Goal: Task Accomplishment & Management: Complete application form

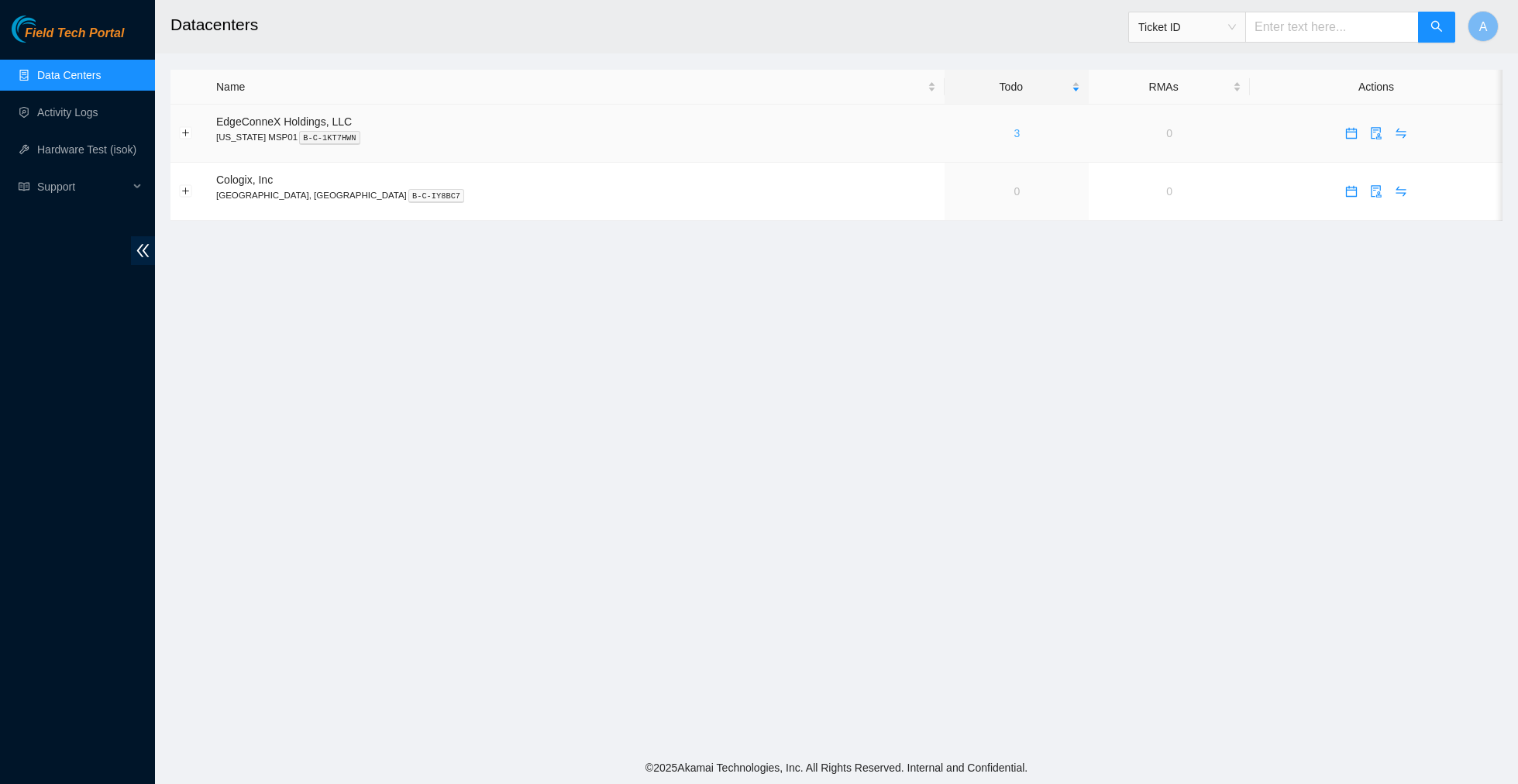
click at [1013, 127] on link "3" at bounding box center [1016, 132] width 6 height 13
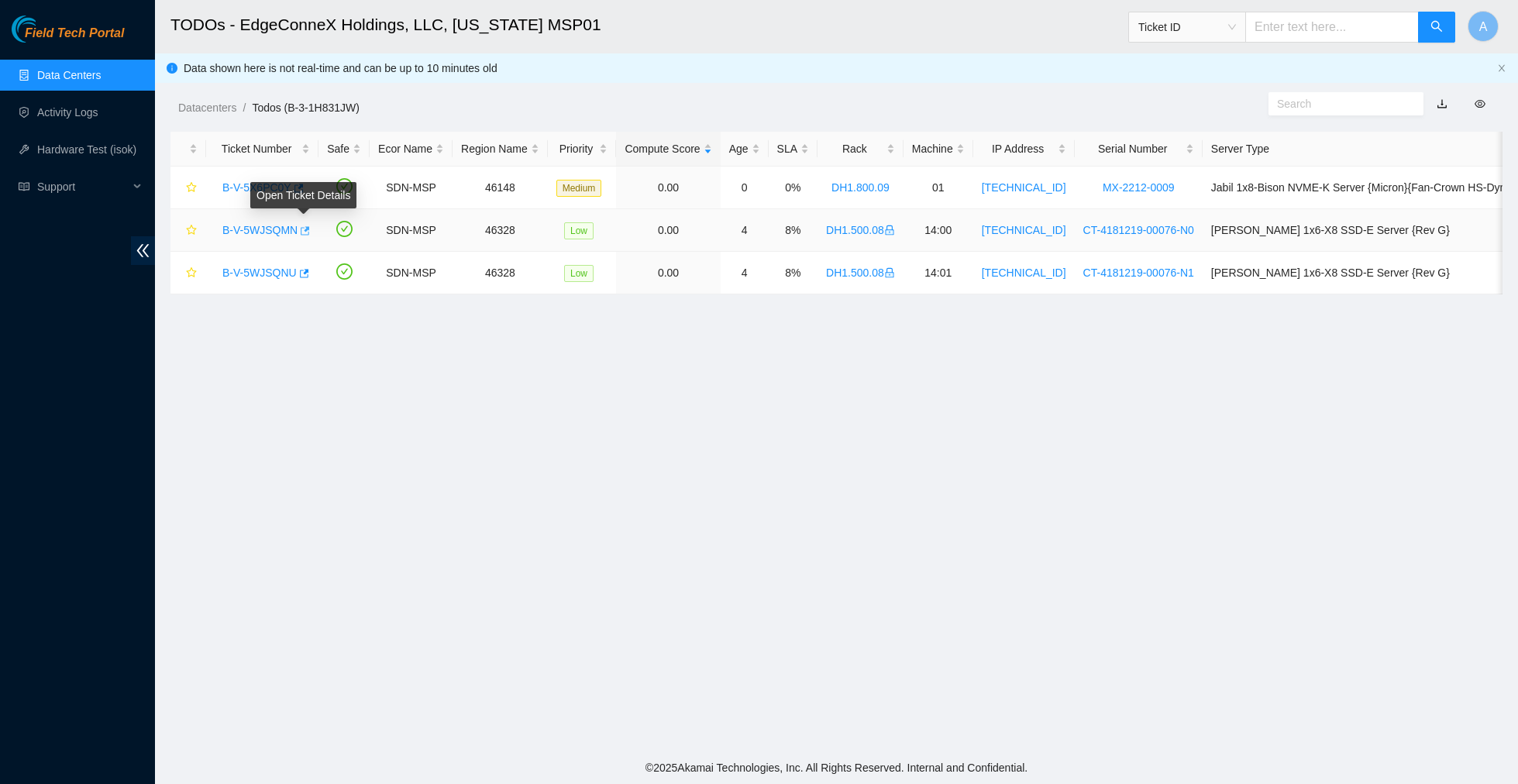
click at [307, 228] on icon "button" at bounding box center [306, 230] width 10 height 9
click at [308, 276] on icon "button" at bounding box center [305, 273] width 10 height 9
click at [111, 148] on link "Hardware Test (isok)" at bounding box center [86, 149] width 100 height 13
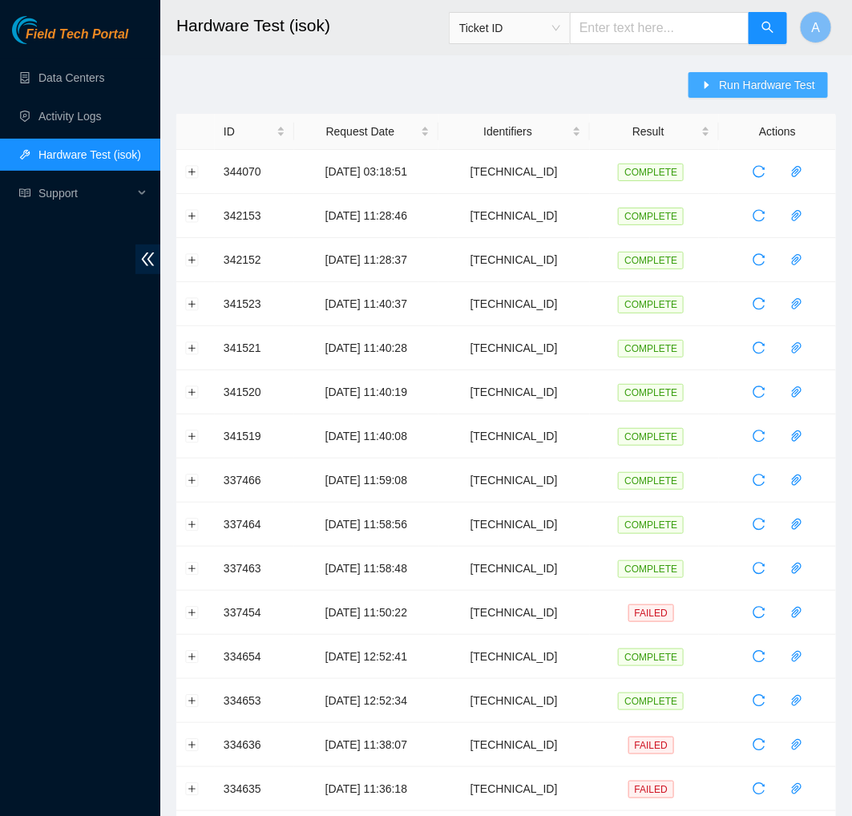
click at [745, 87] on span "Run Hardware Test" at bounding box center [767, 85] width 96 height 18
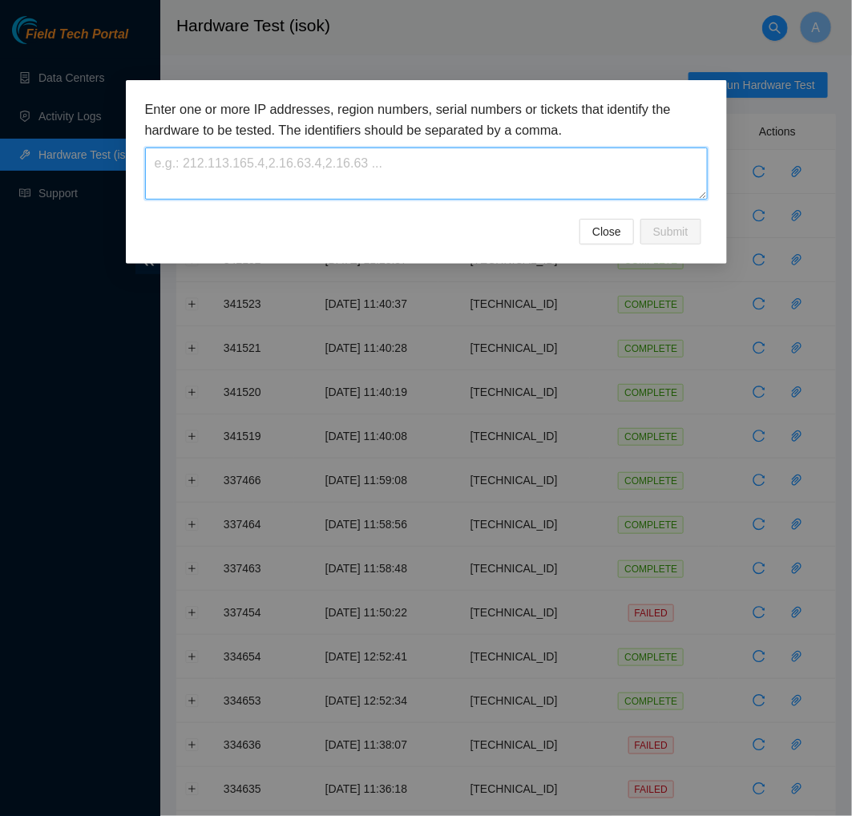
click at [576, 179] on textarea at bounding box center [426, 173] width 562 height 52
paste textarea "[TECHNICAL_ID]"
type textarea "[TECHNICAL_ID]"
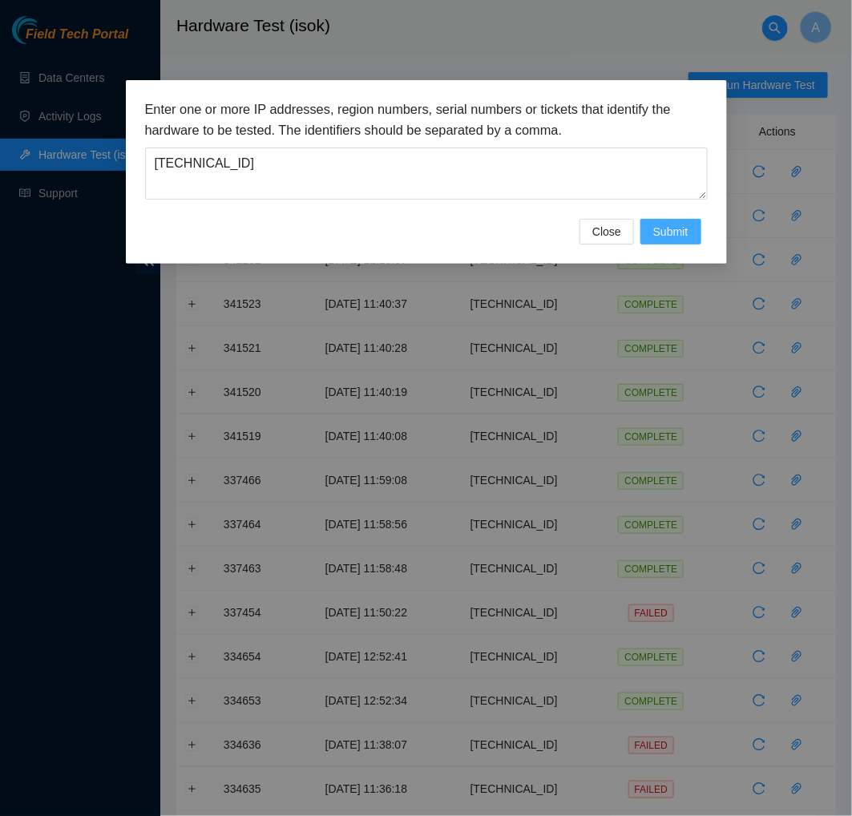
click at [666, 229] on span "Submit" at bounding box center [670, 232] width 35 height 18
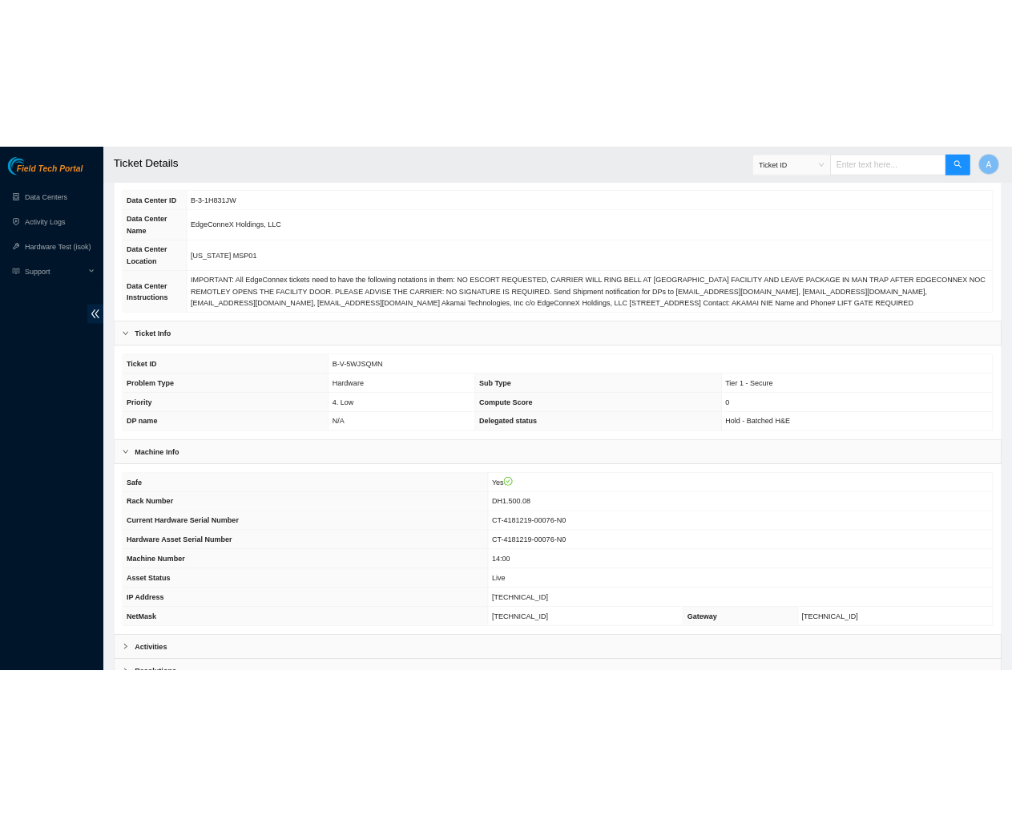
scroll to position [252, 0]
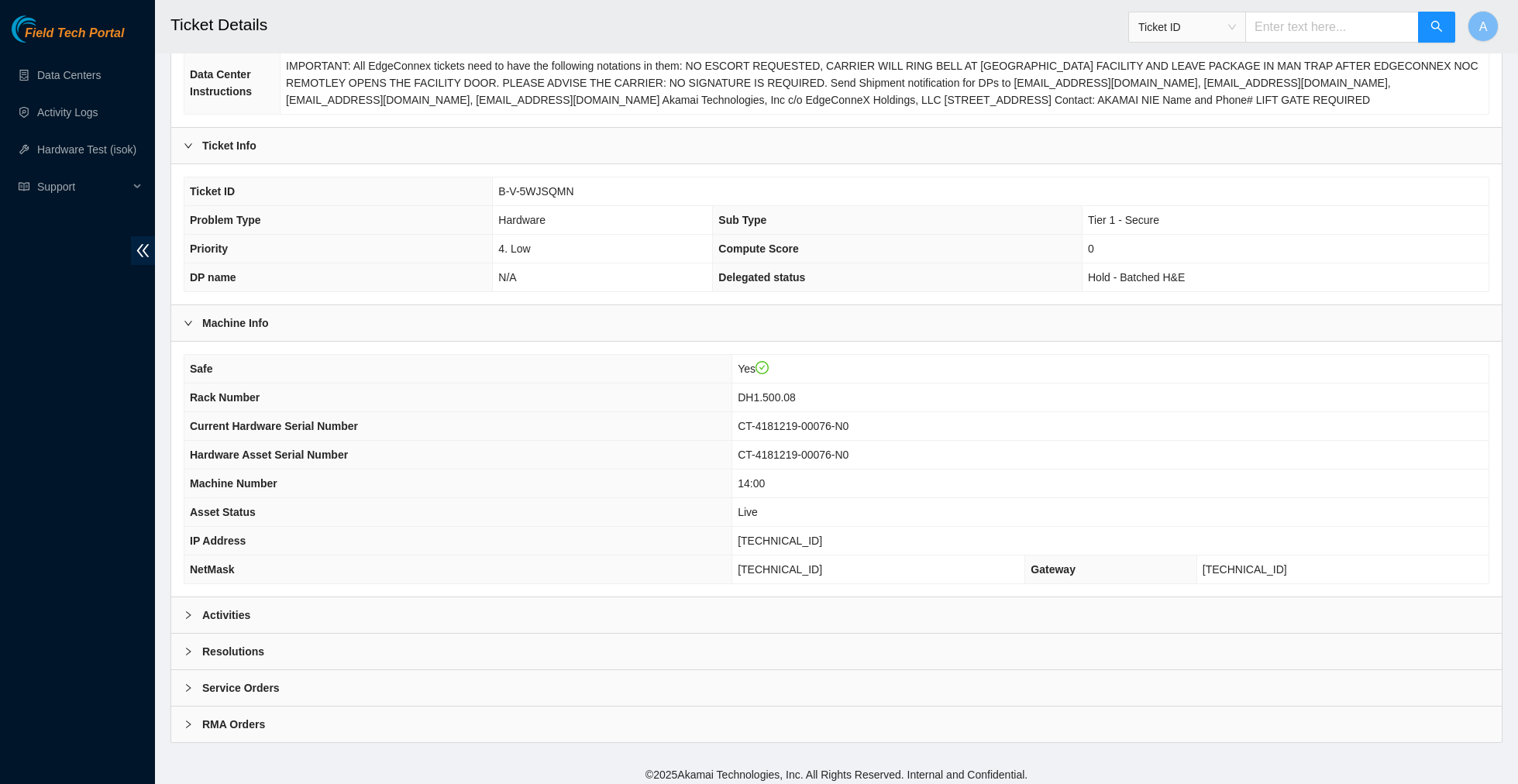
click at [822, 535] on span "[TECHNICAL_ID]" at bounding box center [779, 540] width 84 height 13
click at [822, 535] on span "23.50.123.28" at bounding box center [779, 540] width 84 height 13
copy span "23.50.123.28"
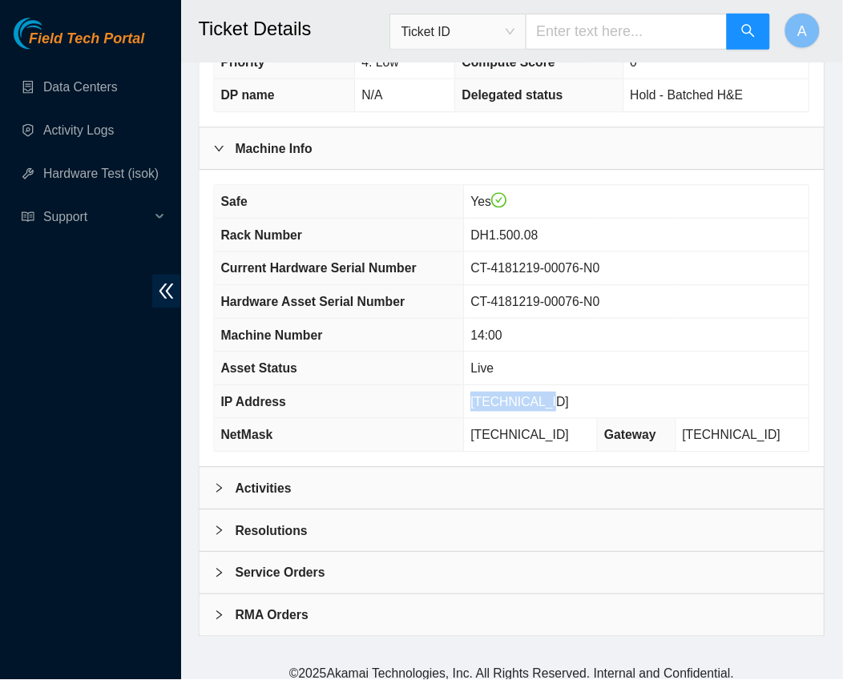
scroll to position [486, 0]
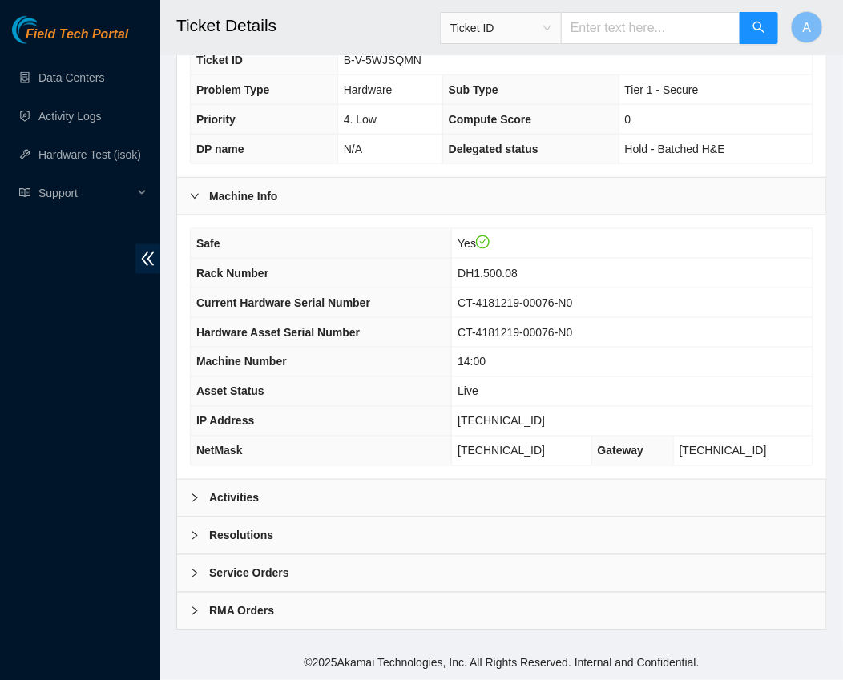
click at [304, 538] on div "Resolutions" at bounding box center [501, 536] width 649 height 37
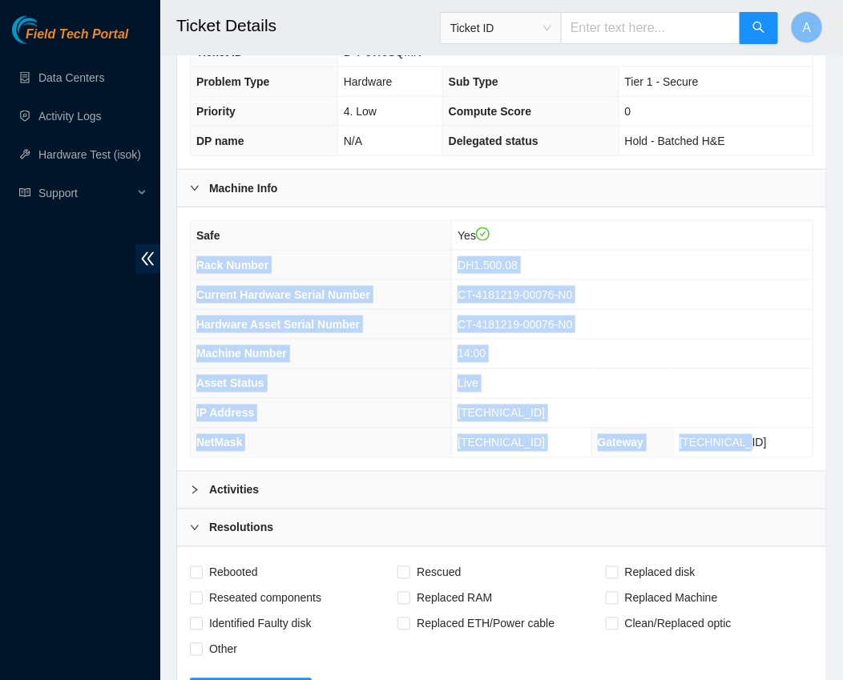
drag, startPoint x: 788, startPoint y: 459, endPoint x: 196, endPoint y: 280, distance: 617.7
click at [196, 280] on tbody "Safe Yes Rack Number DH1.500.08 Current Hardware Serial Number CT-4181219-00076…" at bounding box center [502, 339] width 622 height 236
copy tbody "Rack Number DH1.500.08 Current Hardware Serial Number CT-4181219-00076-N0 Hardw…"
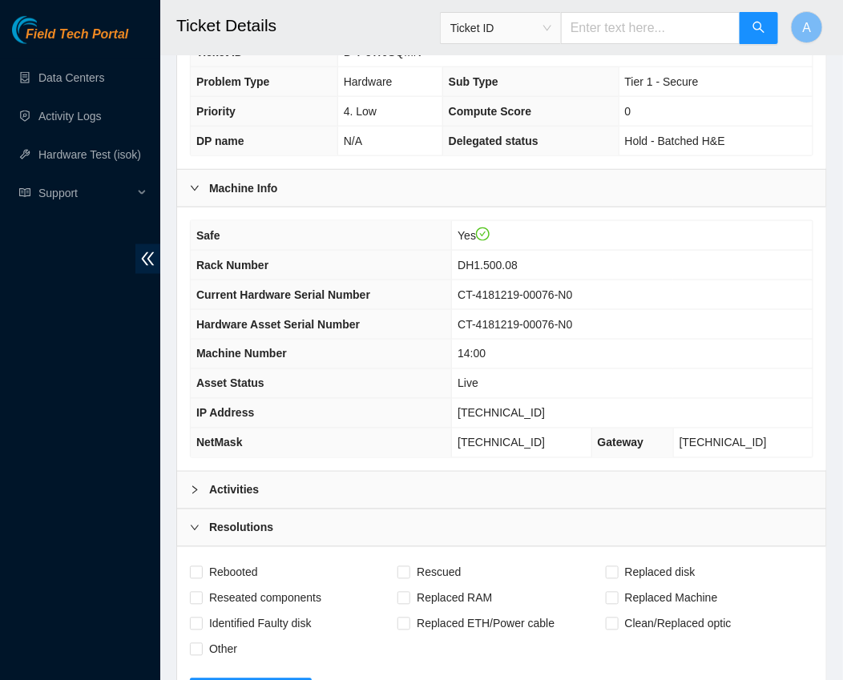
click at [298, 200] on div "Machine Info" at bounding box center [501, 188] width 649 height 37
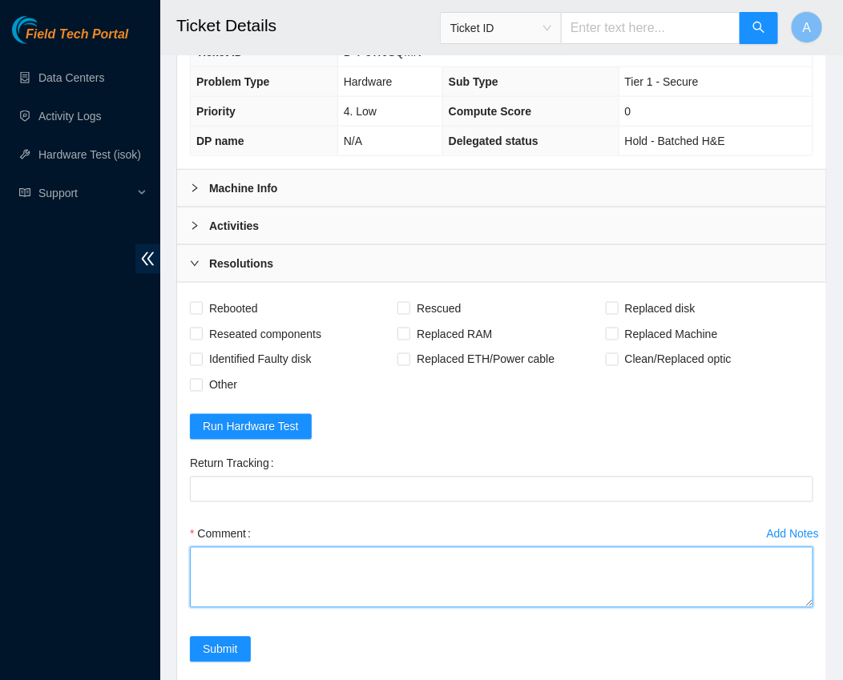
click at [267, 570] on textarea "Comment" at bounding box center [501, 577] width 623 height 61
paste textarea "Rack Number DH1.500.08 Current Hardware Serial Number CT-4181219-00076-N0 Hardw…"
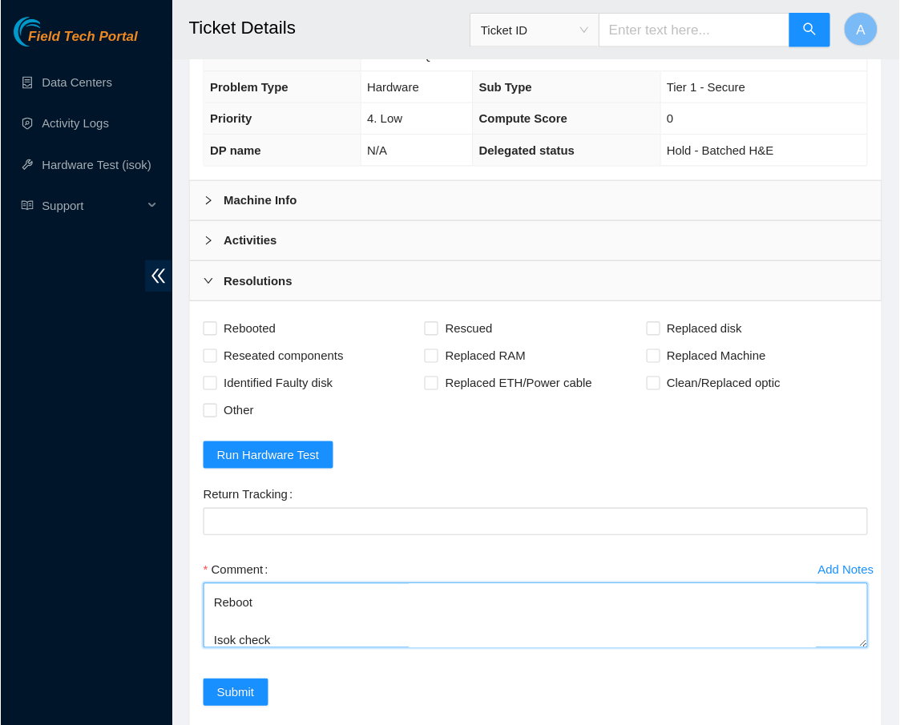
scroll to position [188, 0]
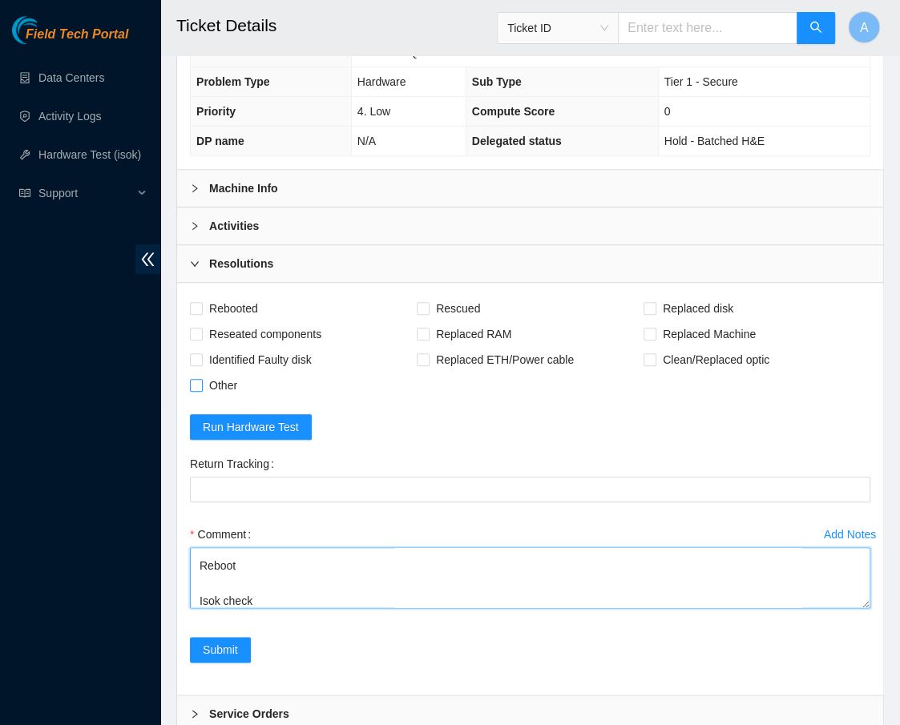
type textarea "Reboot, rescue, reboot Configure machine info: Rack Number DH1.500.08 Current H…"
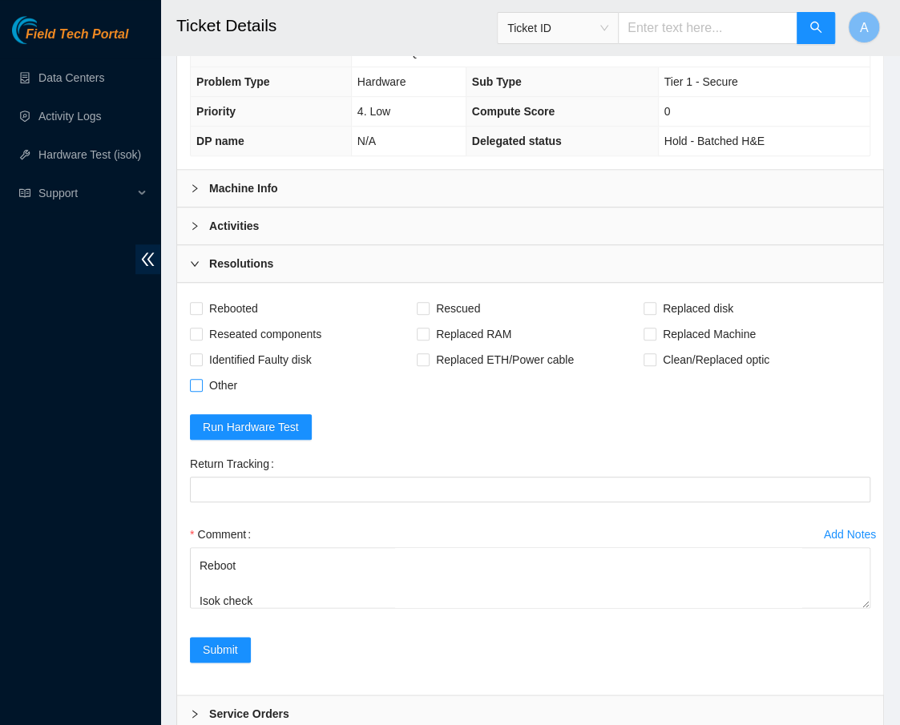
click at [223, 384] on span "Other" at bounding box center [223, 386] width 41 height 26
click at [201, 384] on input "Other" at bounding box center [195, 384] width 11 height 11
checkbox input "true"
click at [225, 333] on span "Reseated components" at bounding box center [265, 334] width 125 height 26
click at [201, 333] on input "Reseated components" at bounding box center [195, 333] width 11 height 11
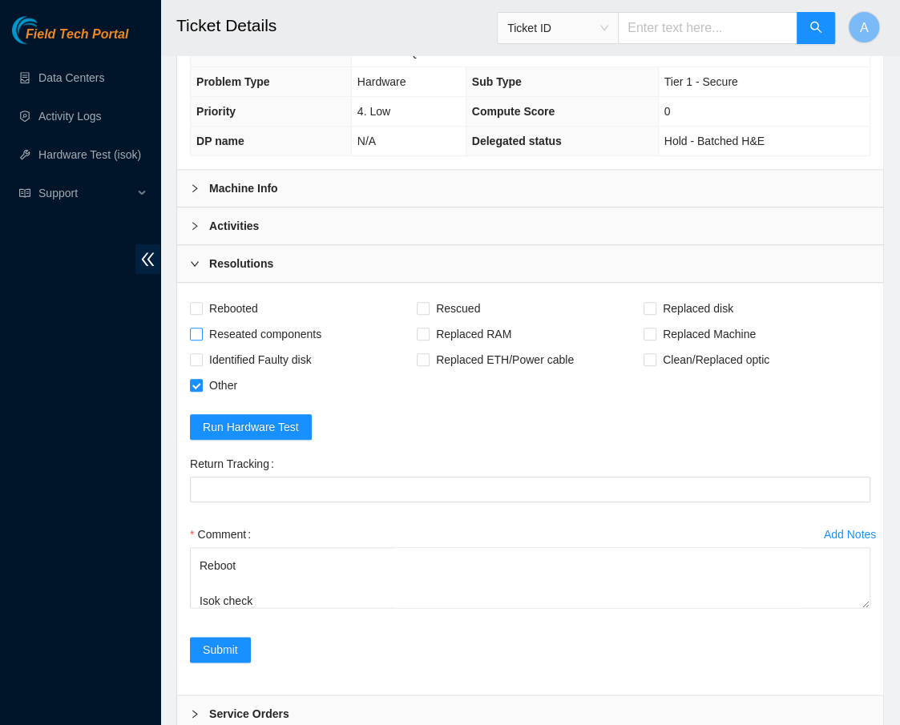
checkbox input "true"
click at [228, 306] on span "Rebooted" at bounding box center [234, 309] width 62 height 26
click at [201, 306] on input "Rebooted" at bounding box center [195, 307] width 11 height 11
checkbox input "true"
click at [433, 300] on span "Rescued" at bounding box center [457, 309] width 57 height 26
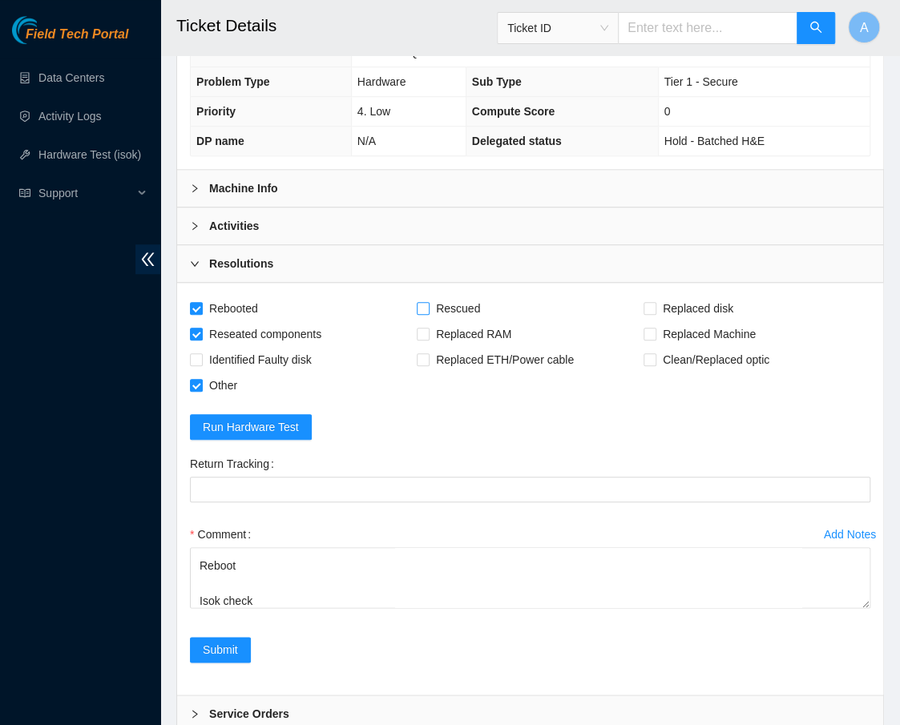
click at [428, 302] on input "Rescued" at bounding box center [422, 307] width 11 height 11
checkbox input "true"
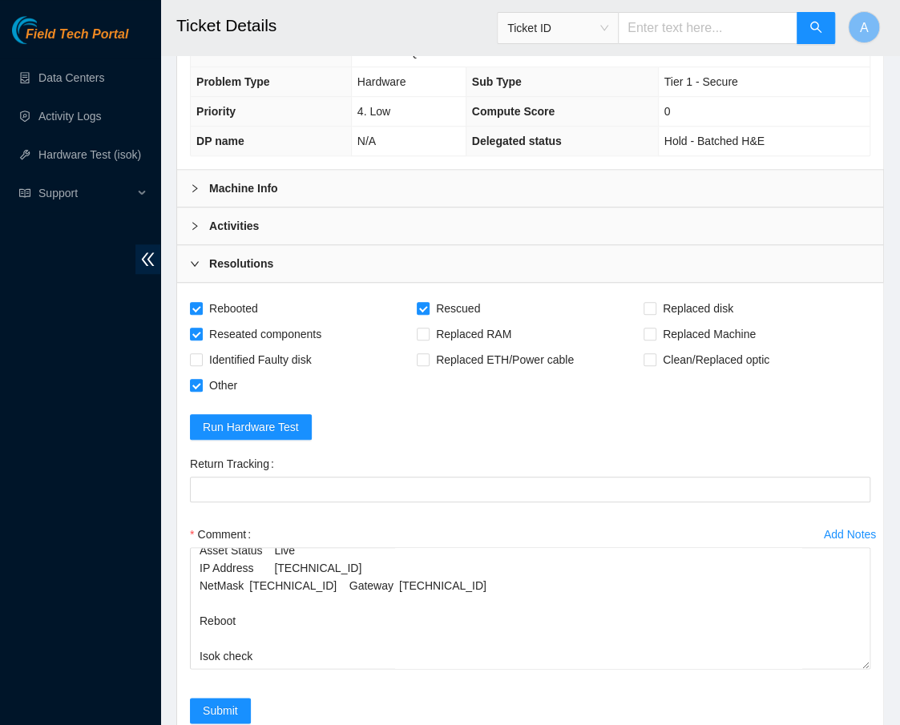
scroll to position [0, 0]
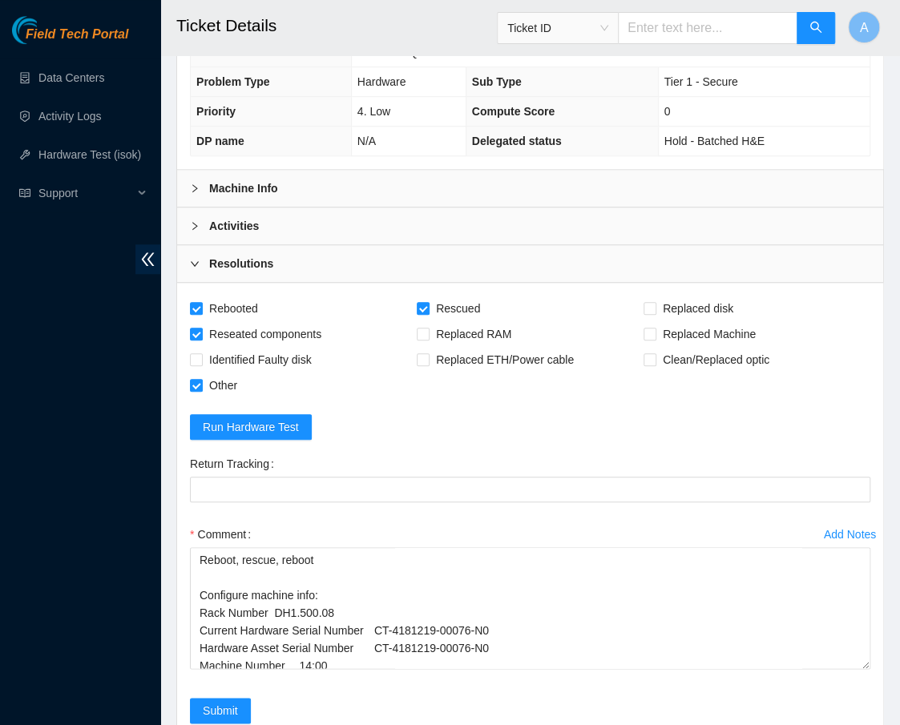
drag, startPoint x: 861, startPoint y: 599, endPoint x: 863, endPoint y: 796, distance: 197.9
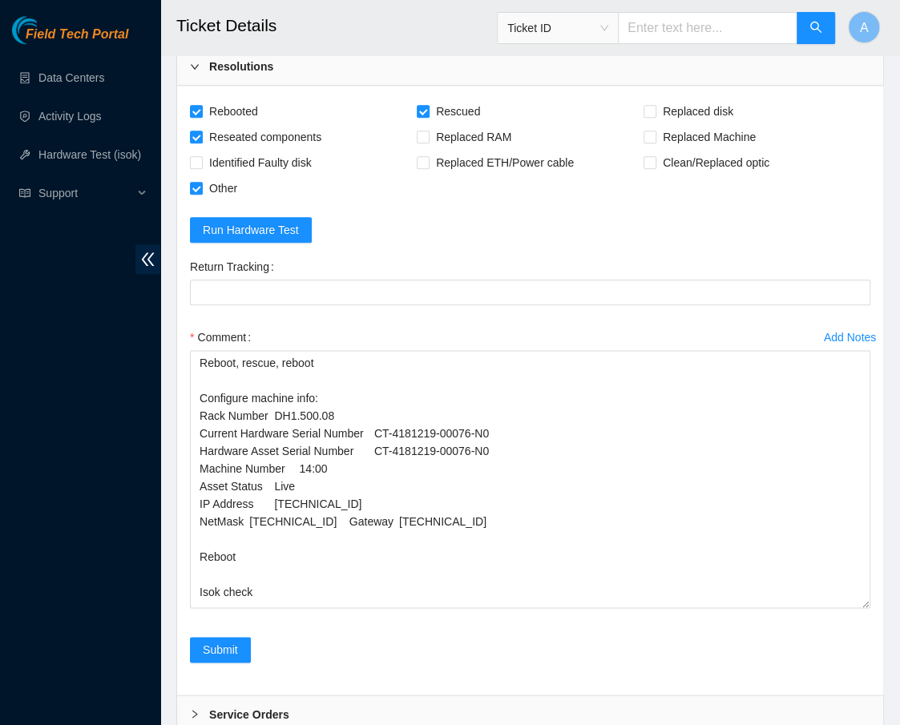
scroll to position [772, 0]
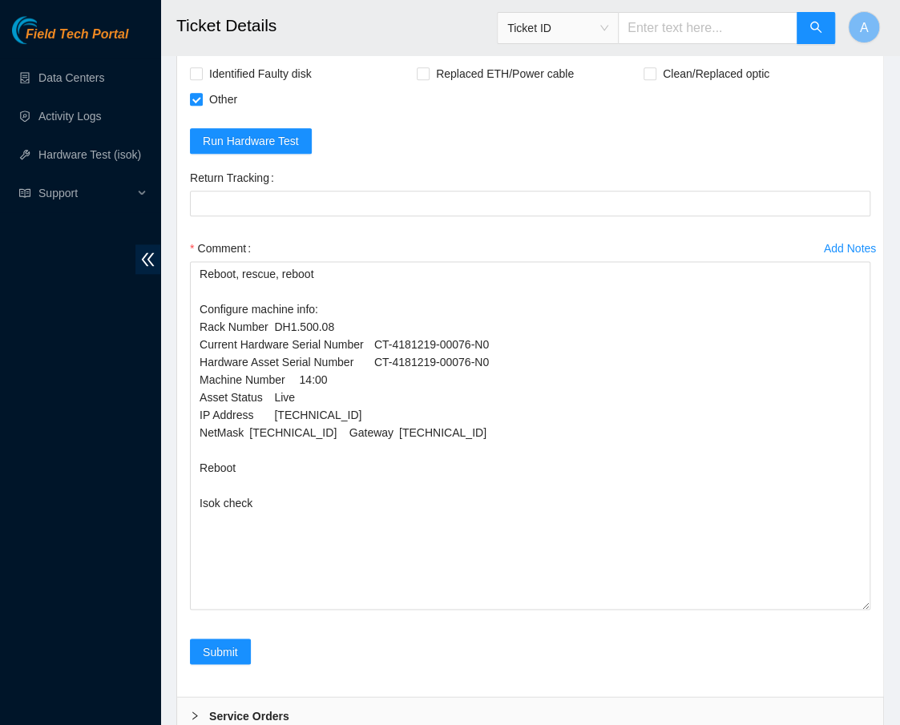
drag, startPoint x: 862, startPoint y: 510, endPoint x: 876, endPoint y: 637, distance: 128.1
click at [876, 637] on div "Add Notes Comment Reboot, rescue, reboot Configure machine info: Rack Number DH…" at bounding box center [529, 437] width 693 height 403
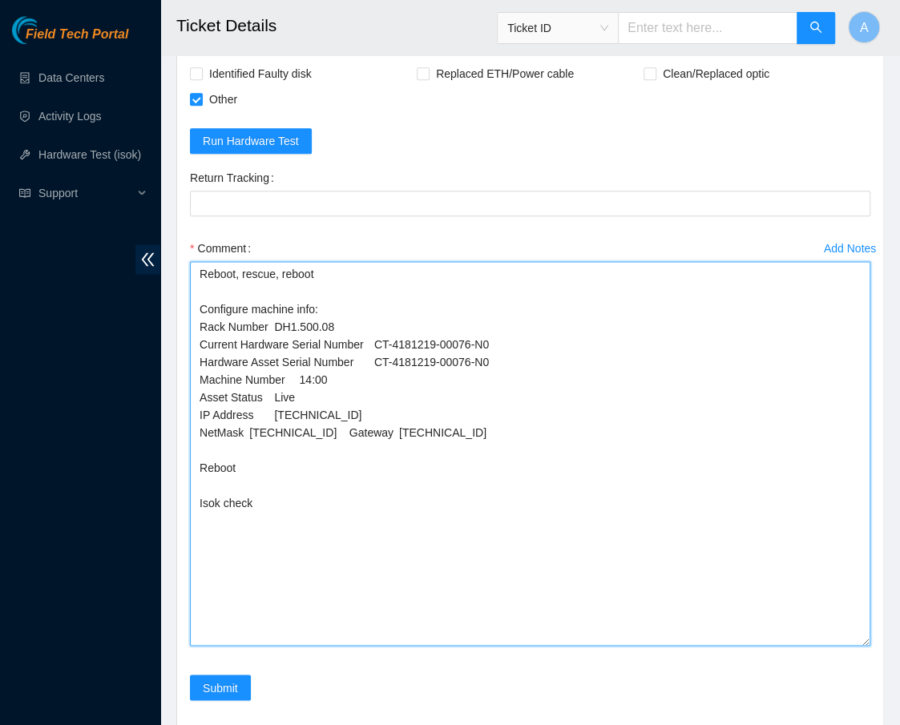
drag, startPoint x: 509, startPoint y: 357, endPoint x: 178, endPoint y: 353, distance: 331.0
click at [178, 353] on div "Rebooted Rescued Replaced disk Reseated components Replaced RAM Replaced Machin…" at bounding box center [530, 365] width 706 height 736
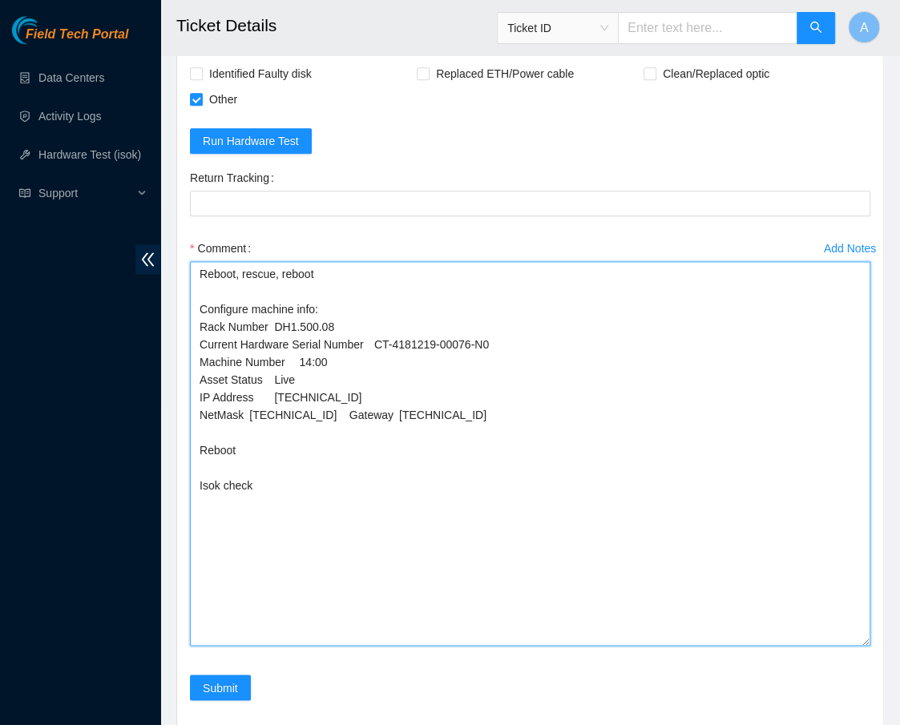
drag, startPoint x: 325, startPoint y: 373, endPoint x: 164, endPoint y: 377, distance: 160.3
click at [164, 377] on main "Ticket Details Ticket ID A Datacenters / Todos (B-3-1H831JW) / B-V-5WJSQMN / Da…" at bounding box center [530, 26] width 740 height 1596
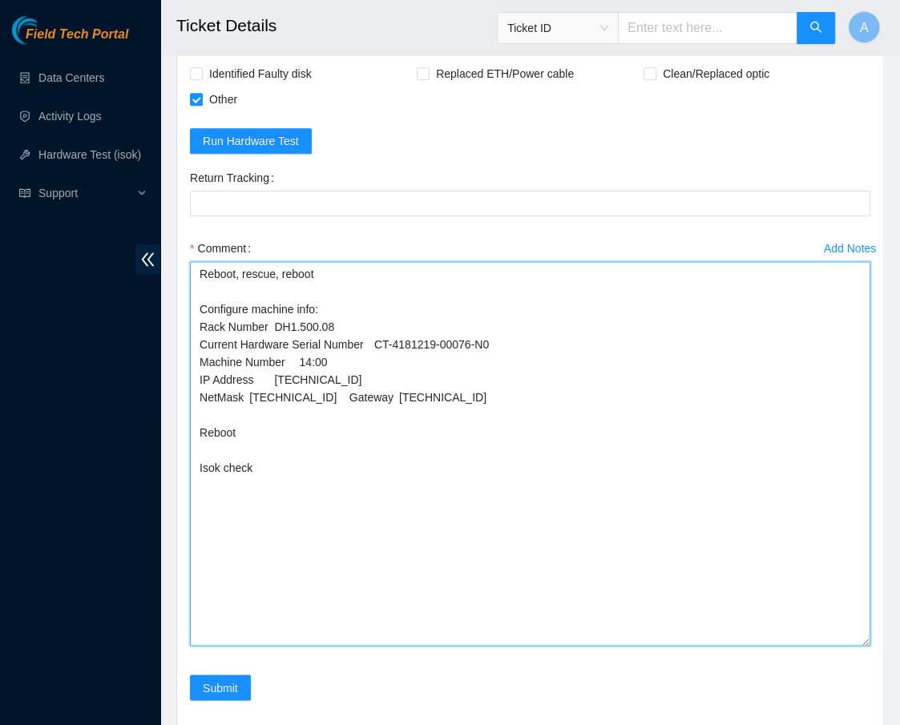
click at [349, 390] on textarea "Reboot, rescue, reboot Configure machine info: Rack Number DH1.500.08 Current H…" at bounding box center [530, 453] width 680 height 385
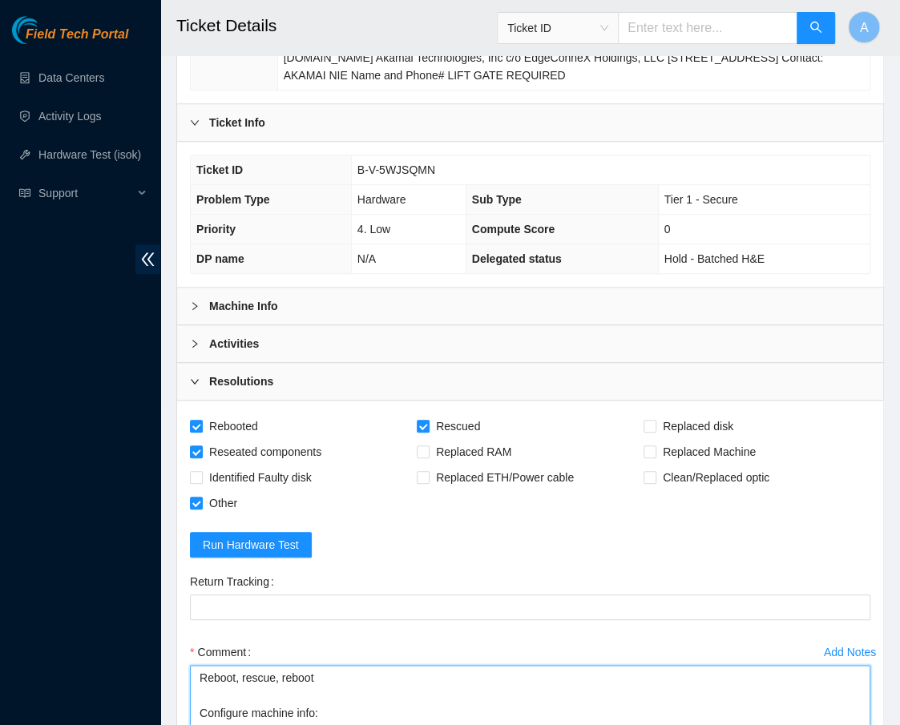
scroll to position [357, 0]
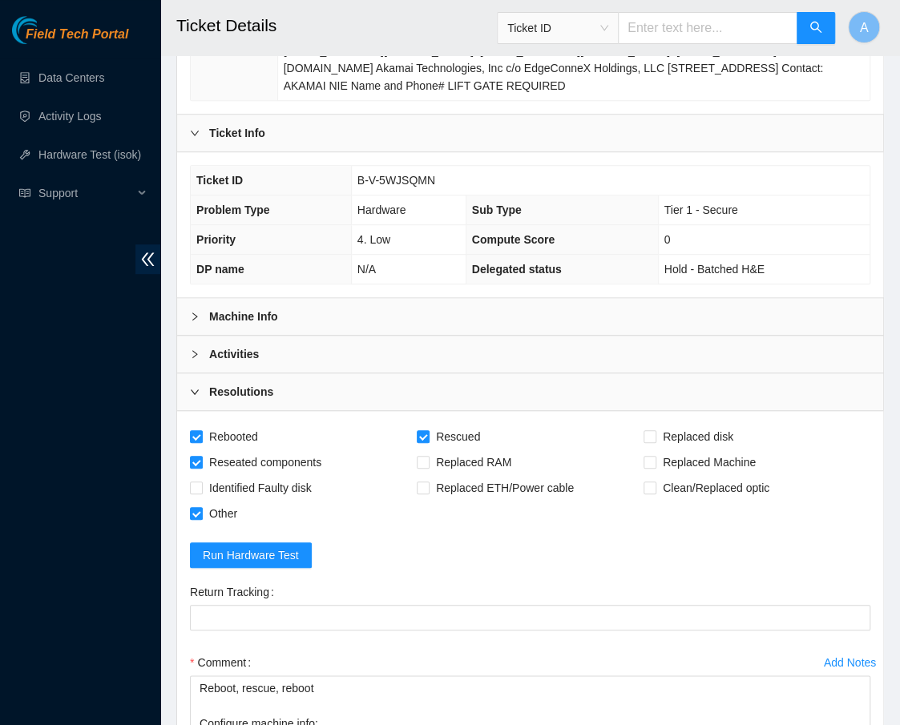
click at [446, 321] on div "Machine Info" at bounding box center [530, 316] width 706 height 37
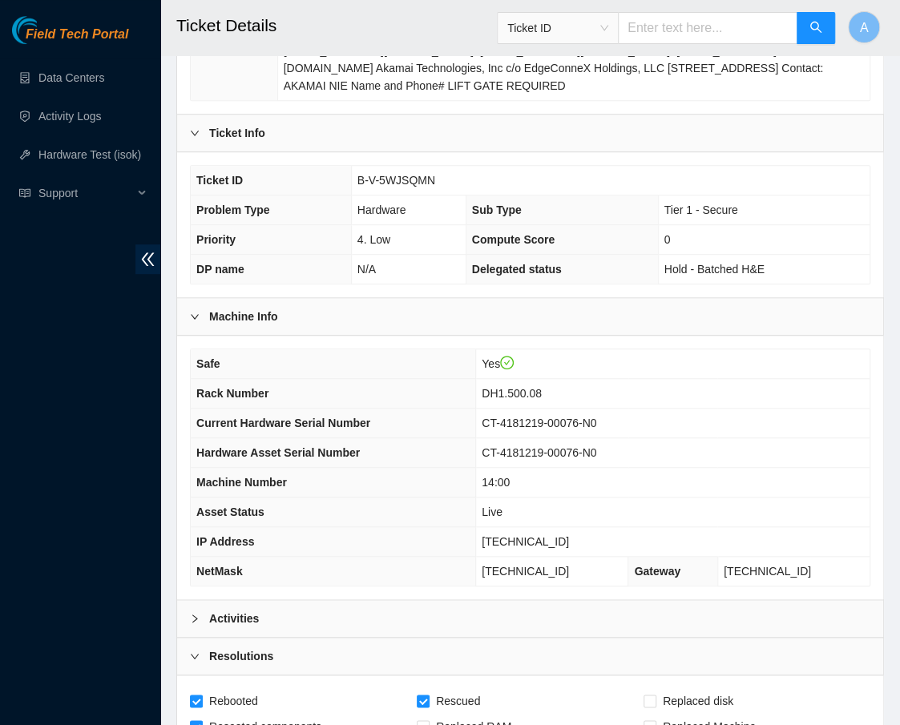
click at [446, 321] on div "Machine Info" at bounding box center [530, 316] width 706 height 37
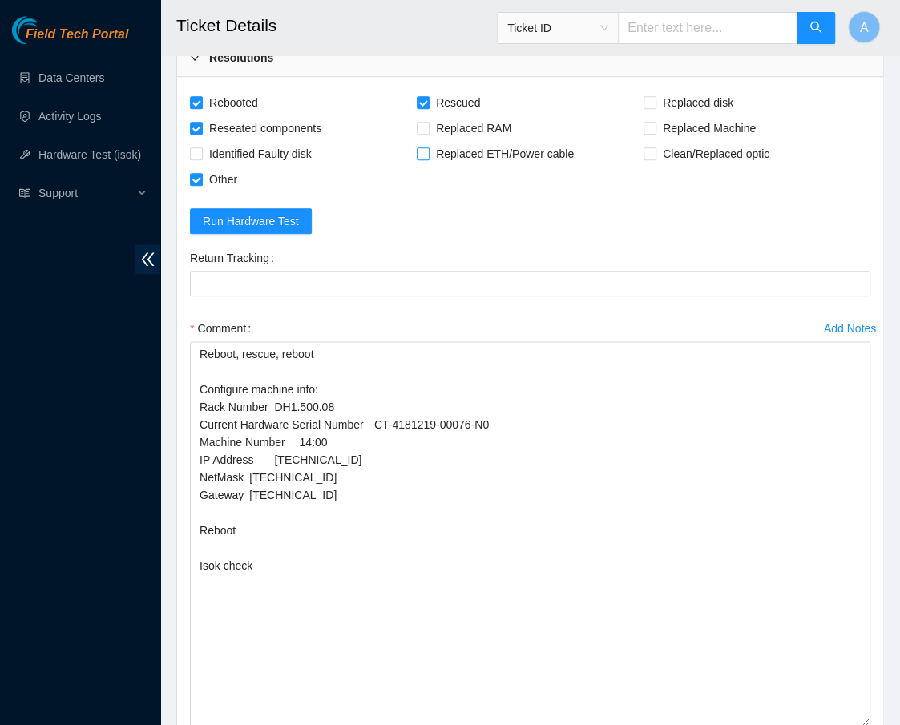
scroll to position [695, 0]
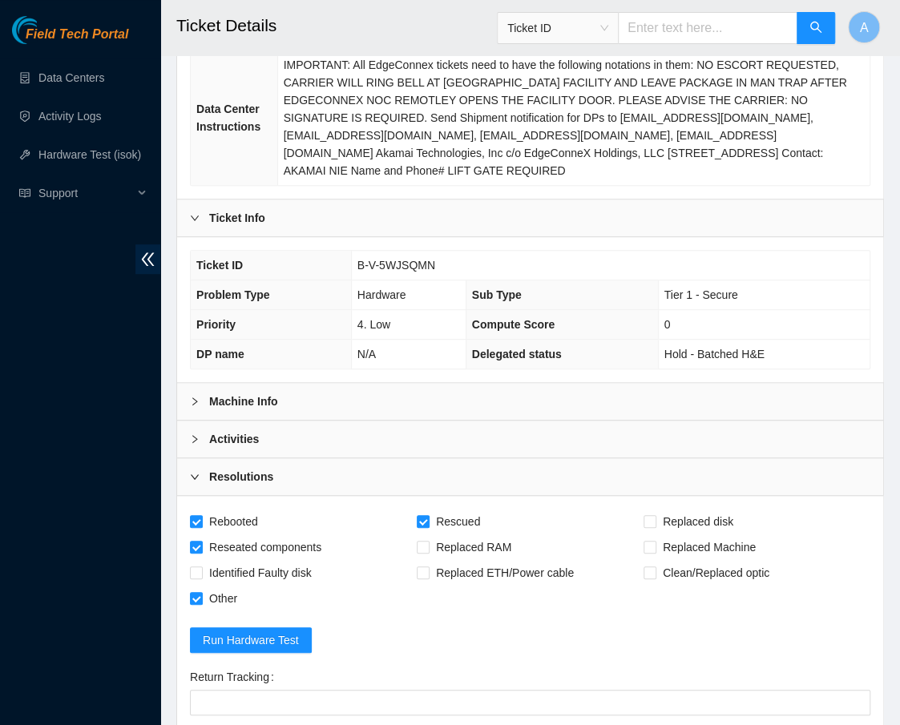
click at [325, 390] on div "Machine Info" at bounding box center [530, 401] width 706 height 37
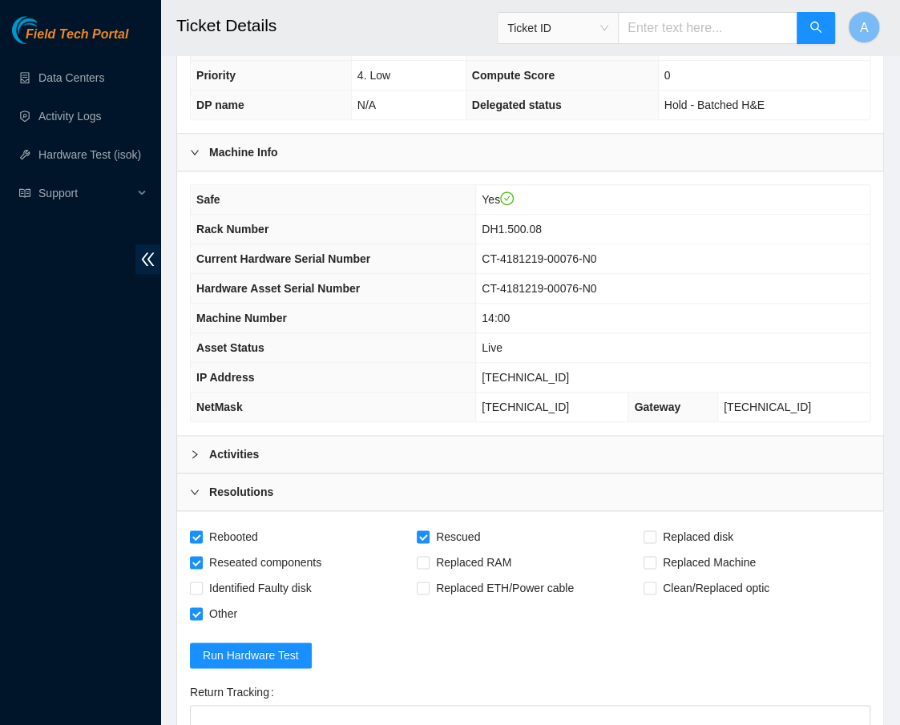
scroll to position [534, 0]
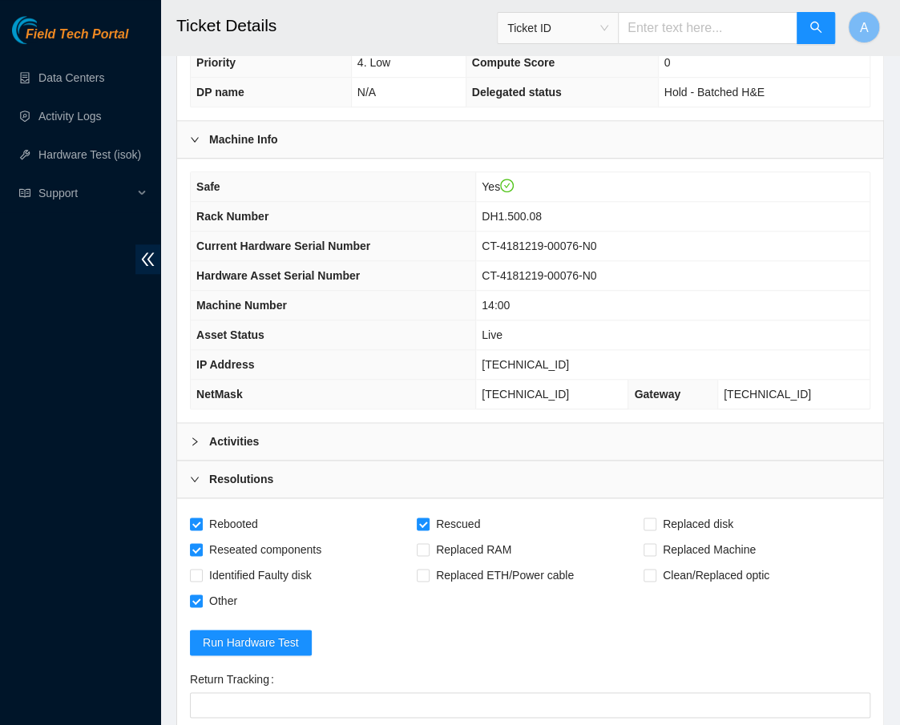
click at [535, 358] on span "23.50.123.28" at bounding box center [525, 364] width 87 height 13
copy span "23.50.123.28"
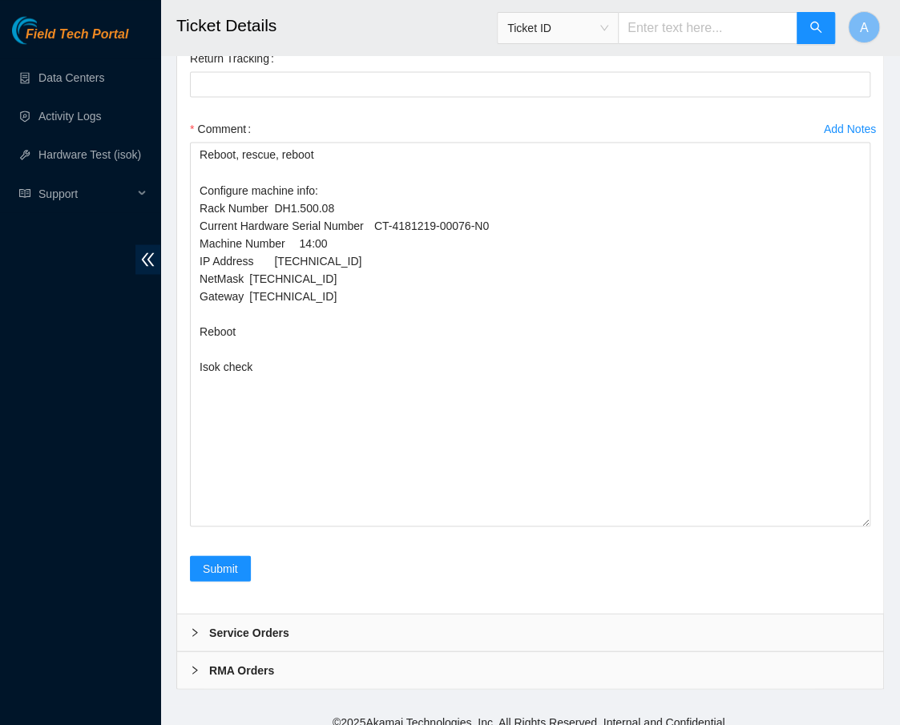
scroll to position [1160, 0]
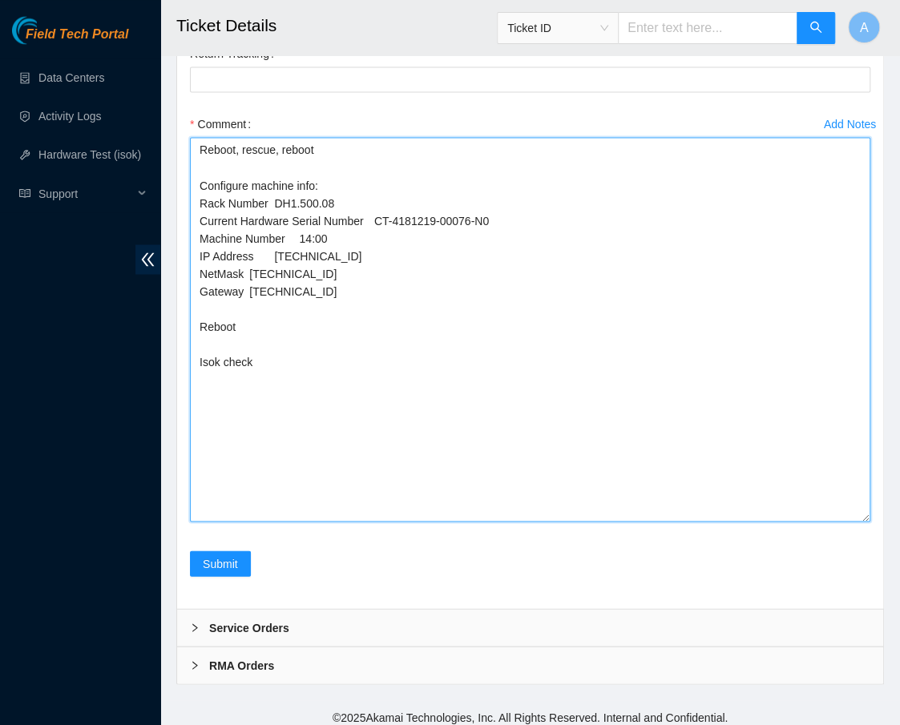
click at [308, 345] on textarea "Reboot, rescue, reboot Configure machine info: Rack Number DH1.500.08 Current H…" at bounding box center [530, 329] width 680 height 385
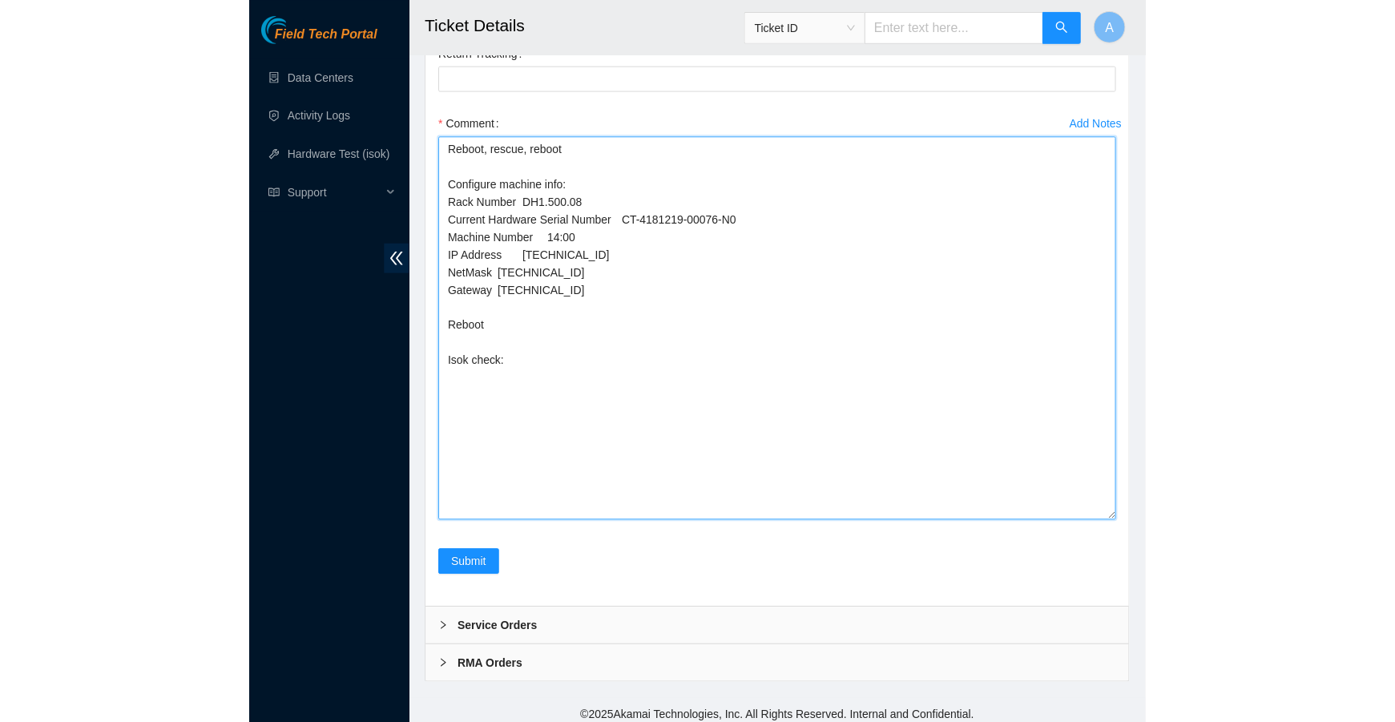
scroll to position [1093, 0]
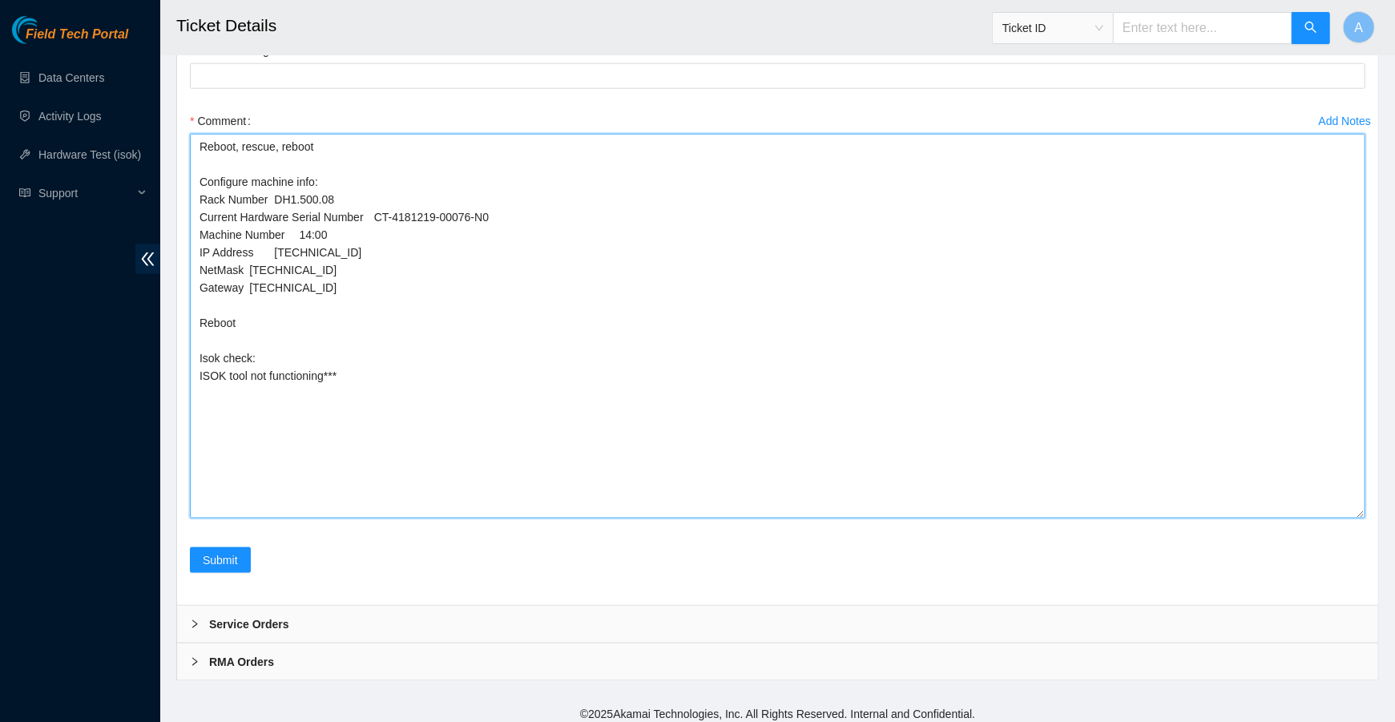
click at [195, 375] on textarea "Reboot, rescue, reboot Configure machine info: Rack Number DH1.500.08 Current H…" at bounding box center [777, 326] width 1175 height 385
drag, startPoint x: 386, startPoint y: 370, endPoint x: 110, endPoint y: 369, distance: 276.4
type textarea "Reboot, rescue, reboot Configure machine info: Rack Number DH1.500.08 Current H…"
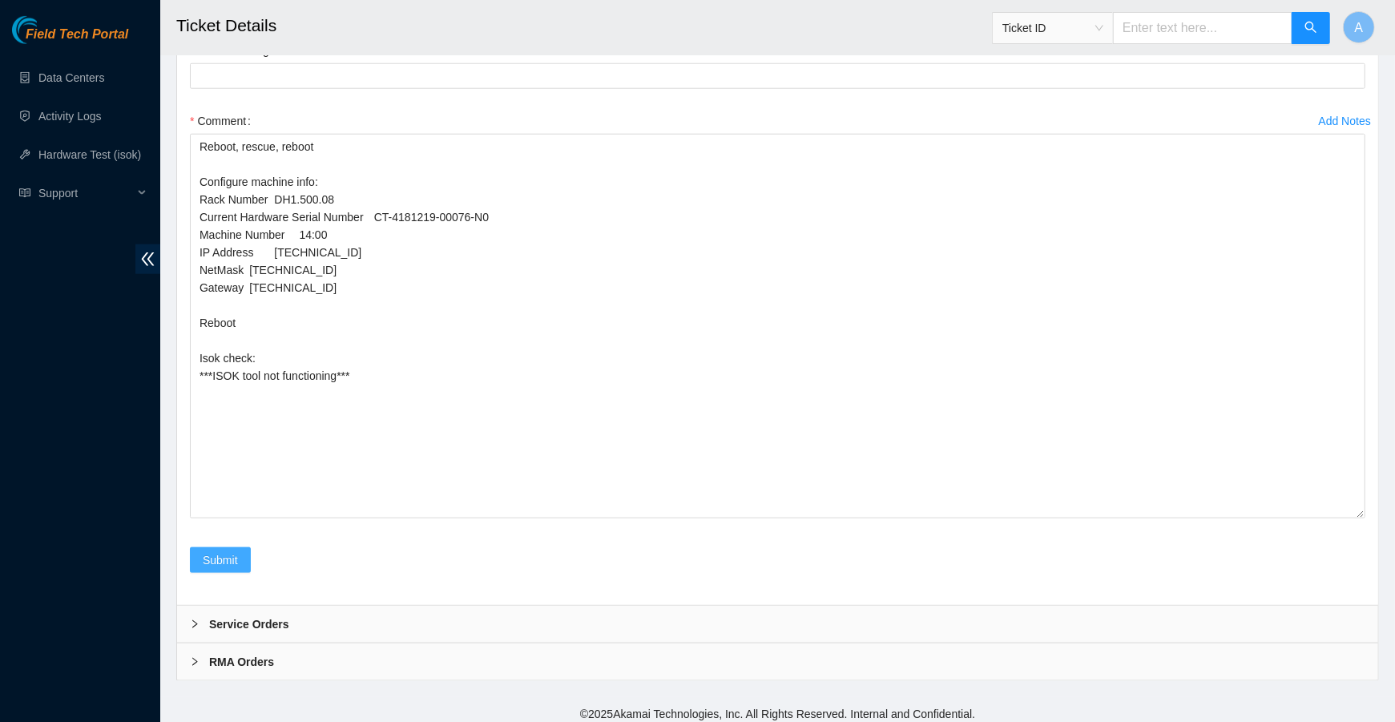
click at [228, 551] on span "Submit" at bounding box center [220, 560] width 35 height 18
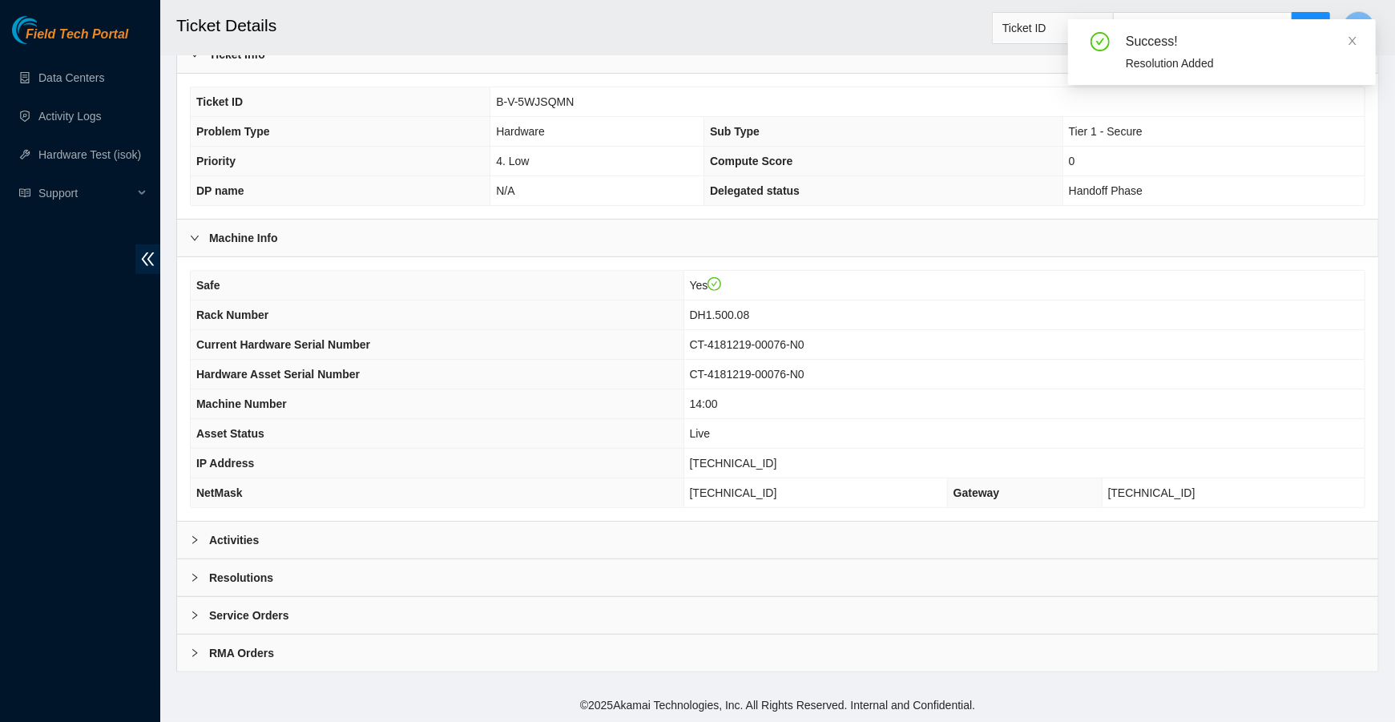
scroll to position [357, 0]
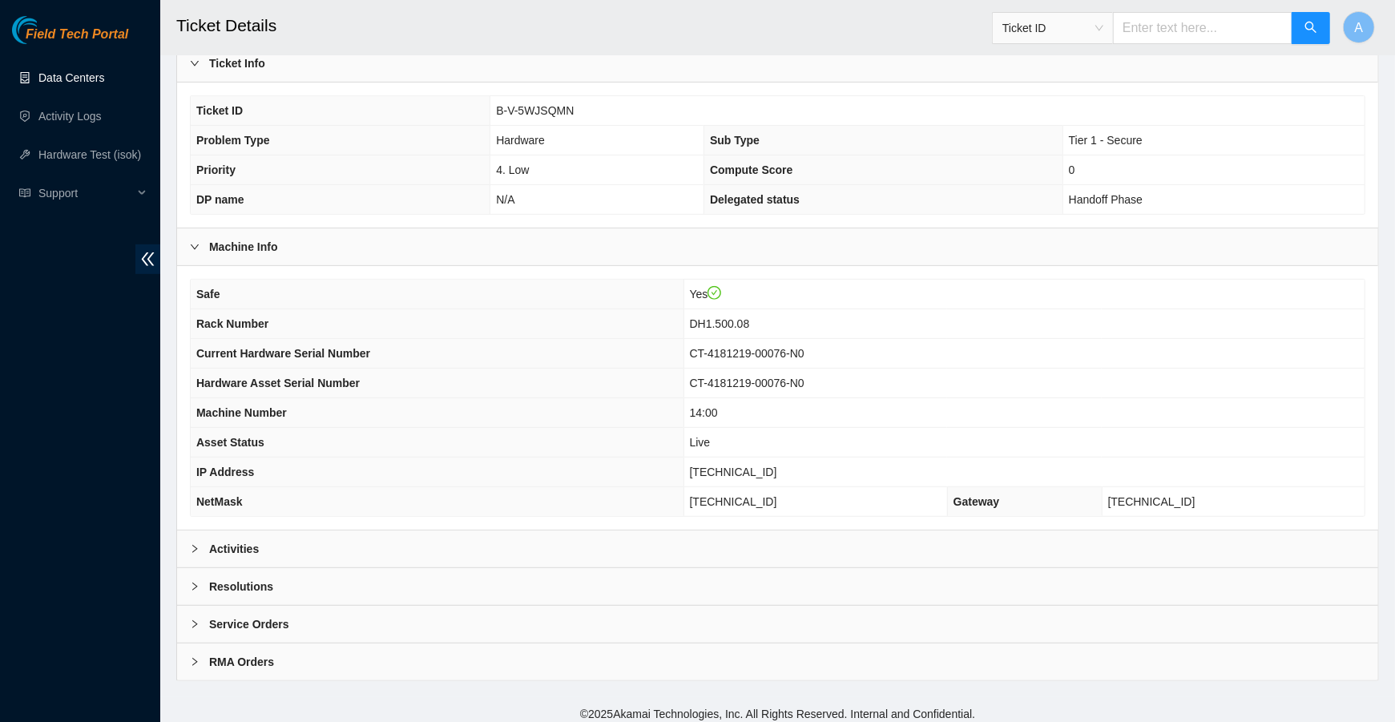
click at [75, 73] on link "Data Centers" at bounding box center [71, 77] width 66 height 13
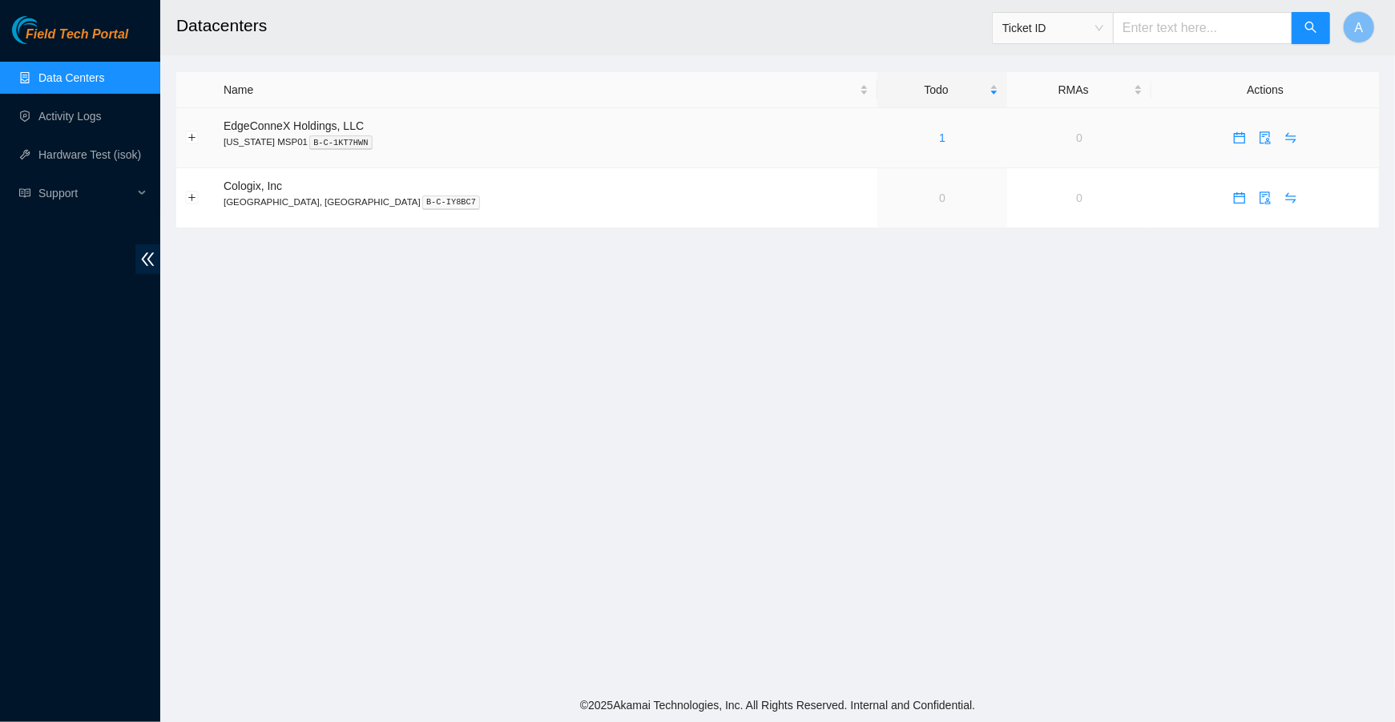
click at [886, 133] on div "1" at bounding box center [942, 138] width 112 height 18
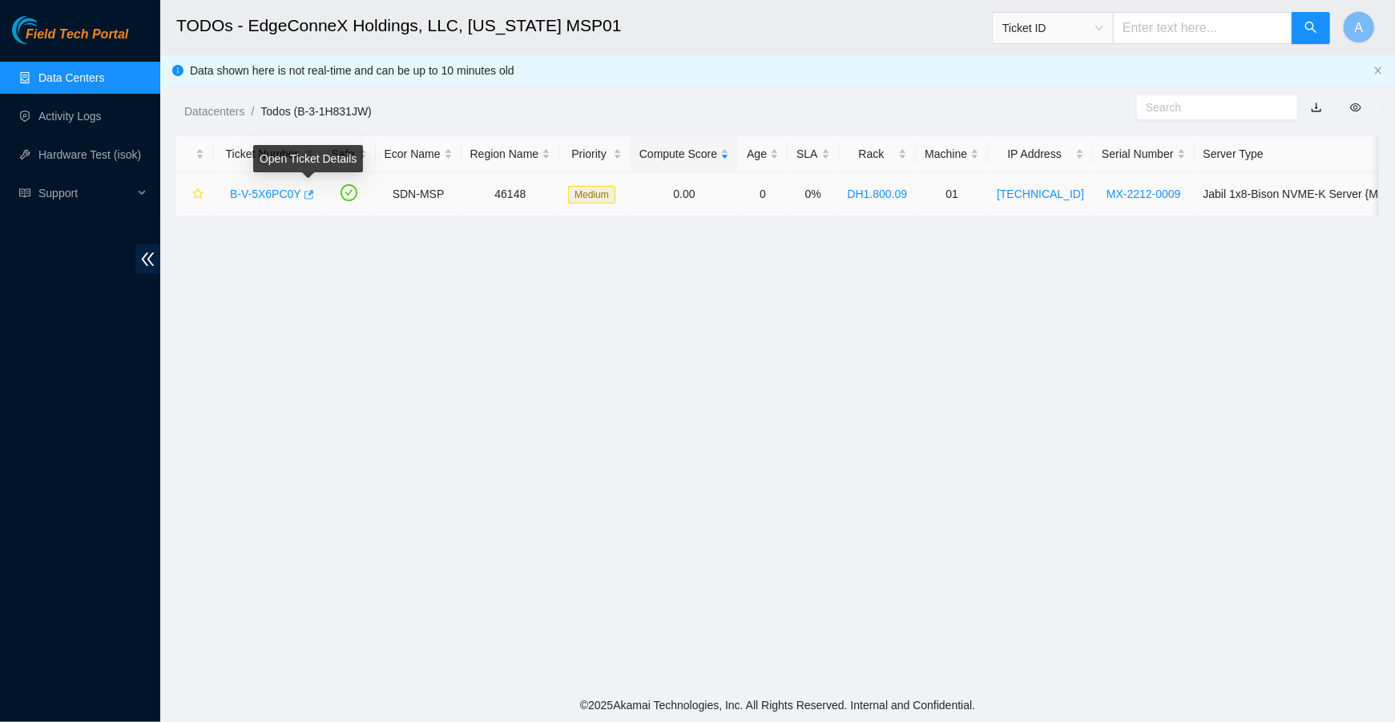
click at [310, 189] on icon "button" at bounding box center [307, 194] width 11 height 11
click at [123, 148] on link "Hardware Test (isok)" at bounding box center [89, 154] width 103 height 13
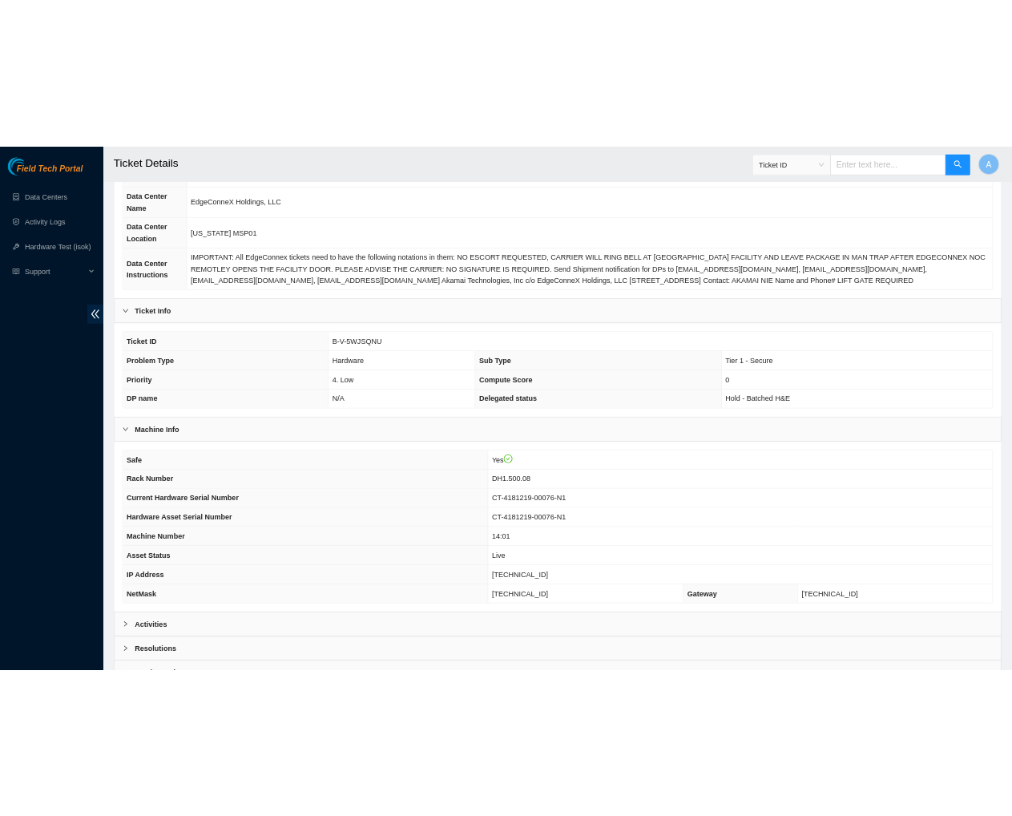
scroll to position [167, 0]
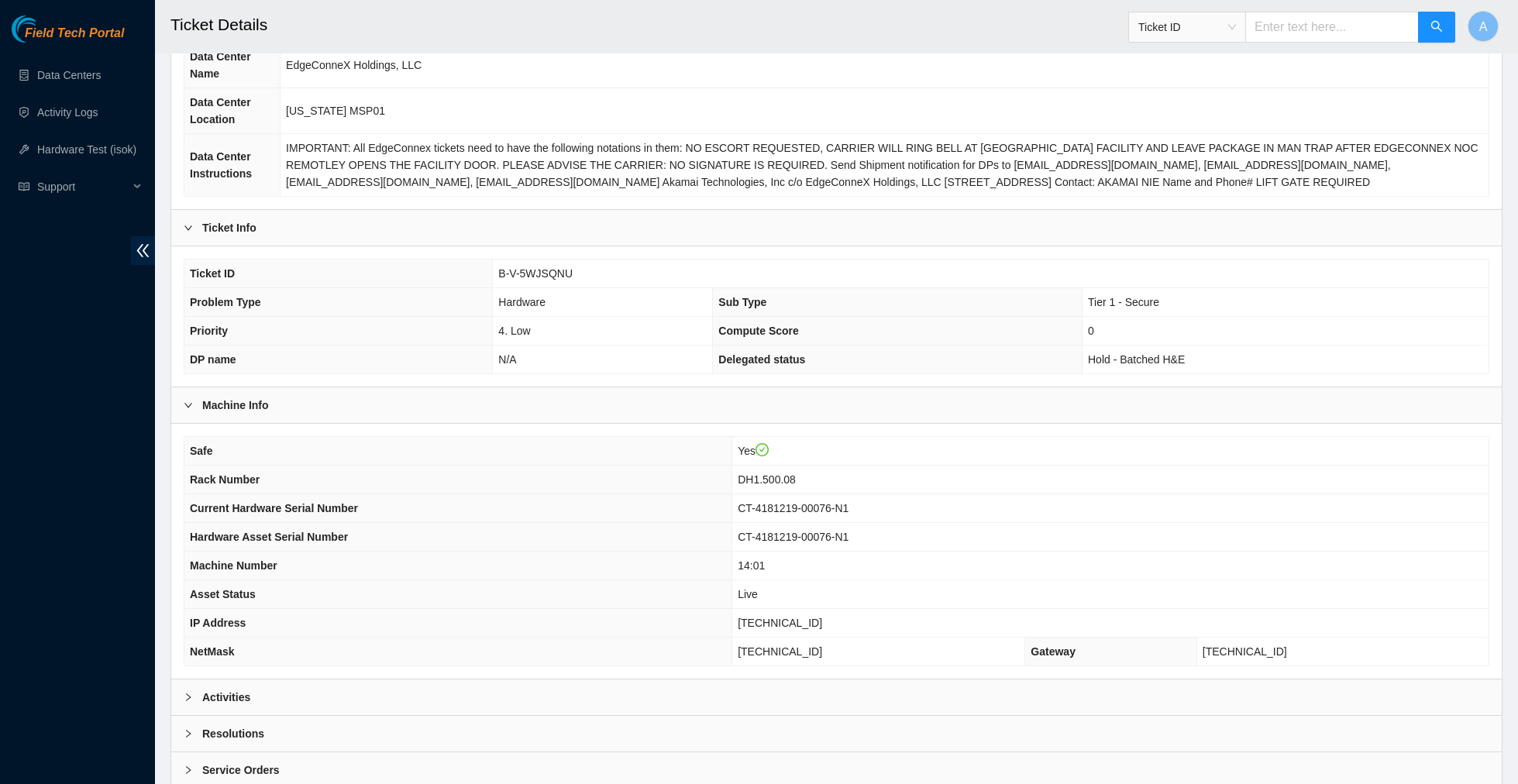
click at [813, 617] on span "[TECHNICAL_ID]" at bounding box center [779, 623] width 84 height 13
copy span "[TECHNICAL_ID]"
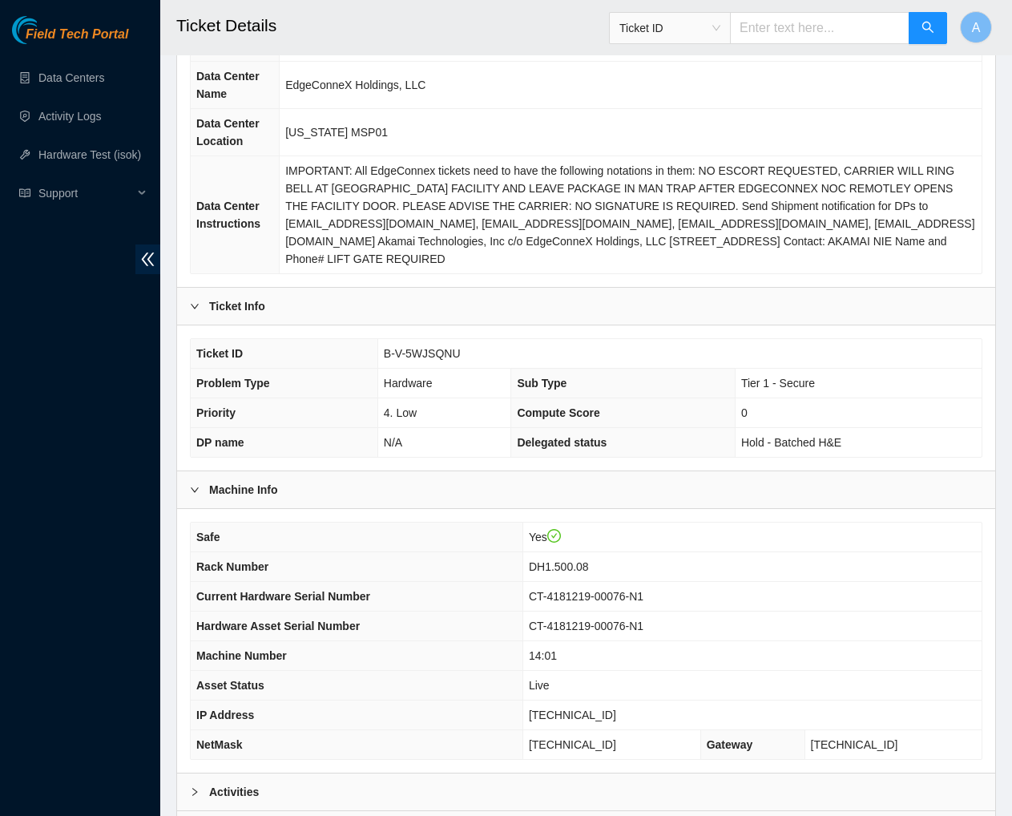
click at [628, 671] on td "Live" at bounding box center [751, 686] width 459 height 30
click at [590, 708] on span "[TECHNICAL_ID]" at bounding box center [572, 714] width 87 height 13
copy span "[TECHNICAL_ID]"
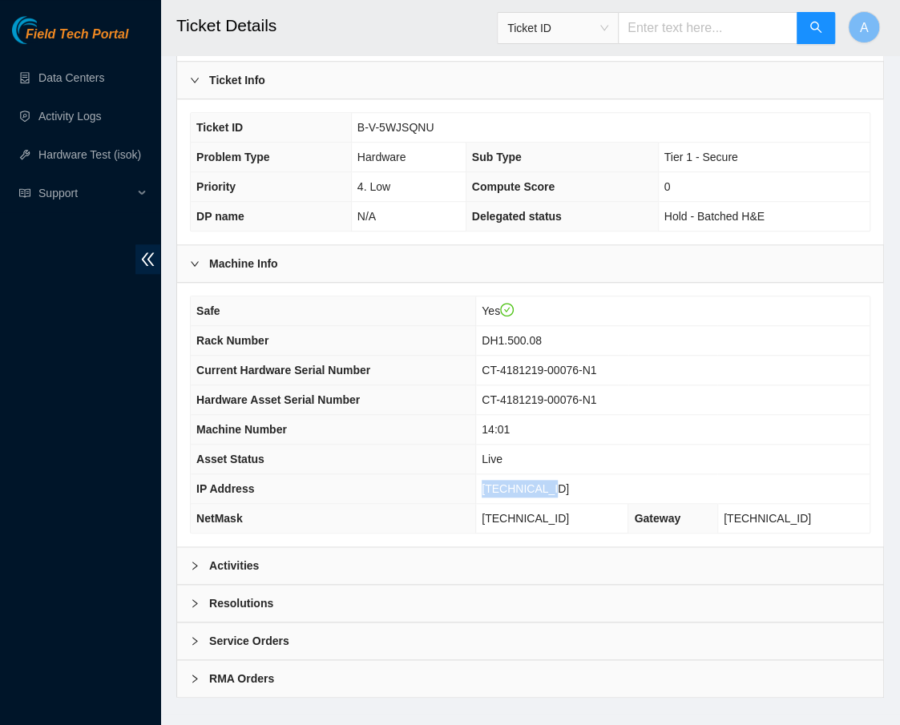
scroll to position [424, 0]
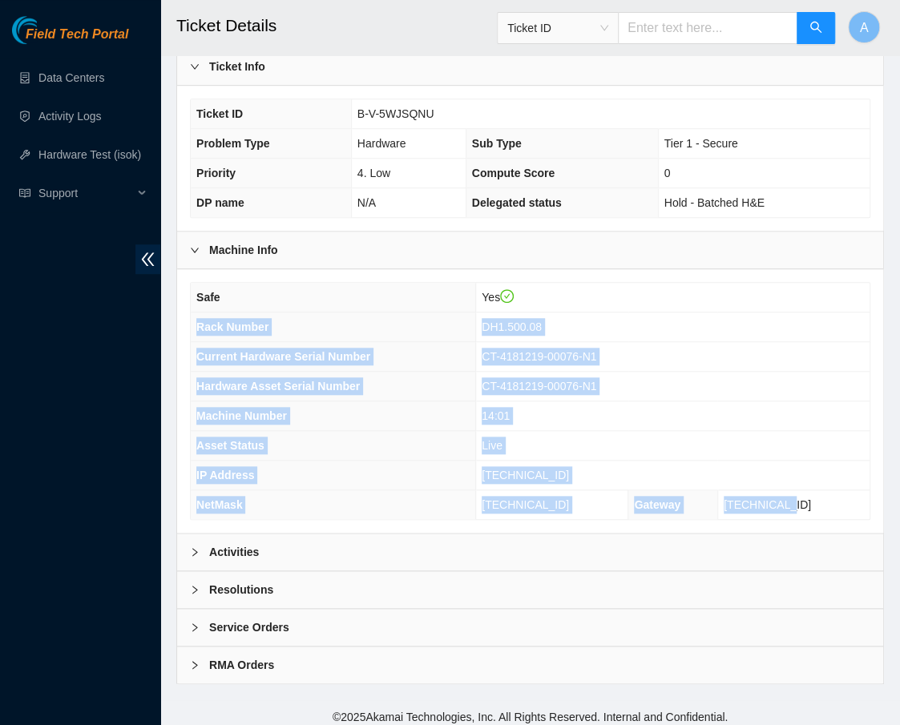
drag, startPoint x: 840, startPoint y: 500, endPoint x: 197, endPoint y: 318, distance: 667.9
click at [197, 318] on tbody "Safe Yes Rack Number DH1.500.08 Current Hardware Serial Number CT-4181219-00076…" at bounding box center [530, 401] width 679 height 236
copy tbody "Rack Number DH1.500.08 Current Hardware Serial Number CT-4181219-00076-N1 Hardw…"
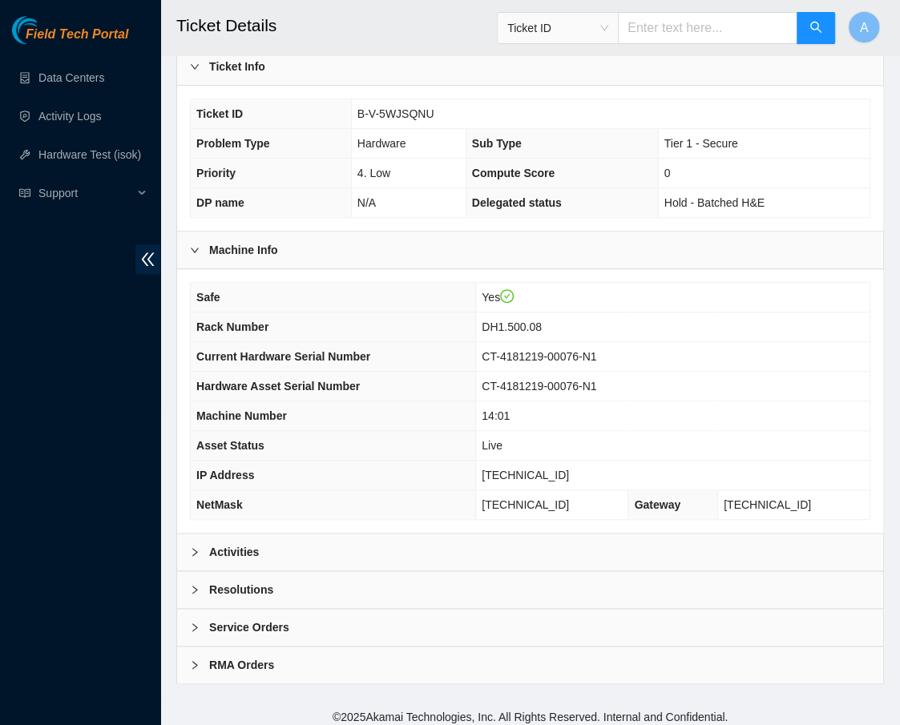
click at [244, 581] on b "Resolutions" at bounding box center [241, 590] width 64 height 18
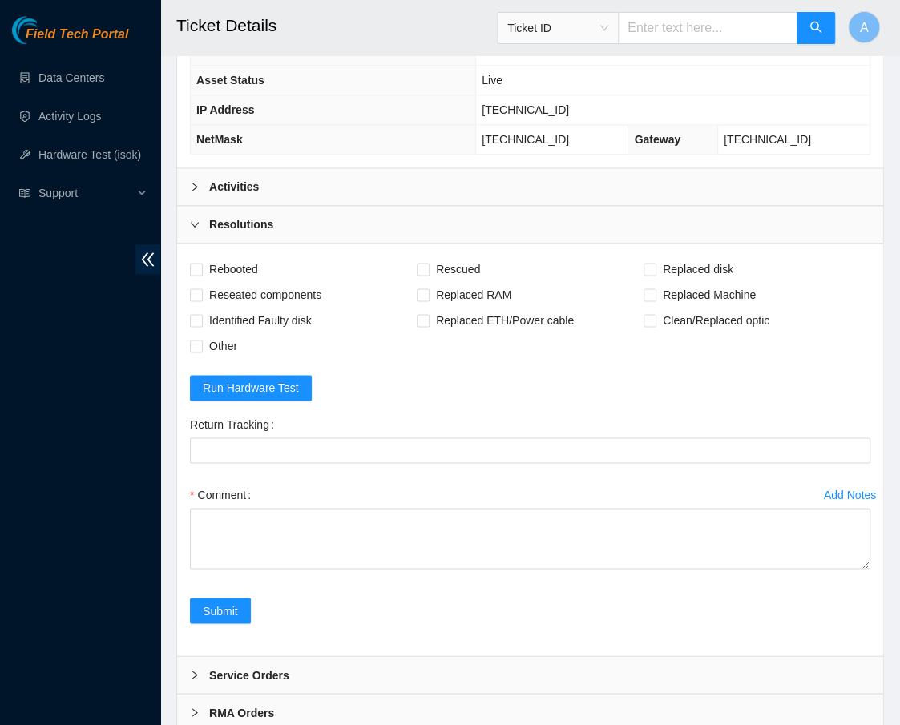
scroll to position [836, 0]
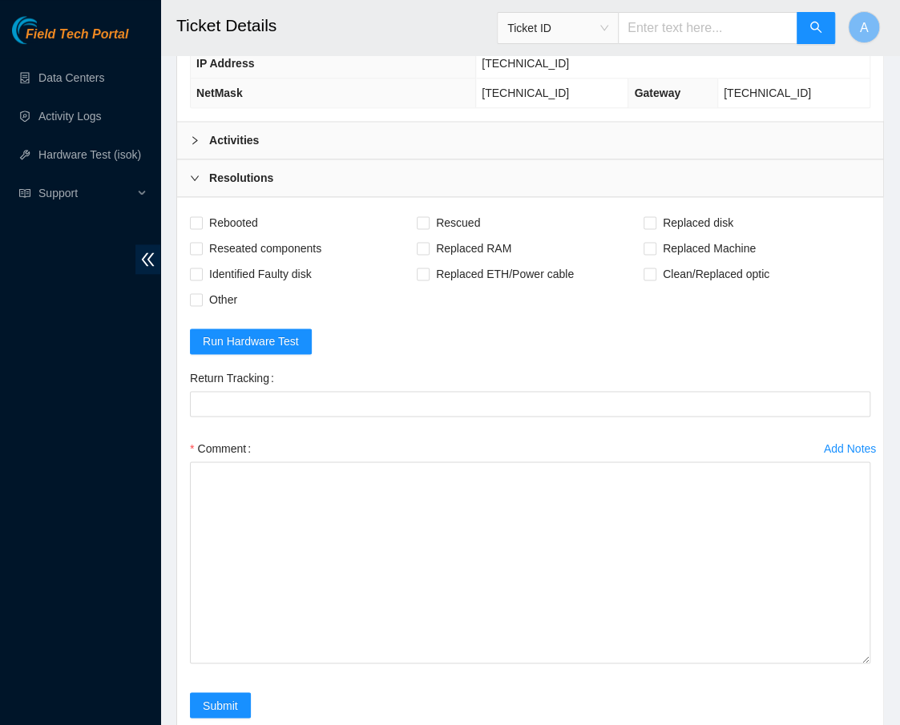
drag, startPoint x: 861, startPoint y: 510, endPoint x: 858, endPoint y: 735, distance: 224.4
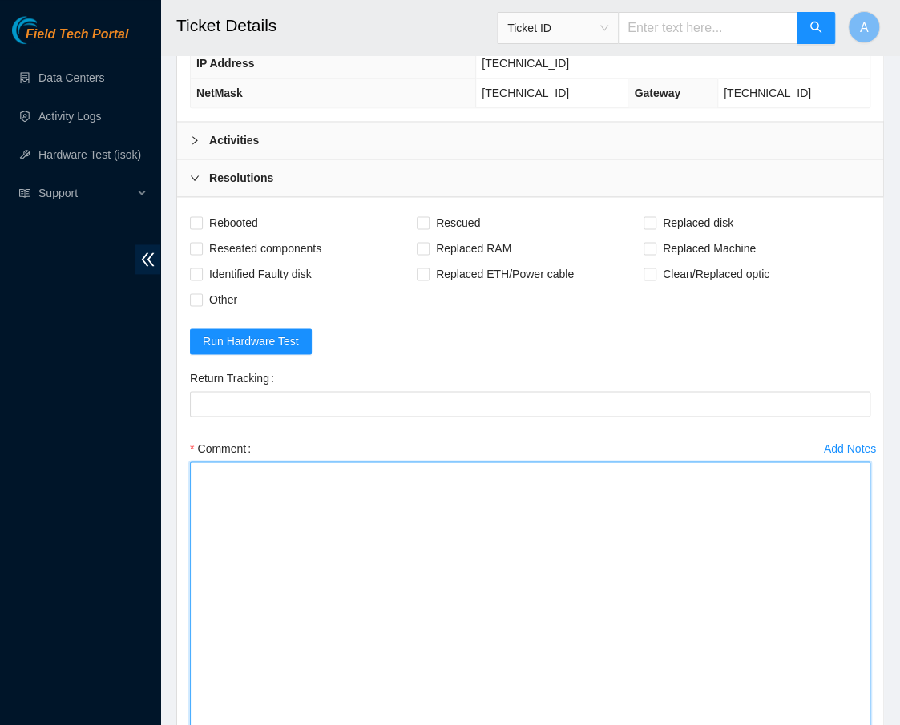
click at [488, 577] on textarea "Comment" at bounding box center [530, 604] width 680 height 285
paste textarea "Rack Number DH1.500.08 Current Hardware Serial Number CT-4181219-00076-N1 Hardw…"
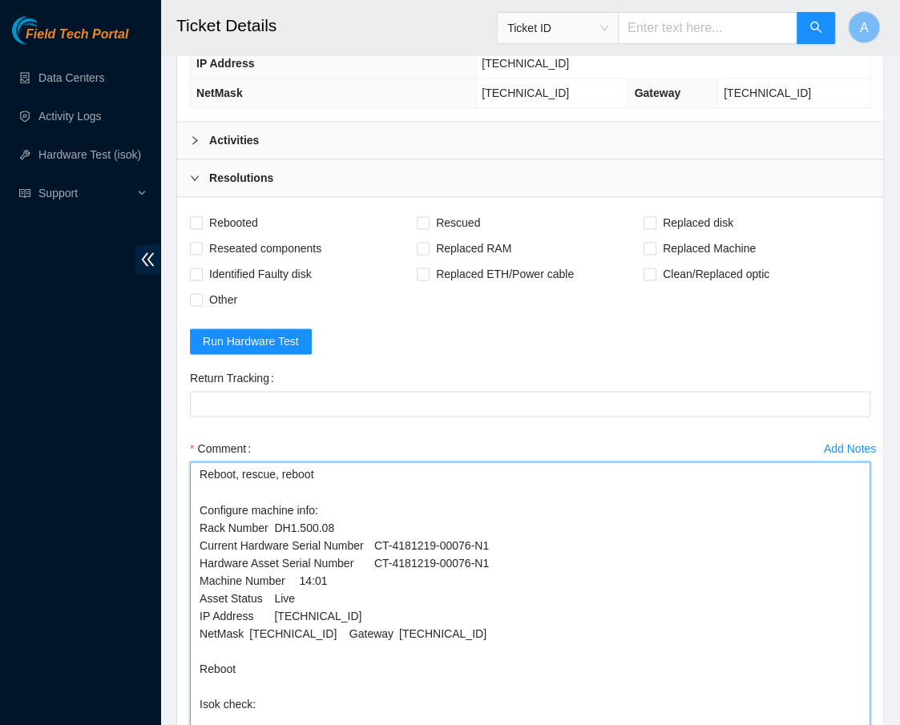
drag, startPoint x: 513, startPoint y: 548, endPoint x: 187, endPoint y: 556, distance: 326.2
click at [187, 556] on div "Add Notes Comment Reboot, rescue, reboot Configure machine info: Rack Number DH…" at bounding box center [529, 606] width 693 height 340
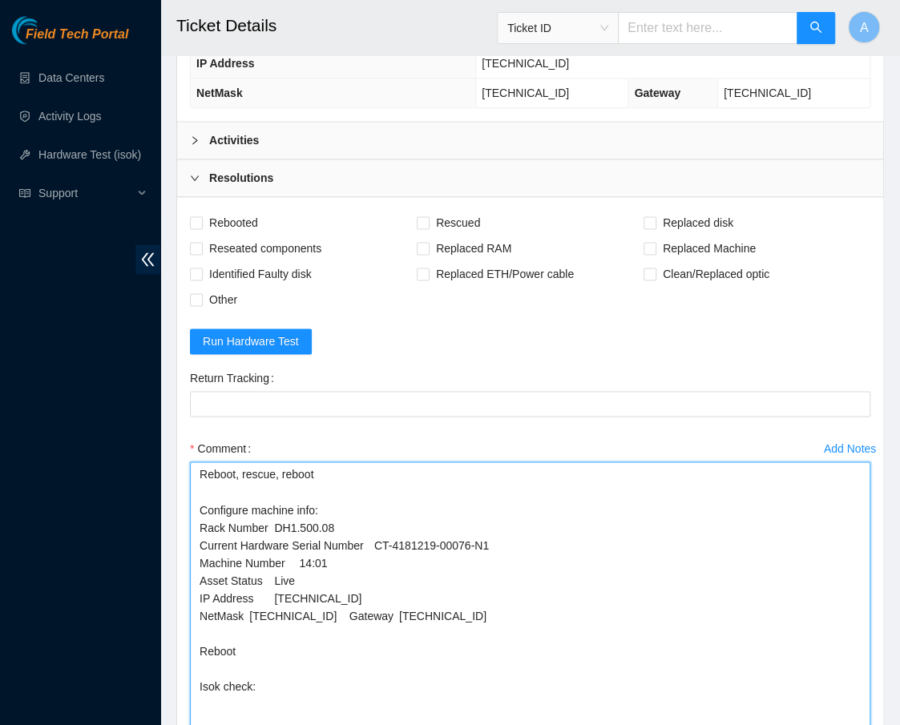
drag, startPoint x: 308, startPoint y: 571, endPoint x: 105, endPoint y: 571, distance: 203.5
click at [105, 571] on section "Field Tech Portal Data Centers Activity Logs Hardware Test (isok) Support Ticke…" at bounding box center [450, 61] width 900 height 1795
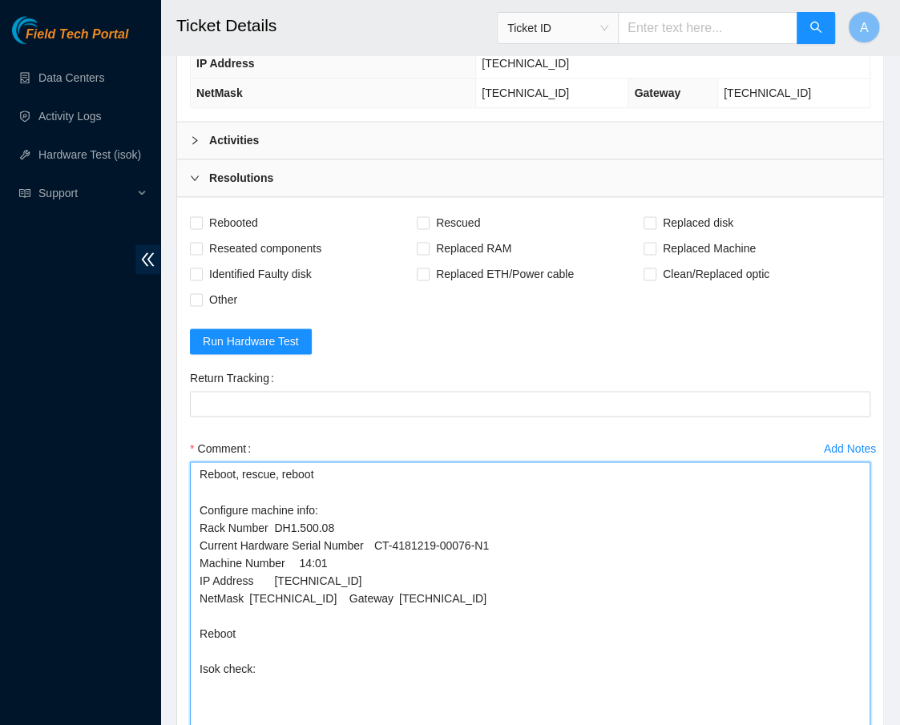
click at [349, 590] on textarea "Reboot, rescue, reboot Configure machine info: Rack Number DH1.500.08 Current H…" at bounding box center [530, 604] width 680 height 285
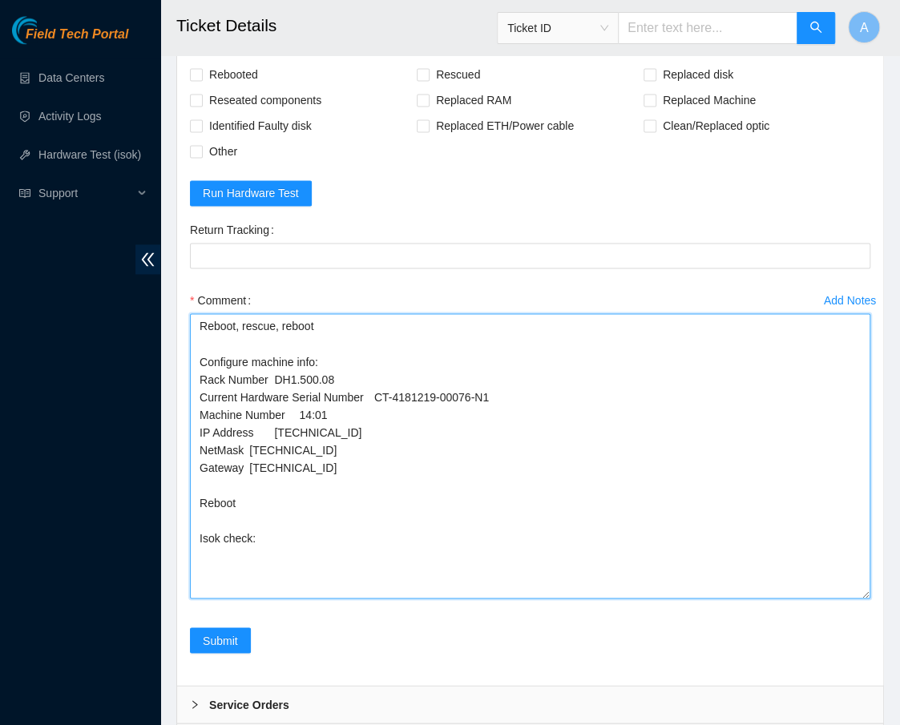
scroll to position [1026, 0]
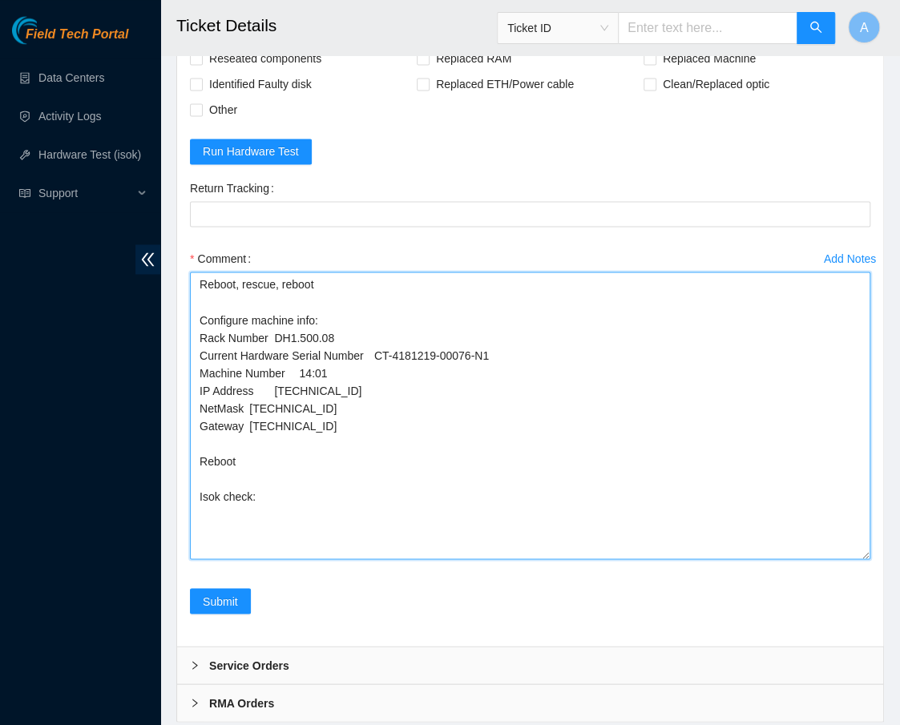
drag, startPoint x: 861, startPoint y: 546, endPoint x: 861, endPoint y: 587, distance: 41.7
click at [861, 559] on textarea "Reboot, rescue, reboot Configure machine info: Rack Number DH1.500.08 Current H…" at bounding box center [530, 416] width 680 height 288
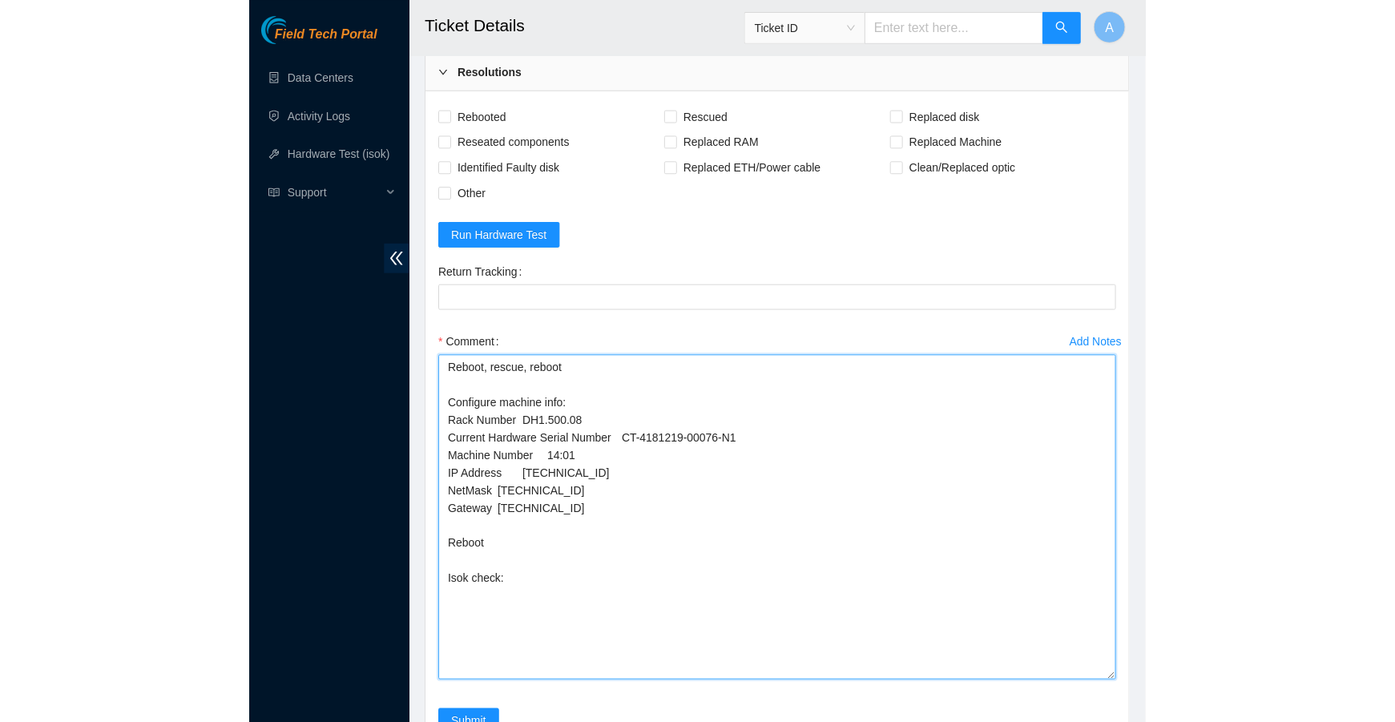
scroll to position [931, 0]
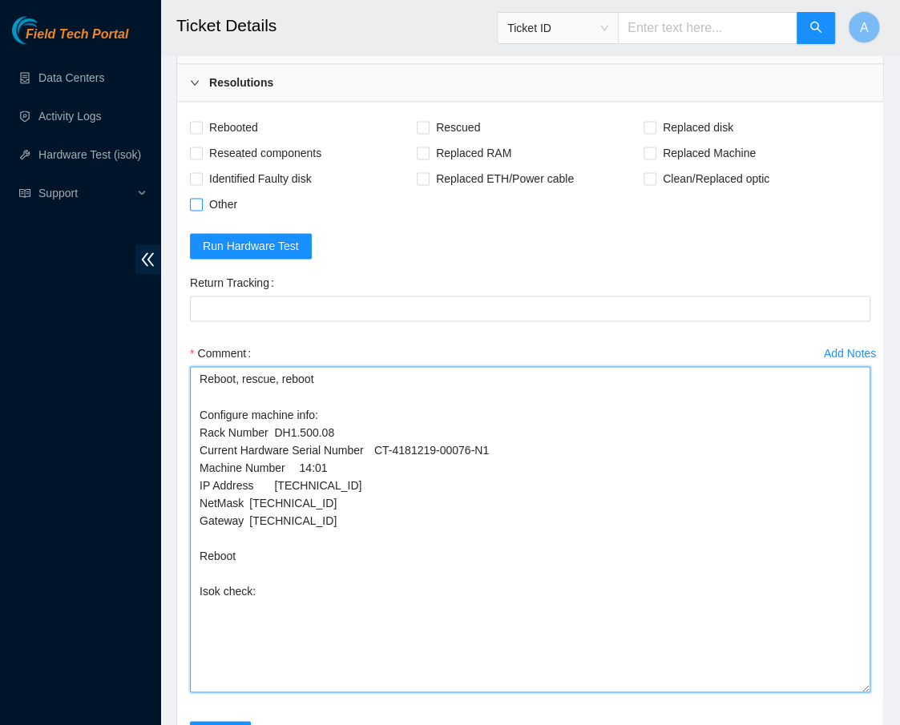
type textarea "Reboot, rescue, reboot Configure machine info: Rack Number DH1.500.08 Current H…"
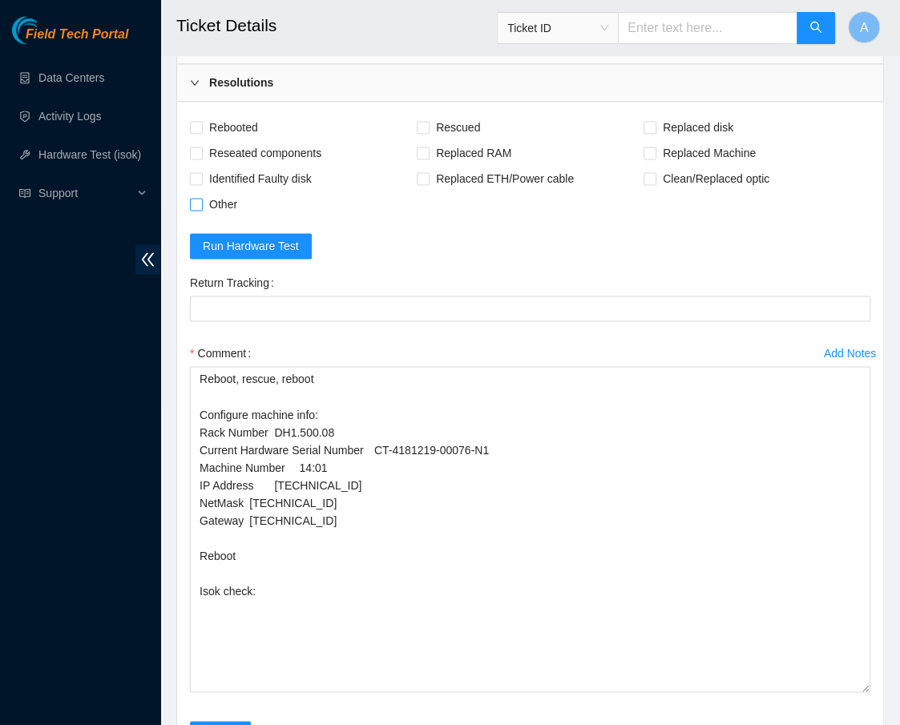
click at [200, 192] on label "Other" at bounding box center [217, 205] width 54 height 26
click at [200, 198] on input "Other" at bounding box center [195, 203] width 11 height 11
checkbox input "true"
click at [234, 145] on span "Reseated components" at bounding box center [265, 153] width 125 height 26
click at [201, 147] on input "Reseated components" at bounding box center [195, 152] width 11 height 11
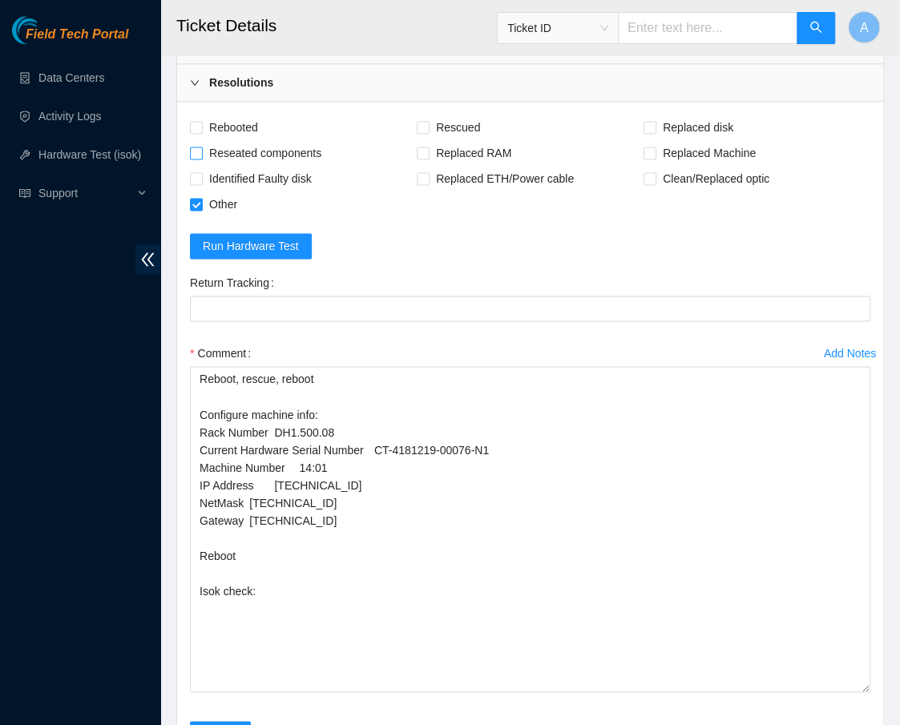
checkbox input "true"
click at [239, 121] on span "Rebooted" at bounding box center [234, 128] width 62 height 26
click at [201, 121] on input "Rebooted" at bounding box center [195, 126] width 11 height 11
checkbox input "true"
click at [414, 122] on div "Rebooted" at bounding box center [303, 128] width 227 height 26
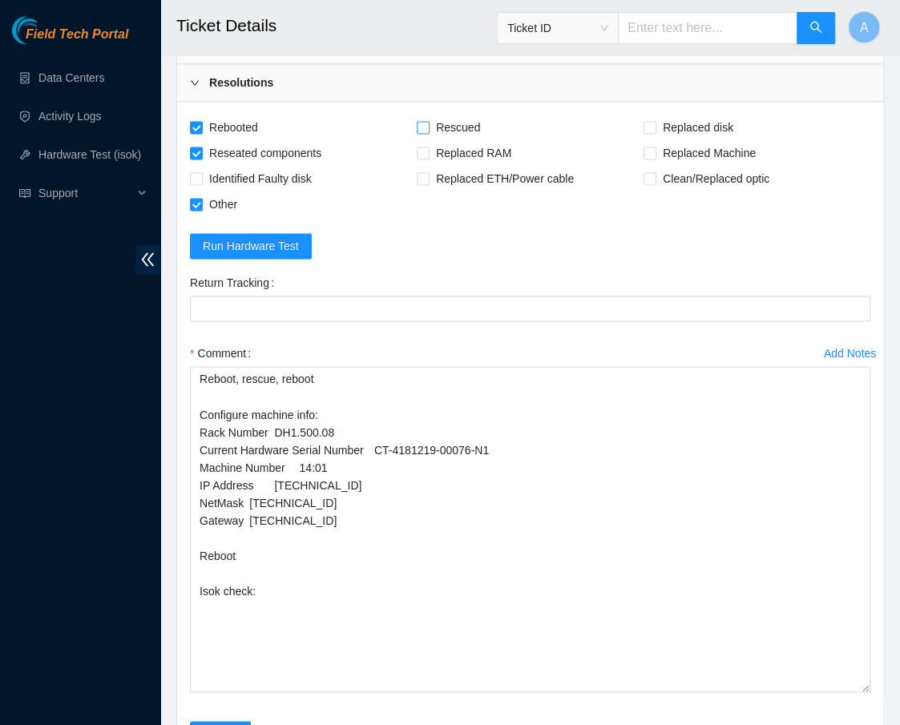
click at [426, 121] on input "Rescued" at bounding box center [422, 126] width 11 height 11
checkbox input "true"
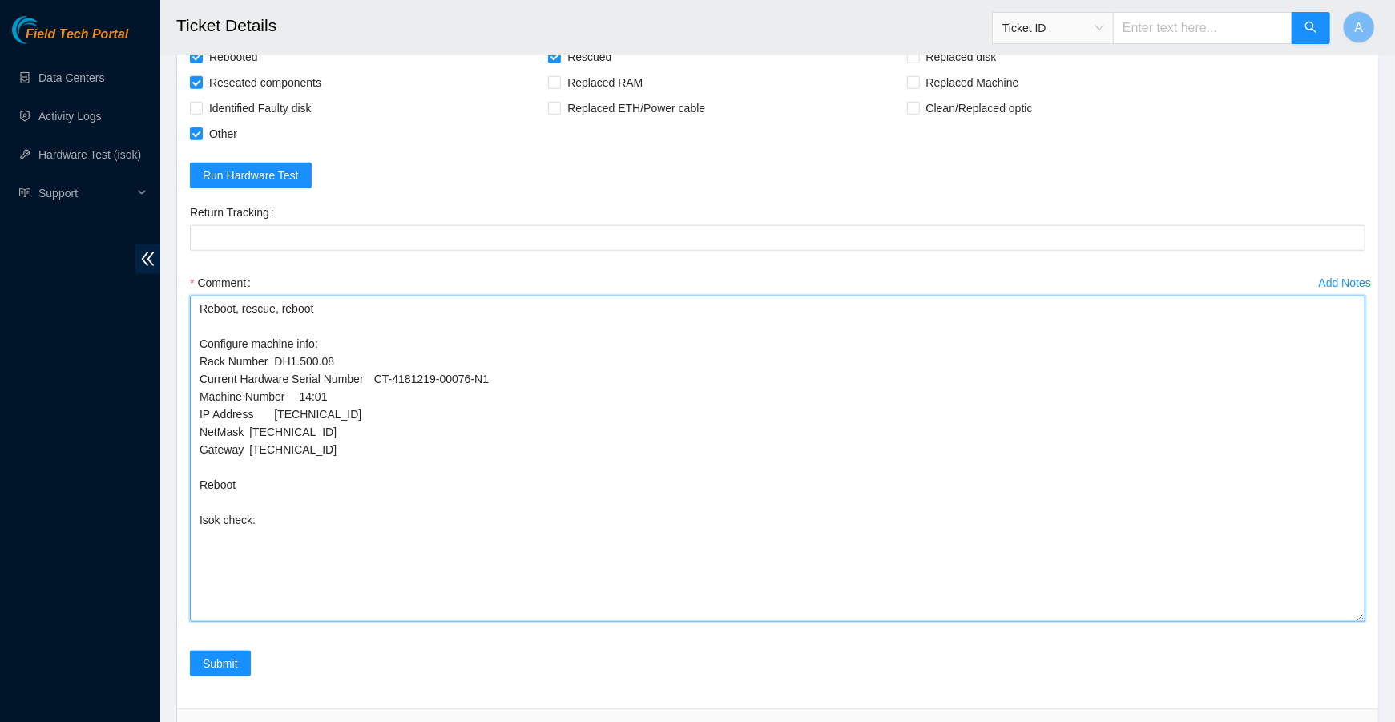
click at [381, 503] on textarea "Reboot, rescue, reboot Configure machine info: Rack Number DH1.500.08 Current H…" at bounding box center [777, 459] width 1175 height 326
click at [413, 518] on textarea "Reboot, rescue, reboot Configure machine info: Rack Number DH1.500.08 Current H…" at bounding box center [777, 459] width 1175 height 326
paste textarea "***ISOK tool not functioning***"
click at [260, 510] on textarea "Reboot, rescue, reboot Configure machine info: Rack Number DH1.500.08 Current H…" at bounding box center [777, 459] width 1175 height 326
click at [247, 492] on textarea "Reboot, rescue, reboot Configure machine info: Rack Number DH1.500.08 Current H…" at bounding box center [777, 459] width 1175 height 326
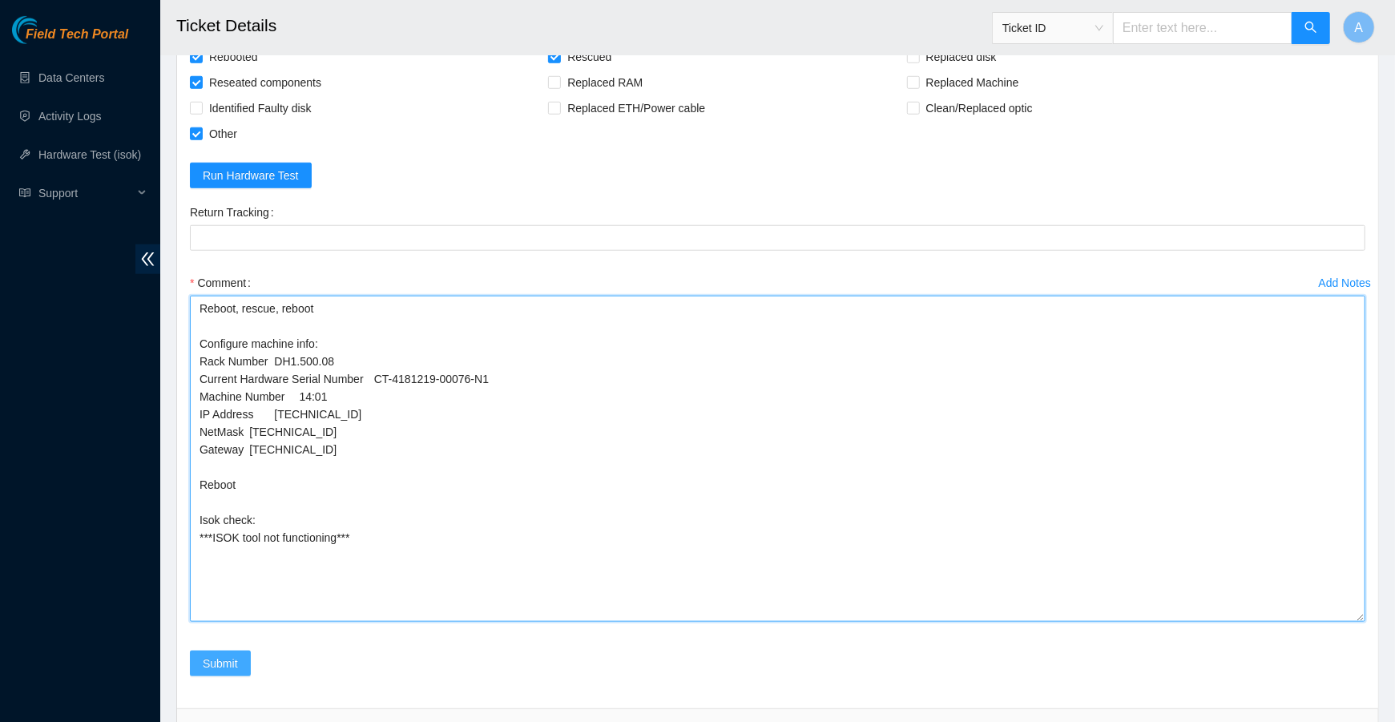
type textarea "Reboot, rescue, reboot Configure machine info: Rack Number DH1.500.08 Current H…"
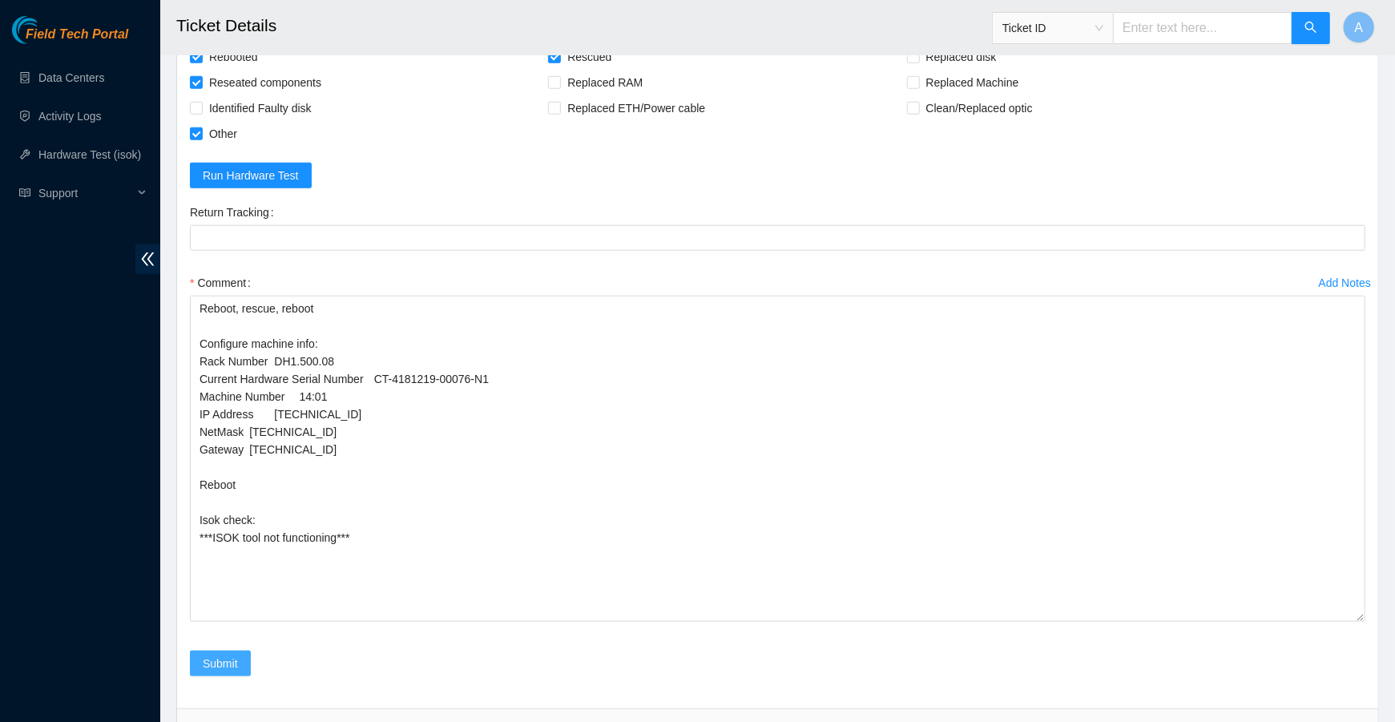
click at [227, 655] on span "Submit" at bounding box center [220, 664] width 35 height 18
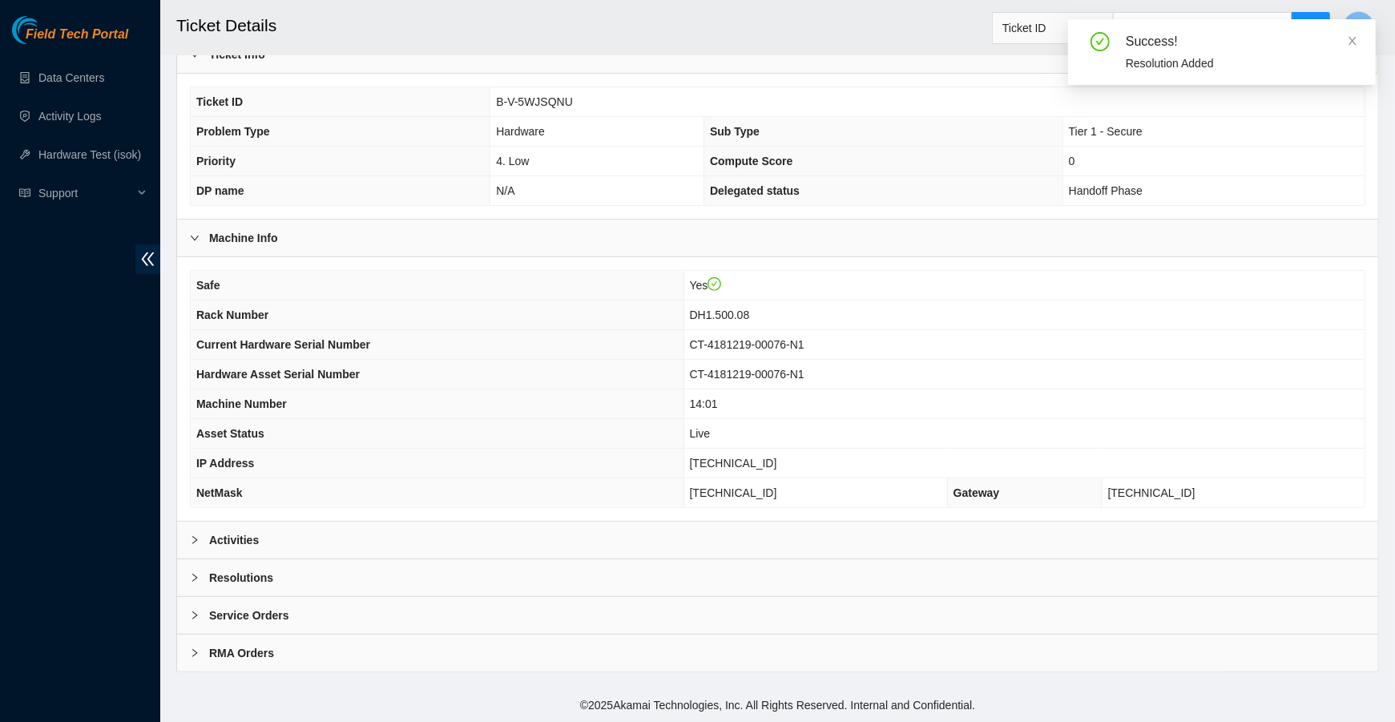
scroll to position [357, 0]
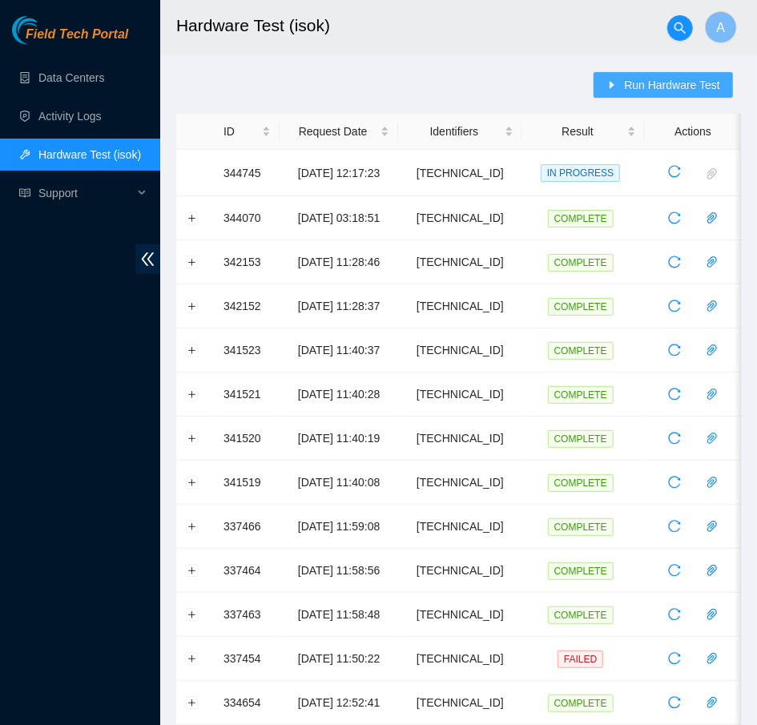
click at [678, 83] on span "Run Hardware Test" at bounding box center [672, 85] width 96 height 18
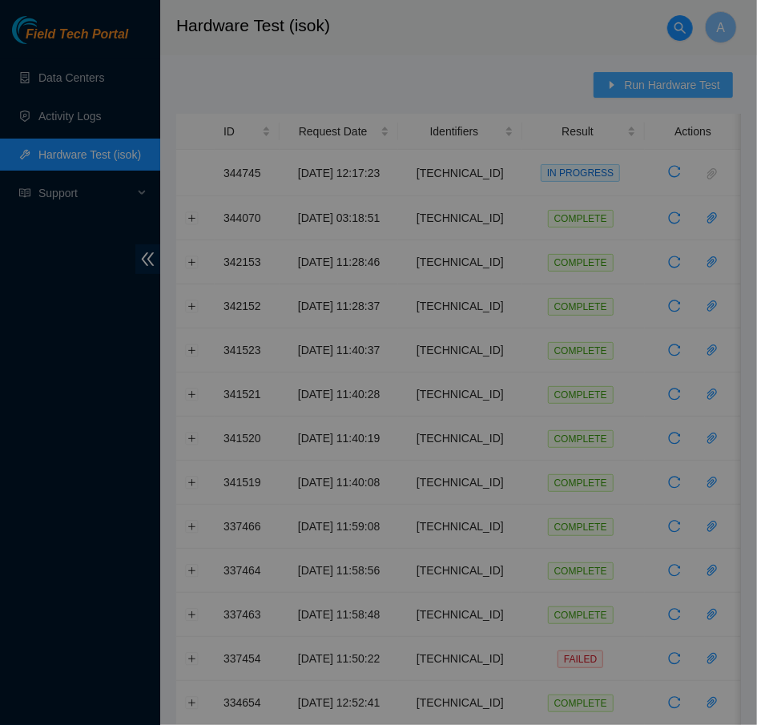
click at [678, 83] on div "Enter one or more IP addresses, region numbers, serial numbers or tickets that …" at bounding box center [379, 171] width 601 height 183
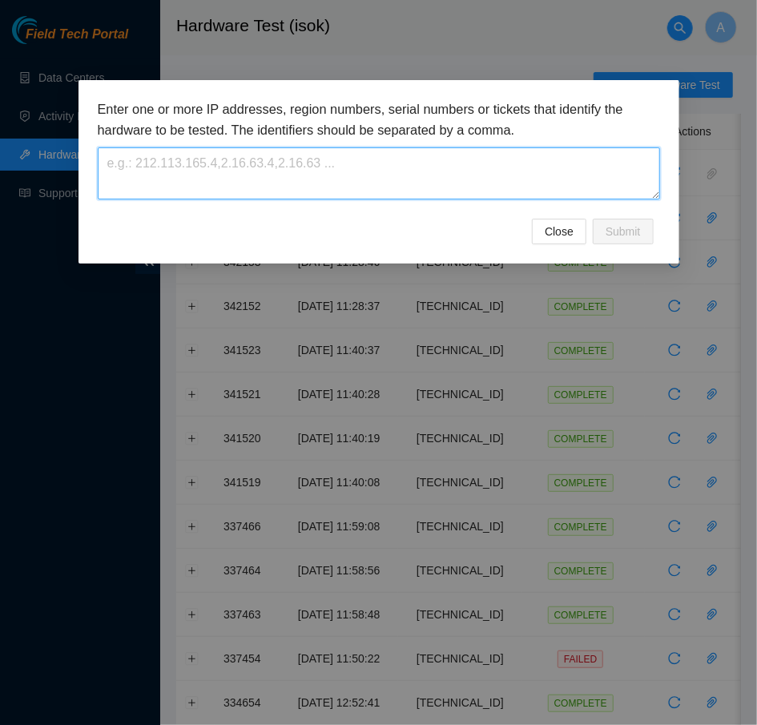
click at [357, 163] on textarea at bounding box center [379, 173] width 562 height 52
paste textarea "[TECHNICAL_ID]"
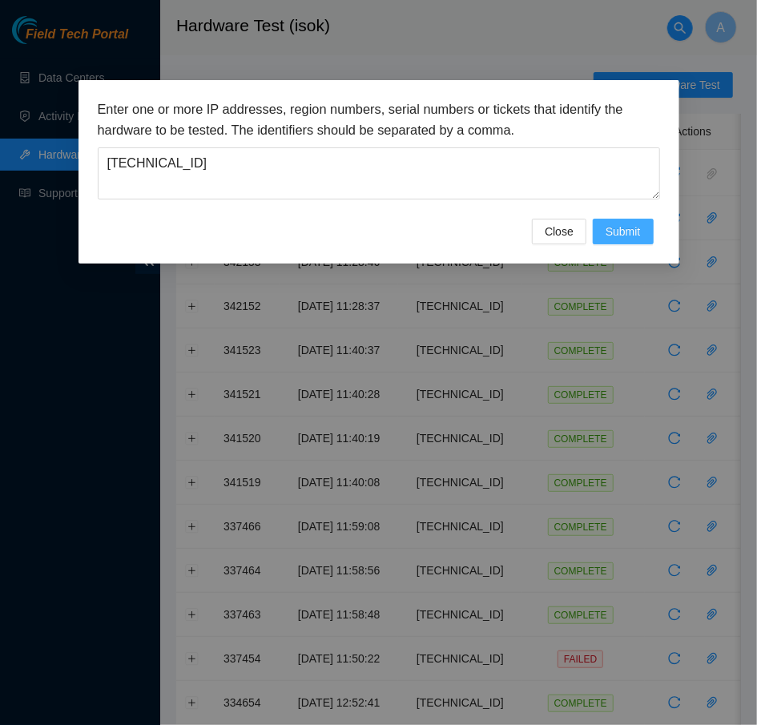
click at [632, 225] on span "Submit" at bounding box center [623, 232] width 35 height 18
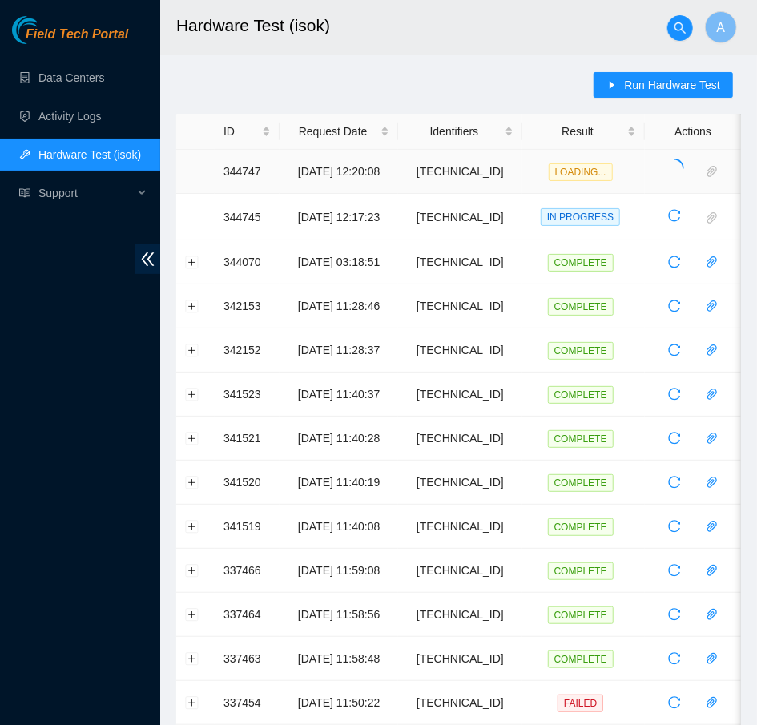
click at [567, 173] on span "LOADING..." at bounding box center [581, 172] width 64 height 18
click at [670, 212] on span "reload" at bounding box center [675, 215] width 24 height 13
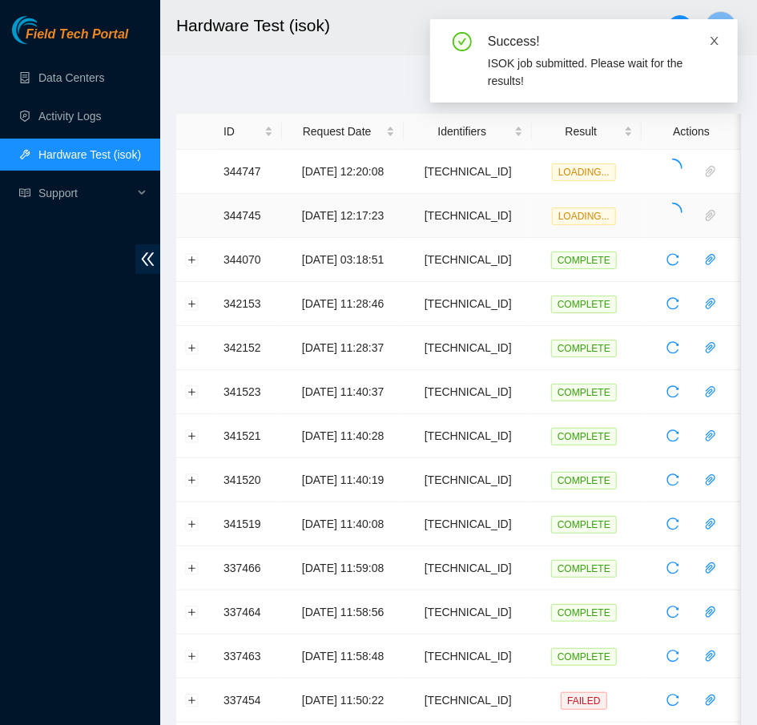
click at [709, 34] on span at bounding box center [714, 40] width 11 height 13
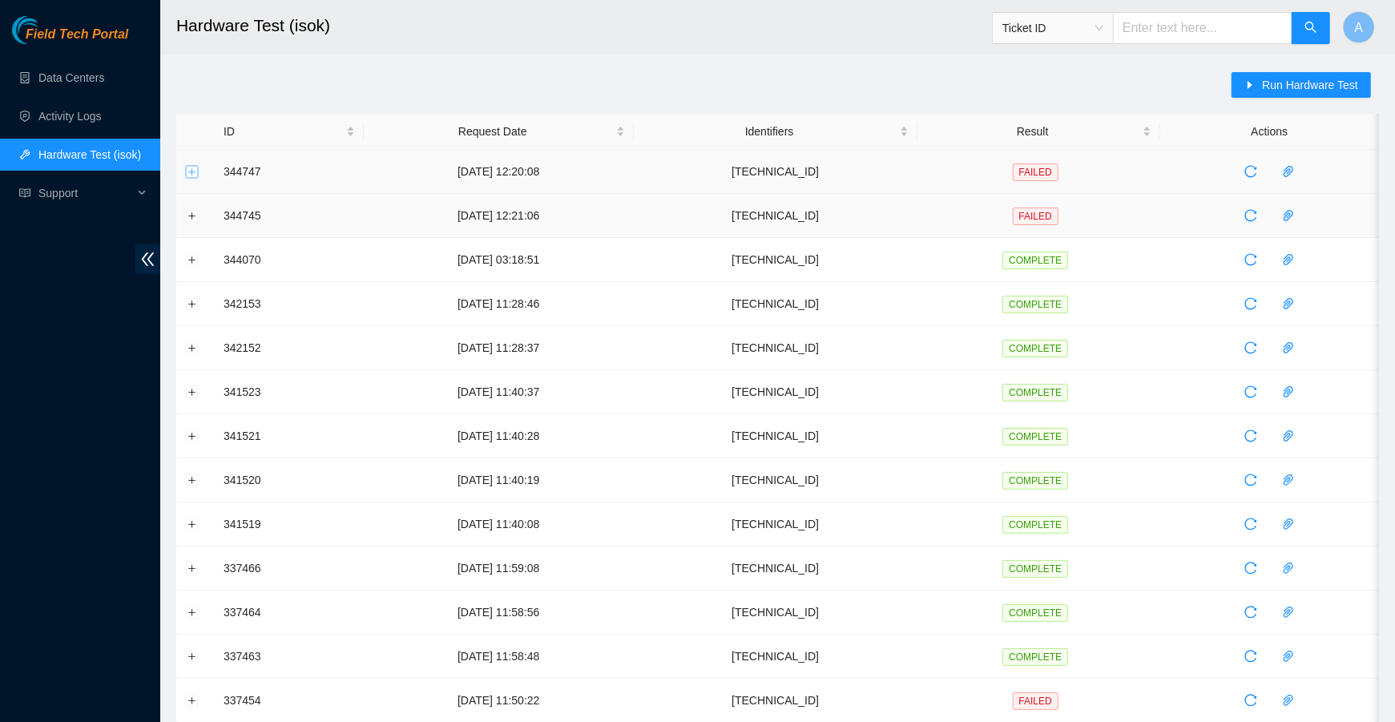
click at [192, 168] on button "Expand row" at bounding box center [192, 171] width 13 height 13
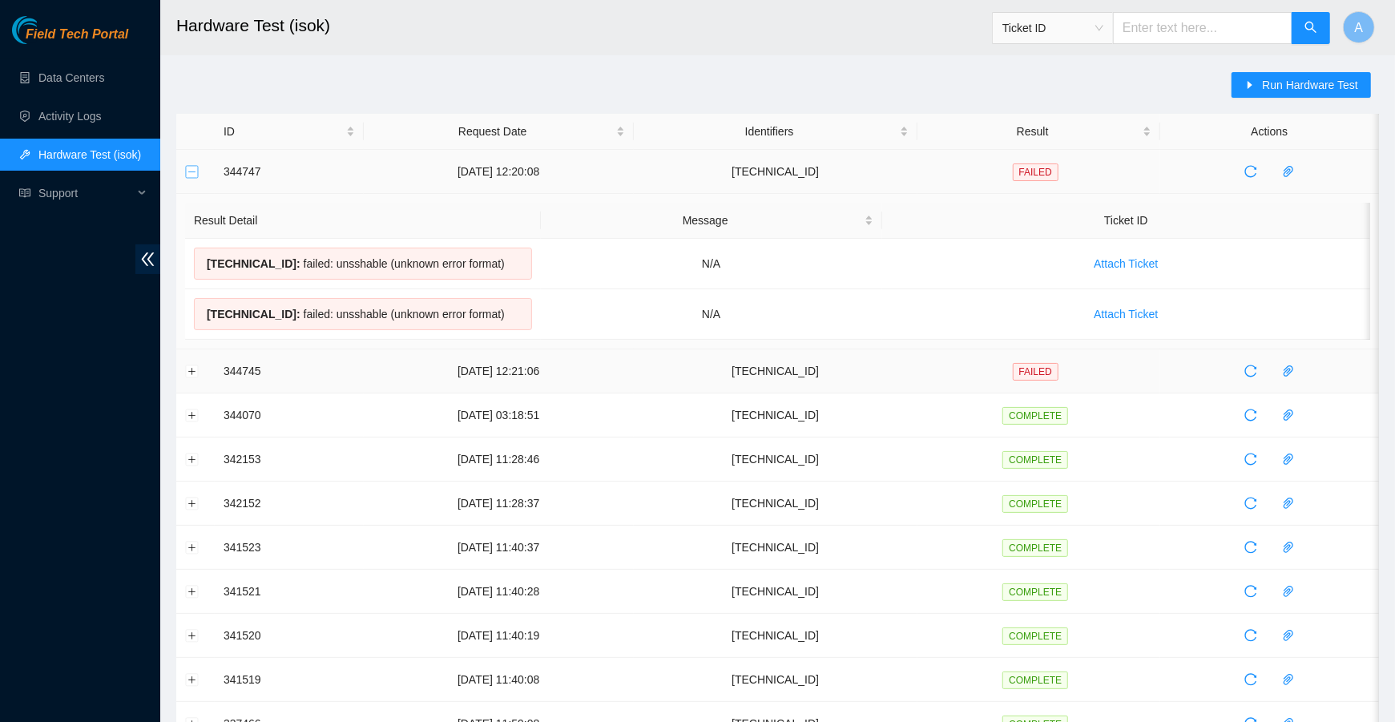
click at [197, 171] on button "Collapse row" at bounding box center [192, 171] width 13 height 13
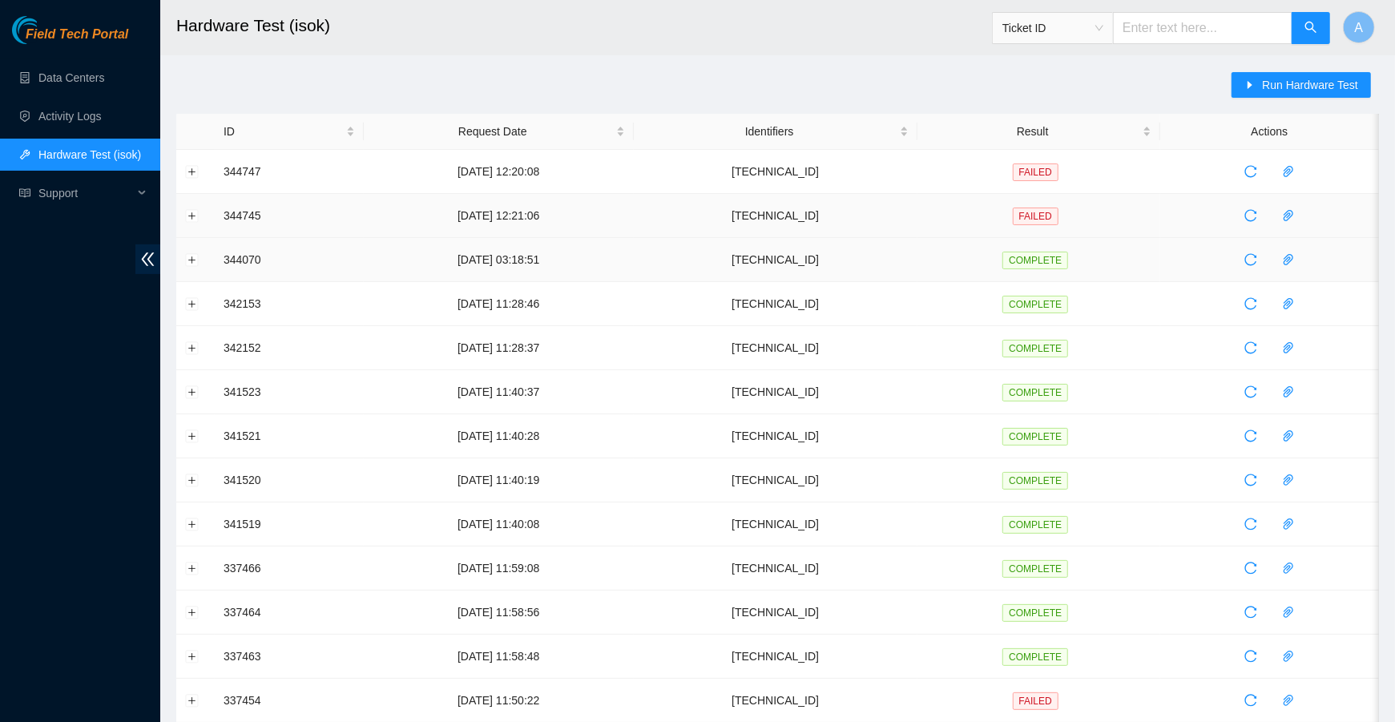
click at [756, 260] on td "[TECHNICAL_ID]" at bounding box center [776, 260] width 284 height 44
copy td "[TECHNICAL_ID]"
click at [756, 82] on span "Run Hardware Test" at bounding box center [1310, 85] width 96 height 18
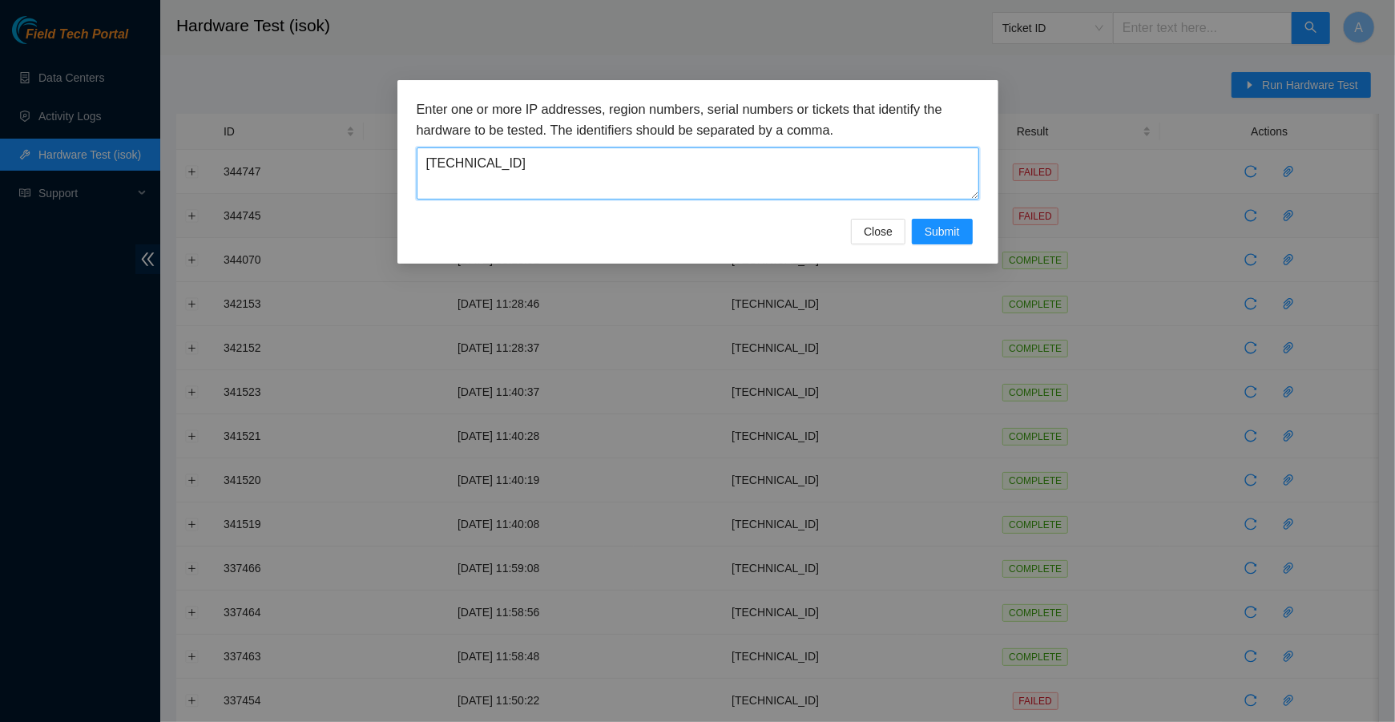
click at [738, 192] on textarea "[TECHNICAL_ID]" at bounding box center [698, 173] width 562 height 52
click at [738, 192] on textarea "23.50.123.28" at bounding box center [698, 173] width 562 height 52
paste textarea "32.237.77"
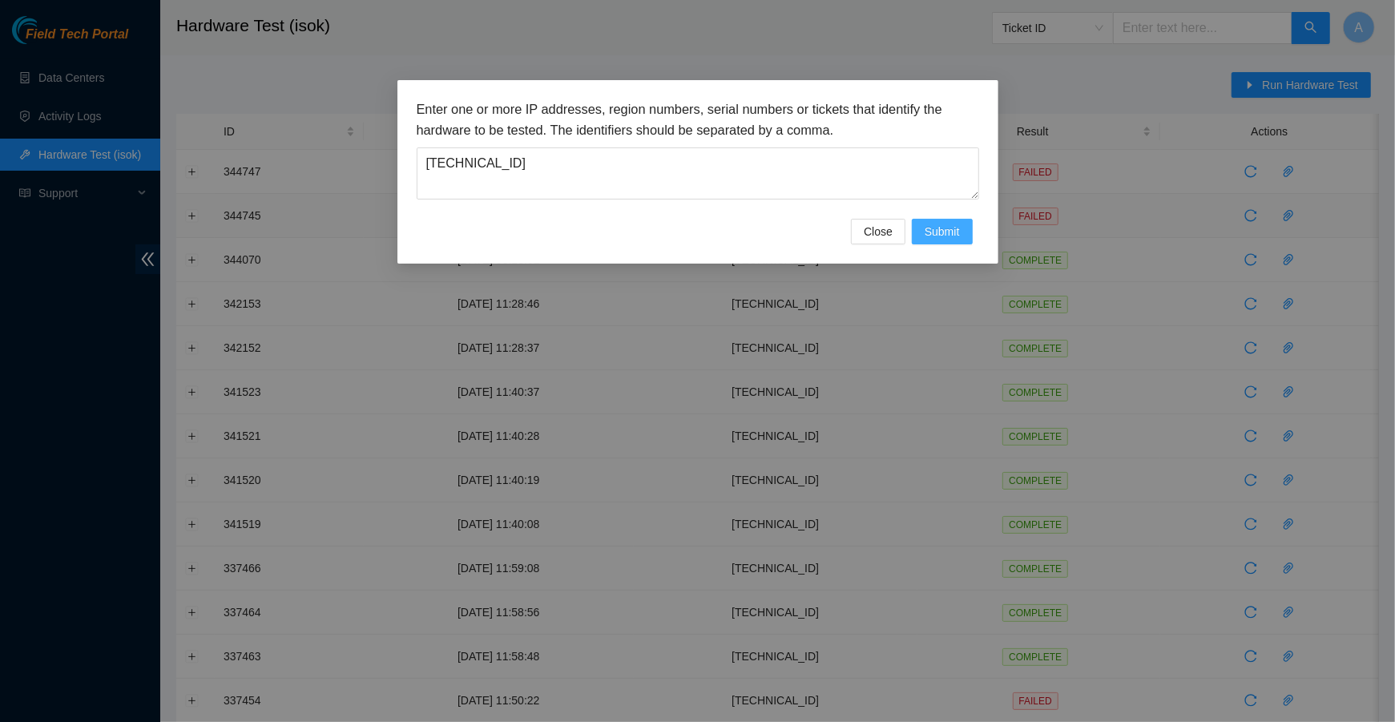
click at [756, 236] on span "Submit" at bounding box center [942, 232] width 35 height 18
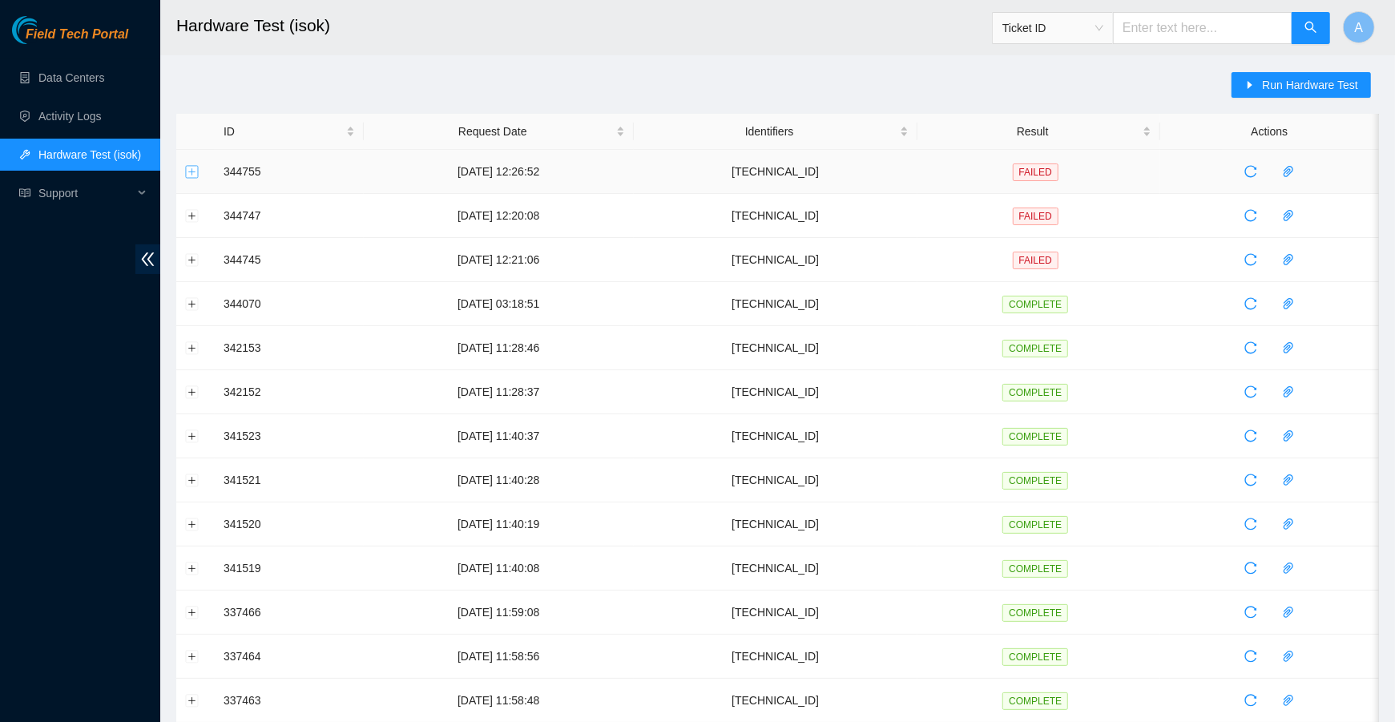
click at [196, 171] on button "Expand row" at bounding box center [192, 171] width 13 height 13
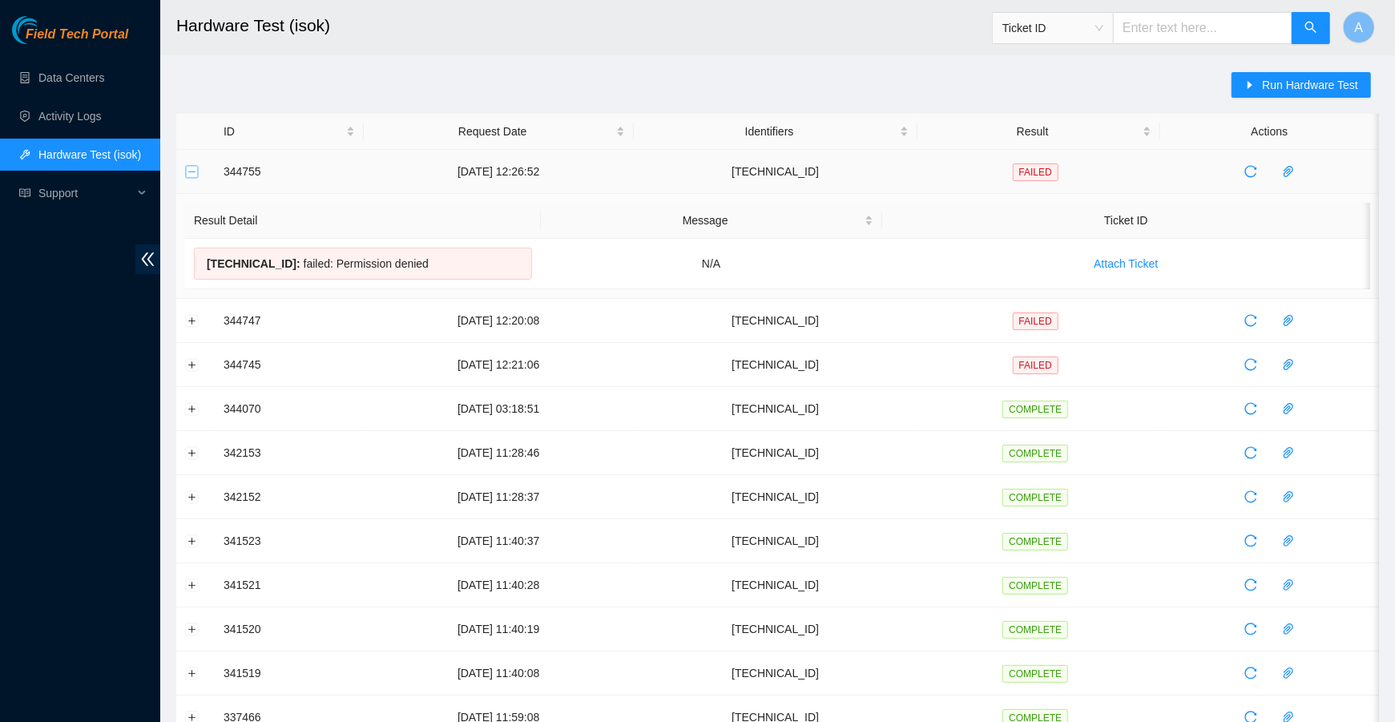
click at [196, 171] on button "Collapse row" at bounding box center [192, 171] width 13 height 13
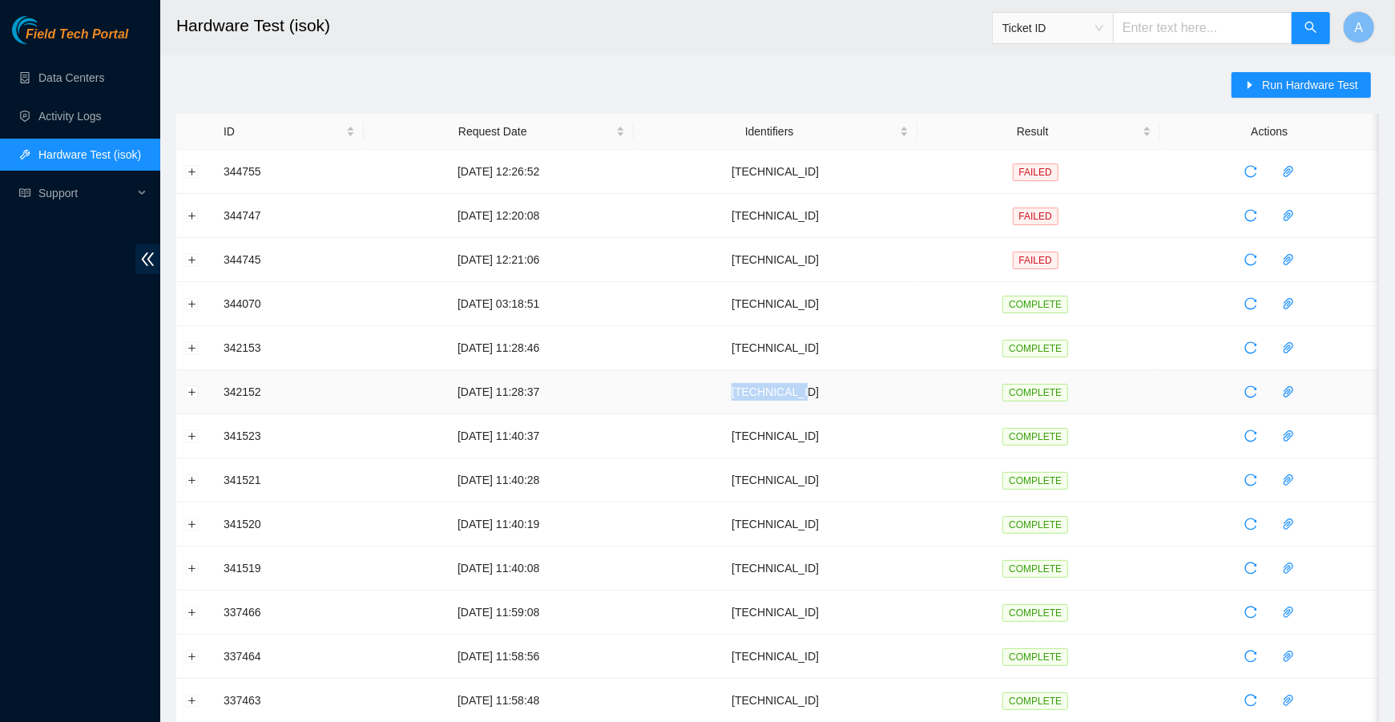
drag, startPoint x: 872, startPoint y: 390, endPoint x: 756, endPoint y: 390, distance: 115.4
click at [756, 390] on td "23.32.237.78" at bounding box center [776, 392] width 284 height 44
copy td "23.32.237.78"
click at [756, 91] on span "caret-right" at bounding box center [1249, 85] width 11 height 13
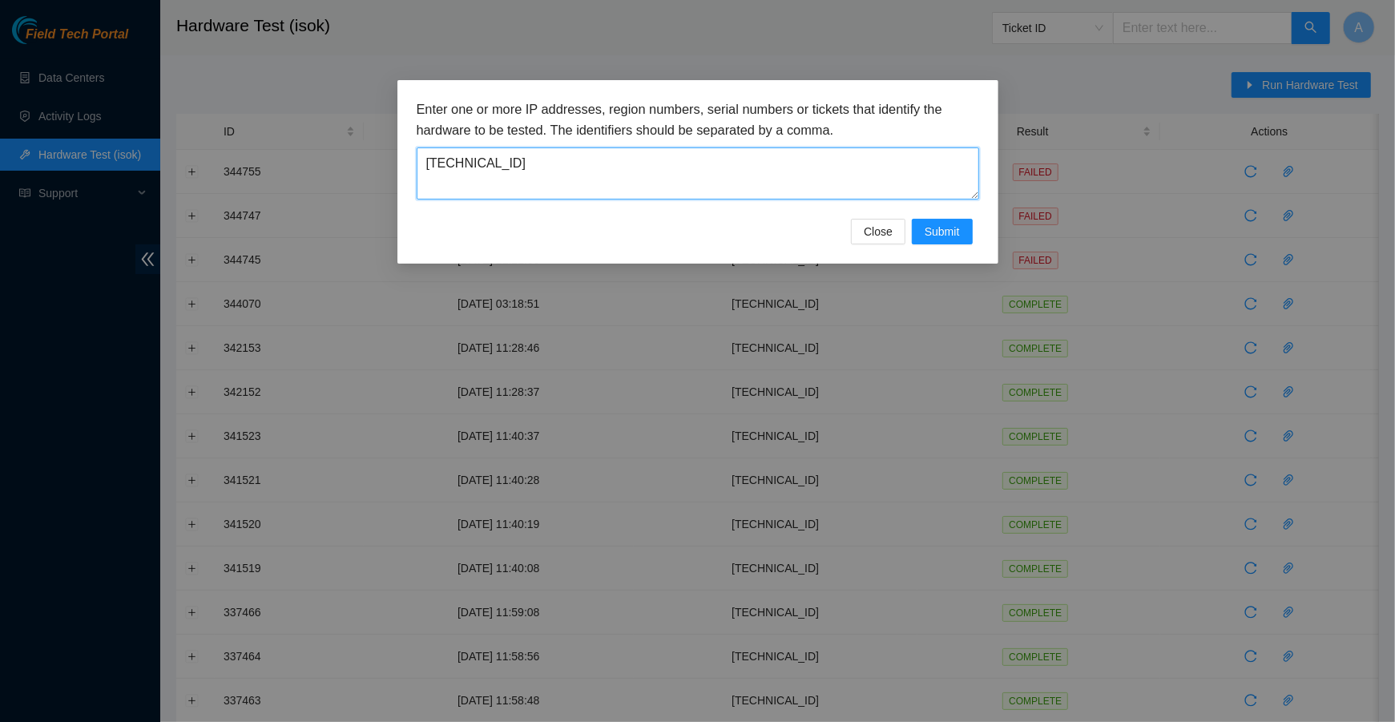
click at [756, 192] on textarea "23.32.237.77" at bounding box center [698, 173] width 562 height 52
paste textarea "8"
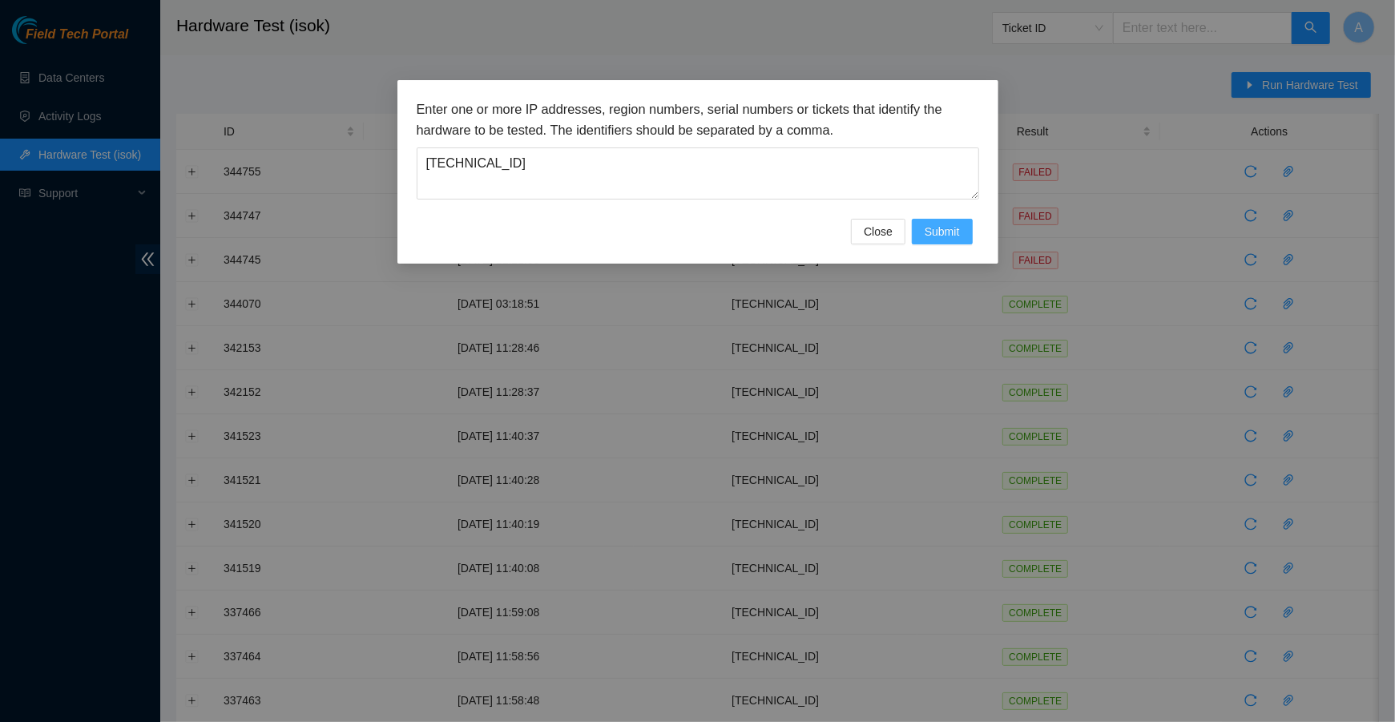
click at [756, 225] on span "Submit" at bounding box center [942, 232] width 35 height 18
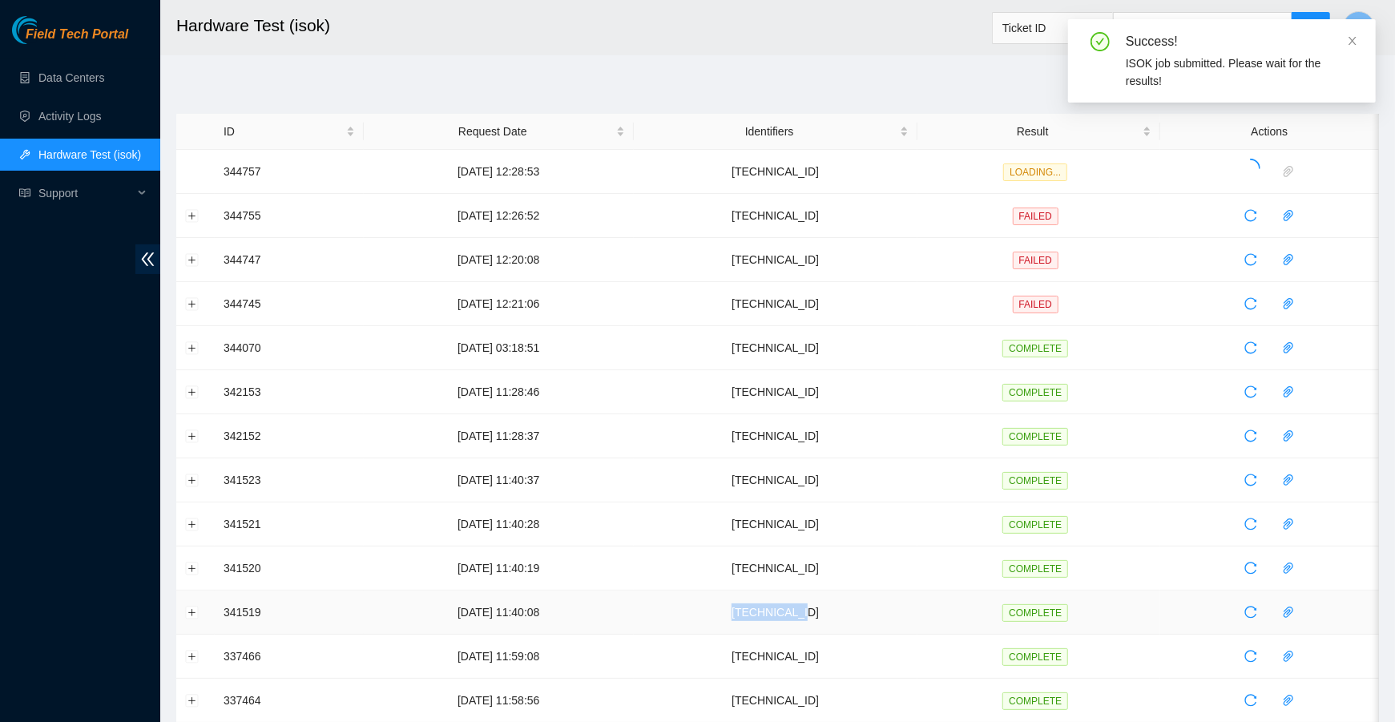
drag, startPoint x: 878, startPoint y: 603, endPoint x: 736, endPoint y: 603, distance: 141.8
click at [736, 603] on td "23.50.123.28" at bounding box center [776, 613] width 284 height 44
copy td "23.50.123.28"
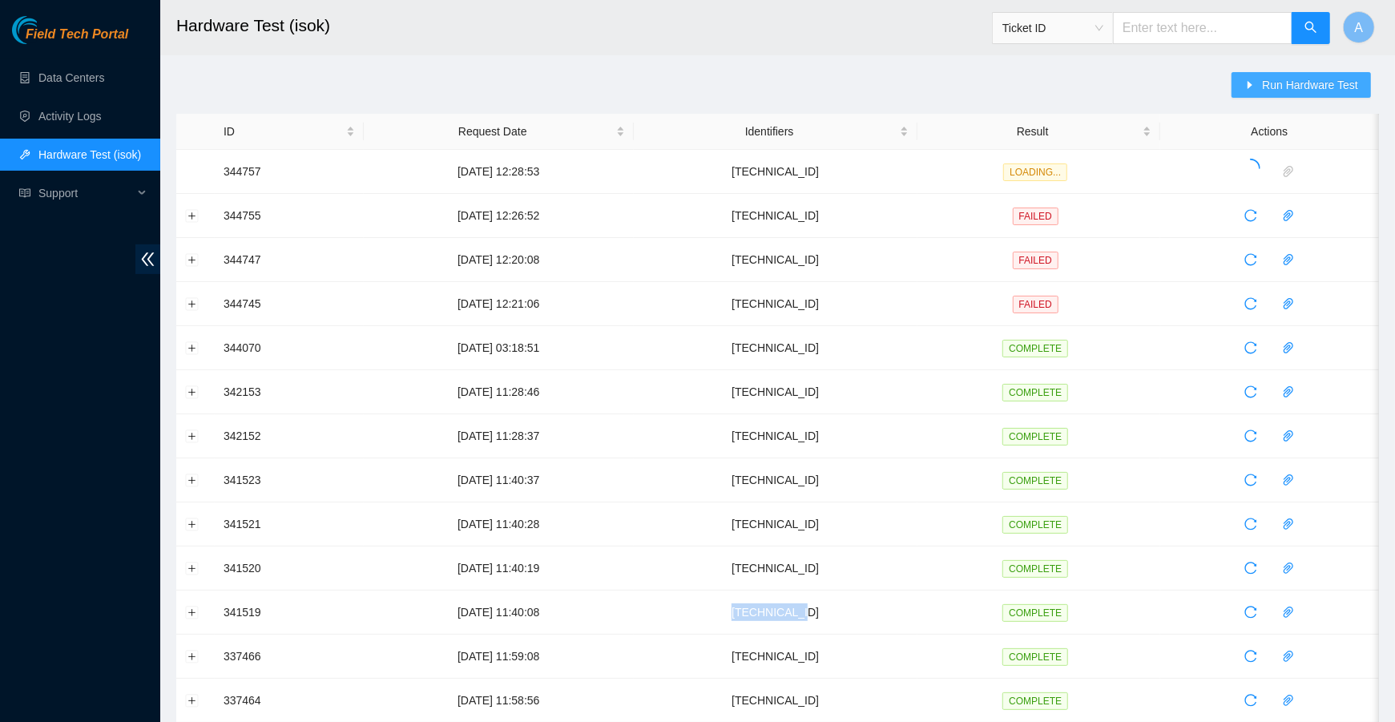
click at [756, 79] on span "Run Hardware Test" at bounding box center [1310, 85] width 96 height 18
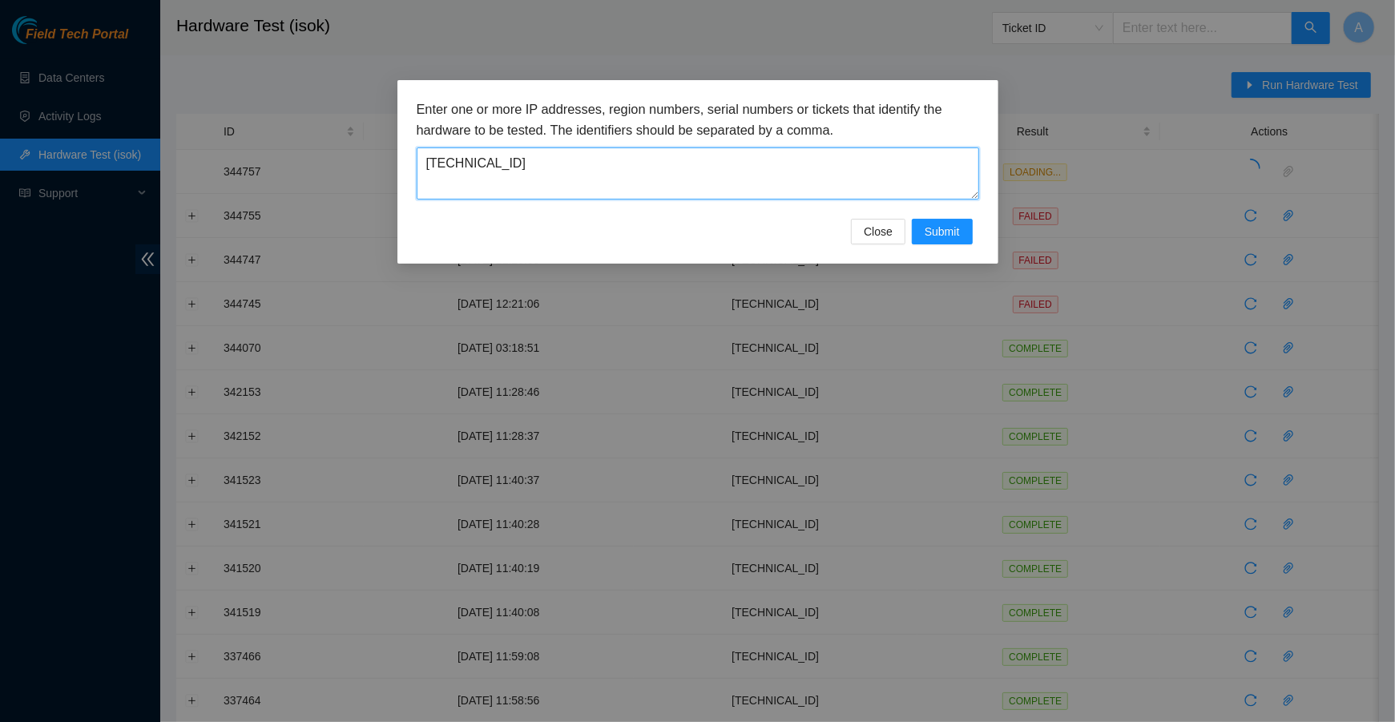
click at [720, 176] on textarea "23.32.237.78" at bounding box center [698, 173] width 562 height 52
paste textarea "50.123.2"
type textarea "23.50.123.28"
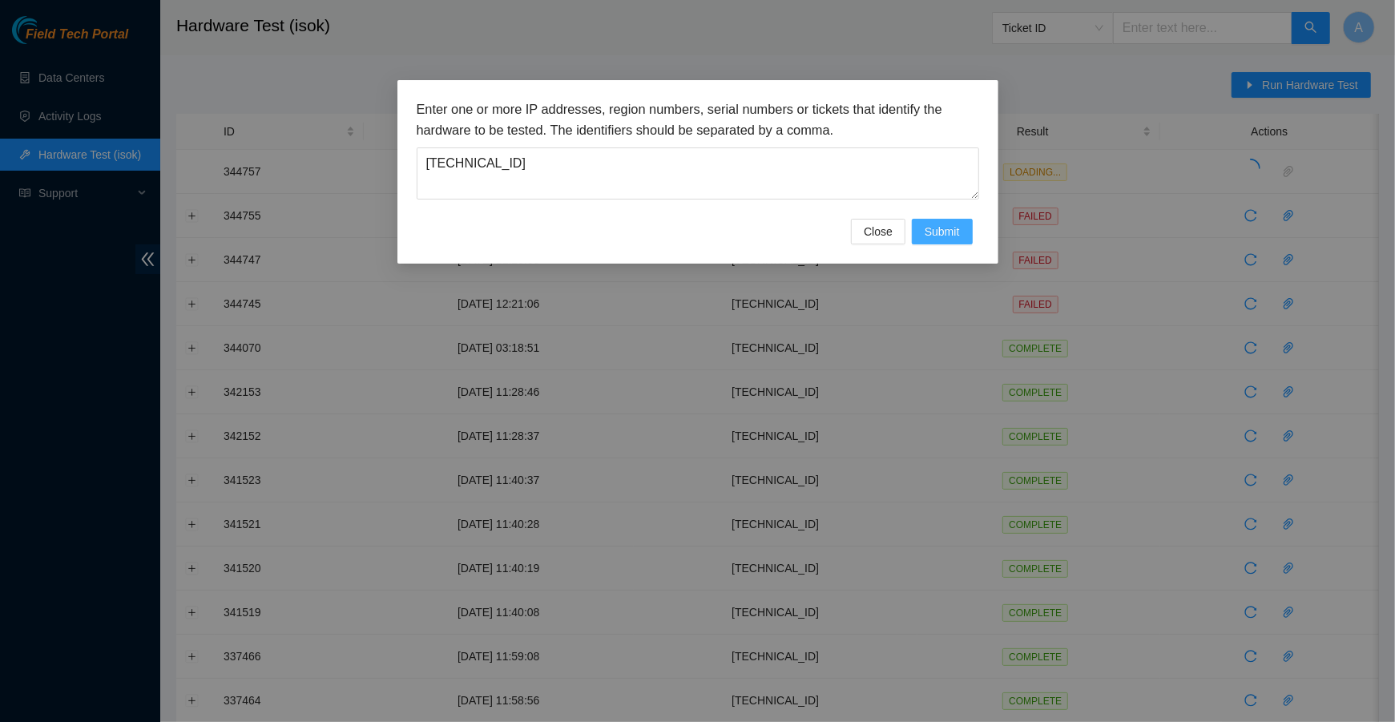
click at [756, 230] on span "Submit" at bounding box center [942, 232] width 35 height 18
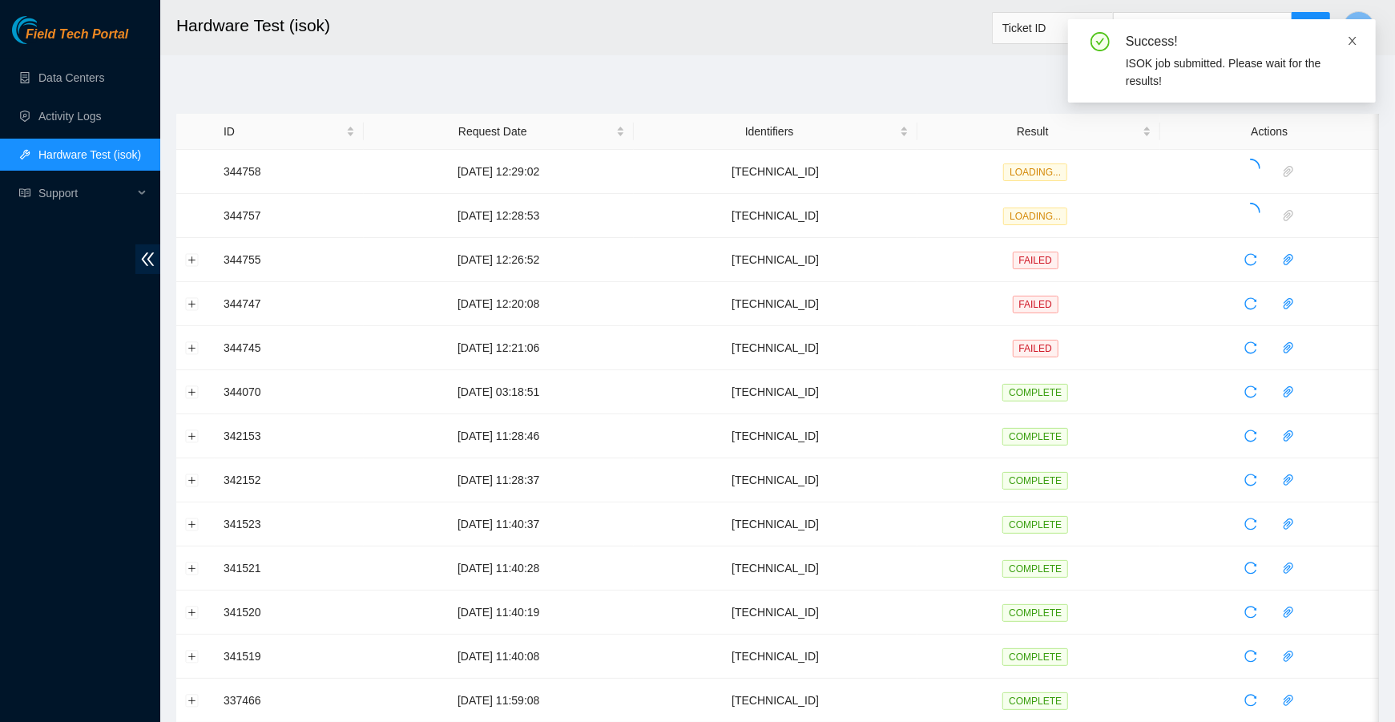
click at [756, 40] on icon "close" at bounding box center [1352, 40] width 11 height 11
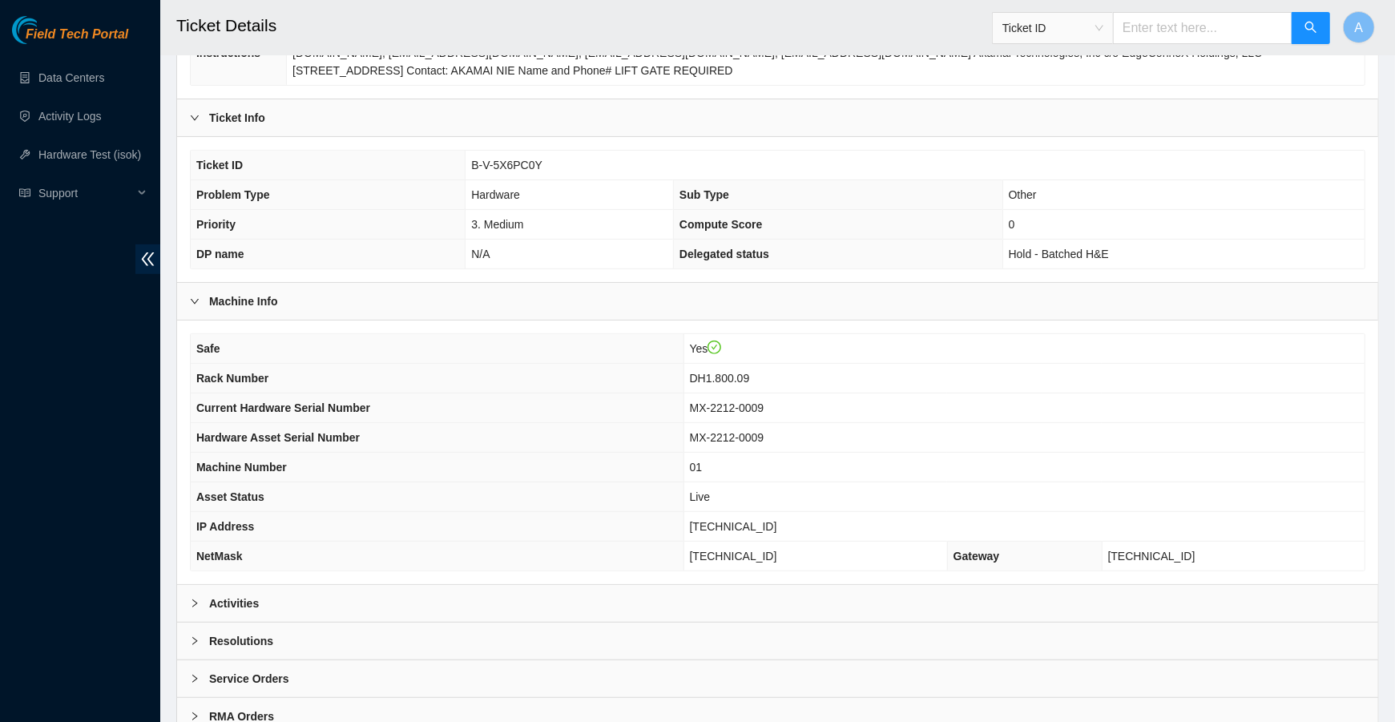
scroll to position [306, 0]
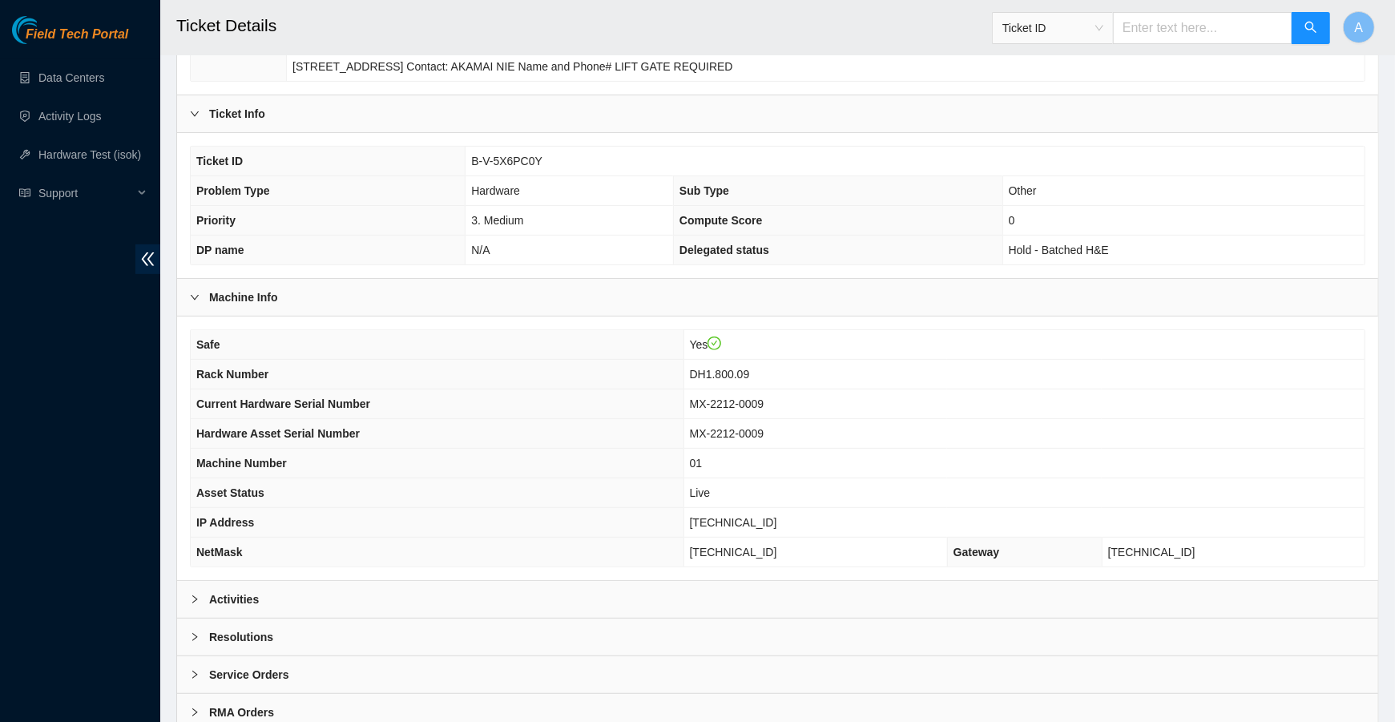
click at [318, 632] on div "Resolutions" at bounding box center [777, 637] width 1201 height 37
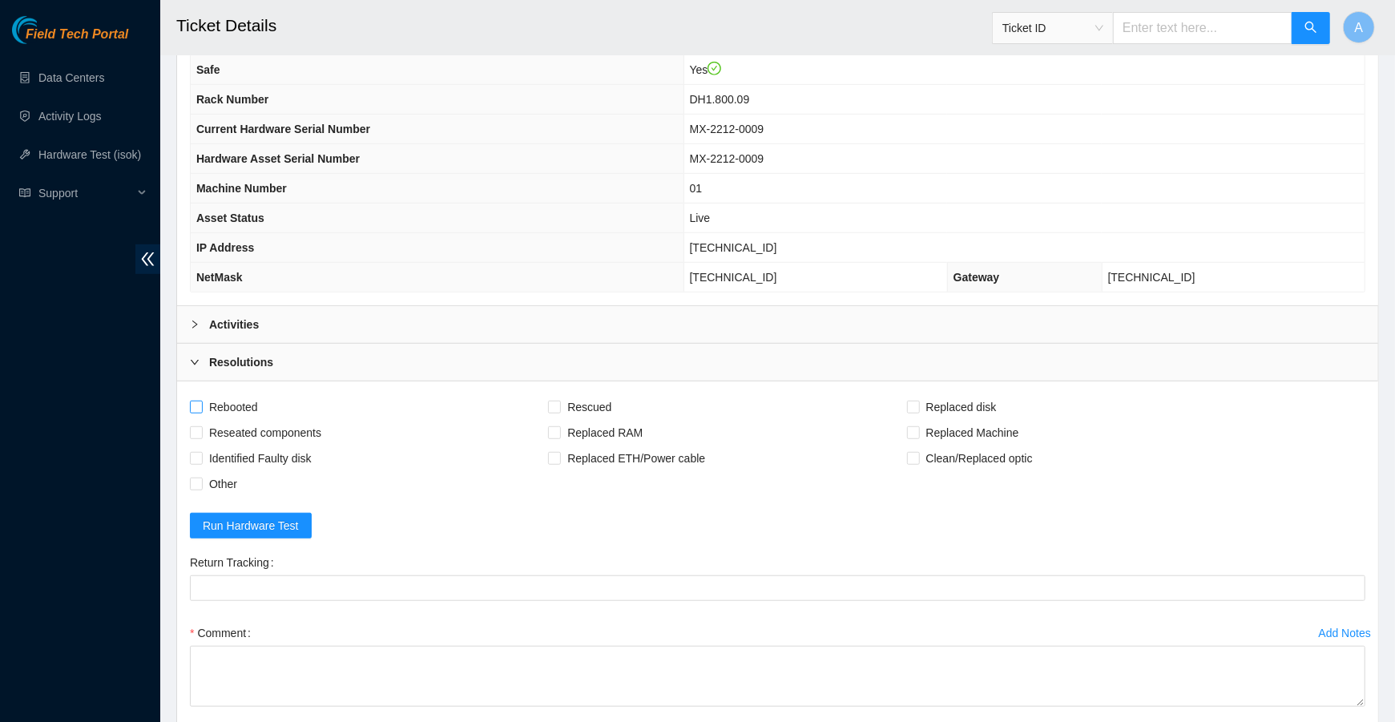
scroll to position [546, 0]
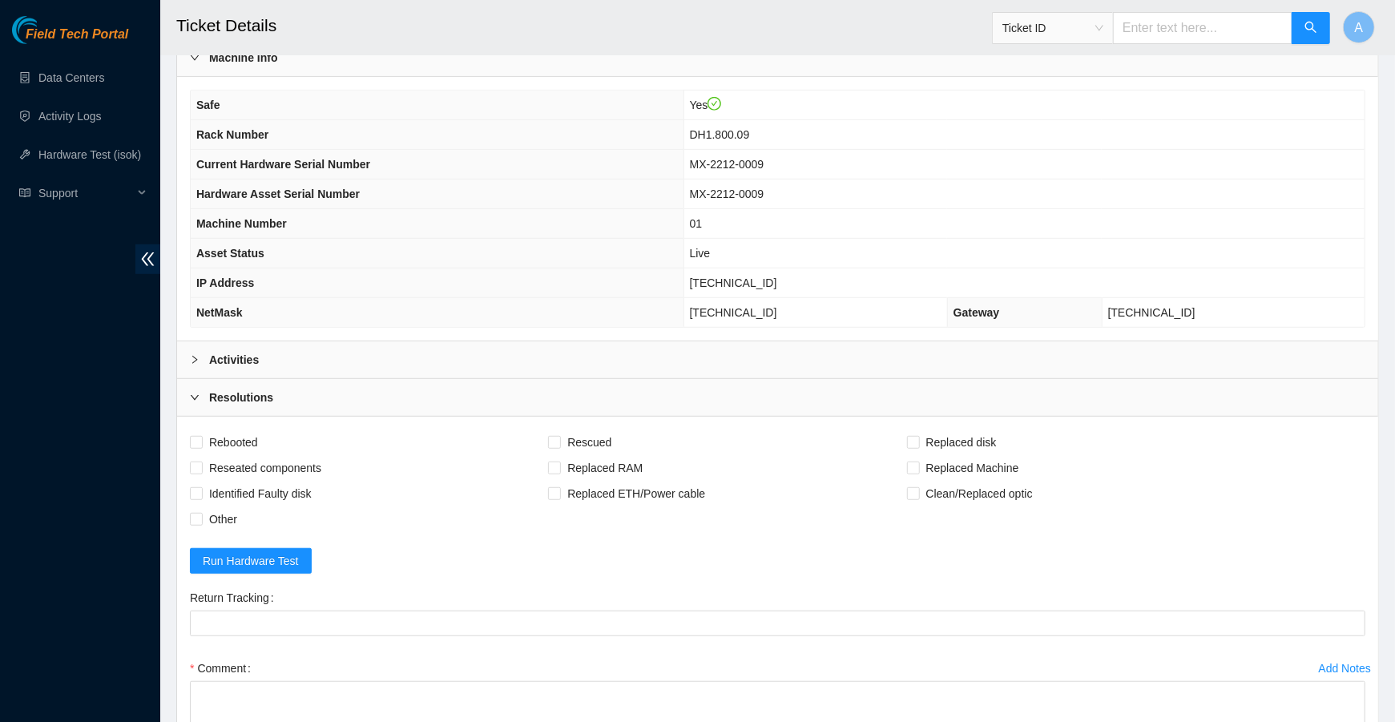
click at [748, 276] on span "[TECHNICAL_ID]" at bounding box center [733, 282] width 87 height 13
copy span "23.40.98.196"
click at [455, 345] on div "Activities" at bounding box center [777, 359] width 1201 height 37
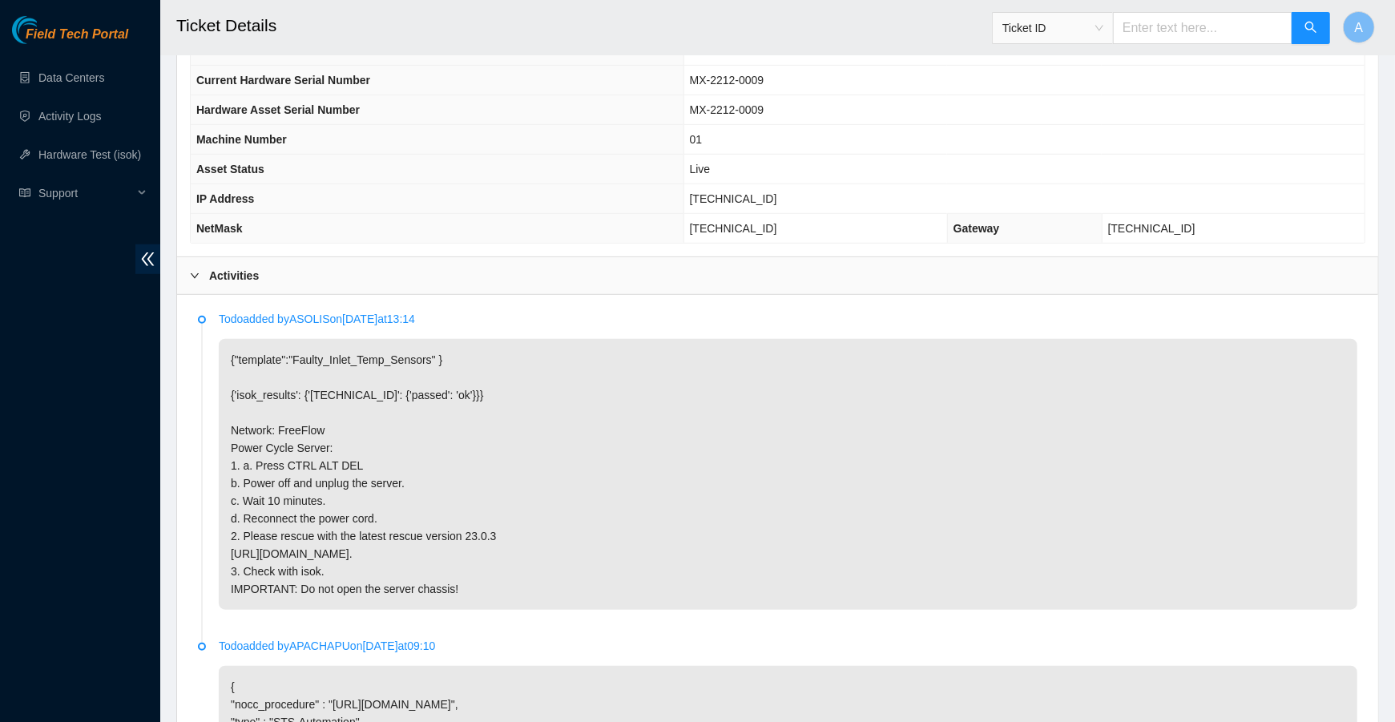
scroll to position [633, 0]
click at [422, 268] on div "Activities" at bounding box center [777, 272] width 1201 height 37
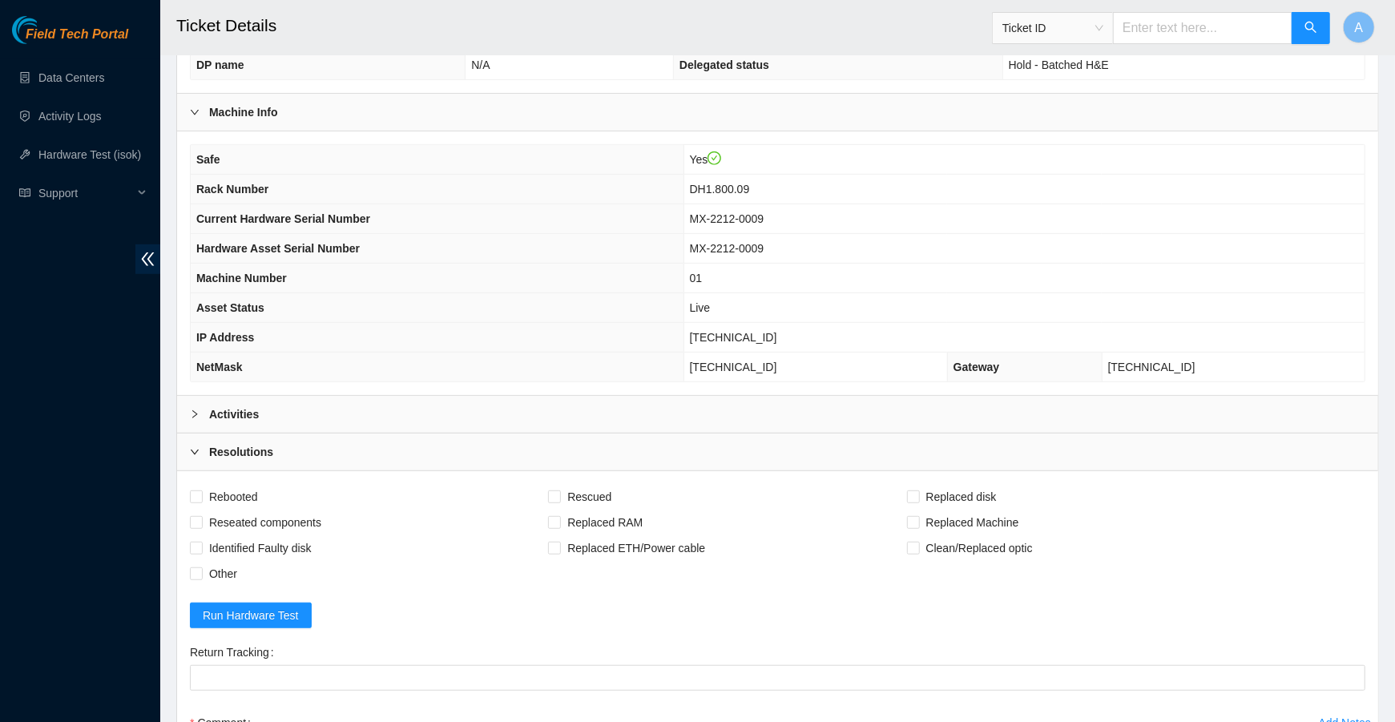
scroll to position [441, 0]
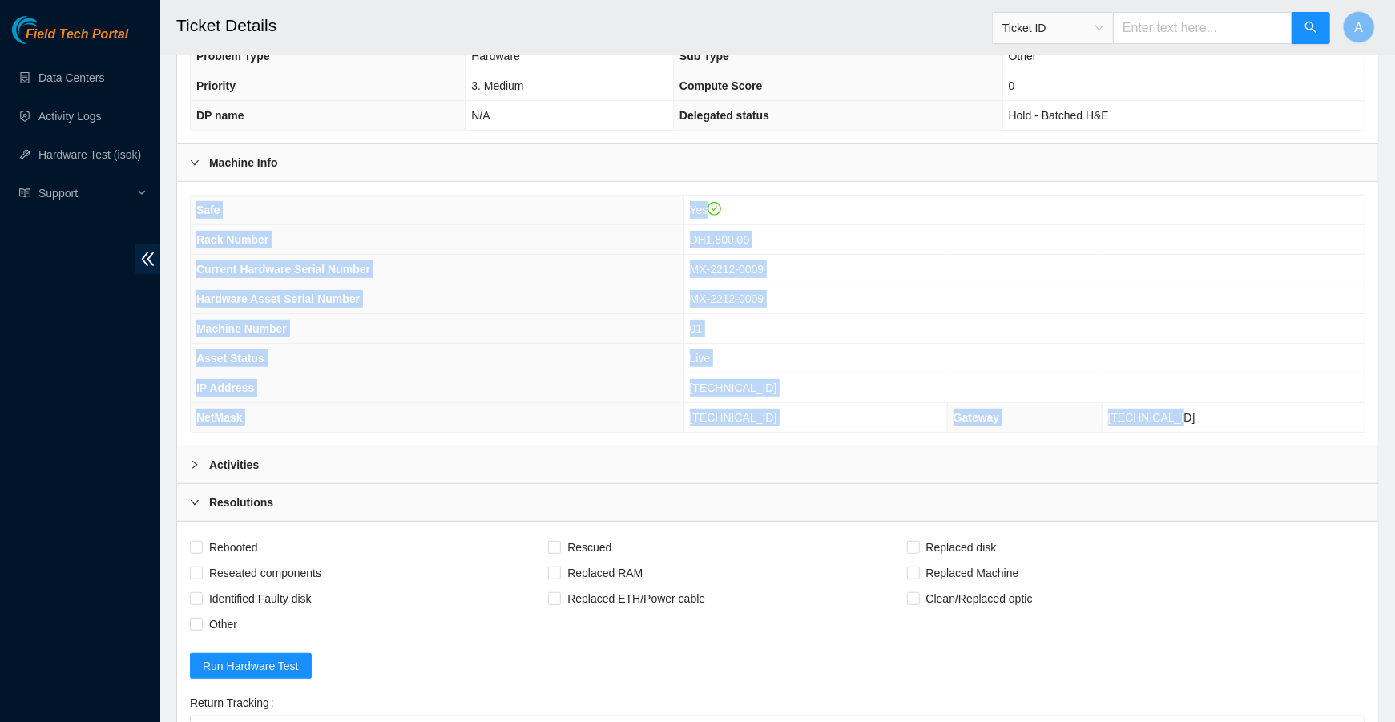
drag, startPoint x: 1240, startPoint y: 411, endPoint x: 190, endPoint y: 240, distance: 1063.5
click at [191, 240] on tbody "Safe Yes Rack Number DH1.800.09 Current Hardware Serial Number MX-2212-0009 Har…" at bounding box center [778, 314] width 1174 height 236
copy tbody "Safe Yes Rack Number DH1.800.09 Current Hardware Serial Number MX-2212-0009 Har…"
click at [203, 623] on span "Other" at bounding box center [223, 624] width 41 height 26
click at [201, 623] on input "Other" at bounding box center [195, 623] width 11 height 11
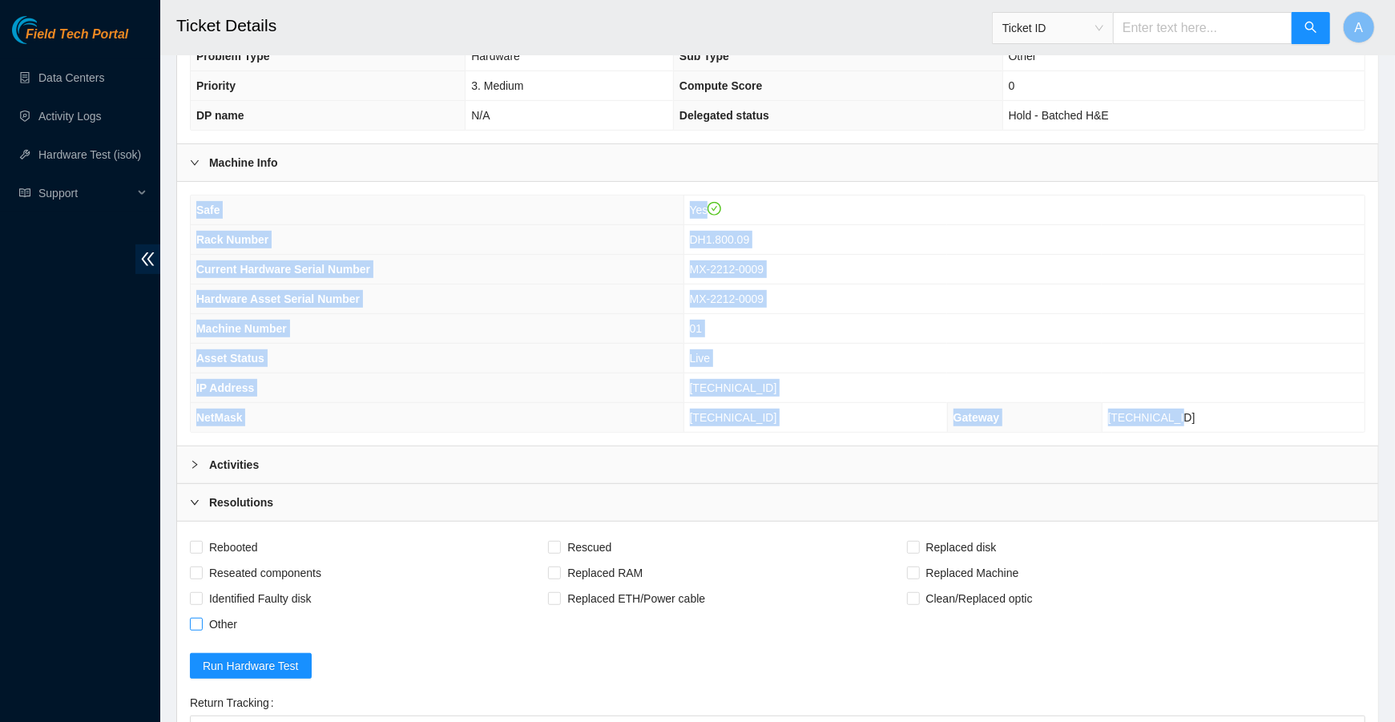
checkbox input "true"
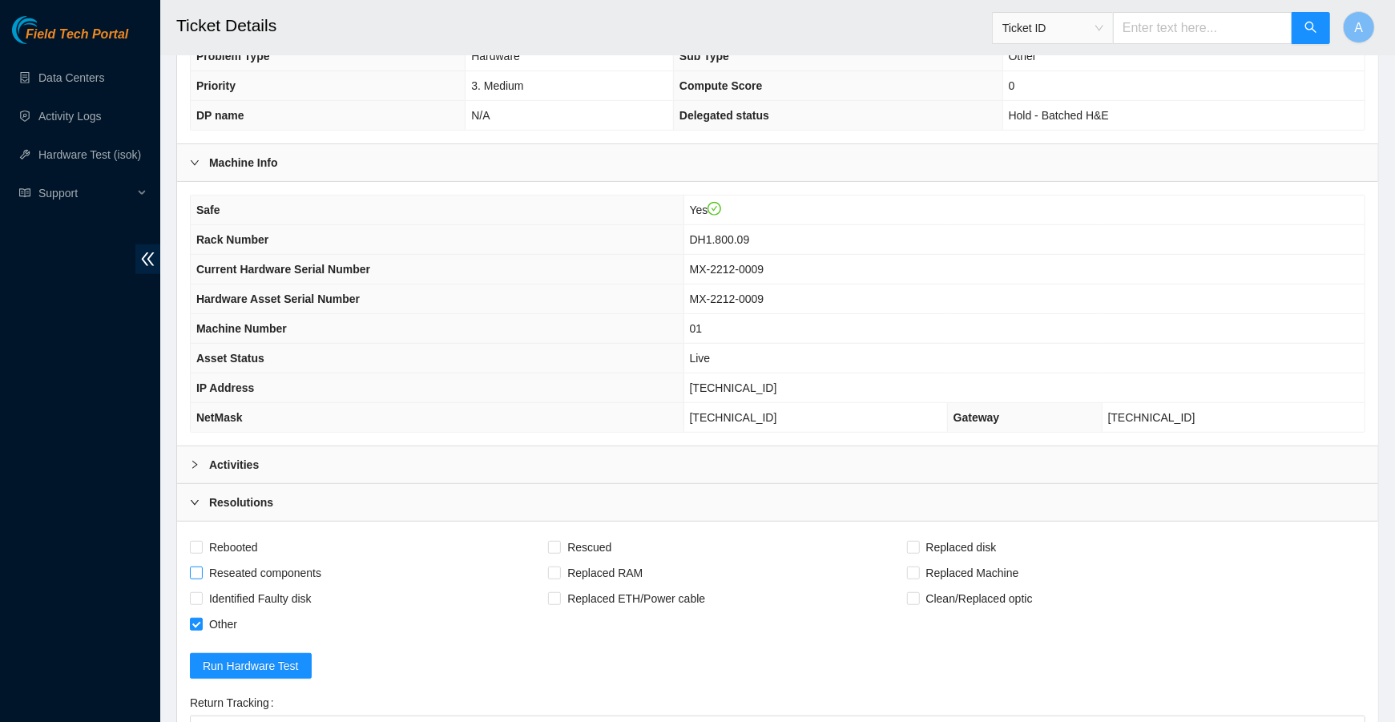
click at [218, 574] on span "Reseated components" at bounding box center [265, 573] width 125 height 26
click at [201, 574] on input "Reseated components" at bounding box center [195, 572] width 11 height 11
checkbox input "true"
click at [228, 547] on span "Rebooted" at bounding box center [234, 547] width 62 height 26
click at [201, 547] on input "Rebooted" at bounding box center [195, 546] width 11 height 11
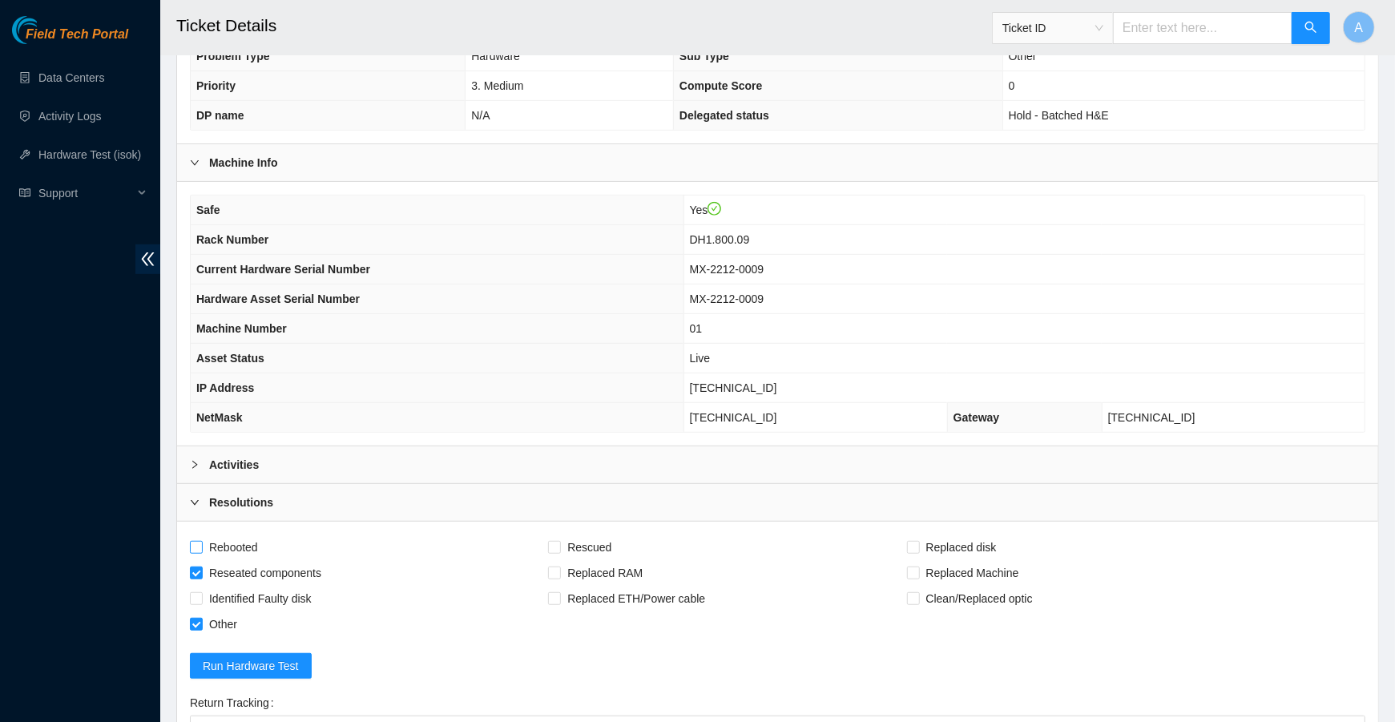
checkbox input "true"
click at [559, 541] on input "Rescued" at bounding box center [553, 546] width 11 height 11
checkbox input "true"
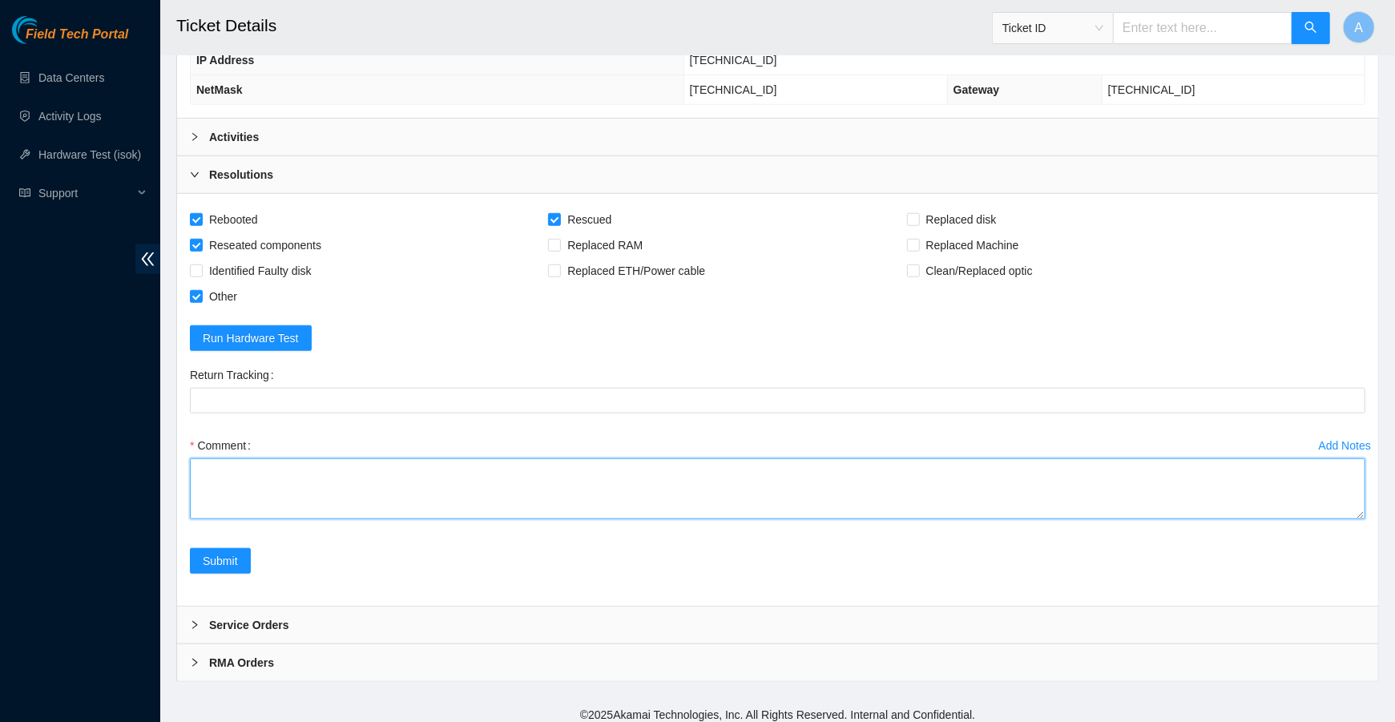
click at [337, 470] on textarea "Comment" at bounding box center [777, 488] width 1175 height 61
paste textarea "Safe Yes Rack Number DH1.800.09 Current Hardware Serial Number MX-2212-0009 Har…"
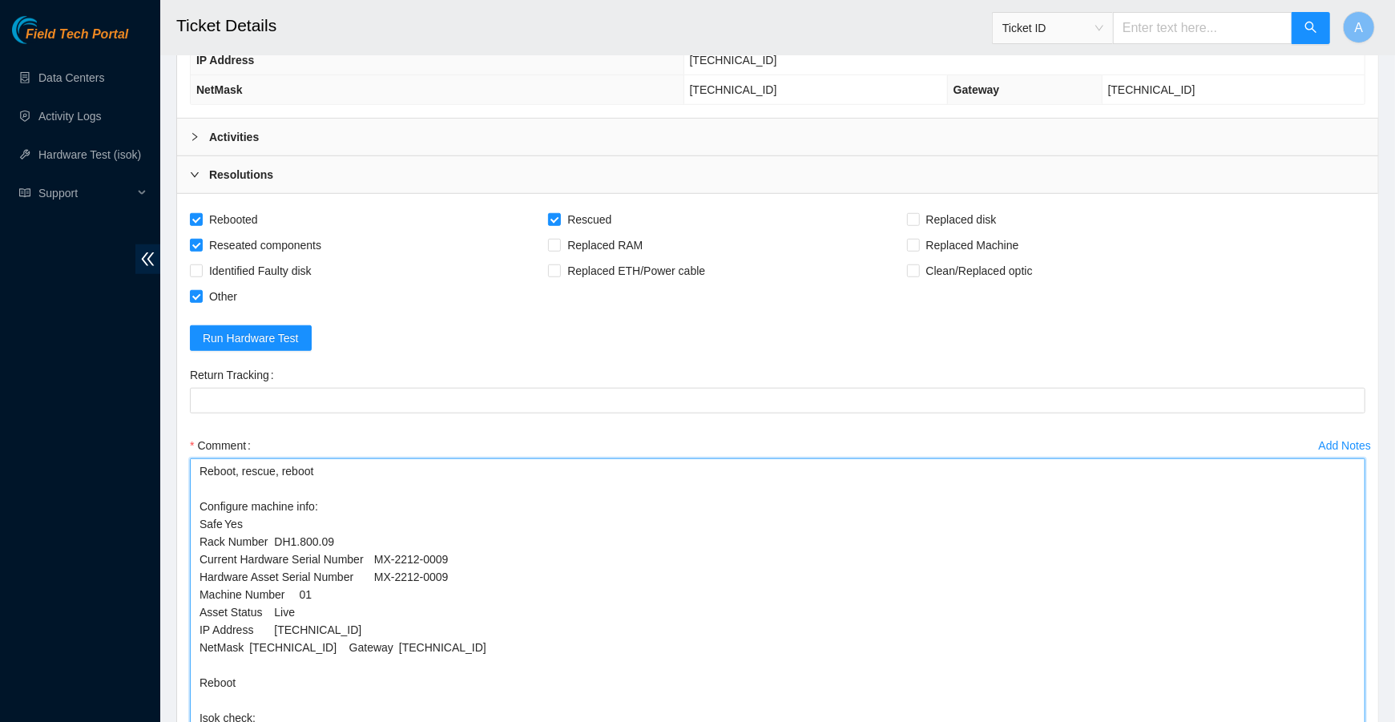
drag, startPoint x: 1363, startPoint y: 503, endPoint x: 1357, endPoint y: 799, distance: 295.7
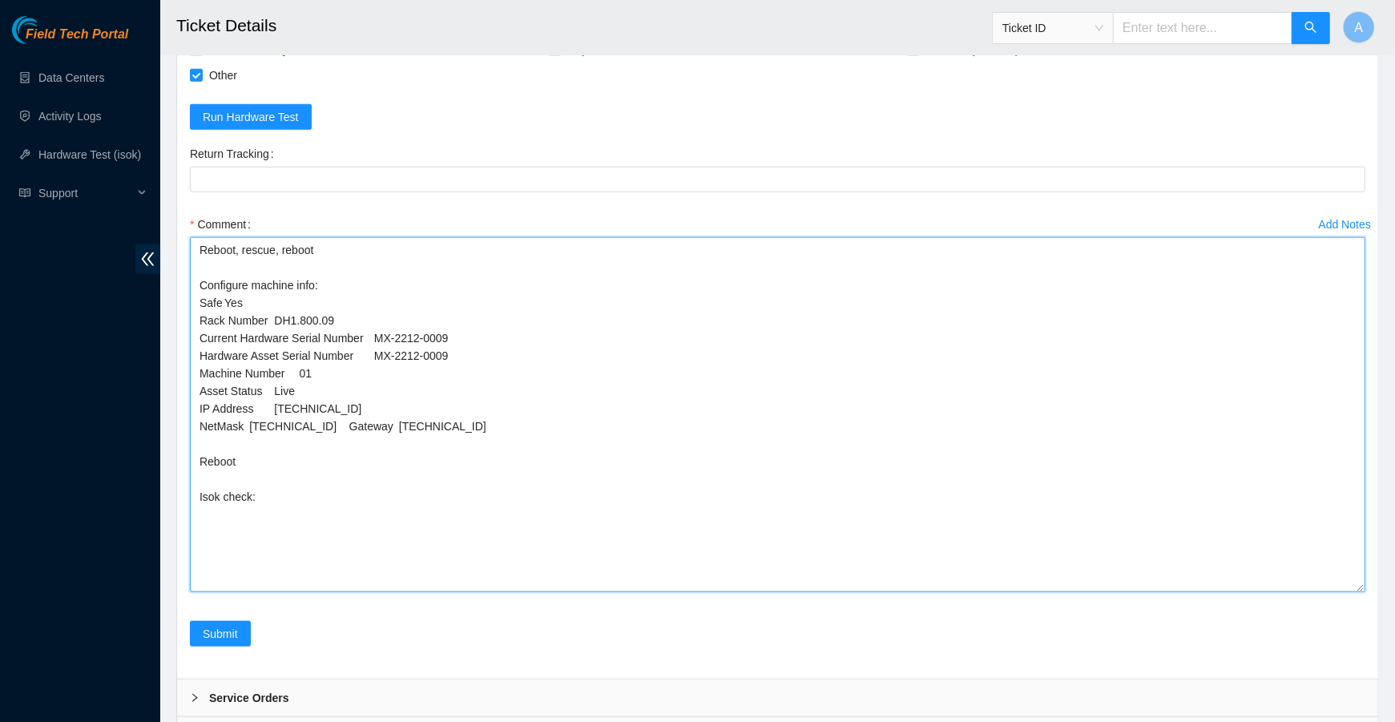
scroll to position [1063, 0]
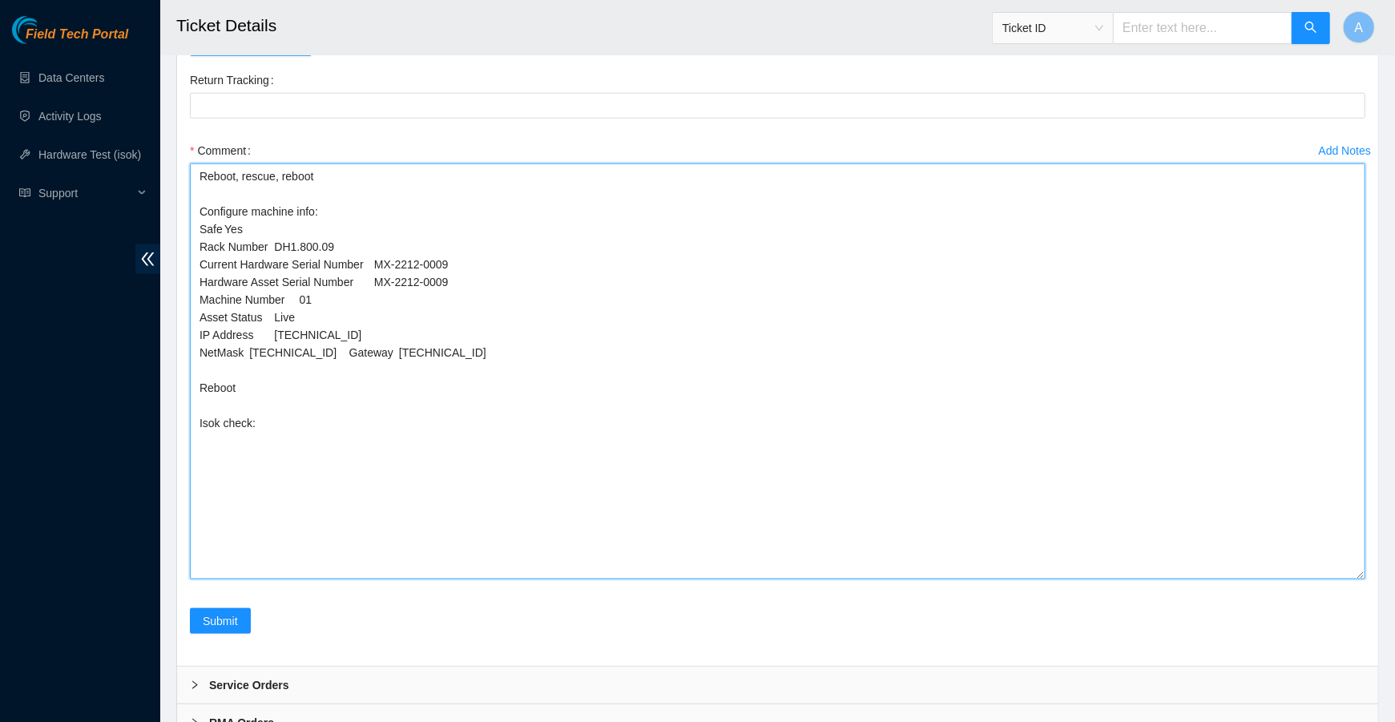
drag, startPoint x: 1359, startPoint y: 508, endPoint x: 1359, endPoint y: 591, distance: 83.3
click at [1359, 579] on textarea "Reboot, rescue, reboot Configure machine info: Safe Yes Rack Number DH1.800.09 …" at bounding box center [777, 371] width 1175 height 416
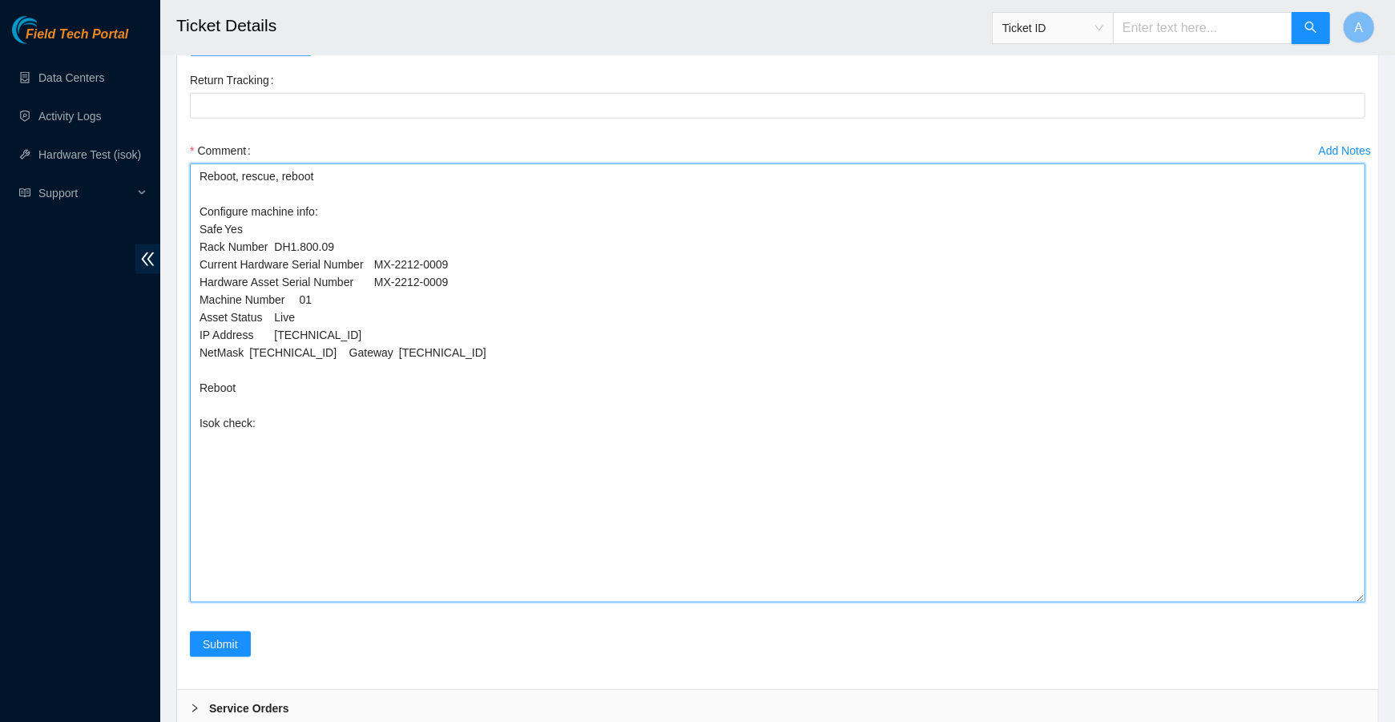
drag, startPoint x: 478, startPoint y: 273, endPoint x: 177, endPoint y: 272, distance: 300.5
click at [177, 272] on div "Rebooted Rescued Replaced disk Reseated components Replaced RAM Replaced Machin…" at bounding box center [777, 294] width 1201 height 790
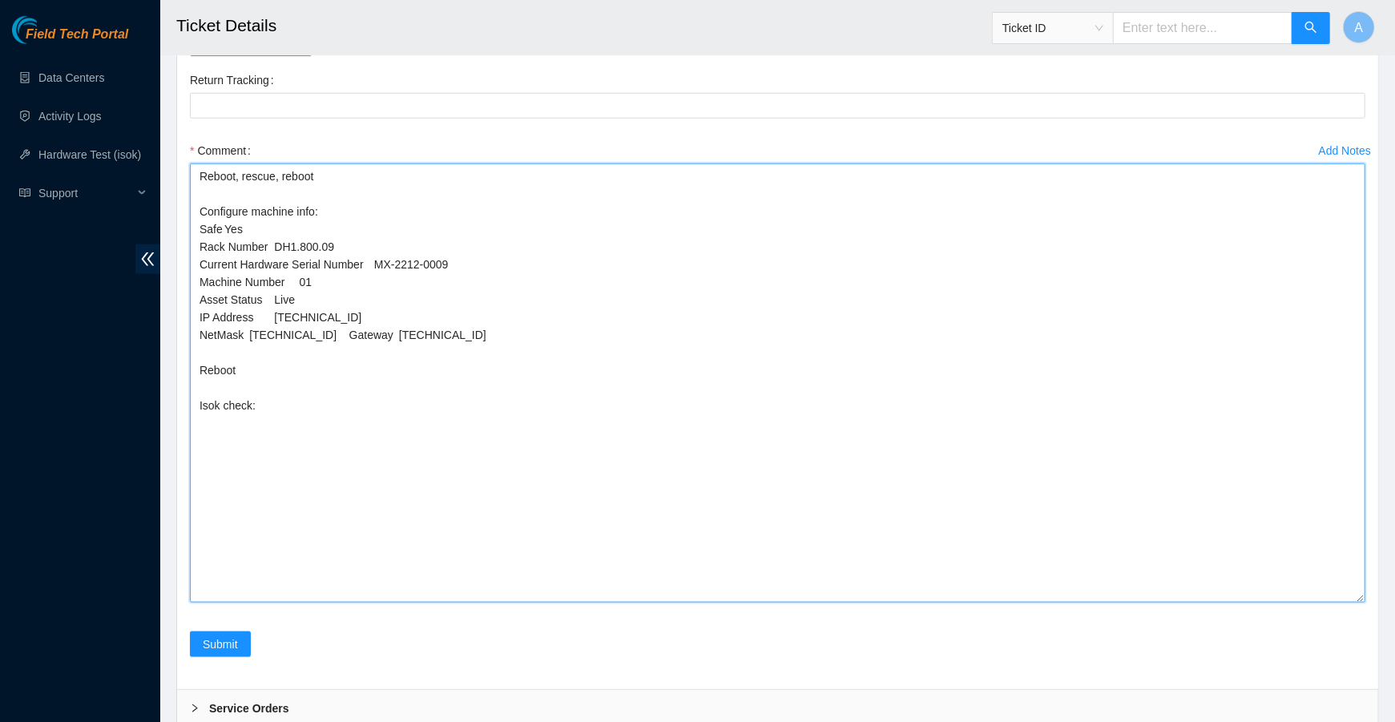
drag, startPoint x: 312, startPoint y: 288, endPoint x: 123, endPoint y: 288, distance: 188.3
click at [348, 311] on textarea "Reboot, rescue, reboot Configure machine info: Safe Yes Rack Number DH1.800.09 …" at bounding box center [777, 382] width 1175 height 439
drag, startPoint x: 256, startPoint y: 219, endPoint x: 94, endPoint y: 219, distance: 161.9
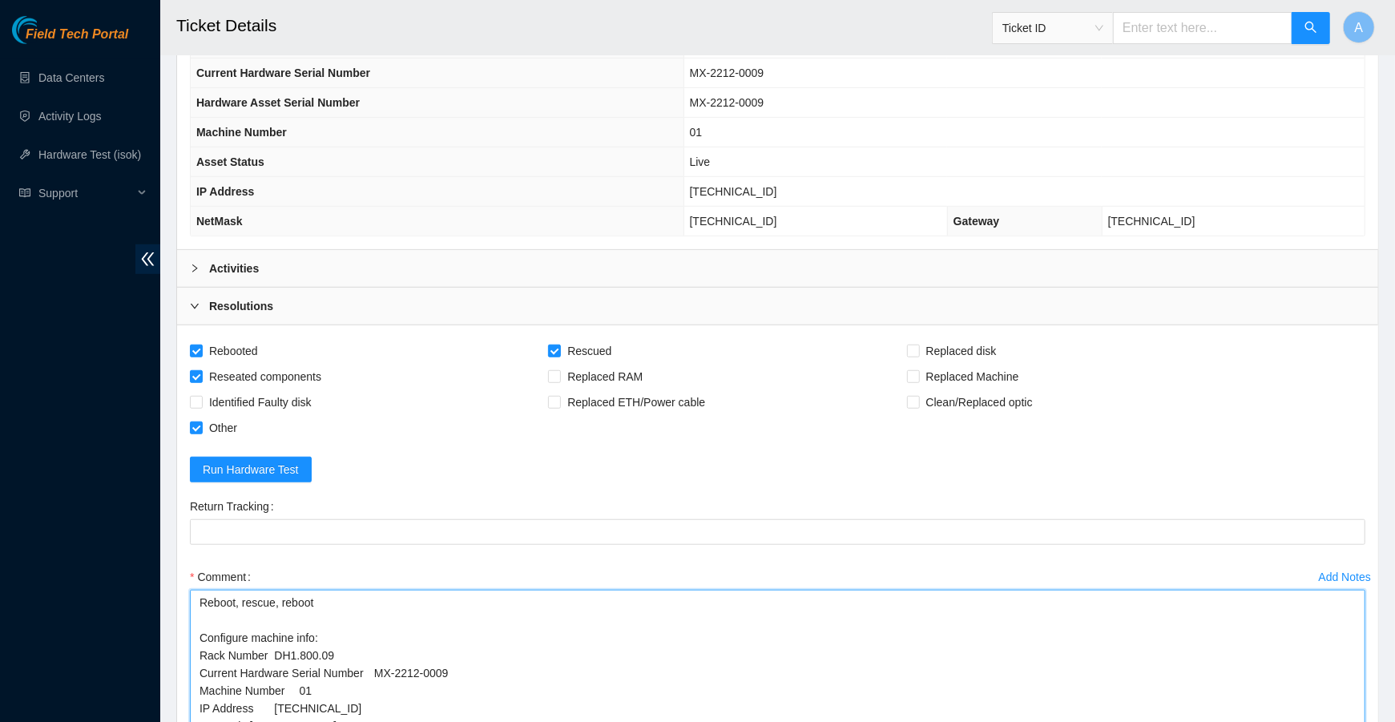
scroll to position [630, 0]
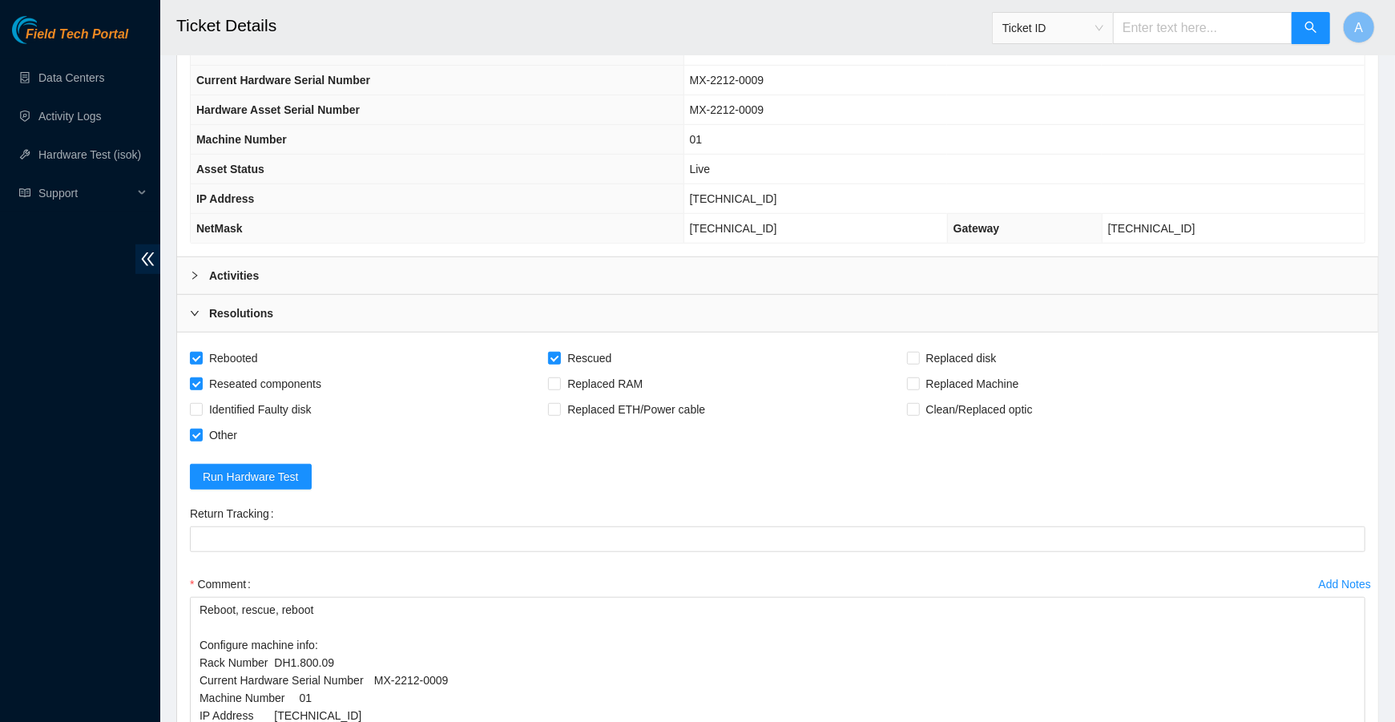
click at [462, 268] on div "Activities" at bounding box center [777, 275] width 1201 height 37
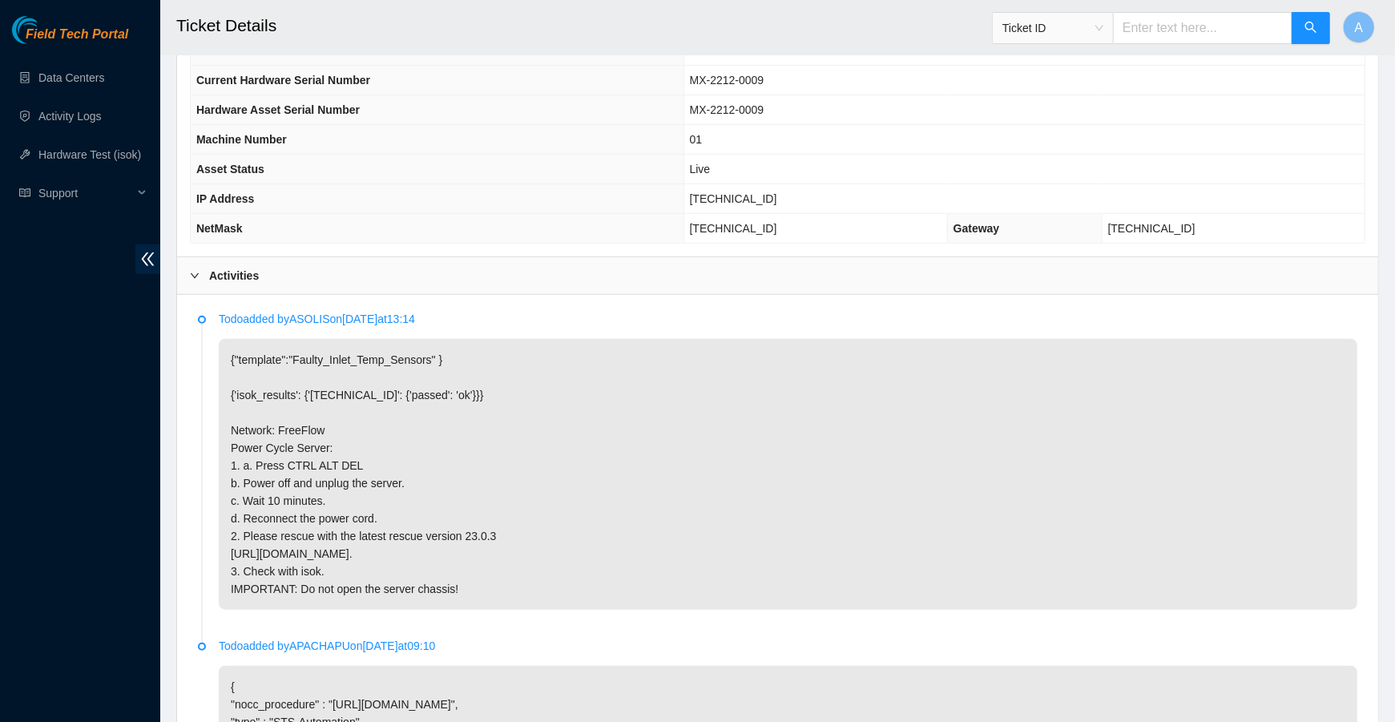
click at [380, 261] on div "Activities" at bounding box center [777, 275] width 1201 height 37
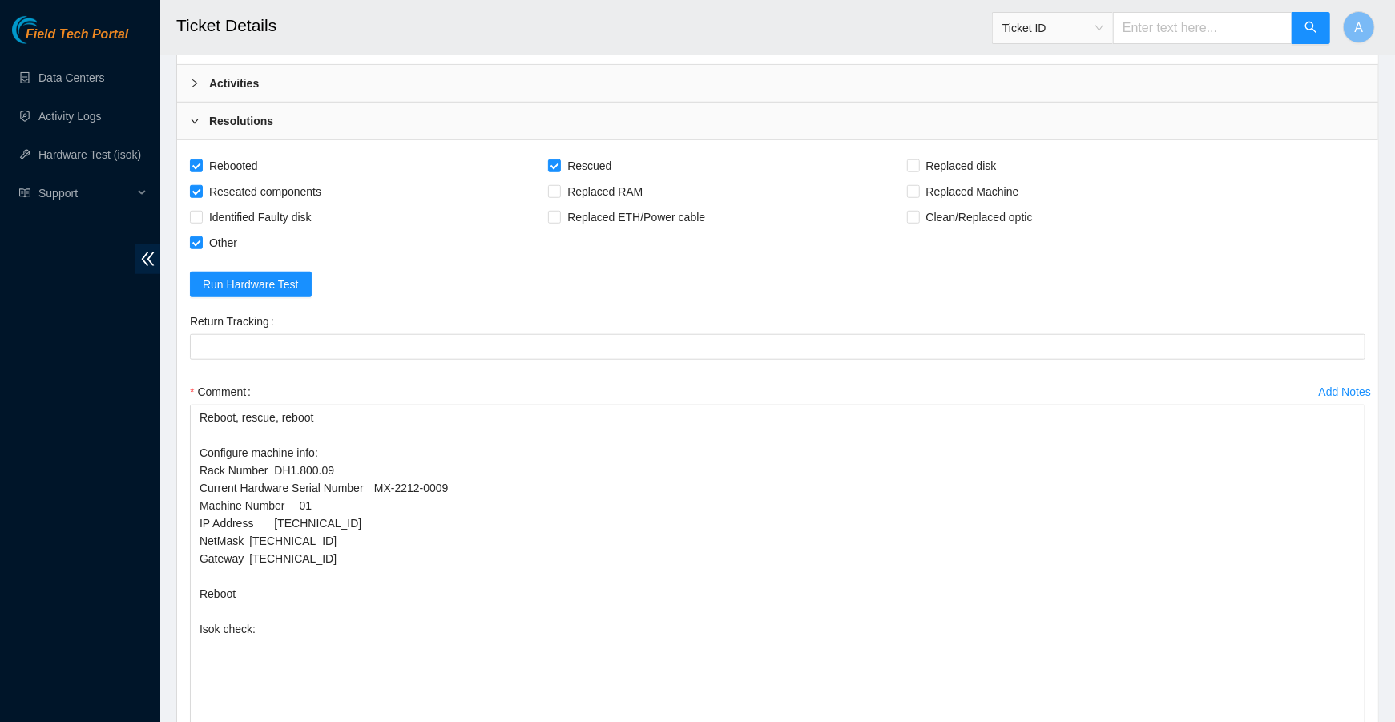
scroll to position [856, 0]
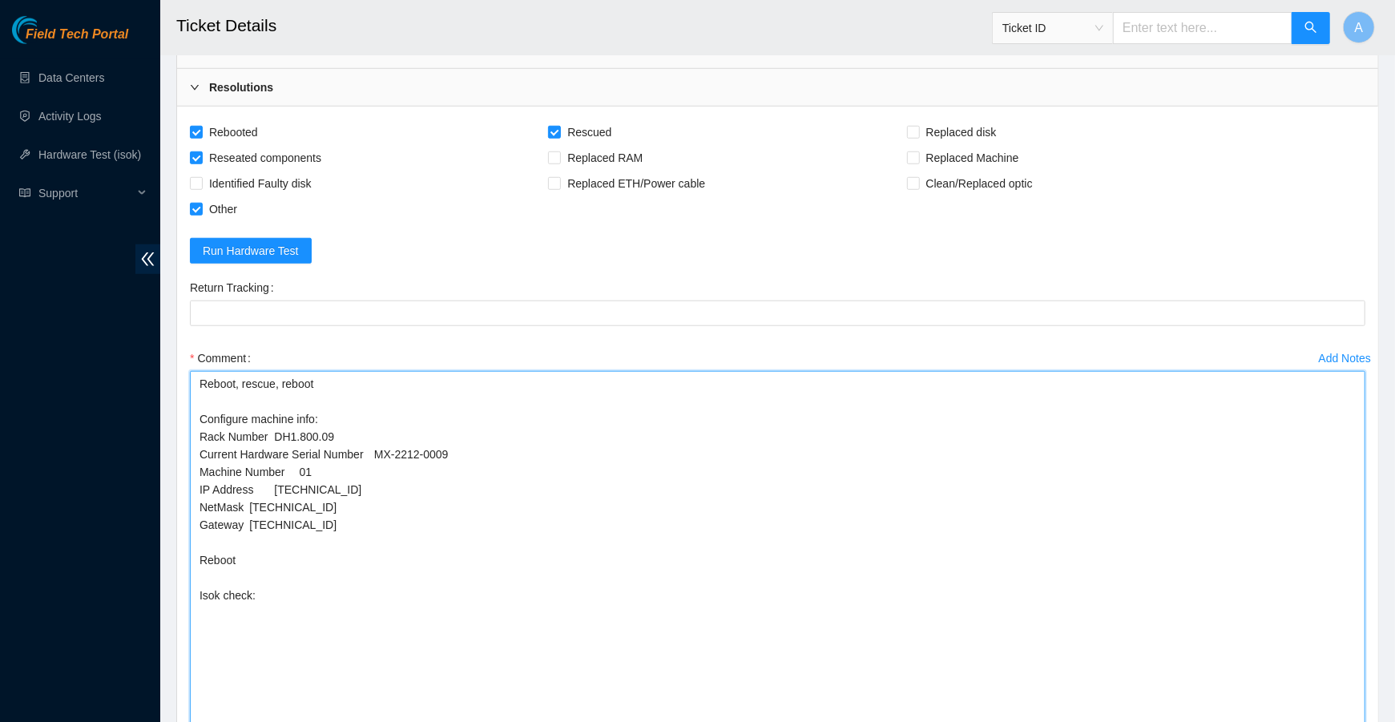
click at [455, 642] on textarea "Reboot, rescue, reboot Configure machine info: Rack Number DH1.800.09 Current H…" at bounding box center [777, 590] width 1175 height 439
paste textarea "23.40.98.196 : failed: Permission denied"
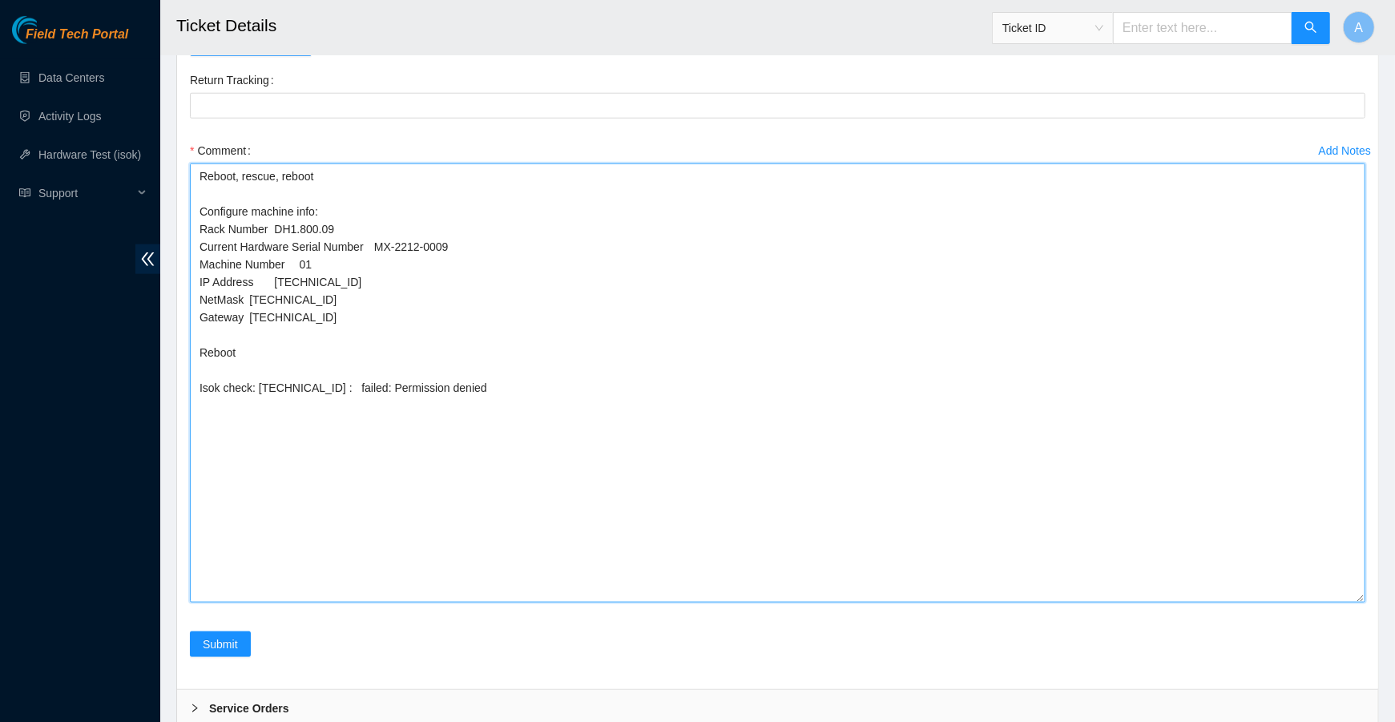
scroll to position [1147, 0]
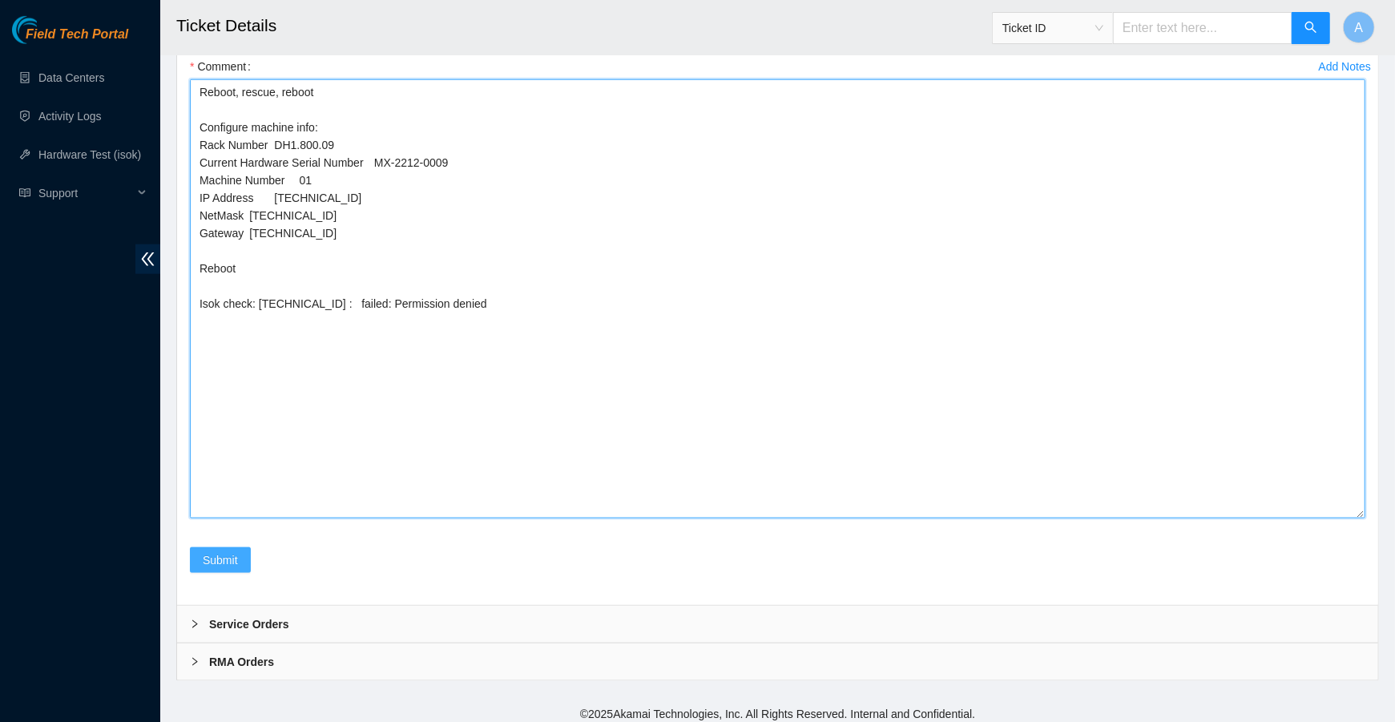
type textarea "Reboot, rescue, reboot Configure machine info: Rack Number DH1.800.09 Current H…"
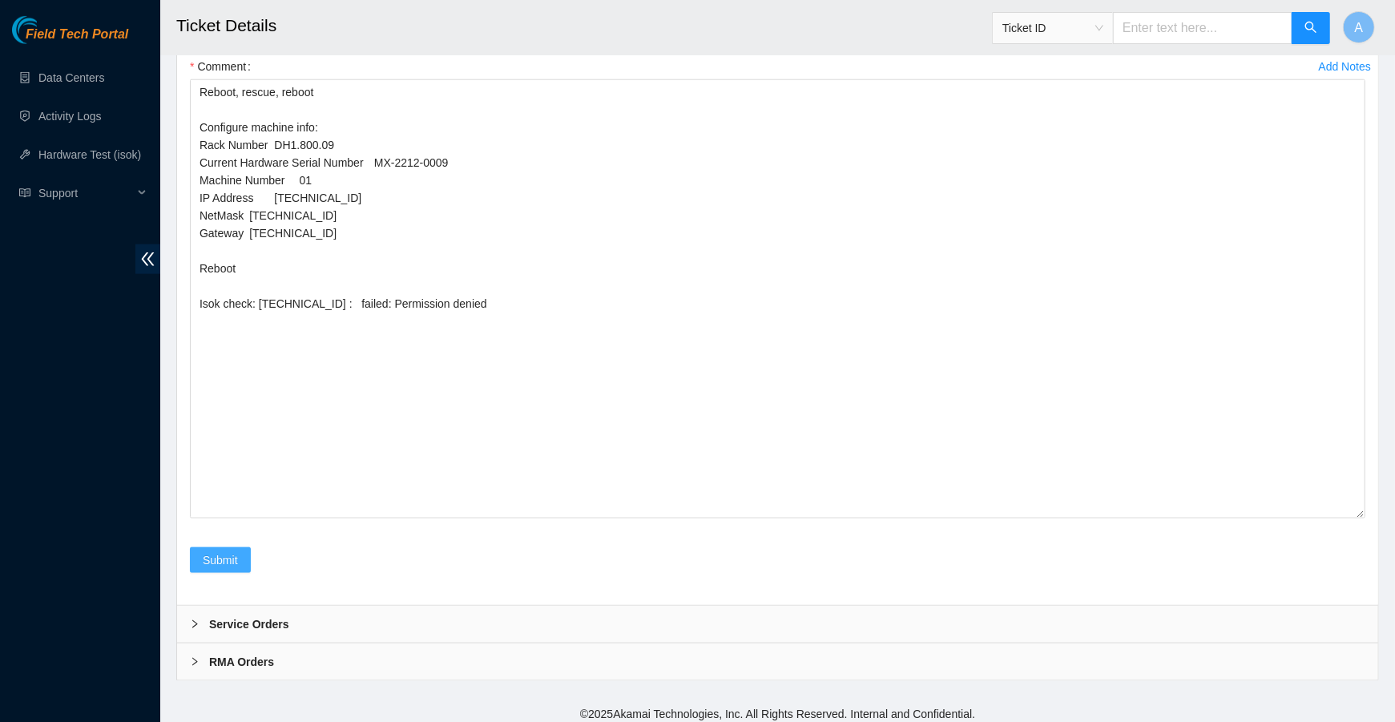
click at [244, 549] on button "Submit" at bounding box center [220, 560] width 61 height 26
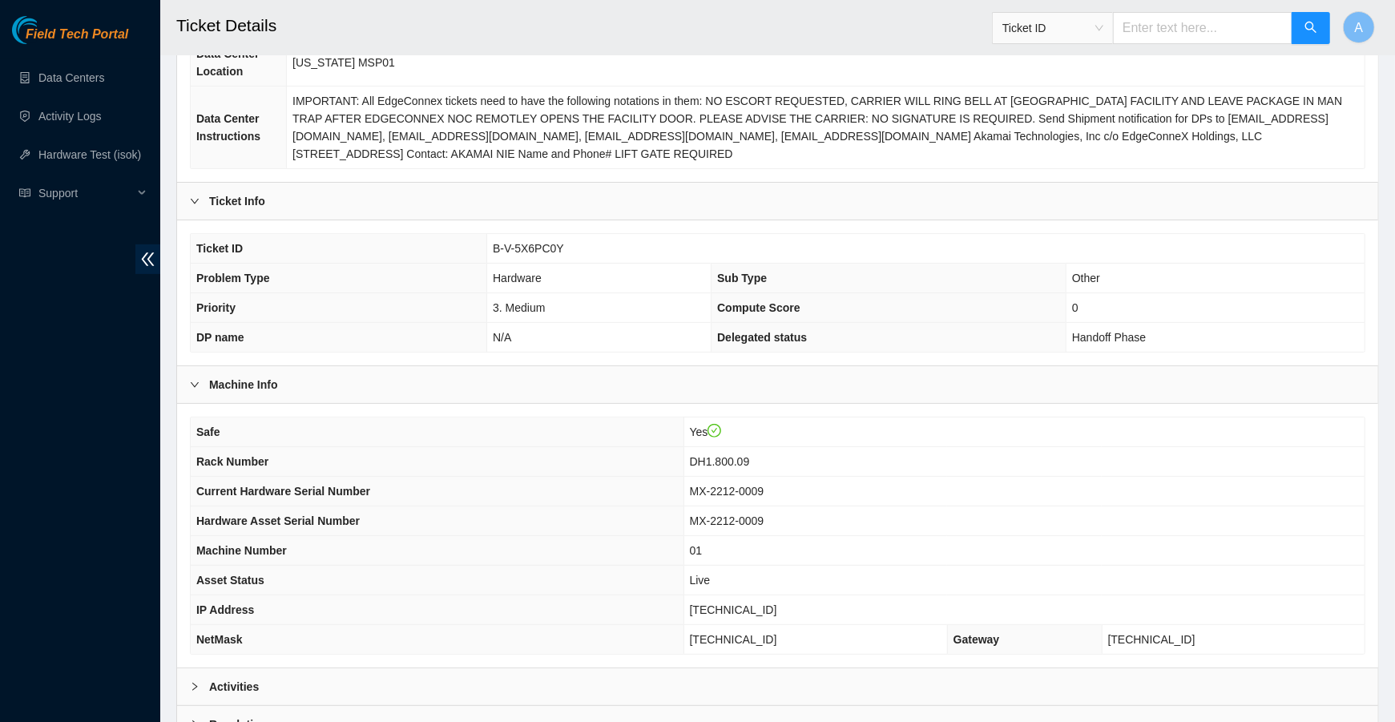
scroll to position [220, 0]
click at [93, 84] on link "Data Centers" at bounding box center [71, 77] width 66 height 13
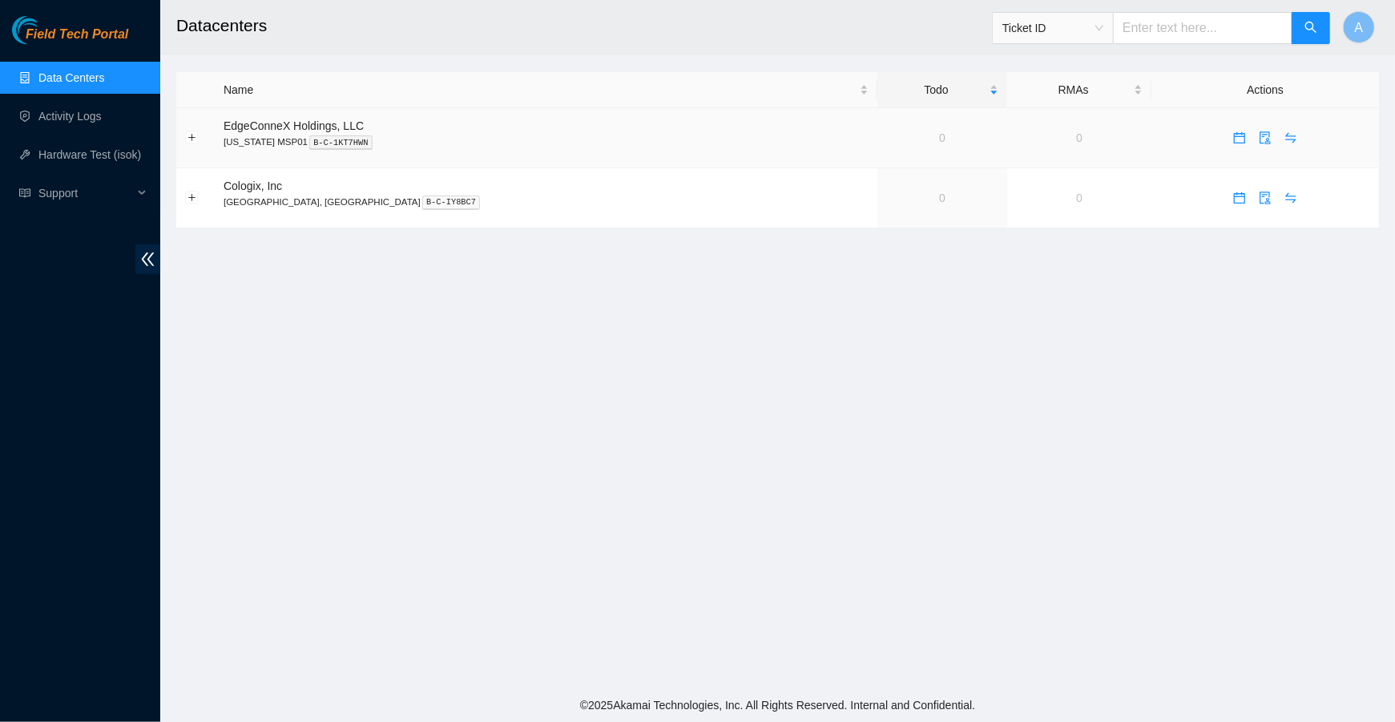
click at [939, 140] on link "0" at bounding box center [942, 137] width 6 height 13
click at [1286, 139] on icon "swap" at bounding box center [1291, 138] width 10 height 10
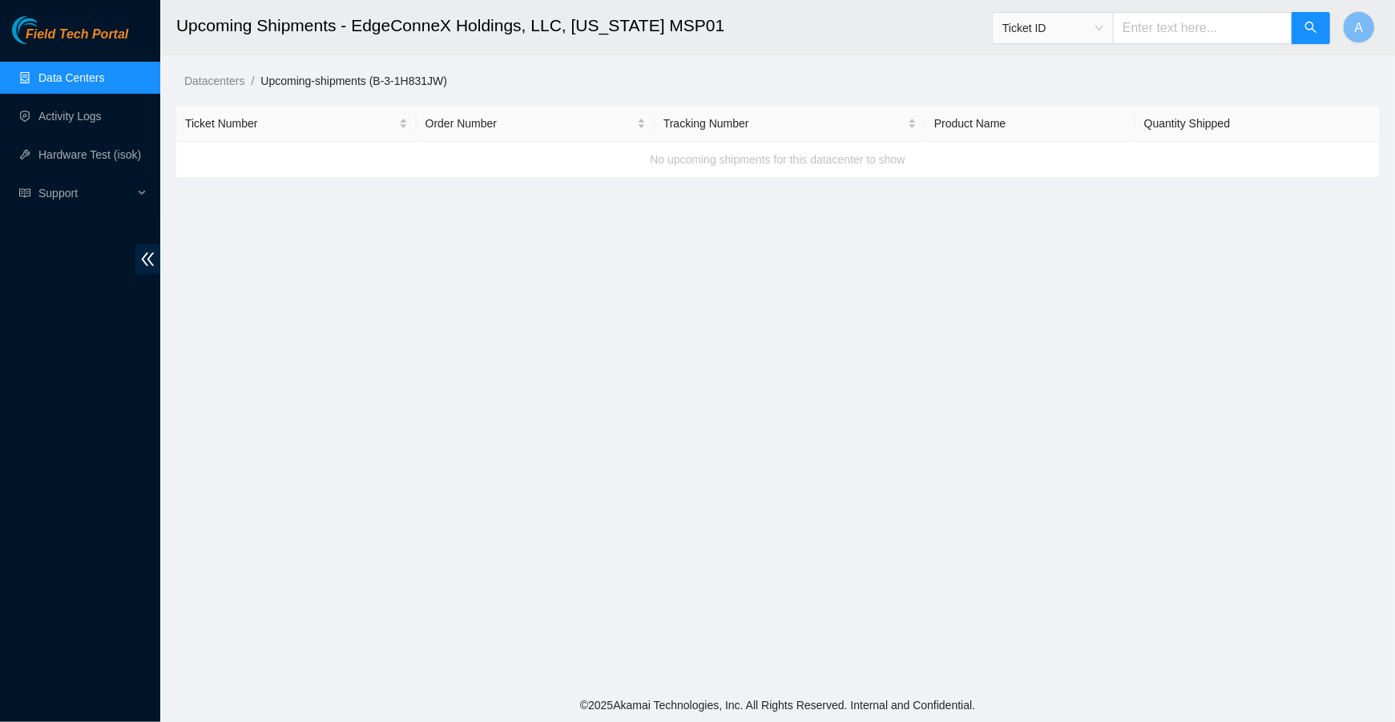
click at [91, 75] on link "Data Centers" at bounding box center [71, 77] width 66 height 13
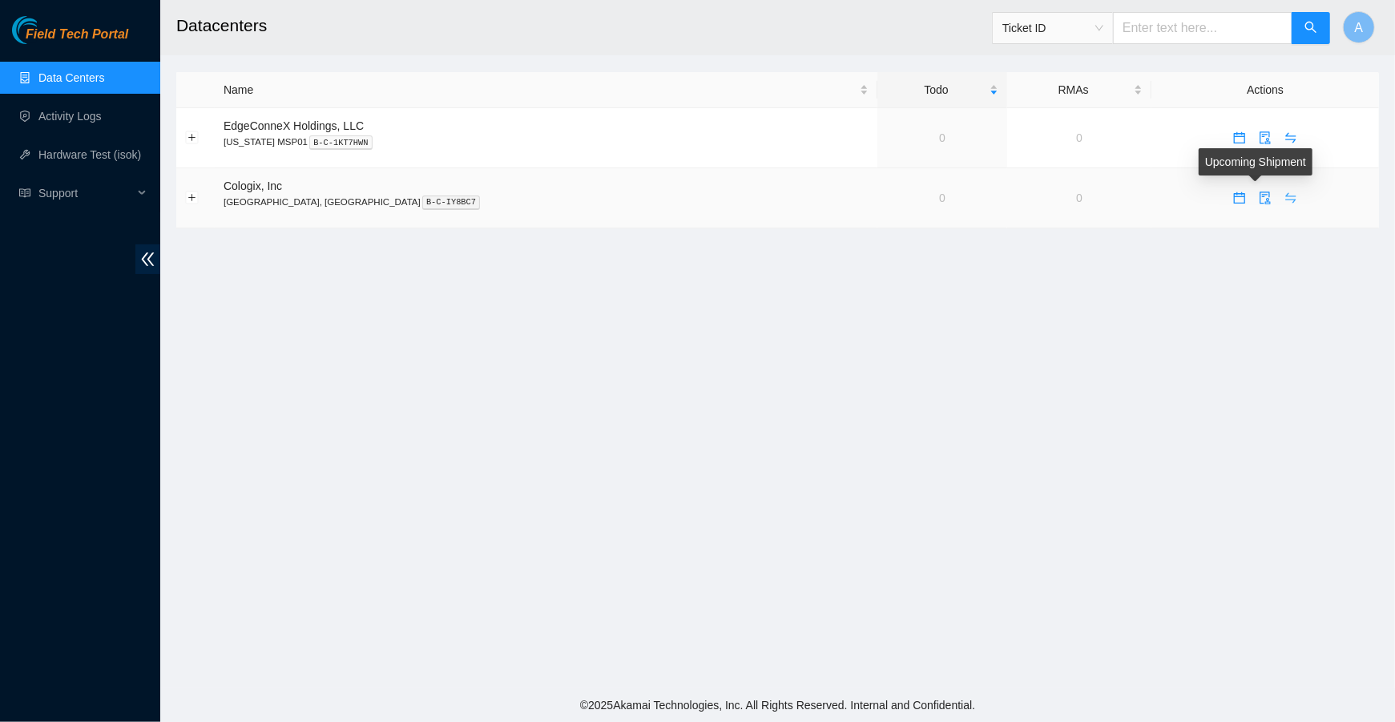
click at [1284, 193] on icon "swap" at bounding box center [1290, 198] width 13 height 13
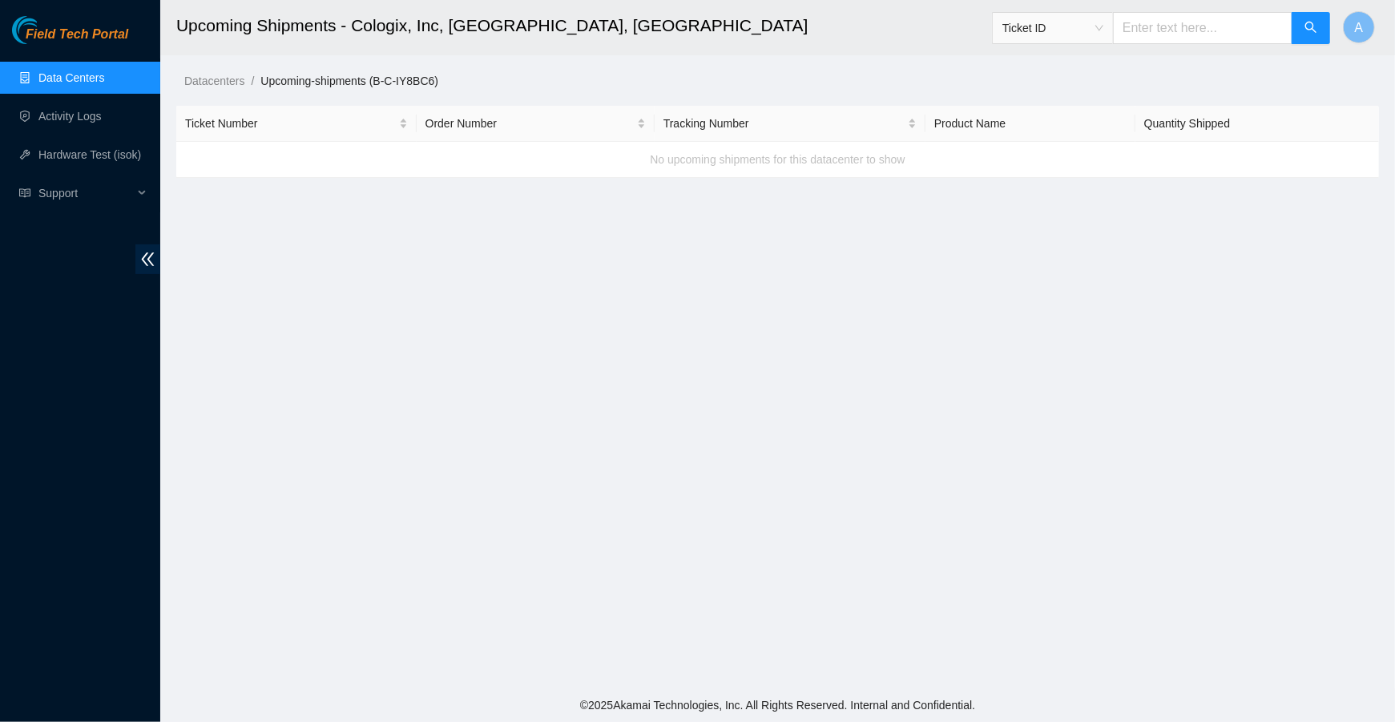
click at [87, 71] on link "Data Centers" at bounding box center [71, 77] width 66 height 13
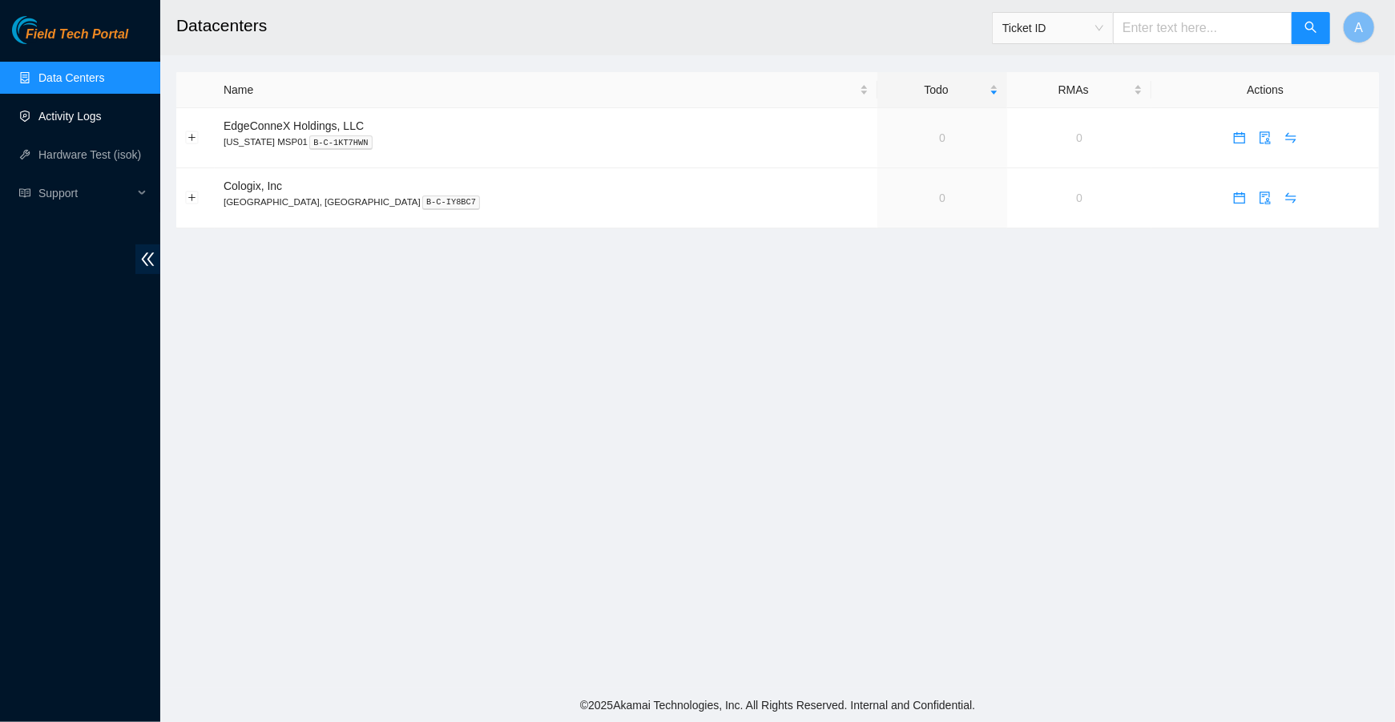
click at [73, 111] on link "Activity Logs" at bounding box center [69, 116] width 63 height 13
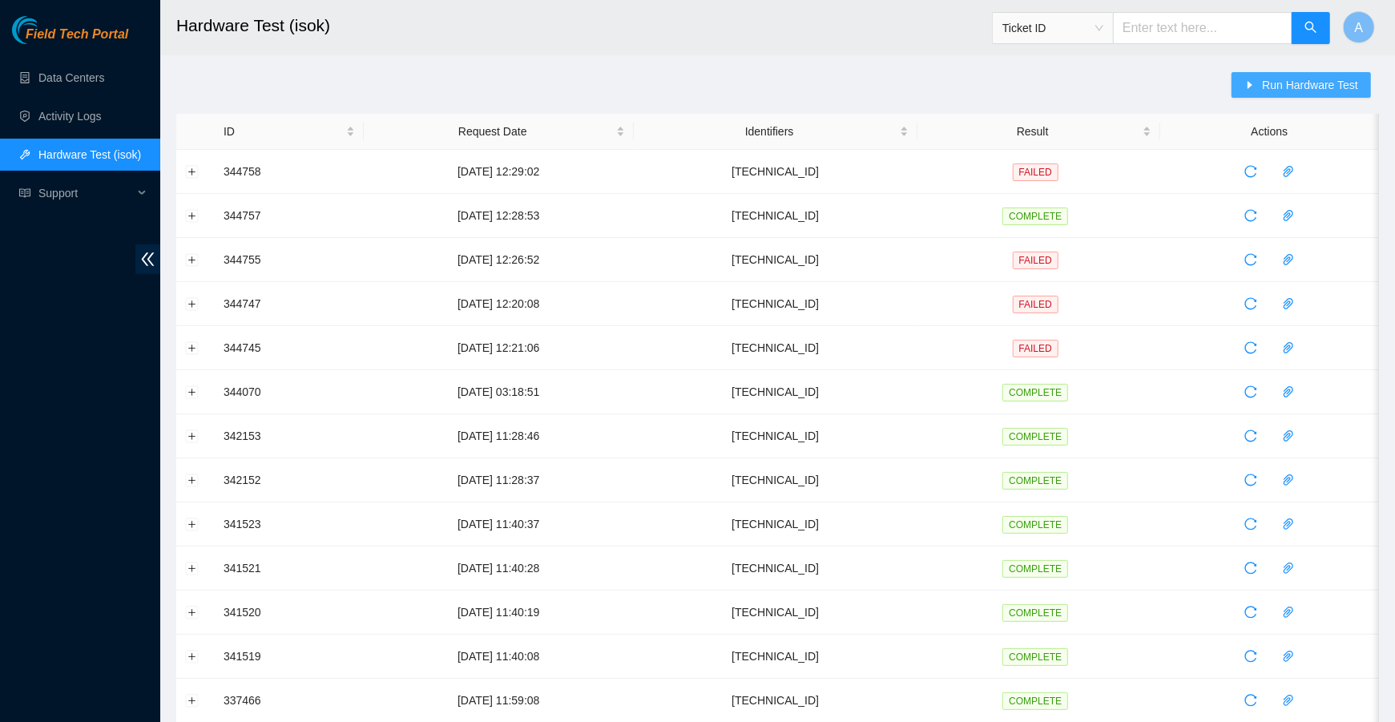
click at [1315, 87] on span "Run Hardware Test" at bounding box center [1310, 85] width 96 height 18
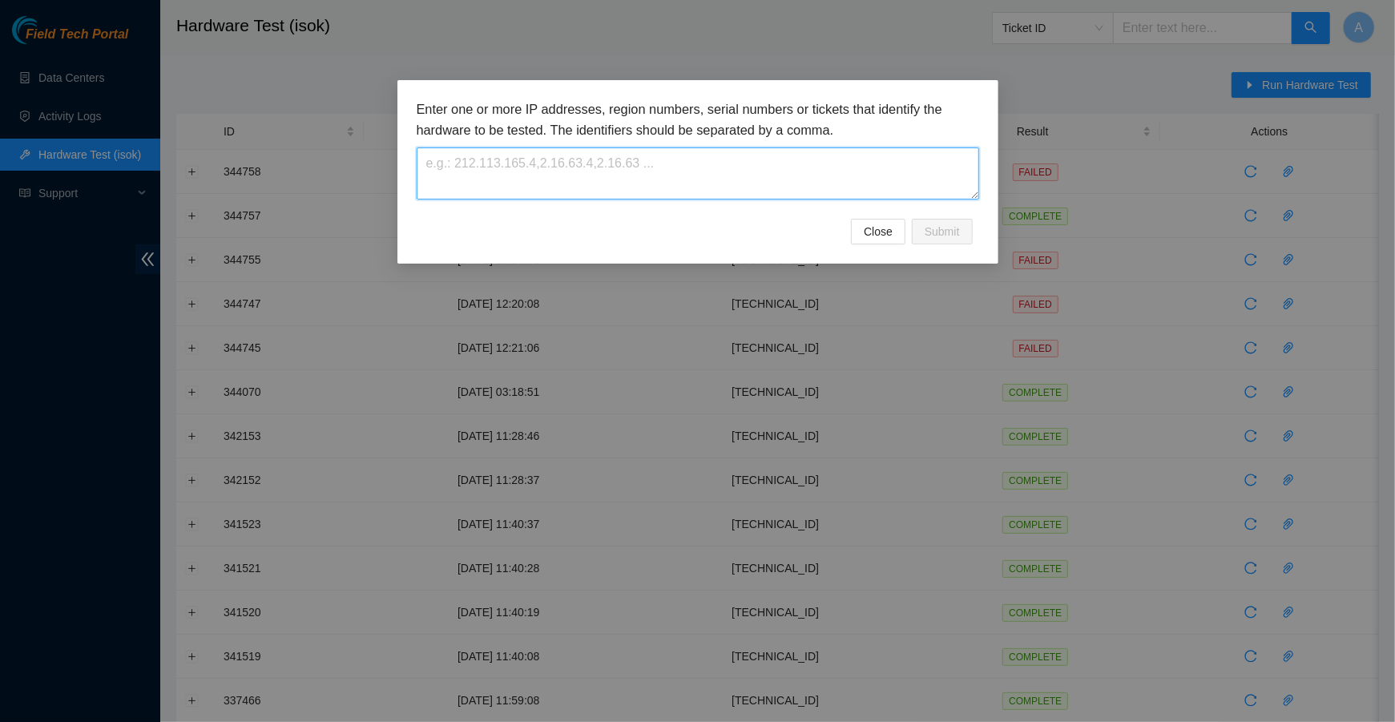
click at [639, 178] on textarea at bounding box center [698, 173] width 562 height 52
paste textarea "[TECHNICAL_ID]"
type textarea "[TECHNICAL_ID]"
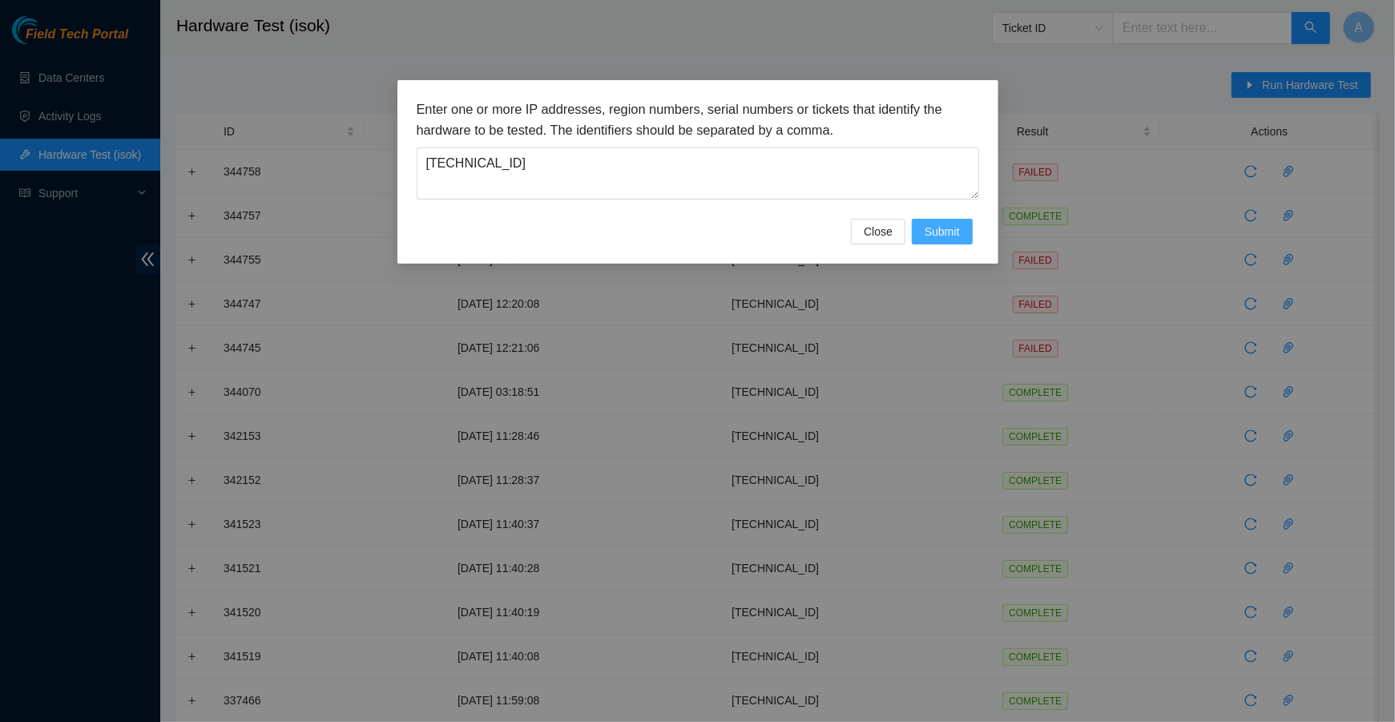
click at [939, 236] on span "Submit" at bounding box center [942, 232] width 35 height 18
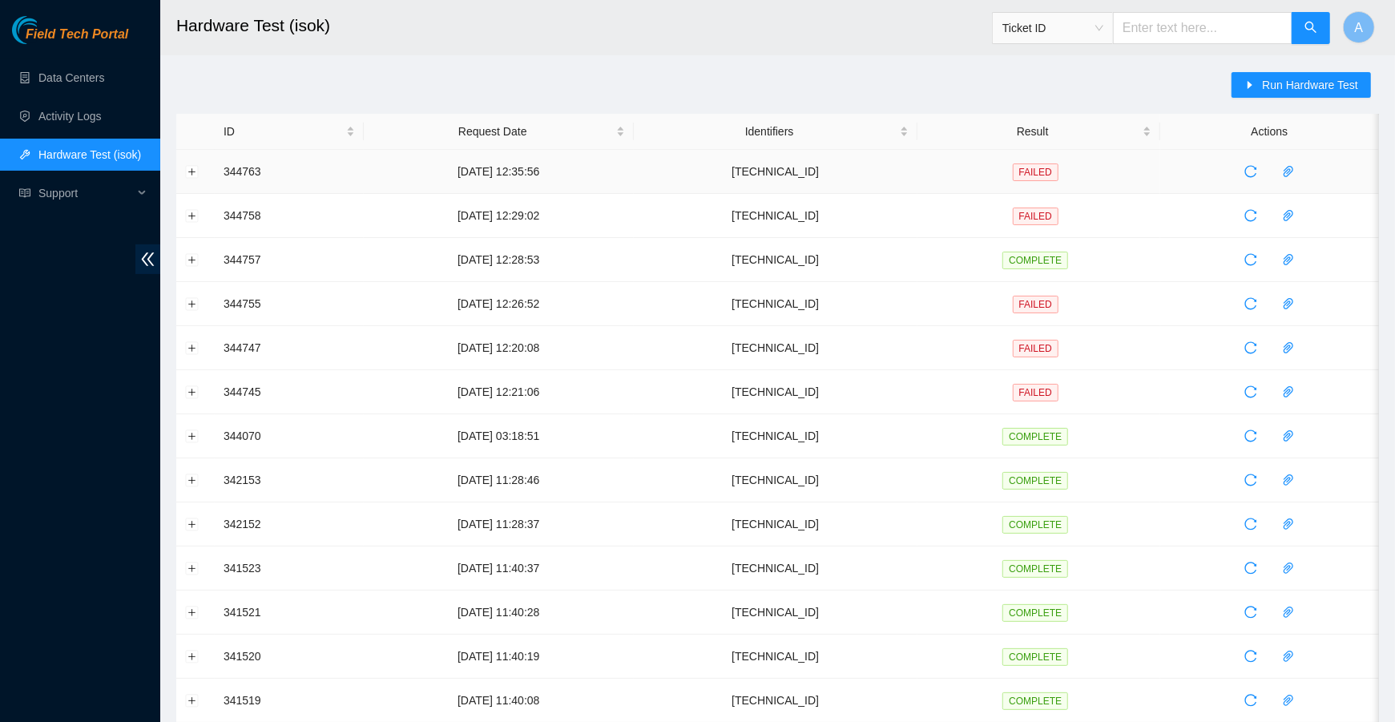
click at [195, 178] on td at bounding box center [195, 172] width 38 height 44
click at [192, 168] on button "Expand row" at bounding box center [192, 171] width 13 height 13
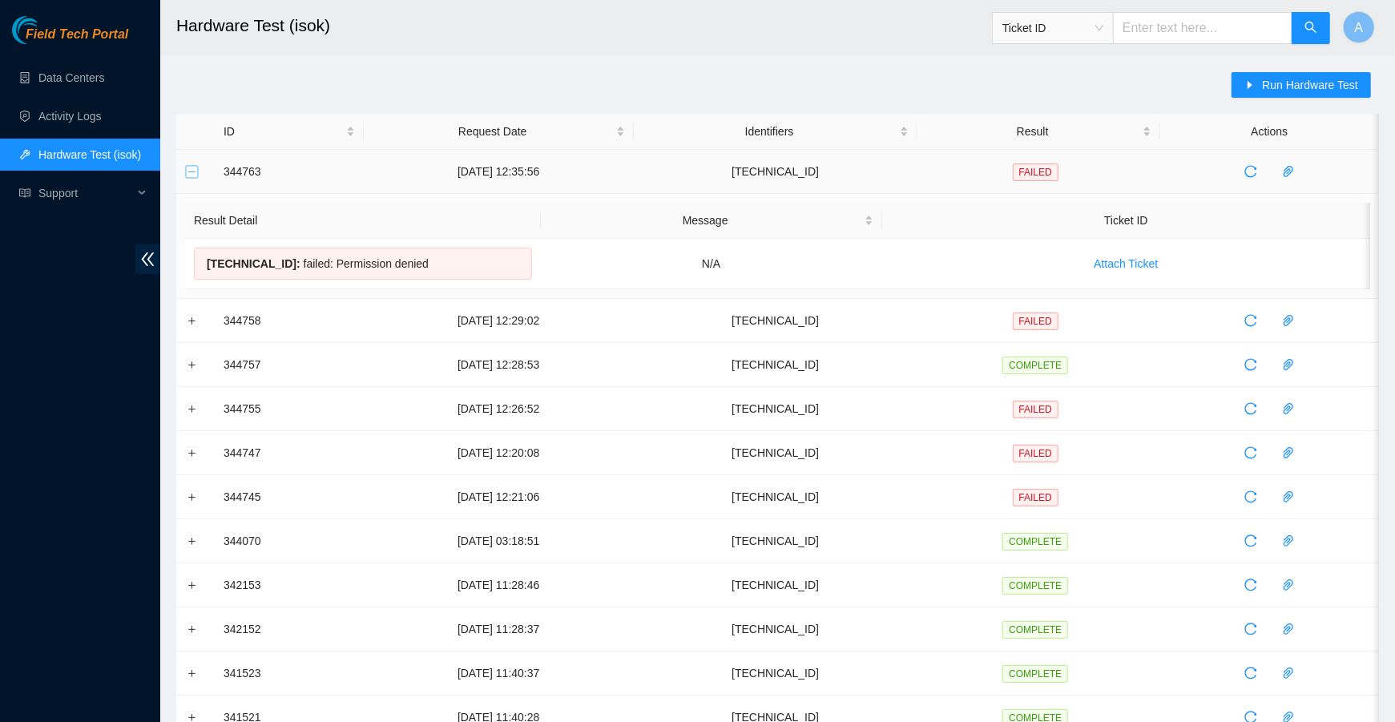
click at [193, 167] on button "Collapse row" at bounding box center [192, 171] width 13 height 13
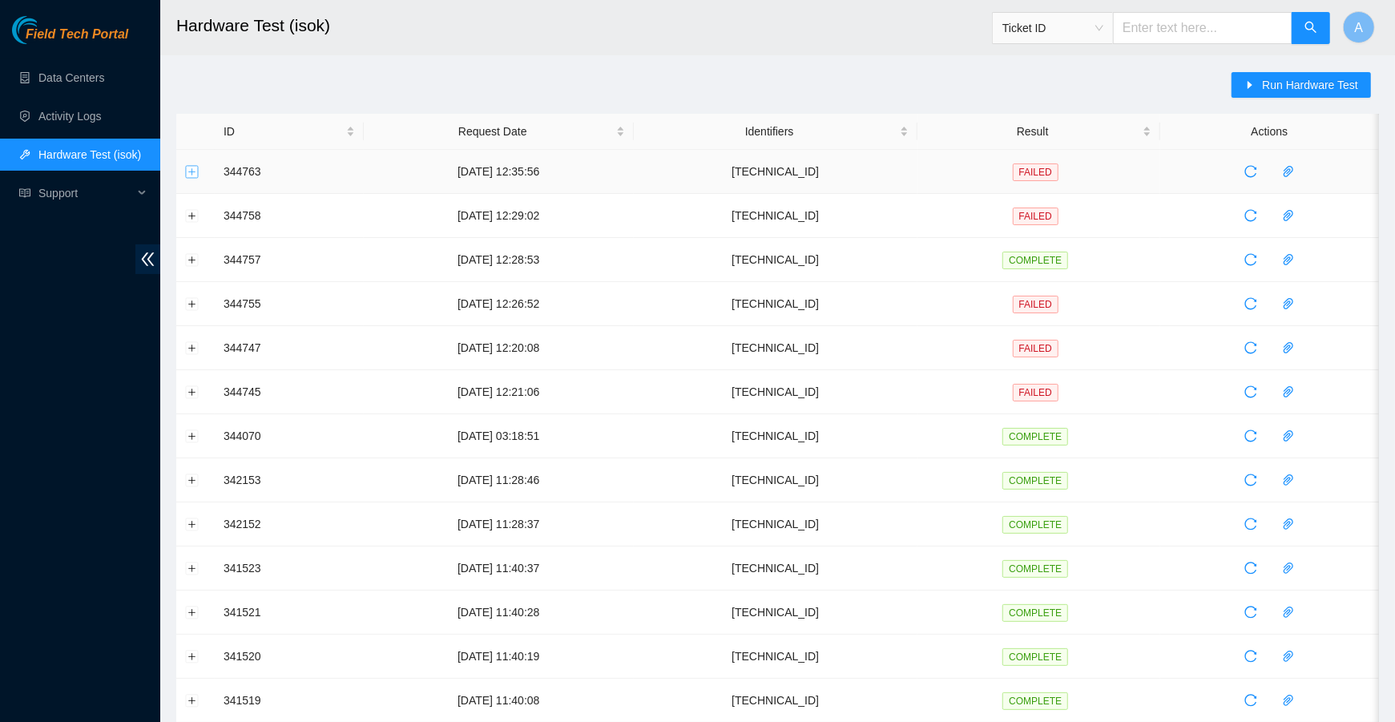
click at [187, 174] on button "Expand row" at bounding box center [192, 171] width 13 height 13
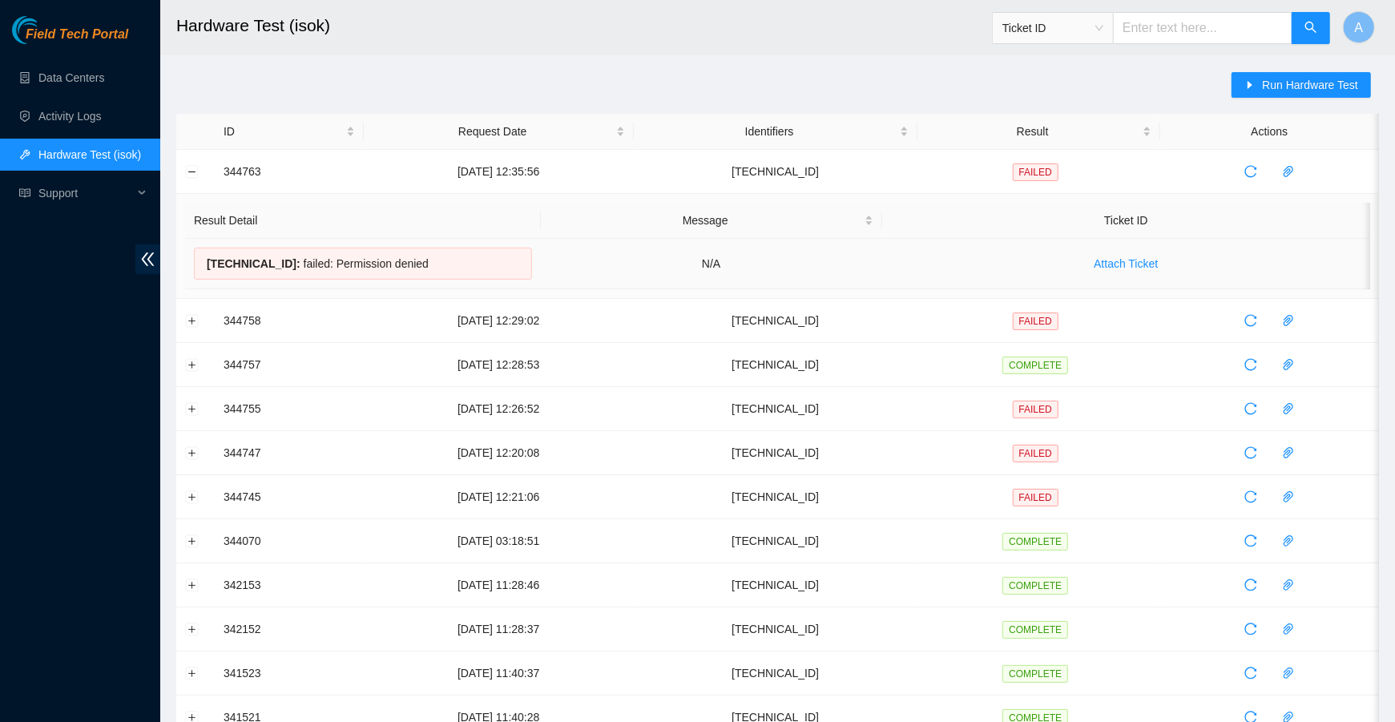
click at [337, 261] on div "[TECHNICAL_ID] : failed: Permission denied" at bounding box center [363, 264] width 338 height 32
copy div "[TECHNICAL_ID] : failed: Permission denied"
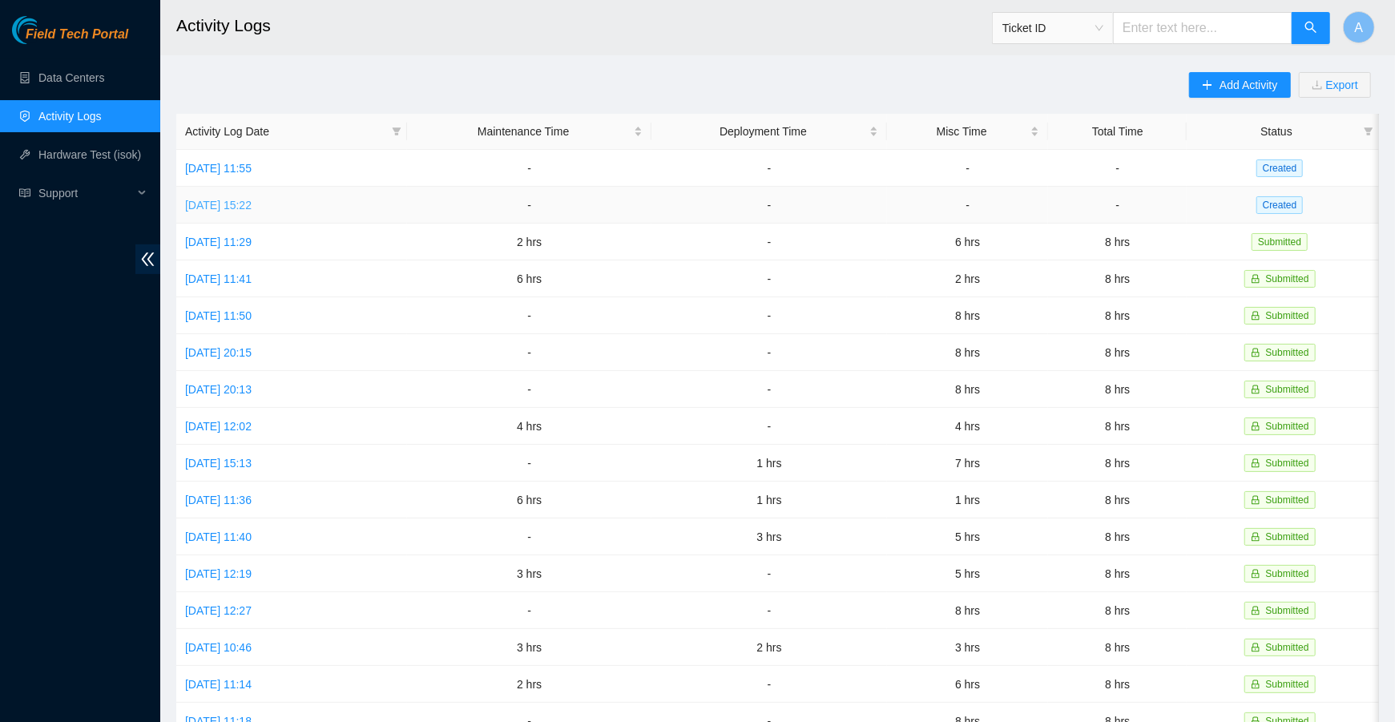
click at [252, 203] on link "[DATE] 15:22" at bounding box center [218, 205] width 67 height 13
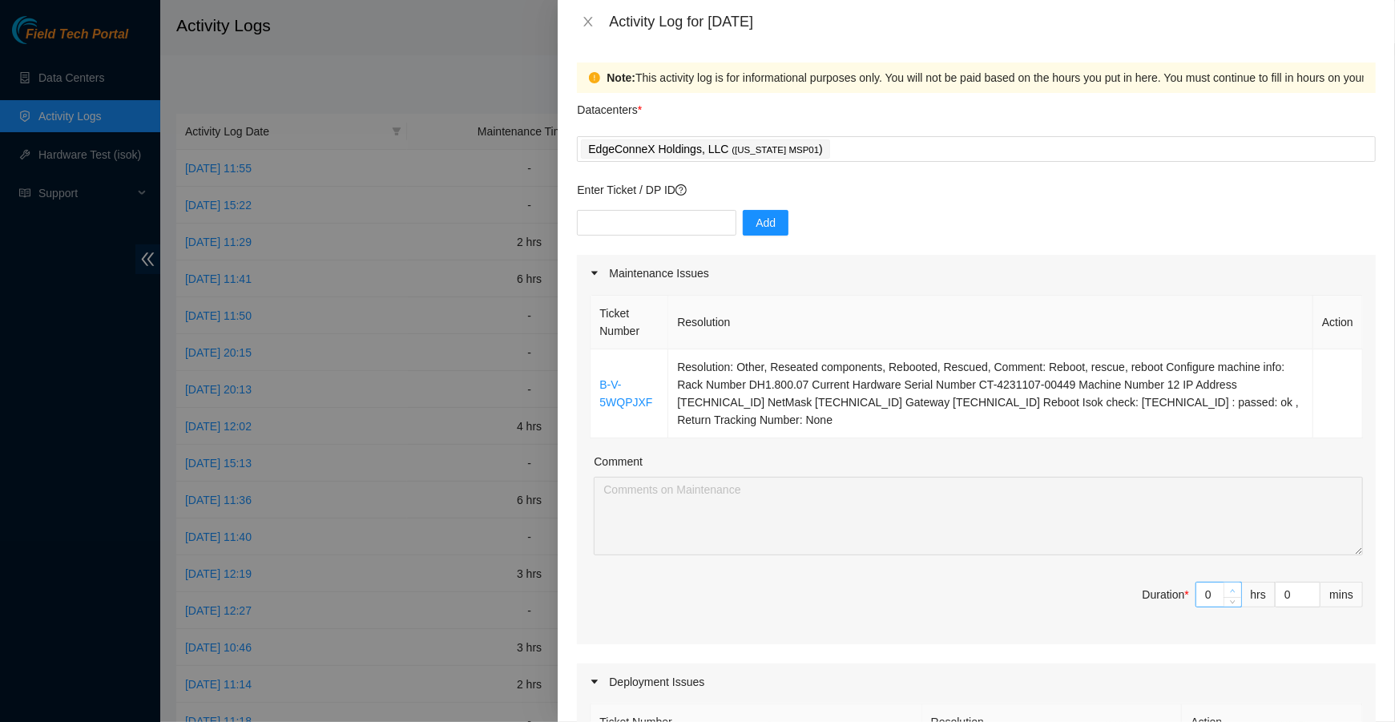
type input "1"
click at [1234, 591] on icon "up" at bounding box center [1233, 591] width 6 height 6
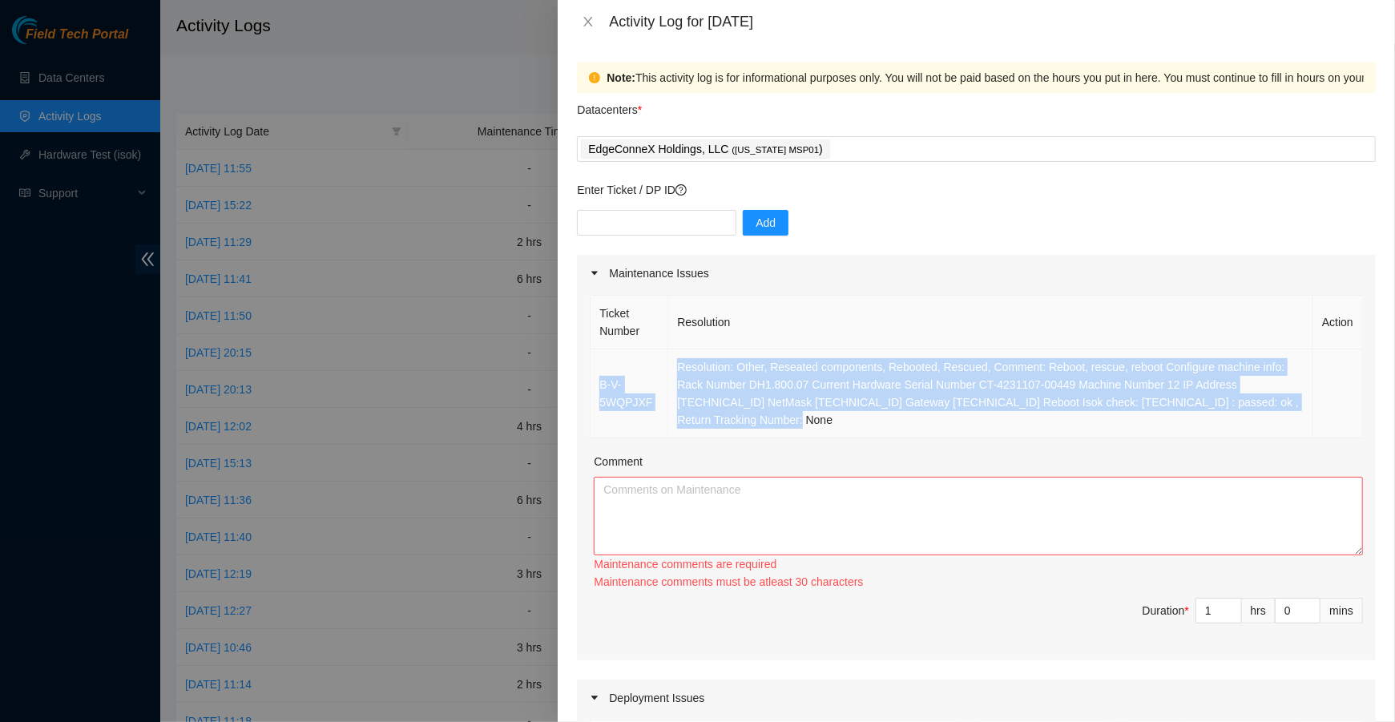
drag, startPoint x: 895, startPoint y: 423, endPoint x: 647, endPoint y: 365, distance: 254.4
click at [647, 365] on tr "B-V-5WQPJXF Resolution: Other, Reseated components, Rebooted, Rescued, Comment:…" at bounding box center [977, 393] width 772 height 89
copy tr "B-V-5WQPJXF Resolution: Other, Reseated components, Rebooted, Rescued, Comment:…"
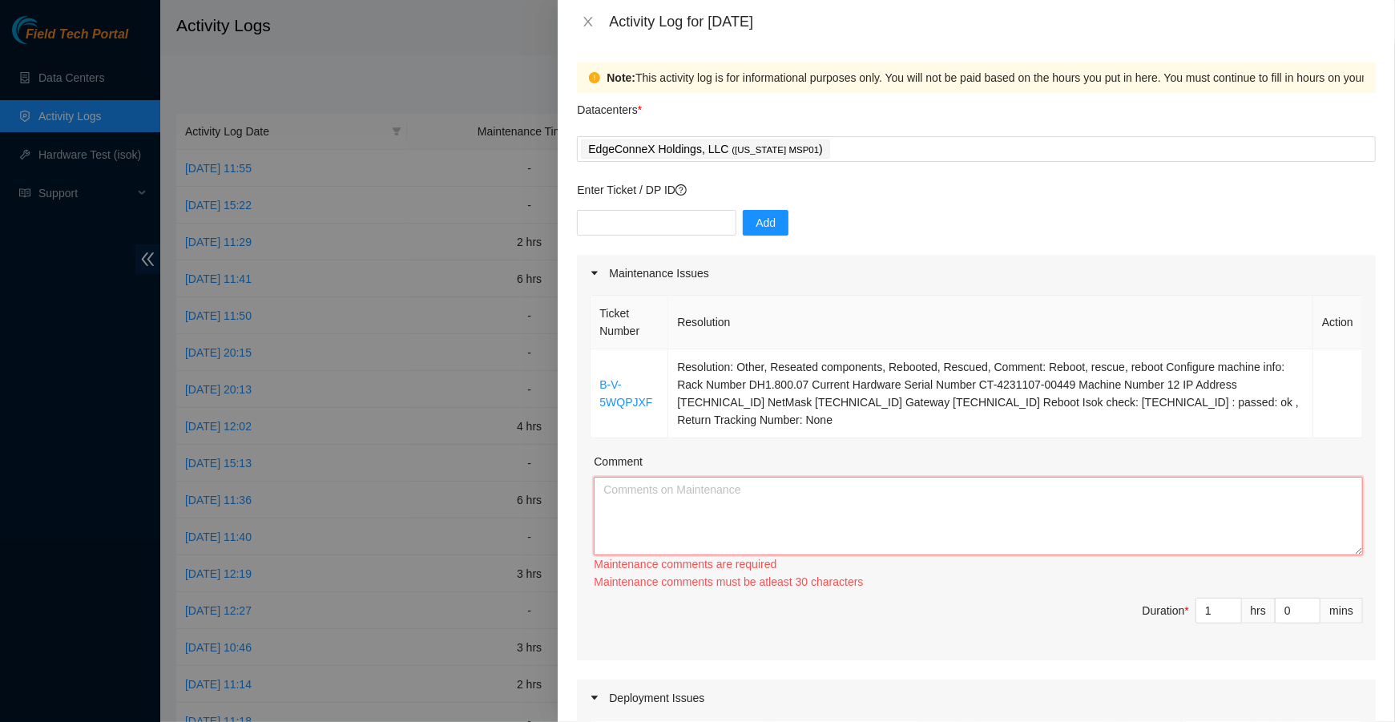
click at [691, 488] on textarea "Comment" at bounding box center [978, 516] width 769 height 79
paste textarea "B-V-5WQPJXF Resolution: Other, Reseated components, Rebooted, Rescued, Comment:…"
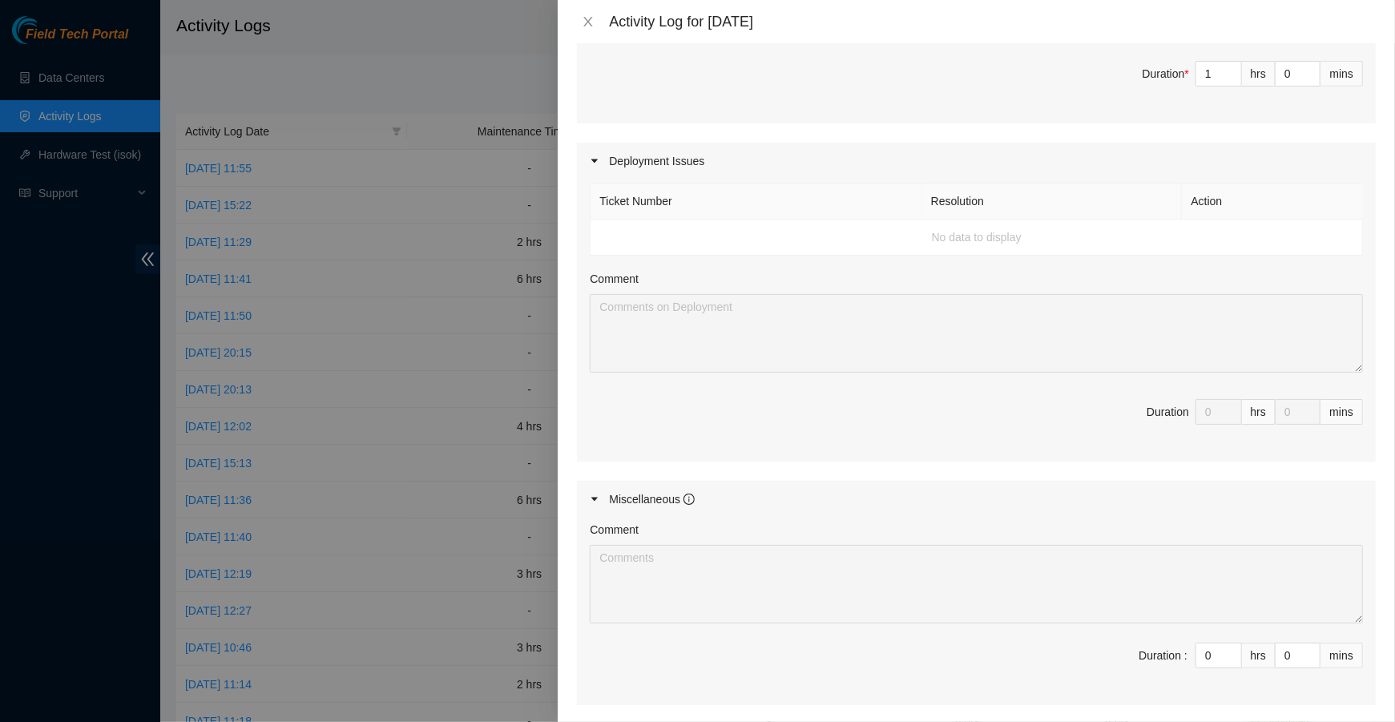
scroll to position [676, 0]
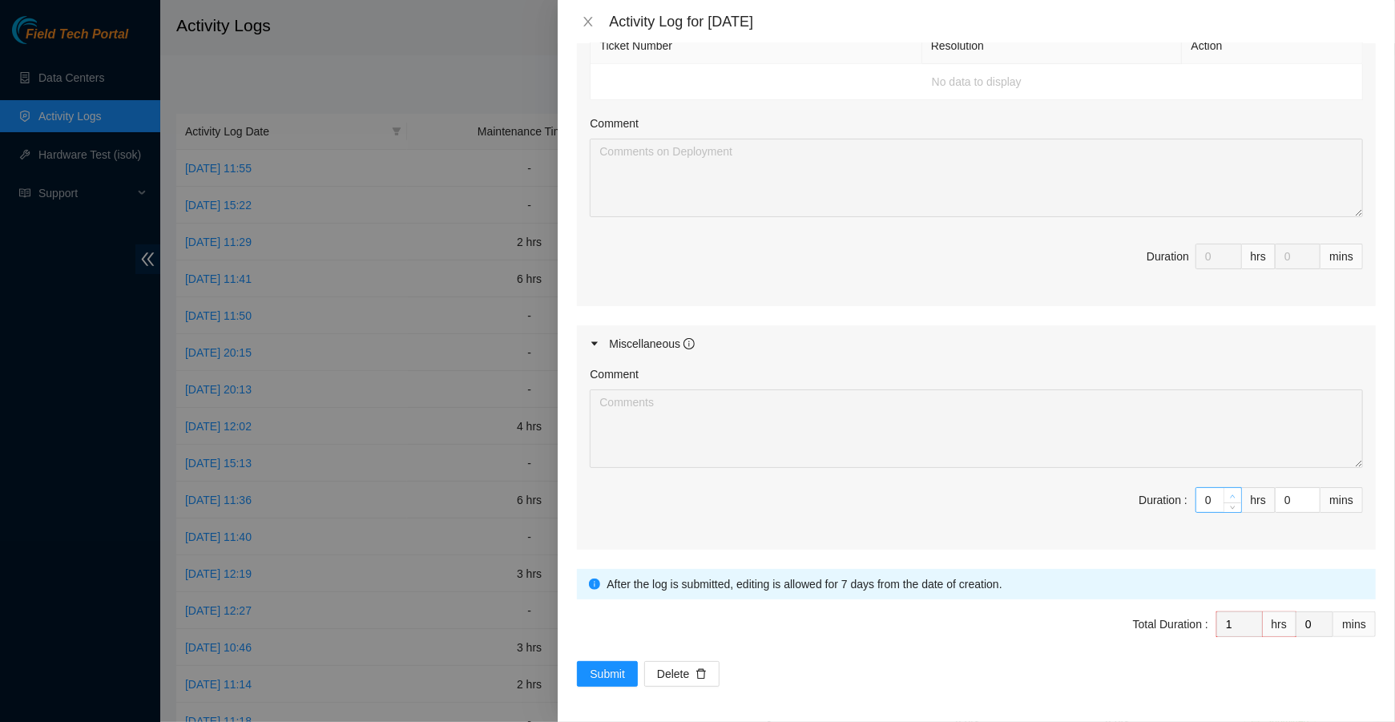
type textarea "B-V-5WQPJXF Resolution: Other, Reseated components, Rebooted, Rescued, Comment:…"
type input "1"
type input "2"
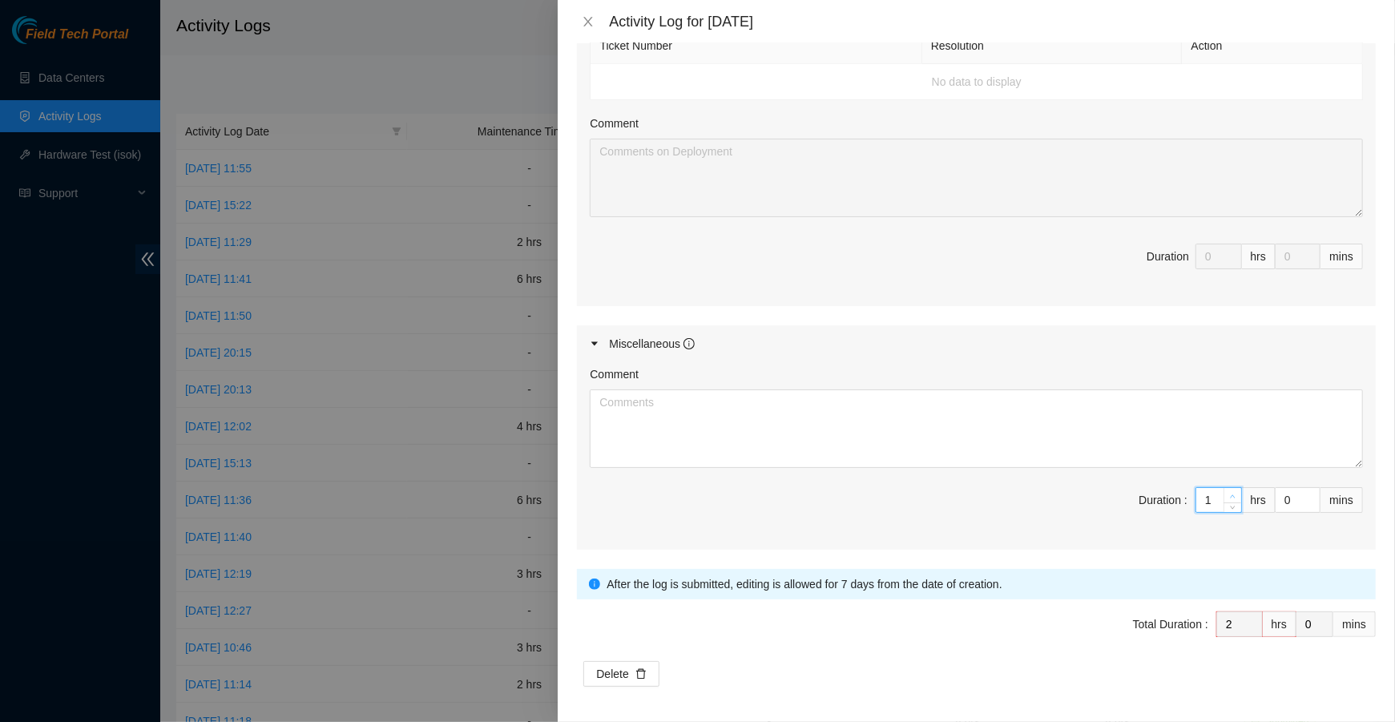
click at [1230, 494] on icon "up" at bounding box center [1233, 497] width 6 height 6
type input "2"
type input "3"
click at [1230, 494] on icon "up" at bounding box center [1233, 497] width 6 height 6
type input "3"
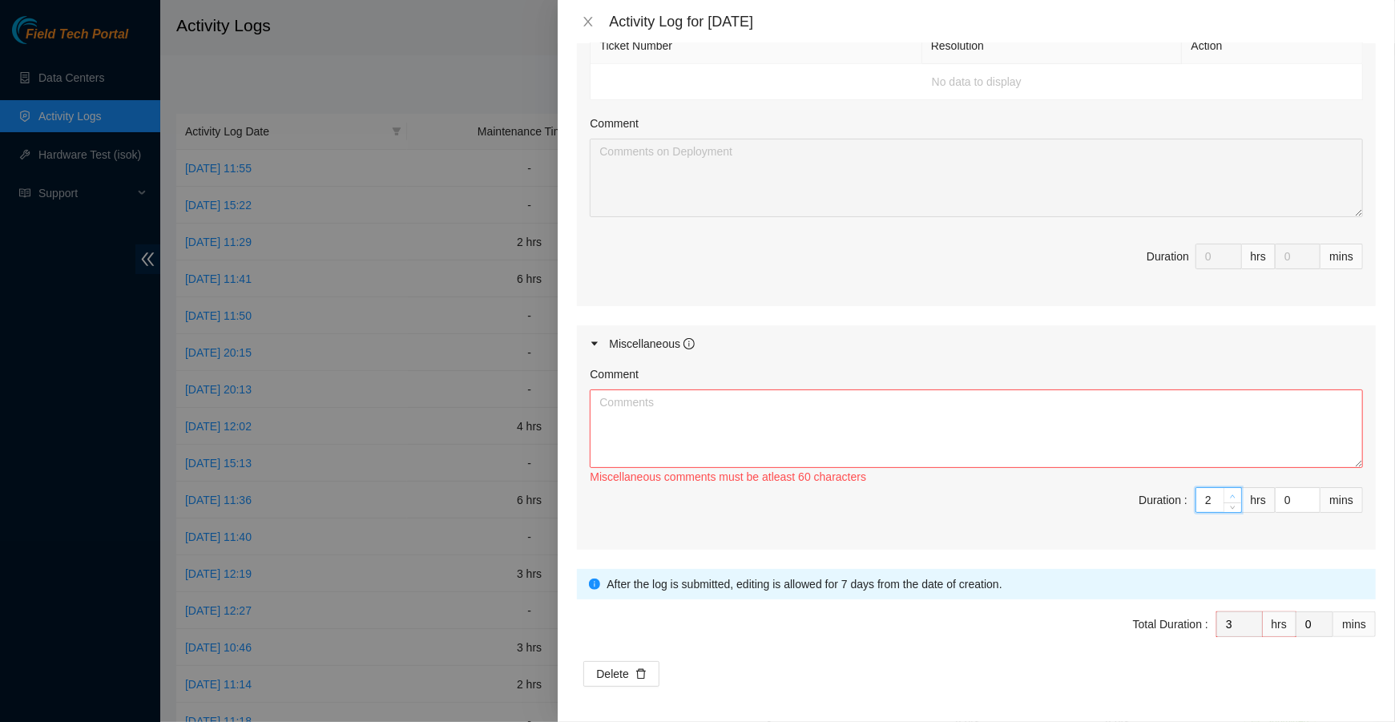
type input "4"
click at [1230, 494] on icon "up" at bounding box center [1233, 497] width 6 height 6
type input "4"
type input "5"
click at [1230, 494] on icon "up" at bounding box center [1233, 497] width 6 height 6
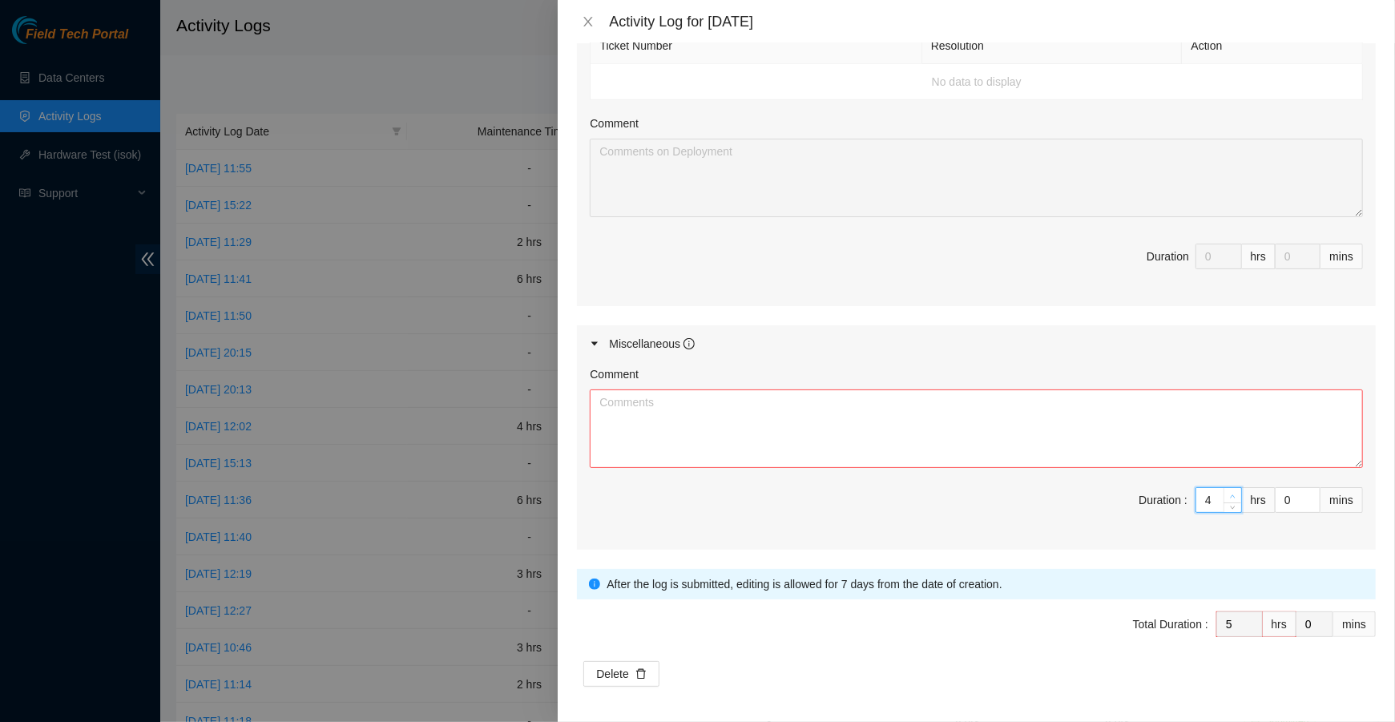
type input "5"
type input "6"
click at [1230, 494] on icon "up" at bounding box center [1233, 497] width 6 height 6
type input "6"
type input "7"
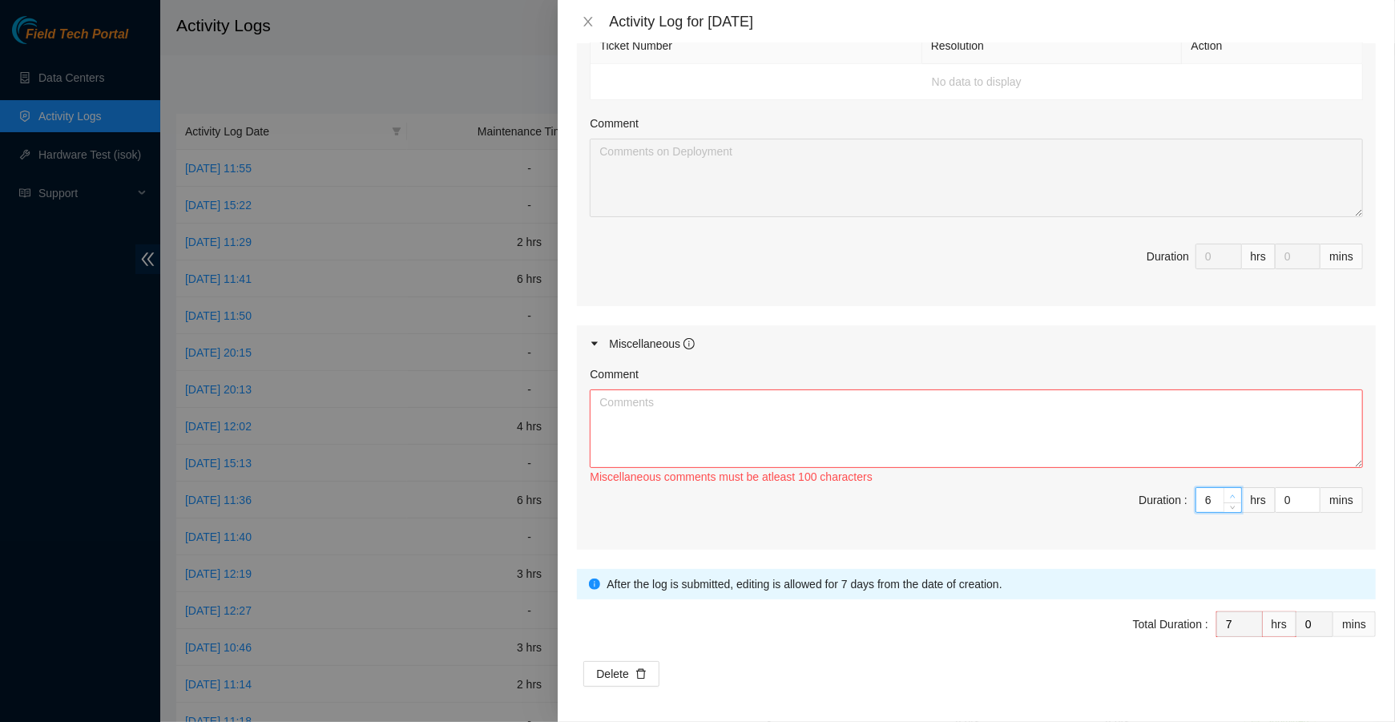
click at [1230, 494] on icon "up" at bounding box center [1233, 497] width 6 height 6
type input "7"
type input "8"
click at [1230, 494] on icon "up" at bounding box center [1233, 497] width 6 height 6
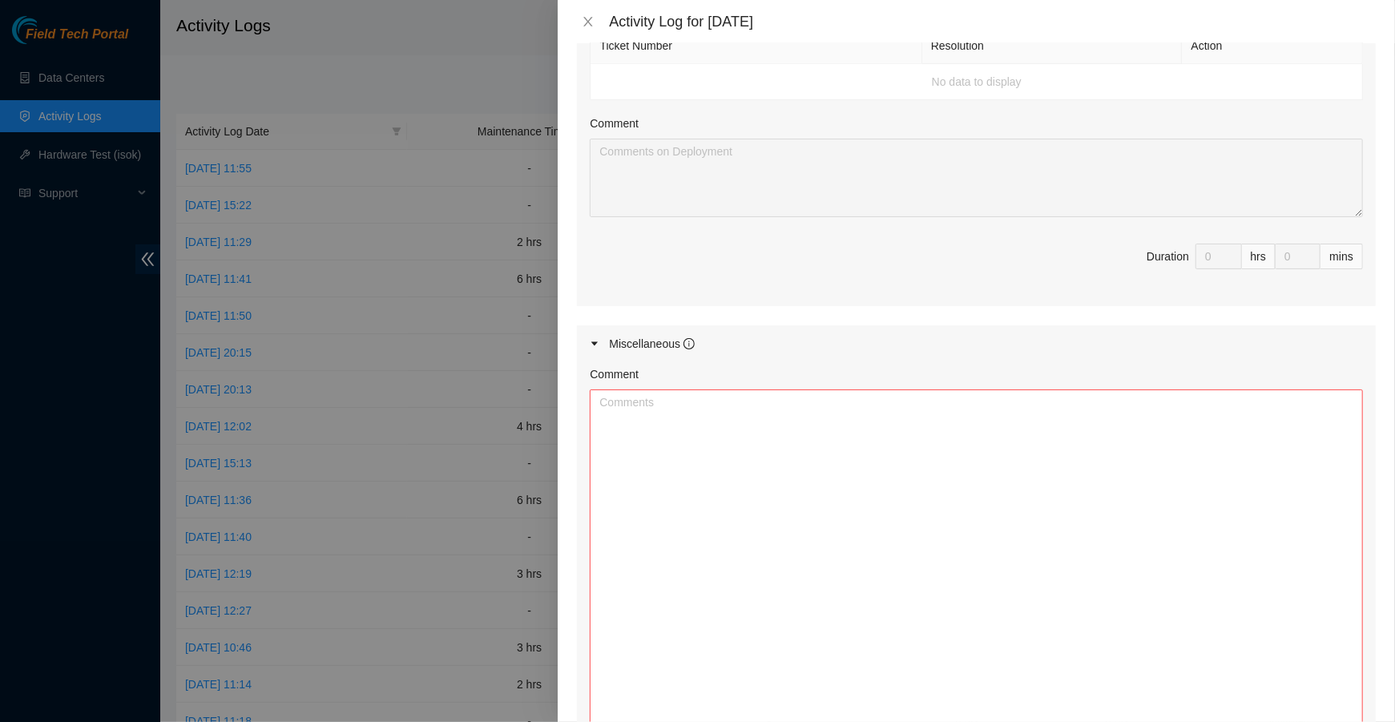
drag, startPoint x: 1358, startPoint y: 455, endPoint x: 1367, endPoint y: 799, distance: 343.9
click at [1367, 721] on html "Field Tech Portal Data Centers Activity Logs Hardware Test (isok) Support Activ…" at bounding box center [697, 361] width 1395 height 722
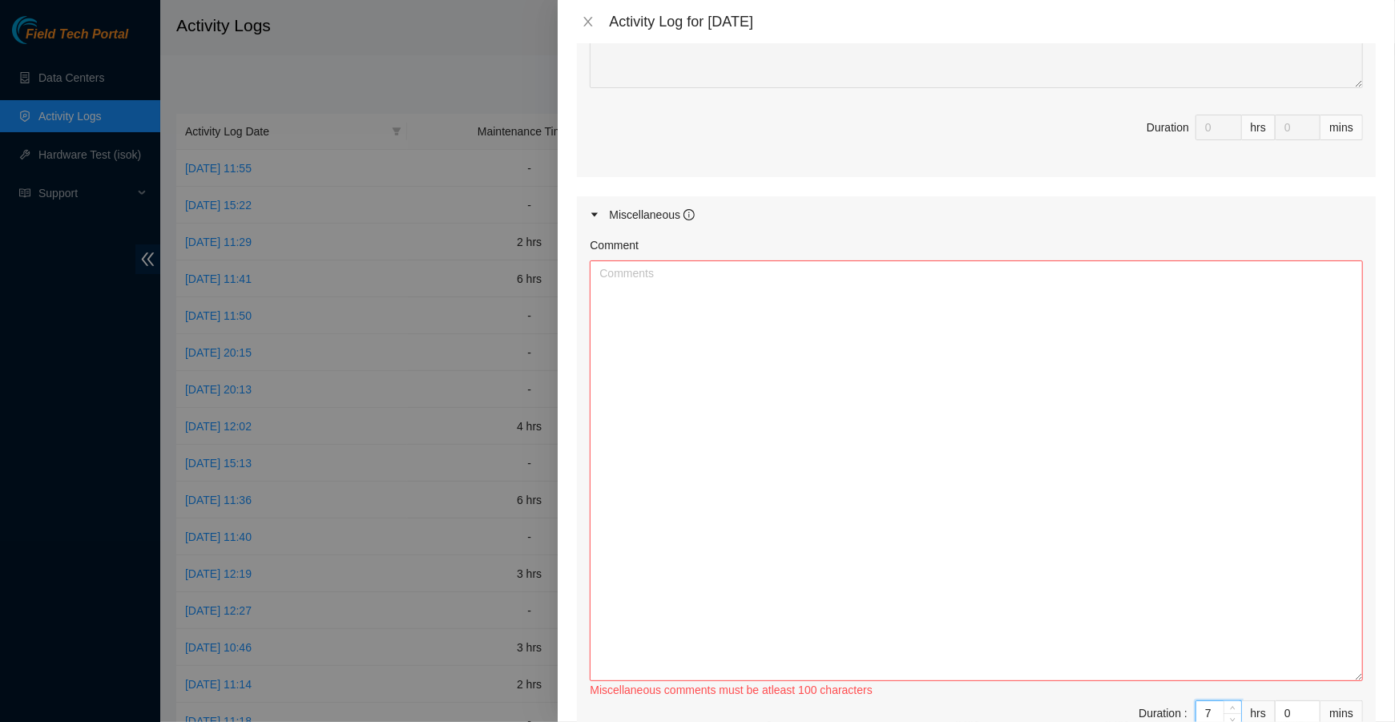
scroll to position [881, 0]
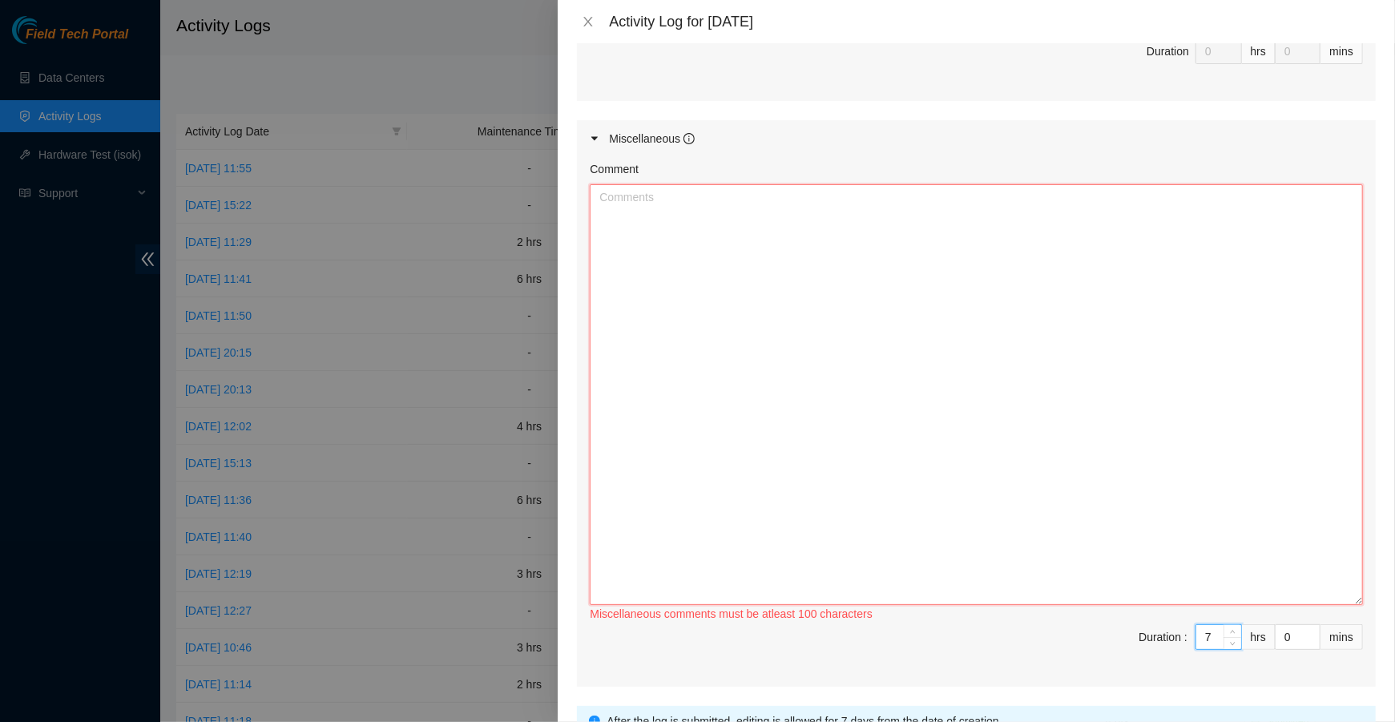
click at [780, 444] on textarea "Comment" at bounding box center [976, 394] width 773 height 421
type textarea "V"
paste textarea "Traced old/unused fiber connections in DWDM rack and disregard them in trash La…"
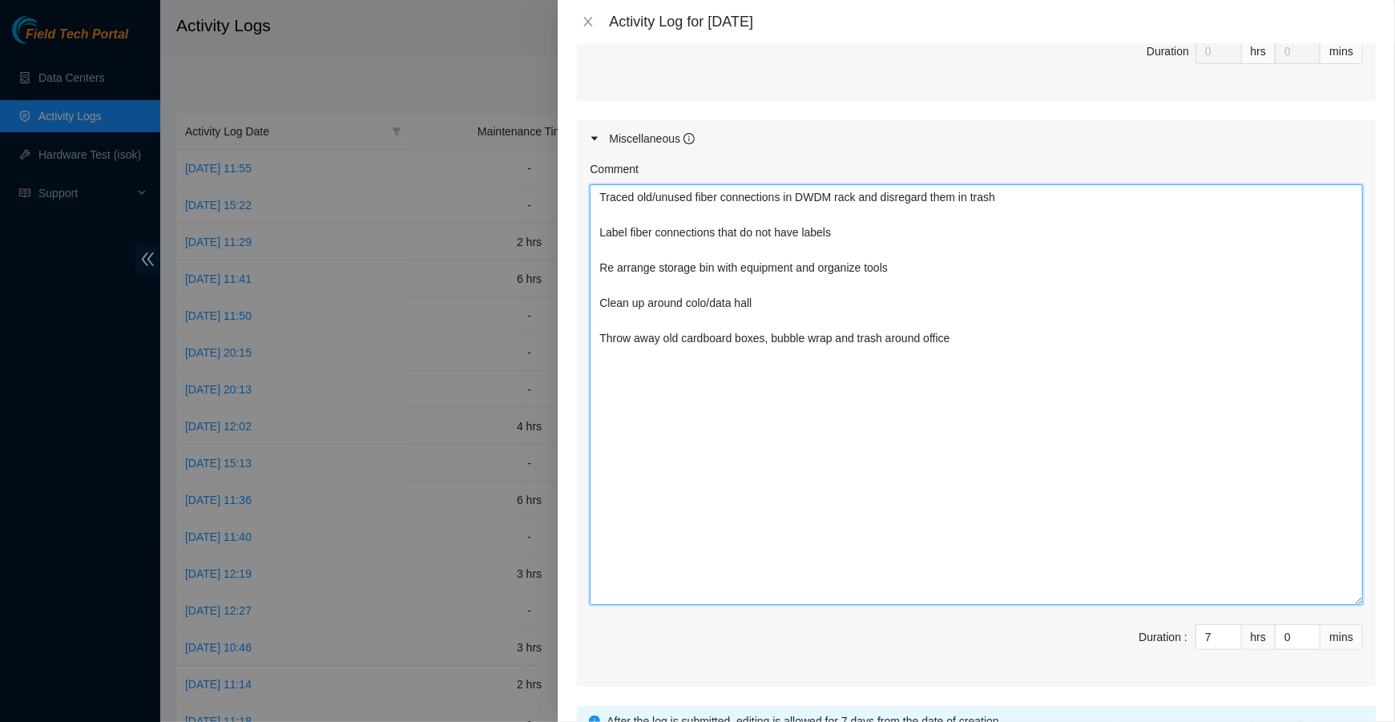
click at [598, 184] on textarea "Traced old/unused fiber connections in DWDM rack and disregard them in trash La…" at bounding box center [976, 394] width 773 height 421
click at [610, 184] on textarea "Traced old/unused fiber connections in DWDM rack and disregard them in trash La…" at bounding box center [976, 394] width 773 height 421
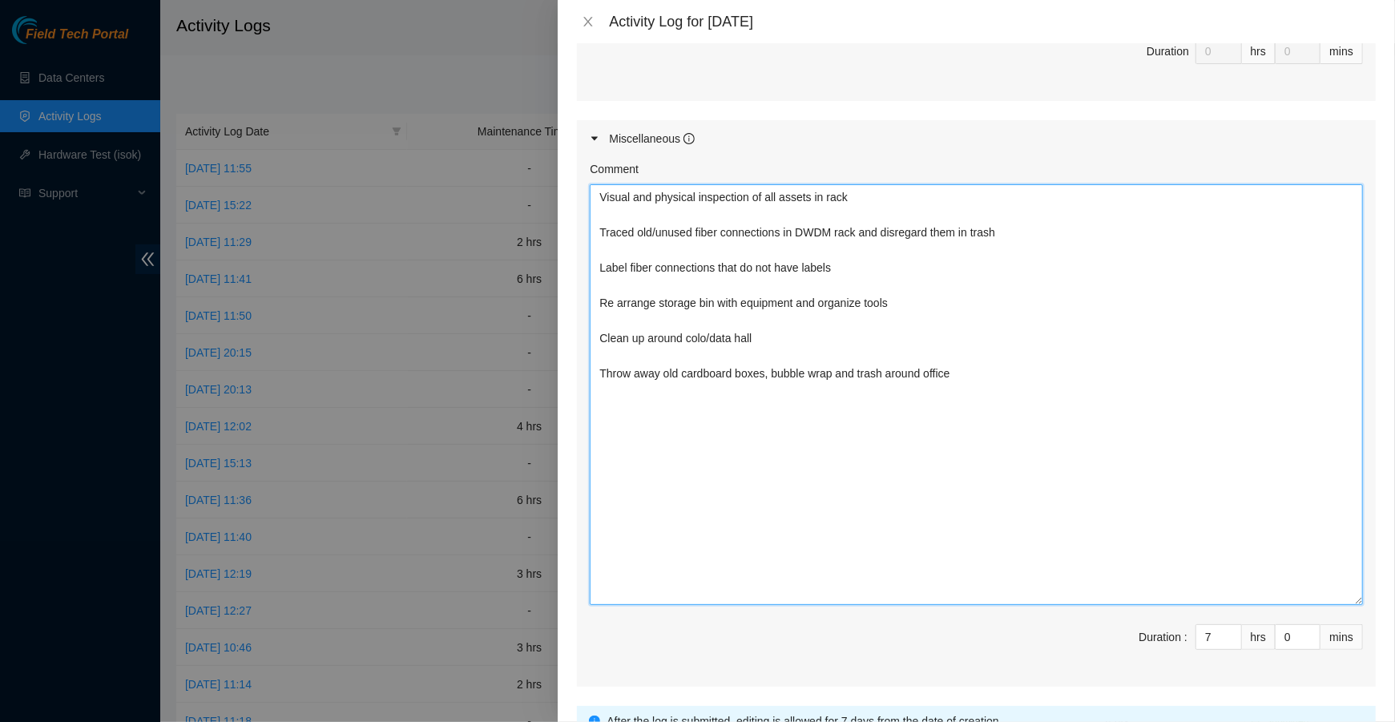
drag, startPoint x: 871, startPoint y: 231, endPoint x: 1276, endPoint y: 231, distance: 405.4
click at [1276, 231] on textarea "Visual and physical inspection of all assets in rack Traced old/unused fiber co…" at bounding box center [976, 394] width 773 height 421
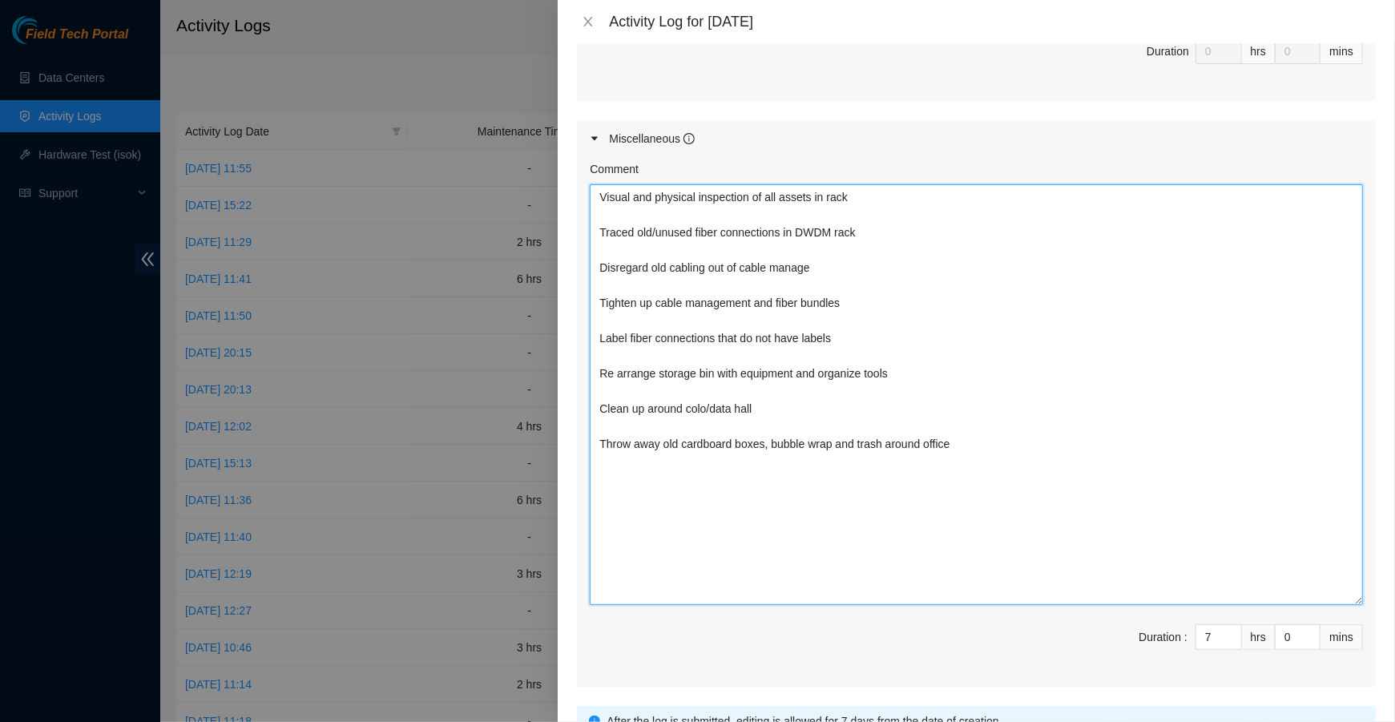
click at [816, 268] on textarea "Visual and physical inspection of all assets in rack Traced old/unused fiber co…" at bounding box center [976, 394] width 773 height 421
click at [997, 444] on textarea "Visual and physical inspection of all assets in rack Traced old/unused fiber co…" at bounding box center [976, 394] width 773 height 421
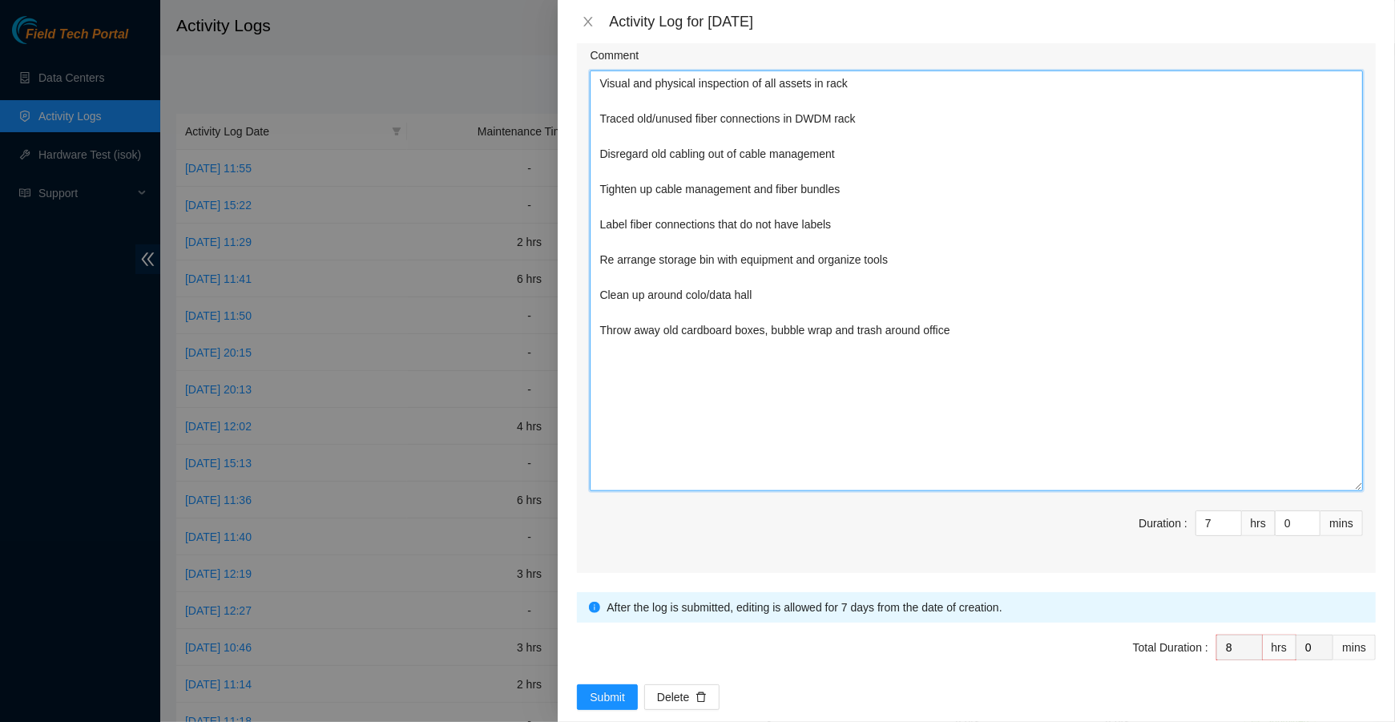
scroll to position [1018, 0]
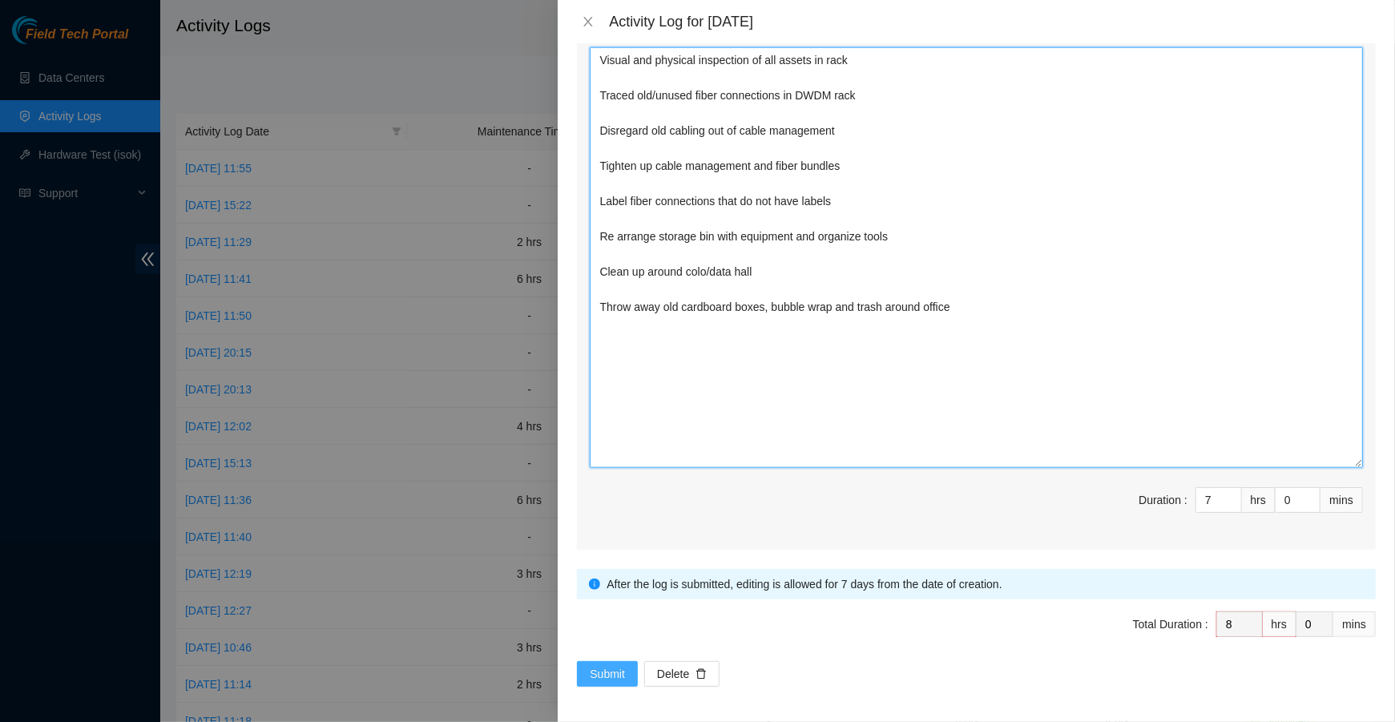
type textarea "Visual and physical inspection of all assets in rack Traced old/unused fiber co…"
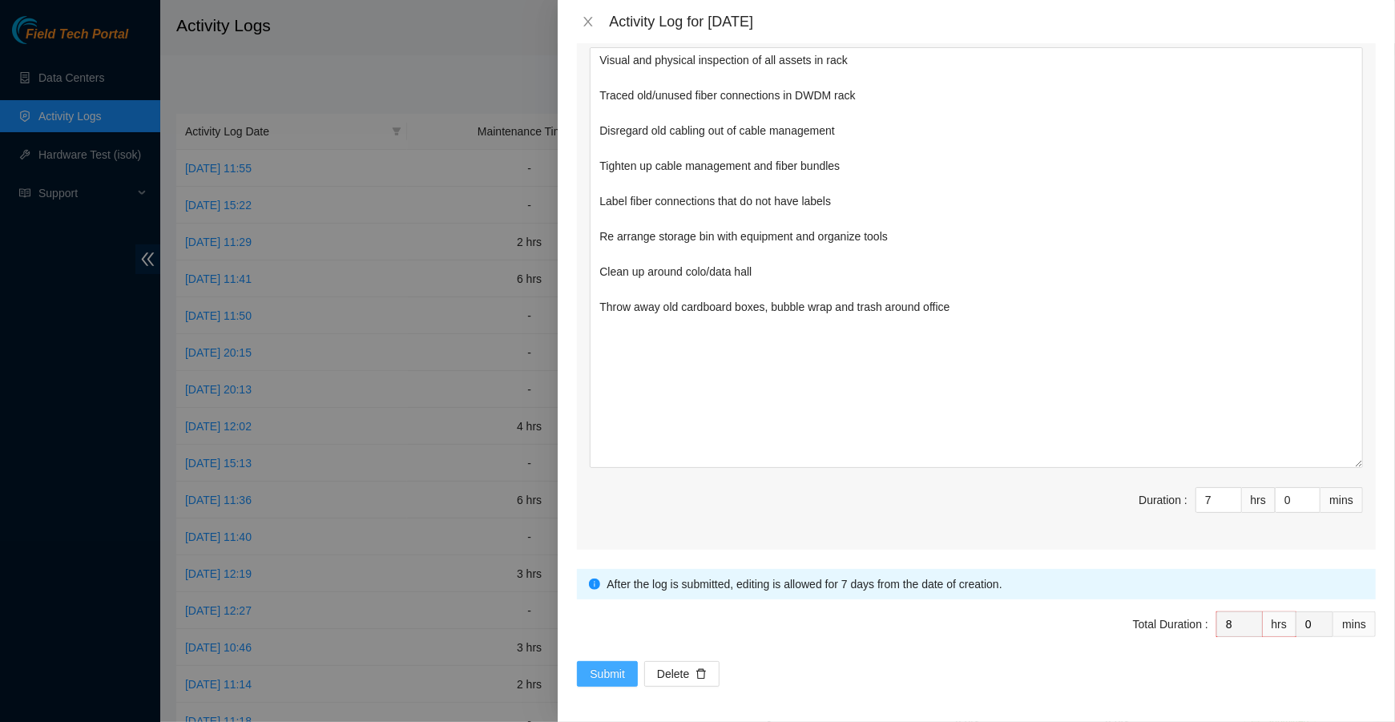
click at [606, 667] on span "Submit" at bounding box center [607, 674] width 35 height 18
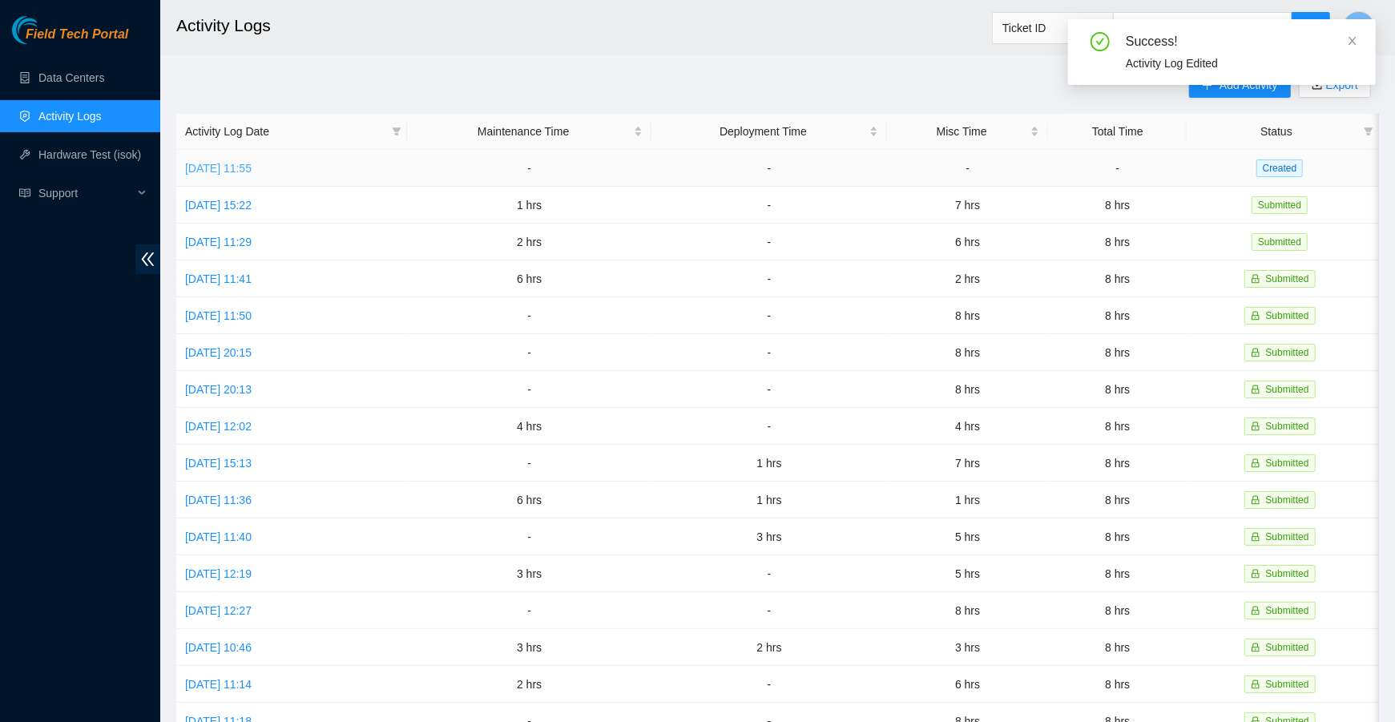
click at [252, 163] on link "[DATE] 11:55" at bounding box center [218, 168] width 67 height 13
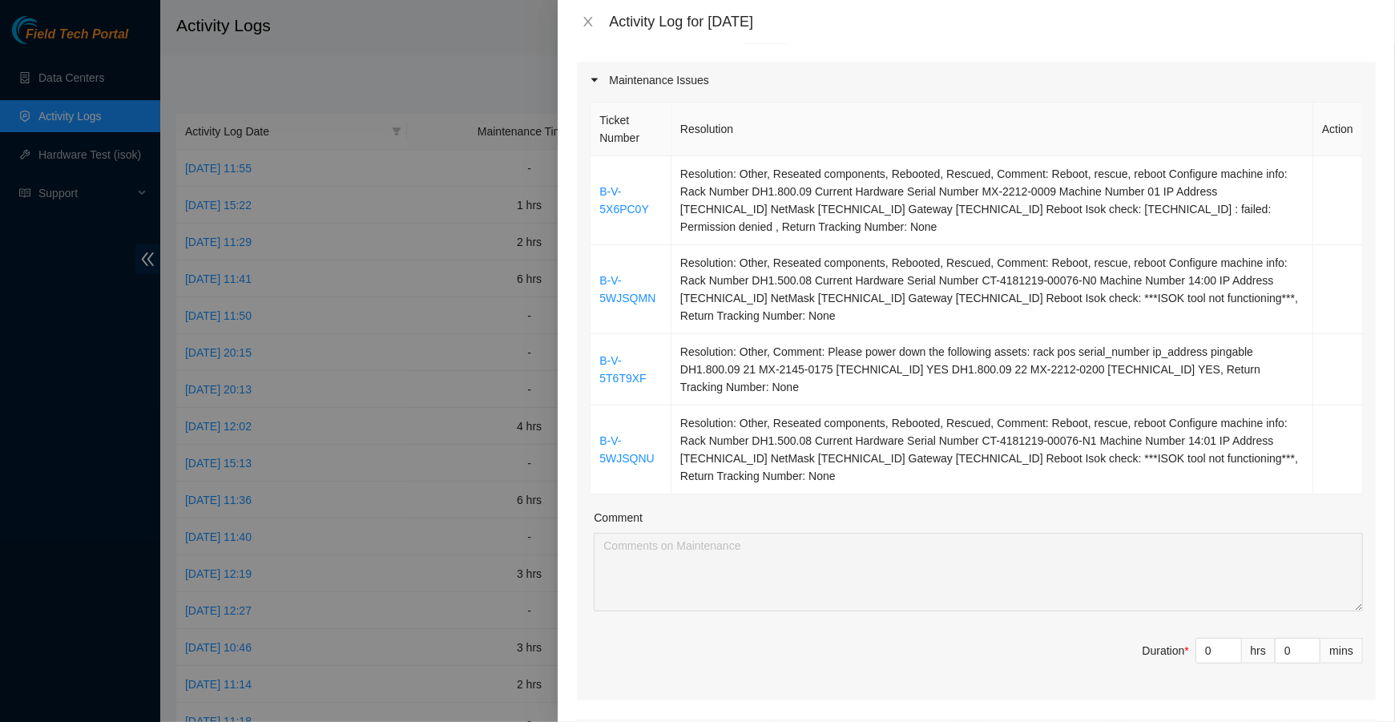
scroll to position [200, 0]
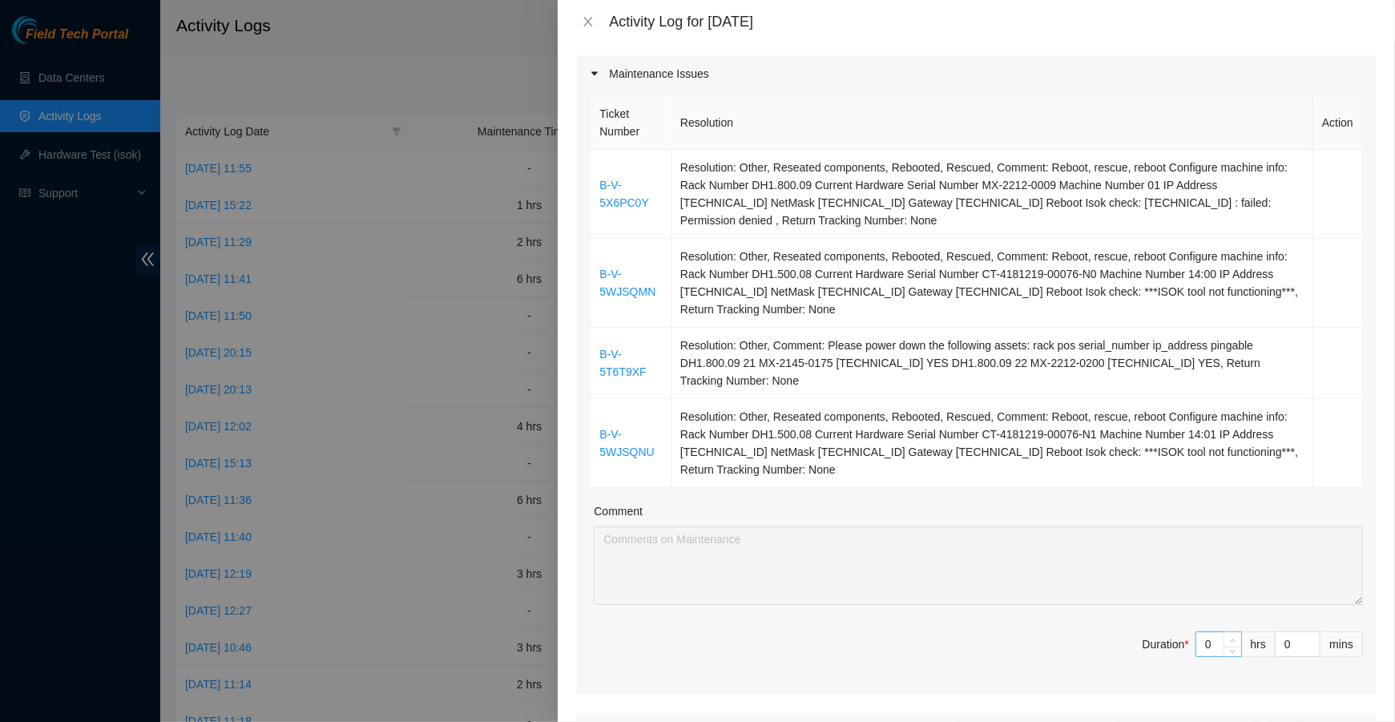
type input "1"
click at [1231, 638] on icon "up" at bounding box center [1233, 641] width 6 height 6
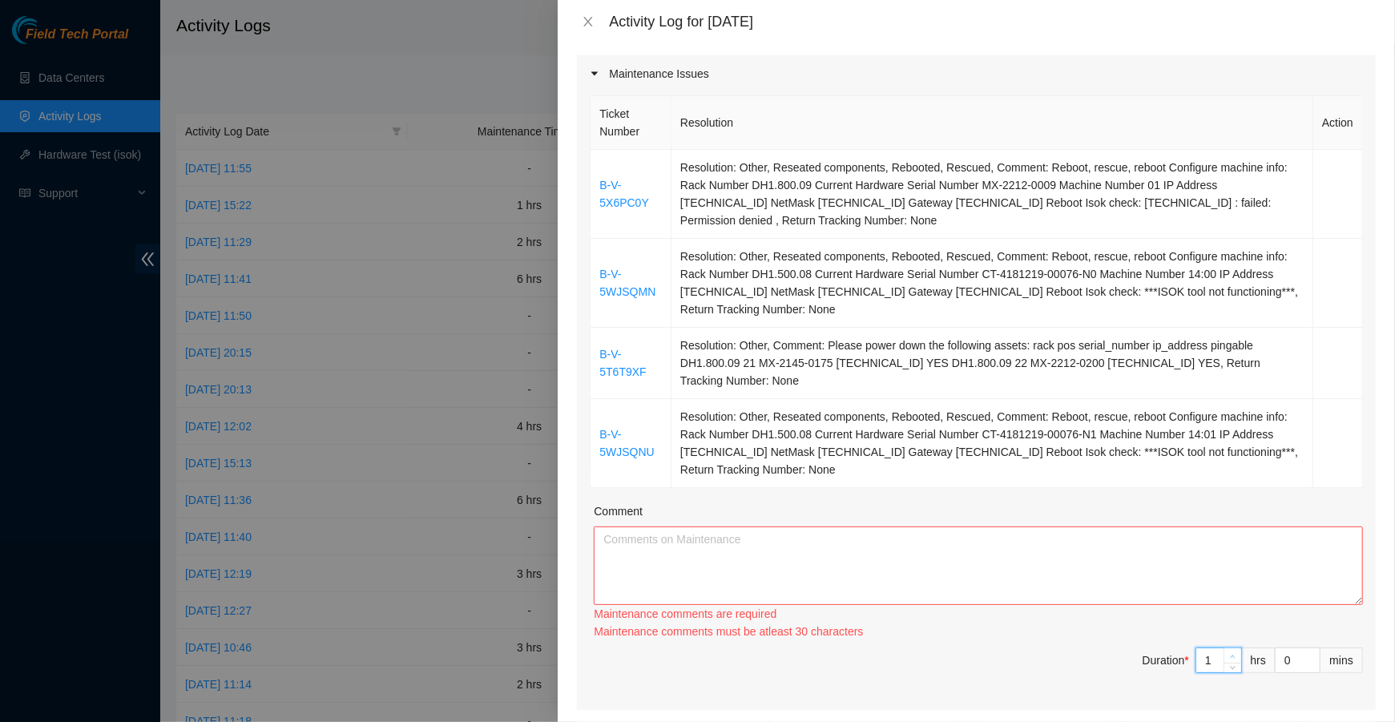
type input "2"
click at [1231, 635] on div "Ticket Number Resolution Action B-V-5X6PC0Y Resolution: Other, Reseated compone…" at bounding box center [976, 401] width 799 height 618
type input "3"
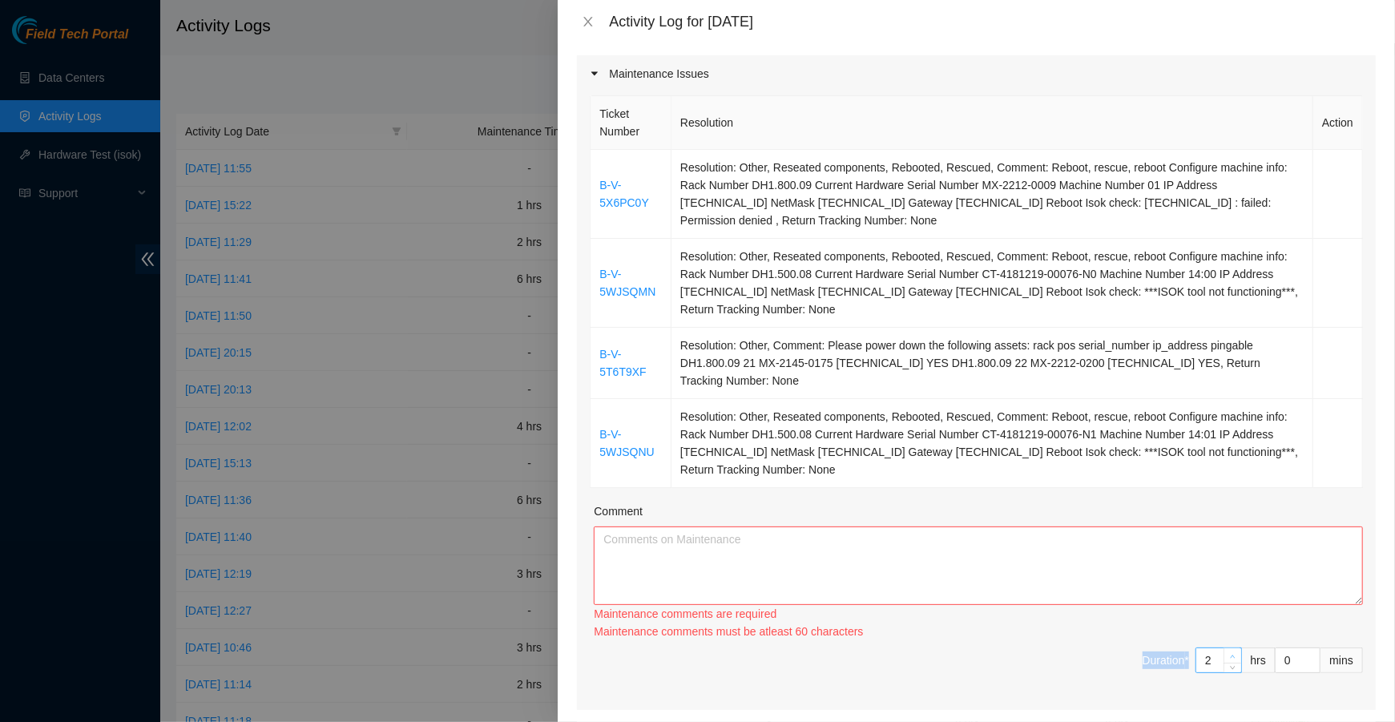
type input "3"
click at [1231, 648] on span "Increase Value" at bounding box center [1233, 655] width 18 height 14
type input "4"
click at [1231, 648] on span "Increase Value" at bounding box center [1233, 655] width 18 height 14
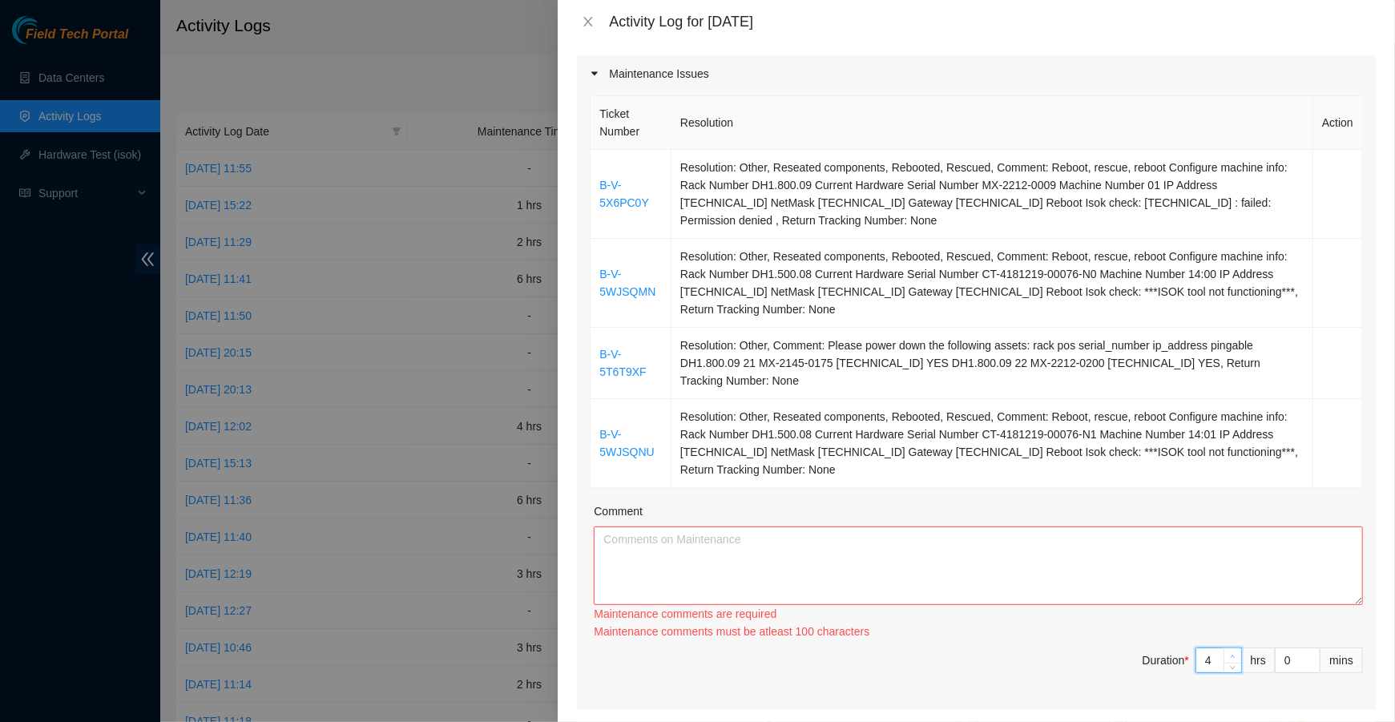
type input "5"
click at [1231, 648] on span "Increase Value" at bounding box center [1233, 655] width 18 height 14
type input "6"
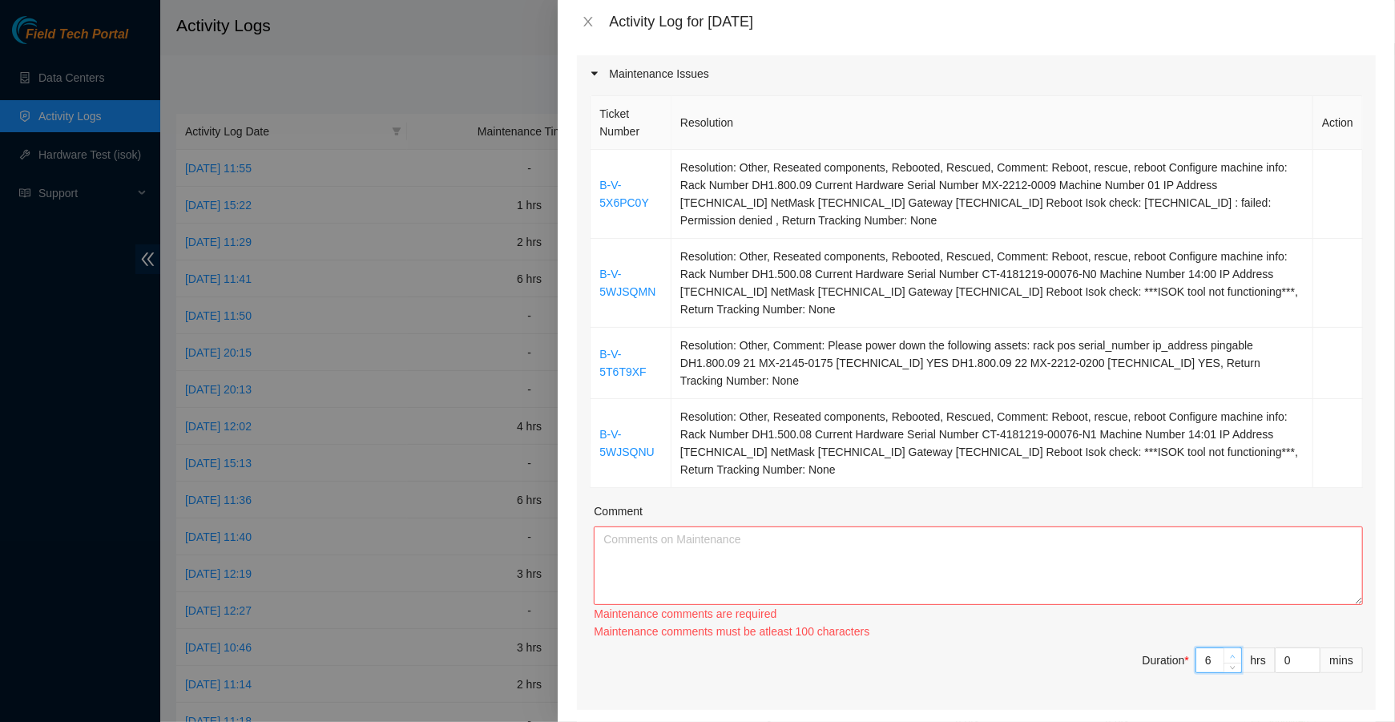
click at [1231, 648] on span "Increase Value" at bounding box center [1233, 655] width 18 height 14
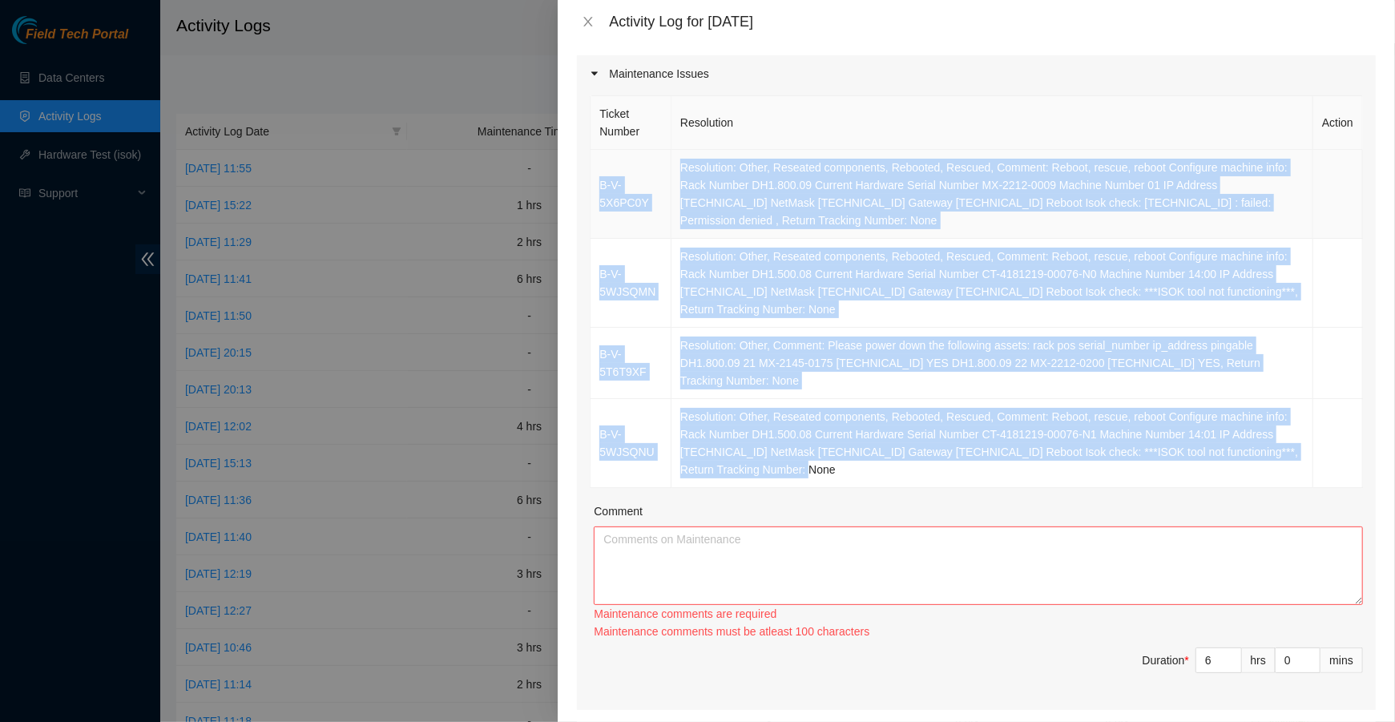
drag, startPoint x: 923, startPoint y: 465, endPoint x: 599, endPoint y: 179, distance: 431.5
click at [599, 179] on tbody "B-V-5X6PC0Y Resolution: Other, Reseated components, Rebooted, Rescued, Comment:…" at bounding box center [977, 319] width 772 height 338
copy tbody "B-V-5X6PC0Y Resolution: Other, Reseated components, Rebooted, Rescued, Comment:…"
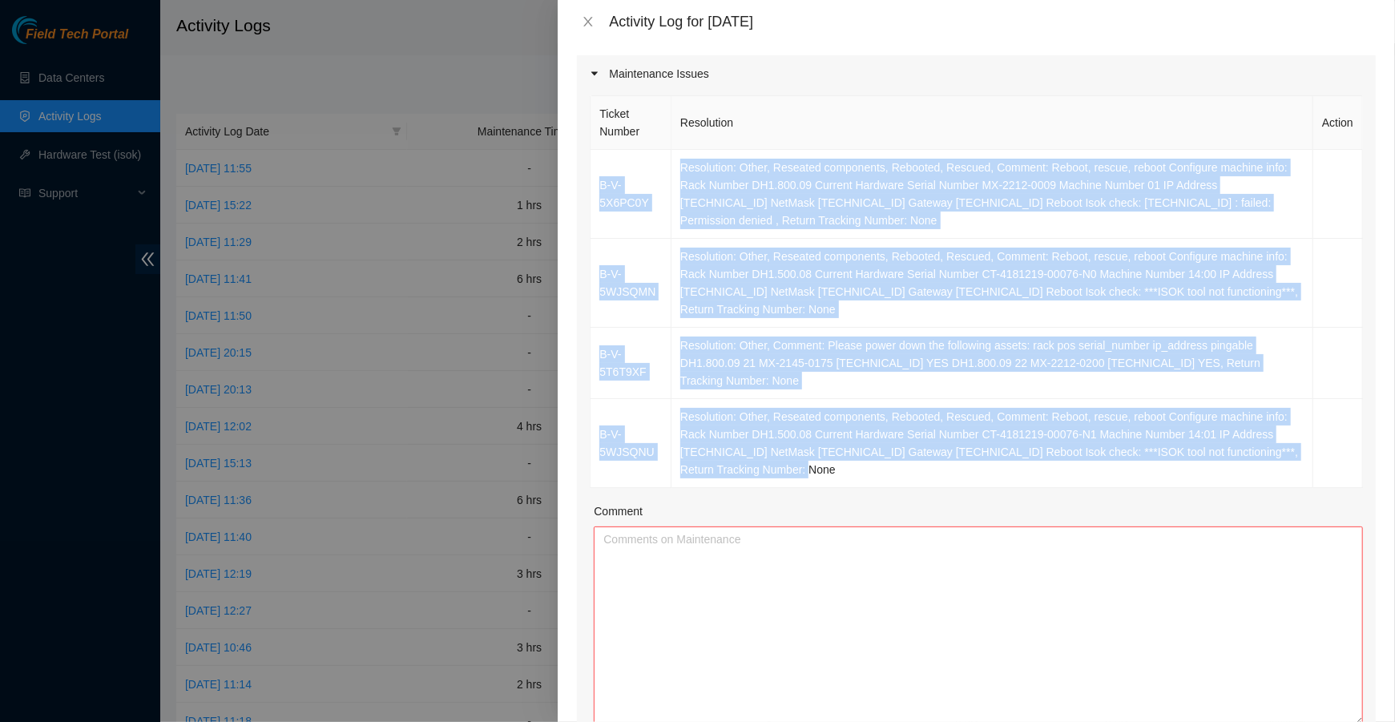
drag, startPoint x: 1354, startPoint y: 595, endPoint x: 1366, endPoint y: 765, distance: 170.3
click at [1366, 721] on html "Field Tech Portal Data Centers Activity Logs Hardware Test (isok) Support Activ…" at bounding box center [697, 361] width 1395 height 722
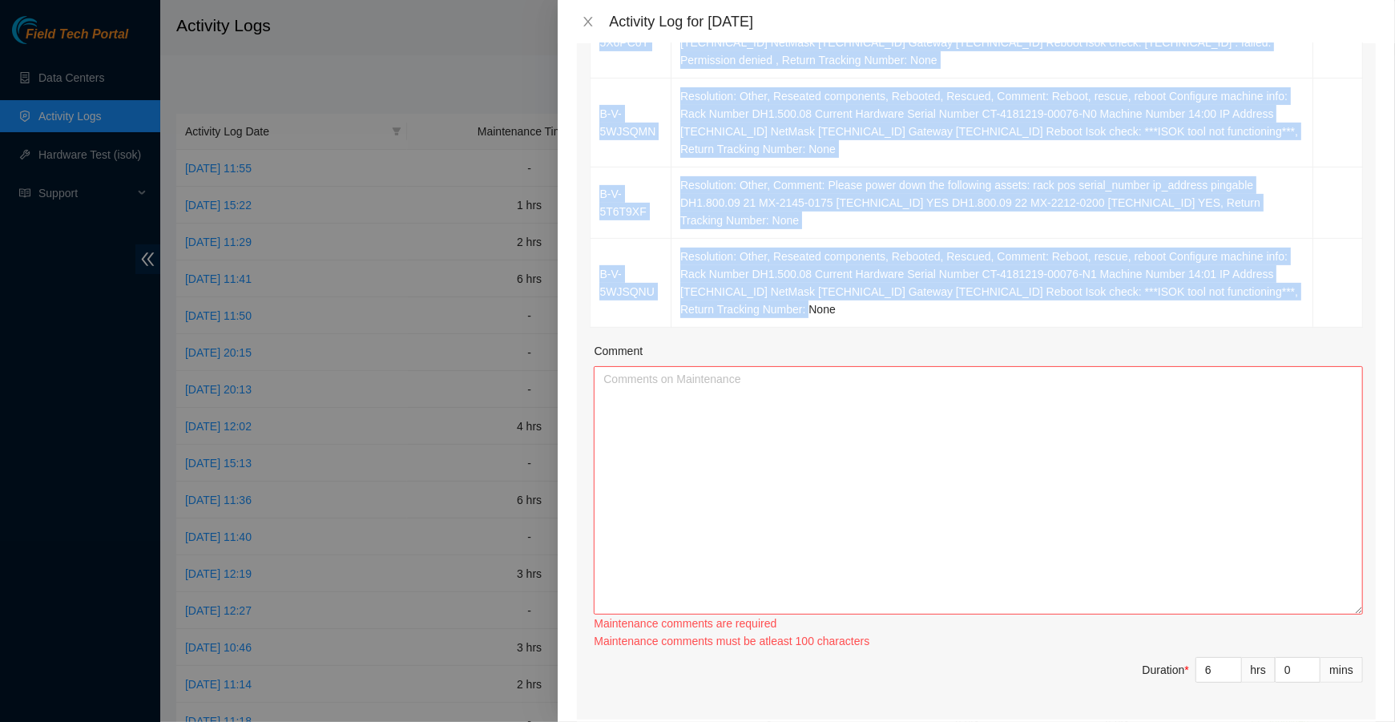
scroll to position [385, 0]
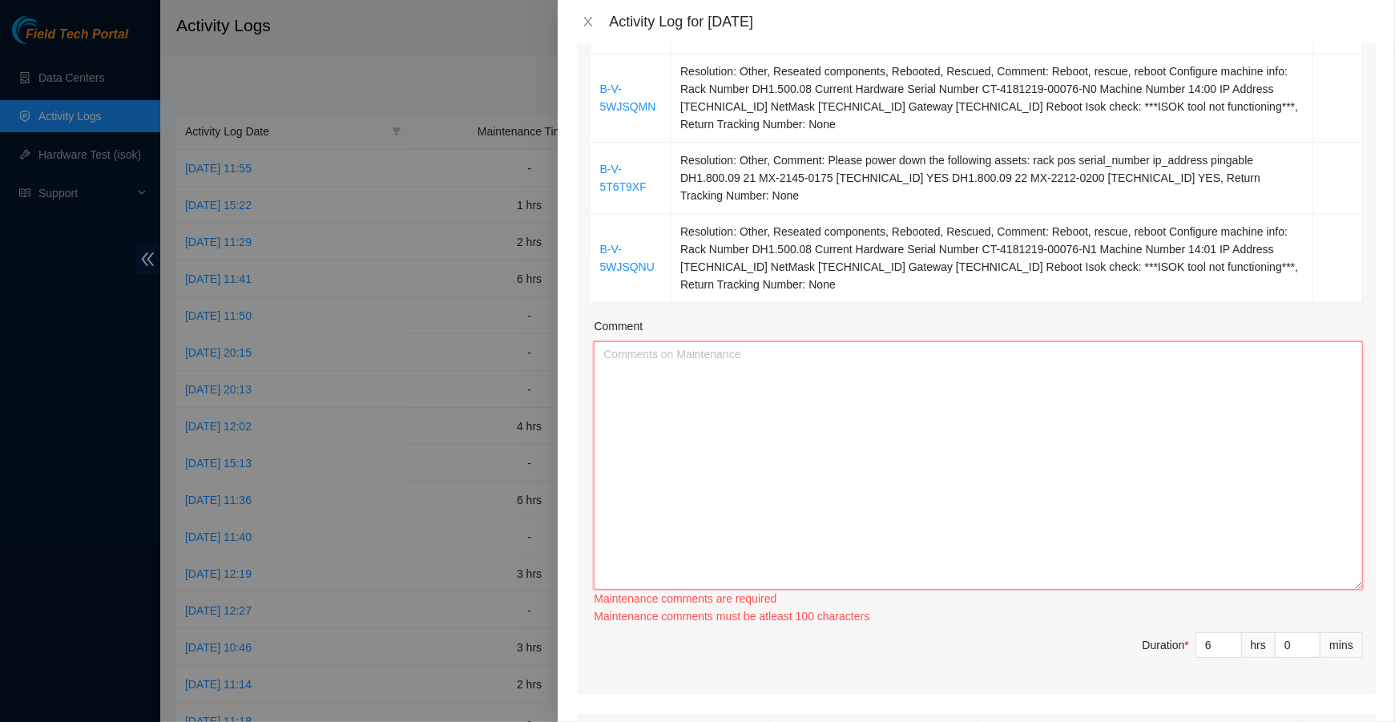
click at [913, 486] on textarea "Comment" at bounding box center [978, 465] width 769 height 248
paste textarea "B-V-5X6PC0Y Resolution: Other, Reseated components, Rebooted, Rescued, Comment:…"
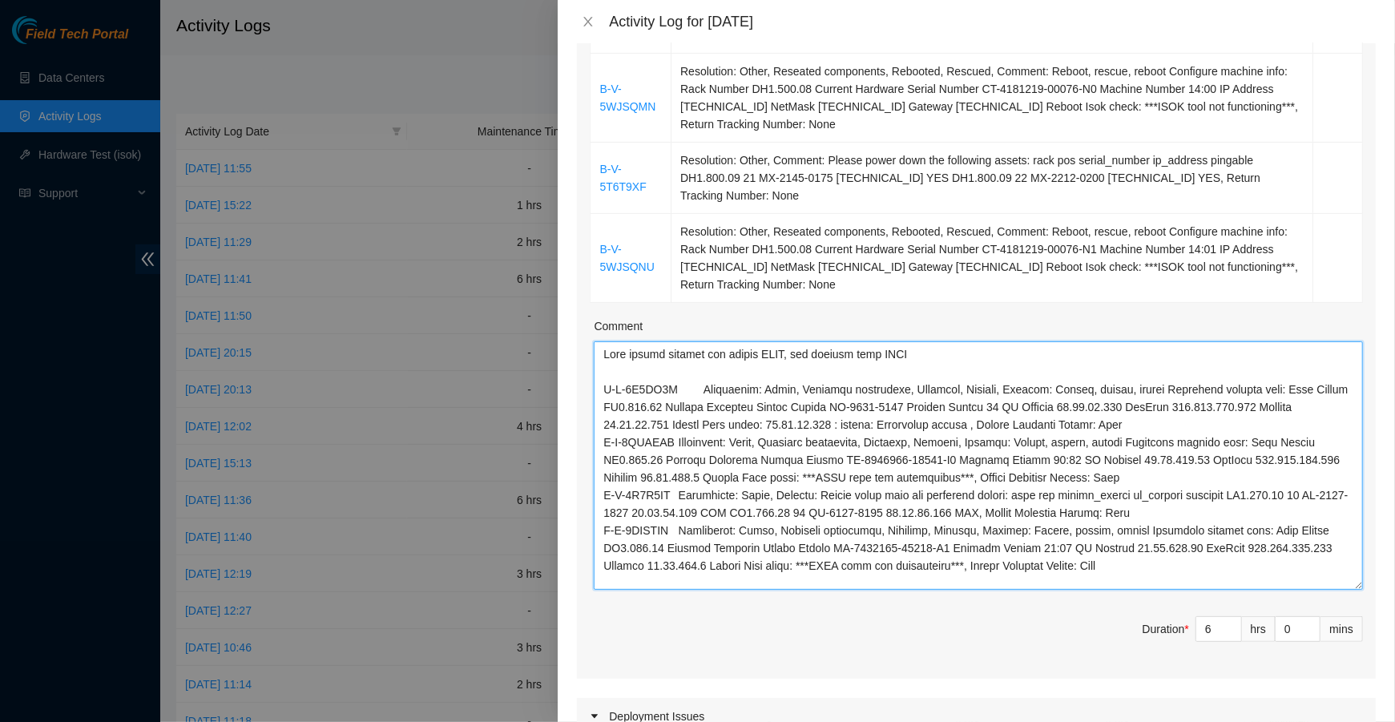
click at [603, 445] on textarea "Comment" at bounding box center [978, 465] width 769 height 248
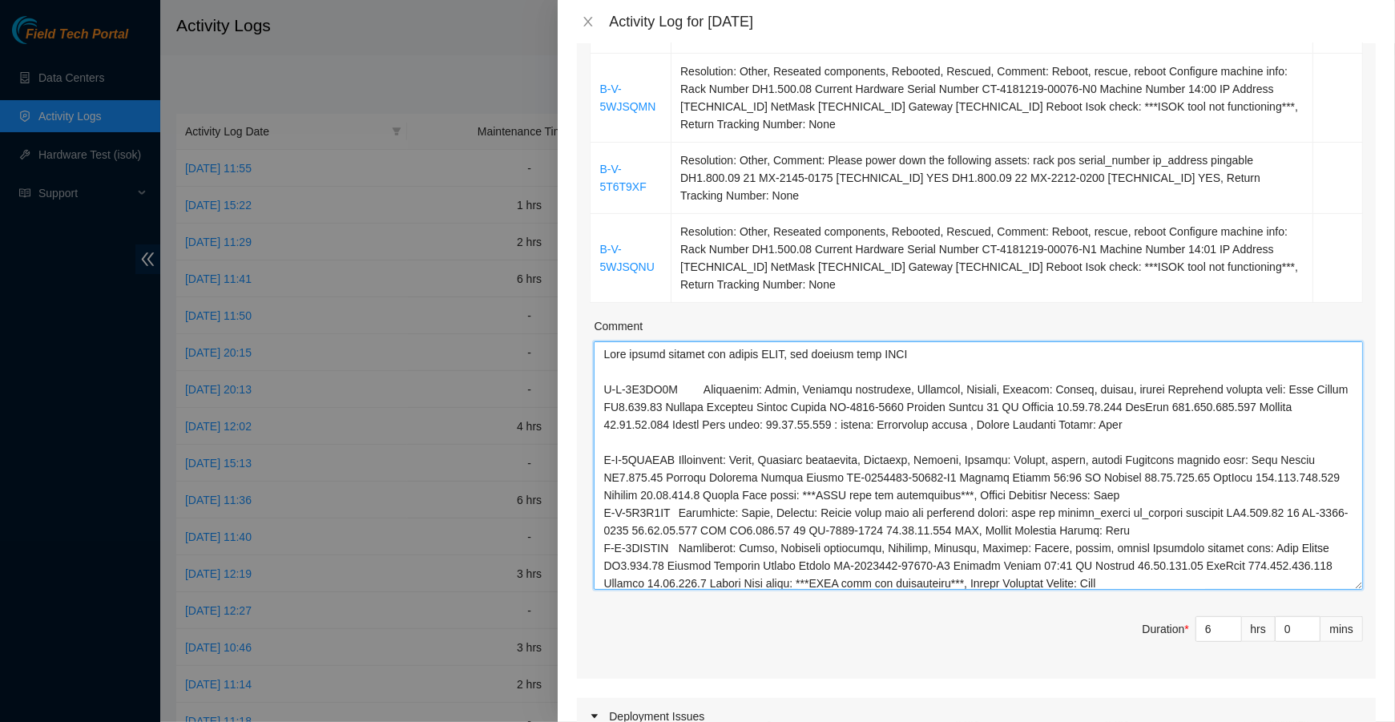
click at [600, 514] on textarea "Comment" at bounding box center [978, 465] width 769 height 248
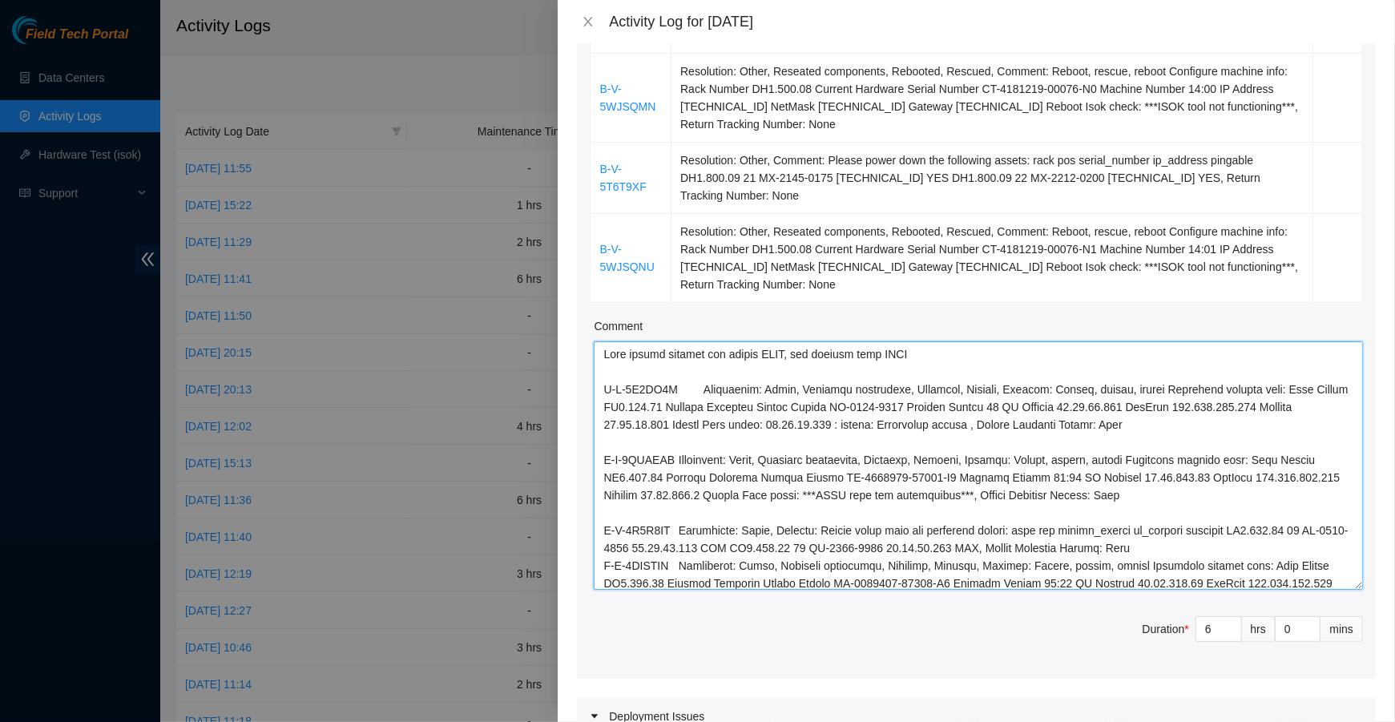
scroll to position [23, 0]
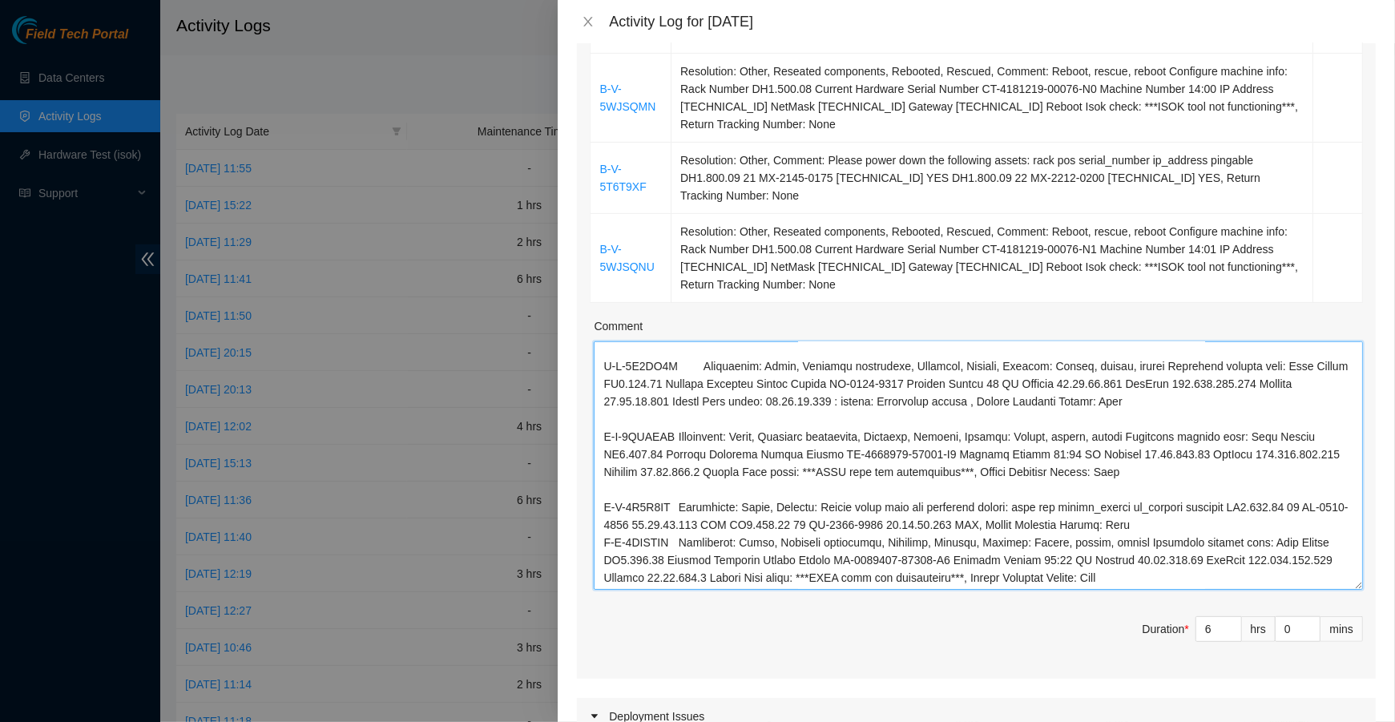
click at [599, 544] on textarea "Comment" at bounding box center [978, 465] width 769 height 248
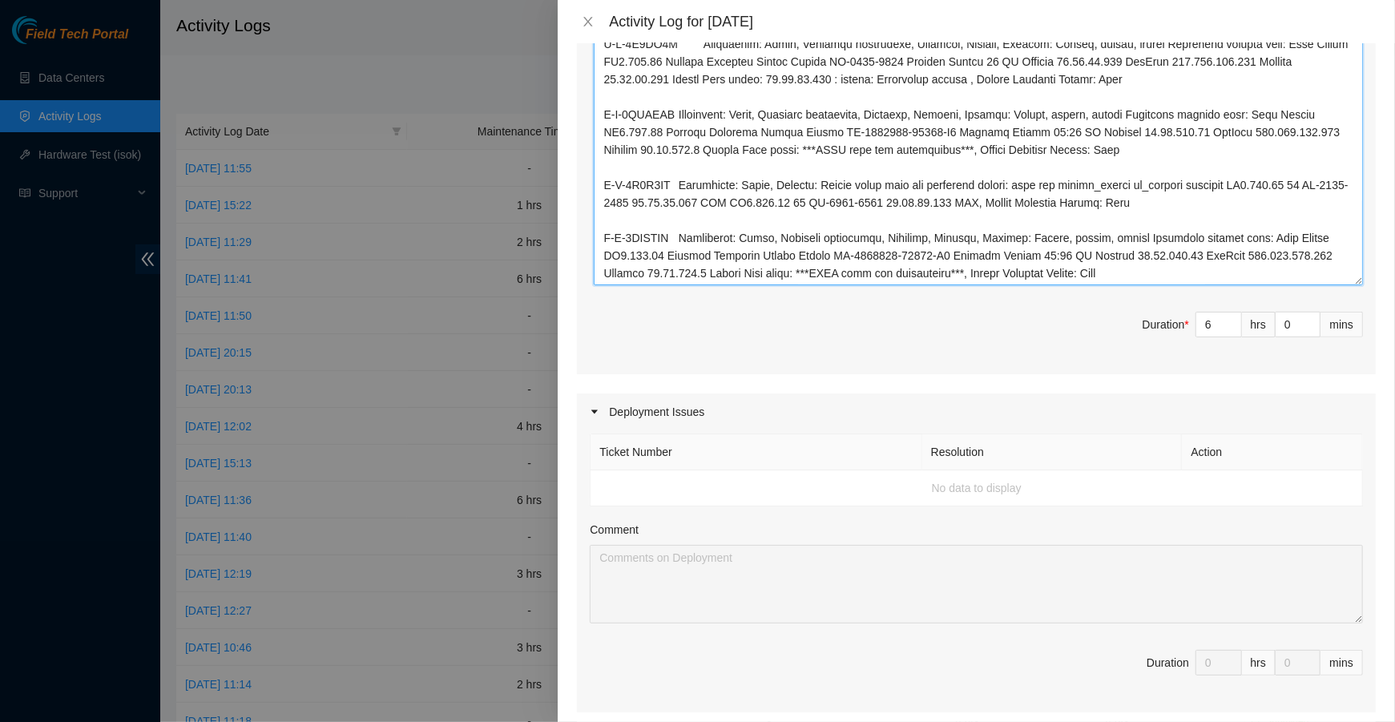
scroll to position [709, 0]
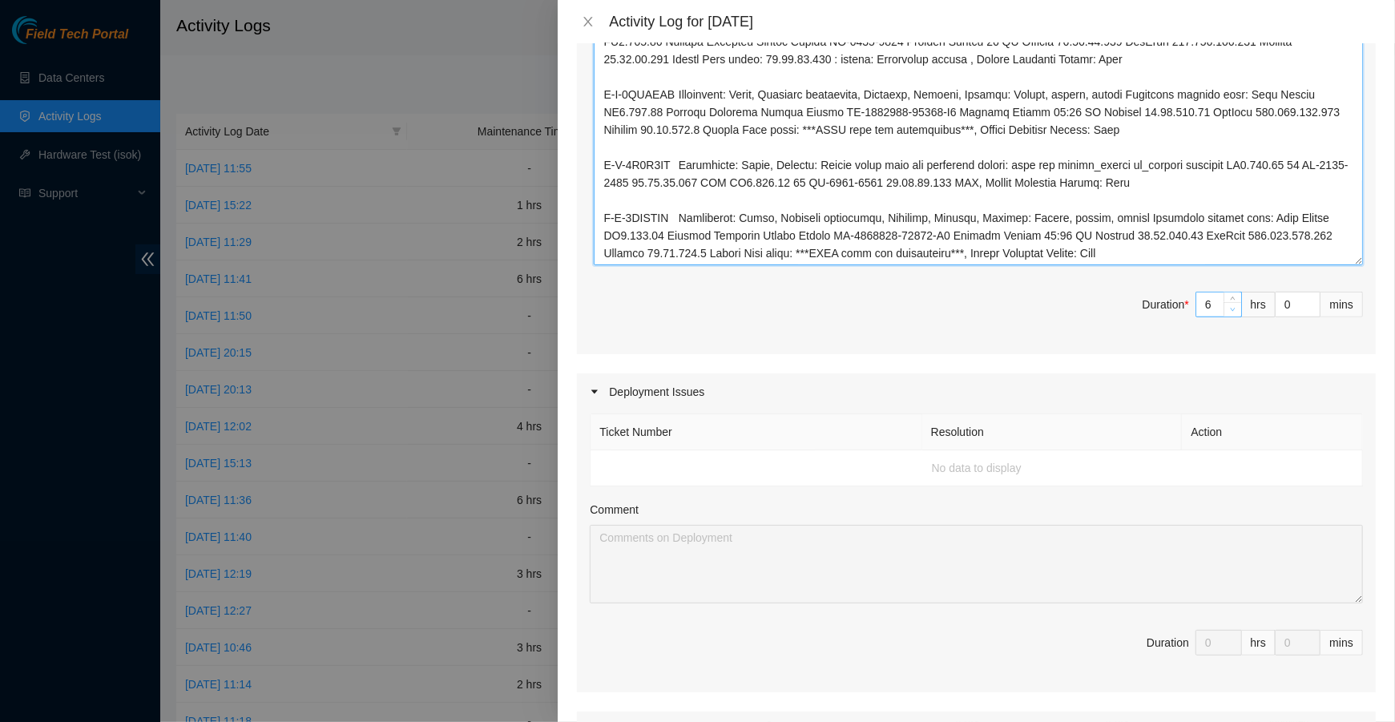
type textarea "Send access request for locked RIDS, and request from NOCC B-V-5X6PC0Y Resoluti…"
type input "5"
click at [1233, 310] on span "down" at bounding box center [1233, 310] width 10 height 10
click at [955, 313] on span "Duration * 5 hrs 0 mins" at bounding box center [976, 314] width 773 height 45
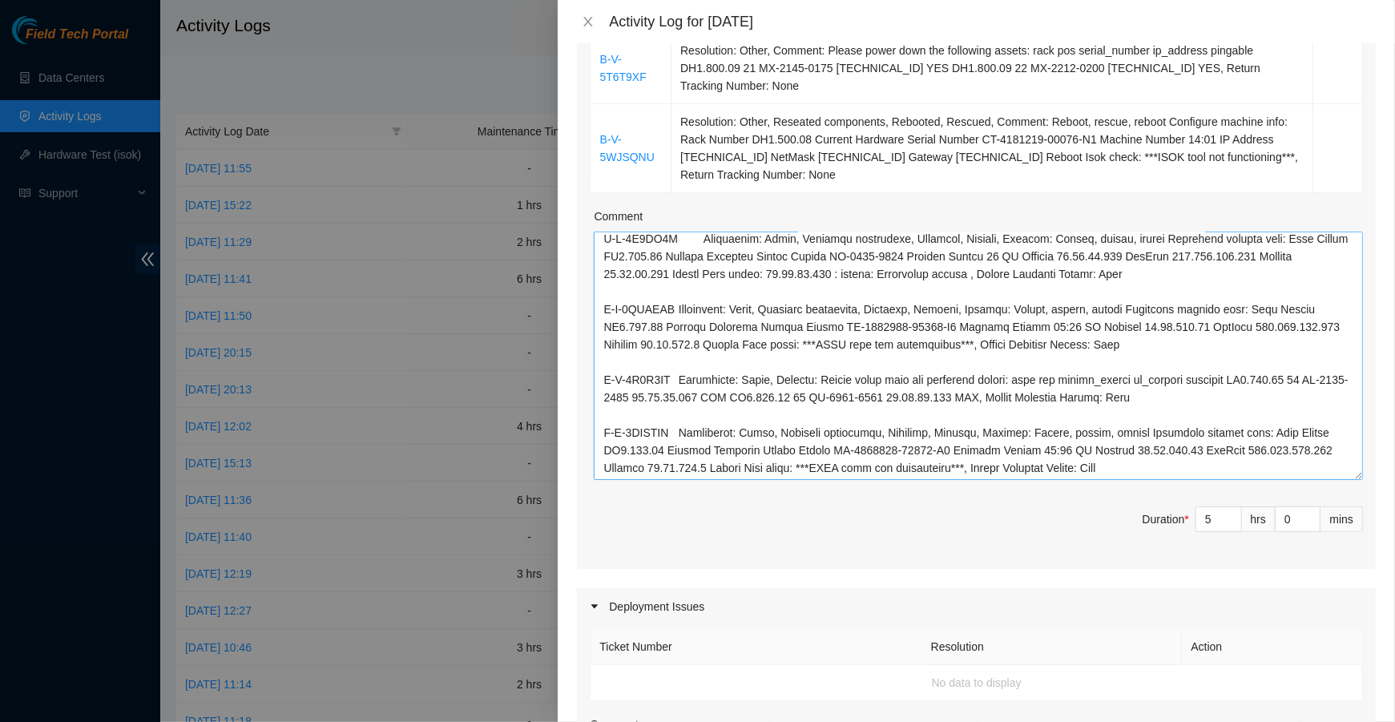
scroll to position [0, 0]
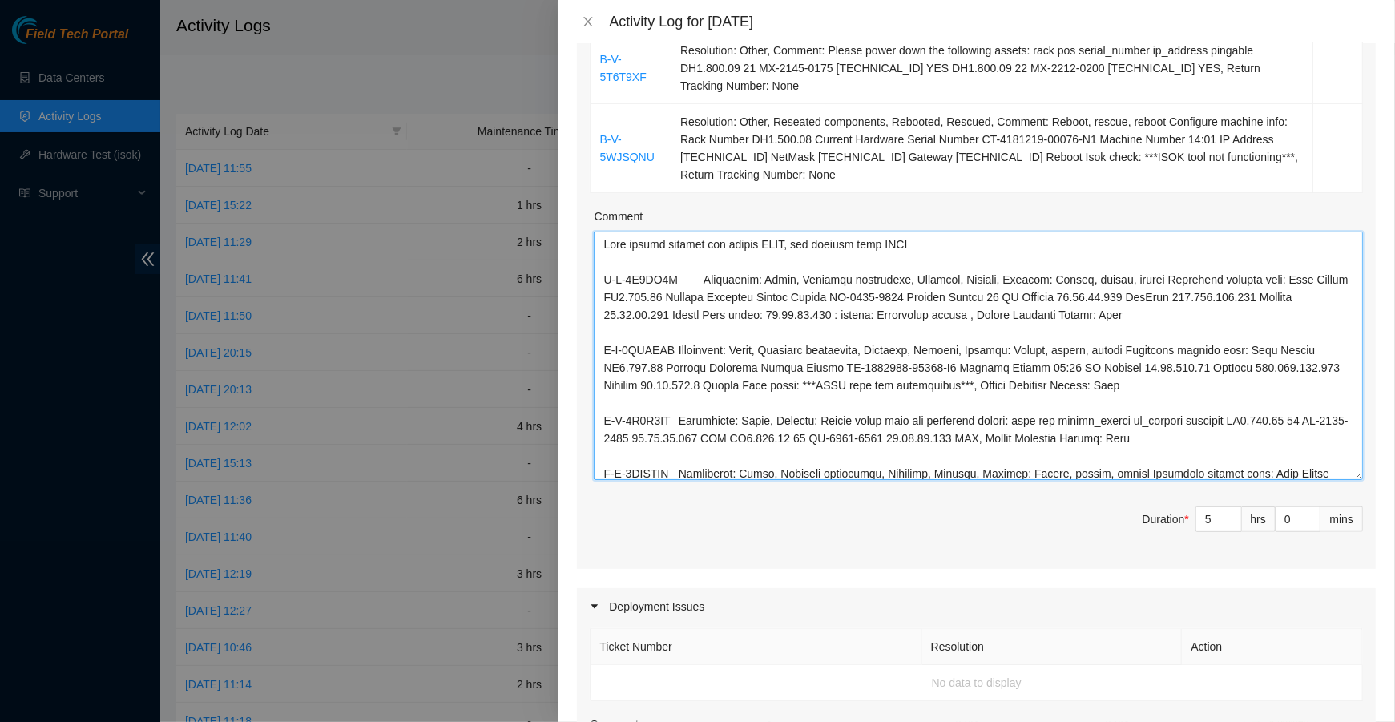
click at [953, 244] on textarea "Comment" at bounding box center [978, 356] width 769 height 248
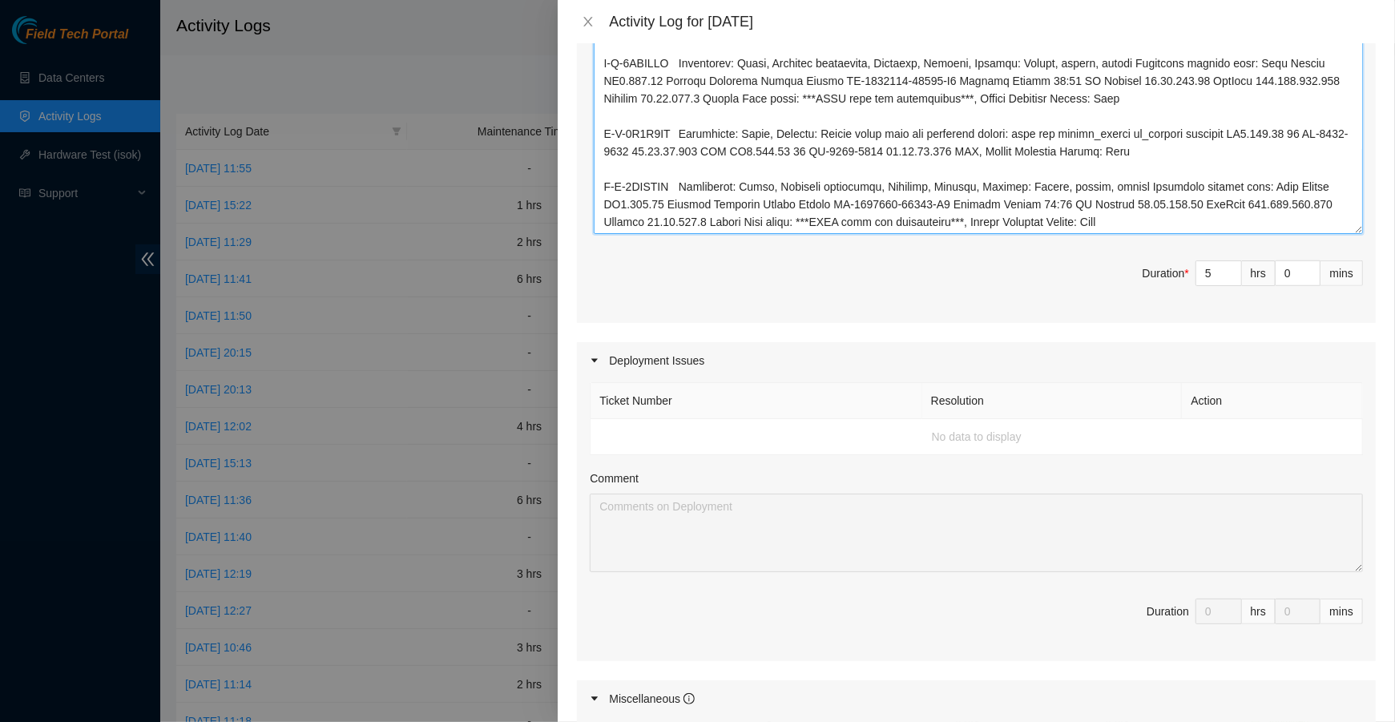
scroll to position [795, 0]
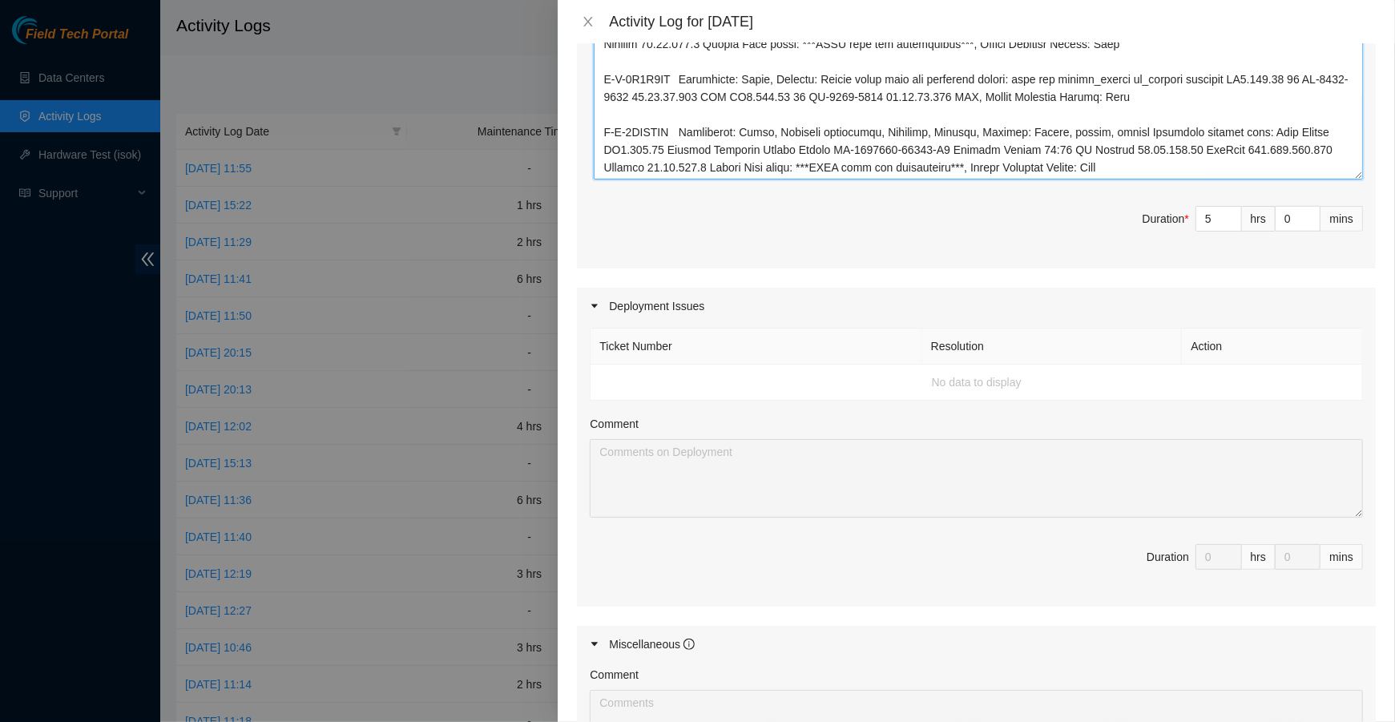
click at [1261, 163] on textarea "Comment" at bounding box center [978, 55] width 769 height 248
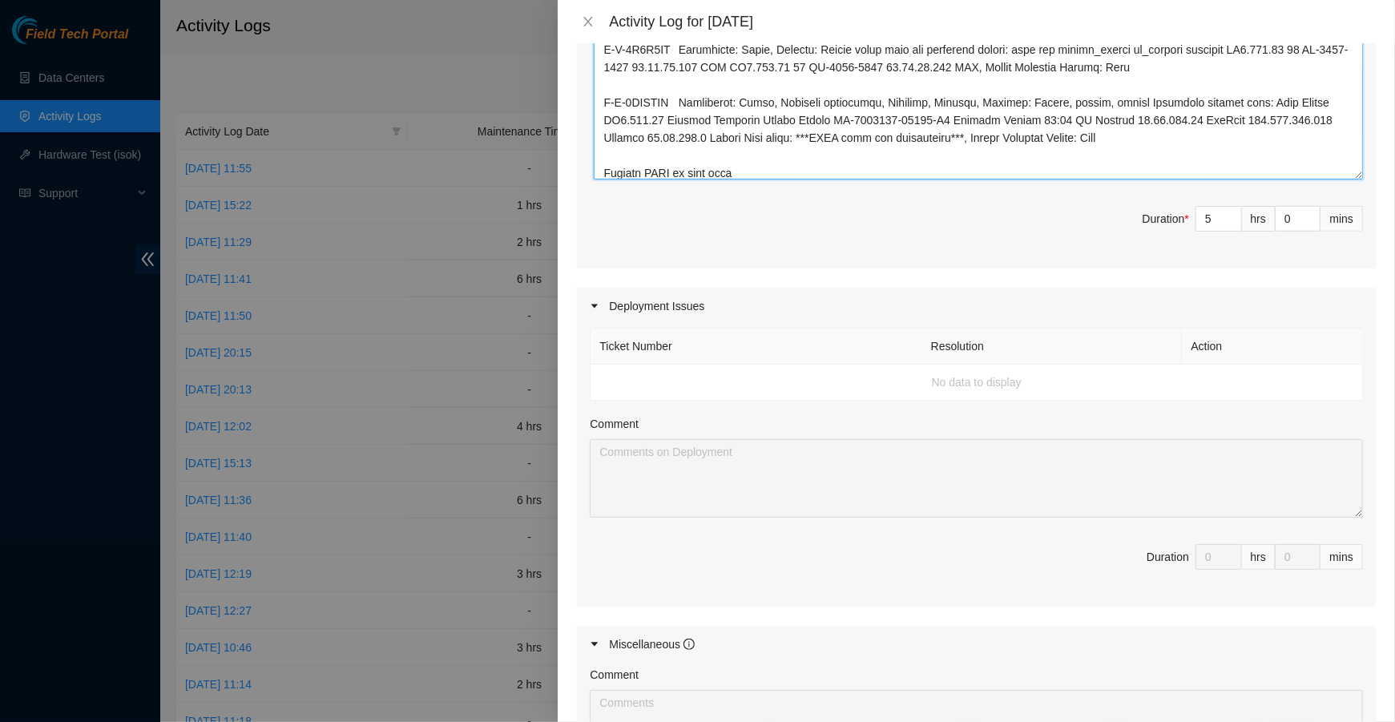
type textarea "Send access request for locked RIDS, and request from NOCC to open RIDS B-V-5X6…"
click at [957, 241] on span "Duration * 5 hrs 0 mins" at bounding box center [976, 228] width 773 height 45
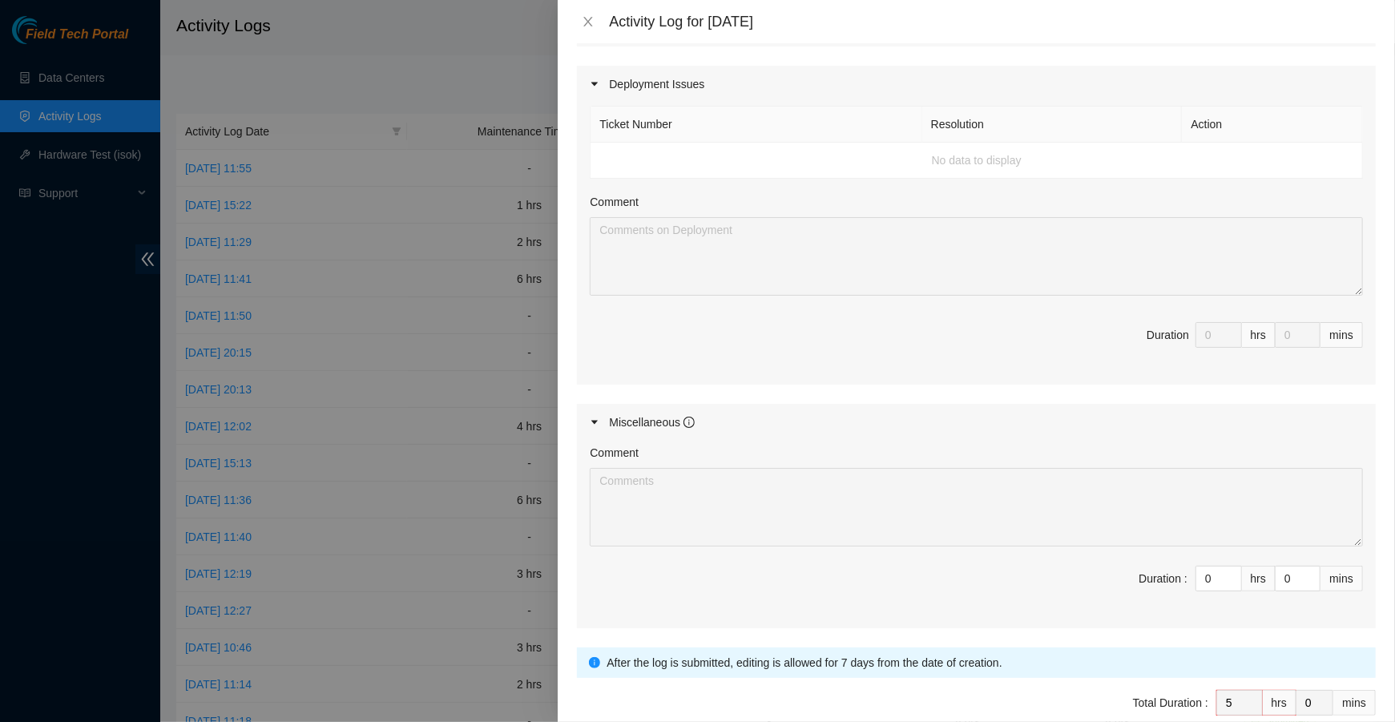
scroll to position [1095, 0]
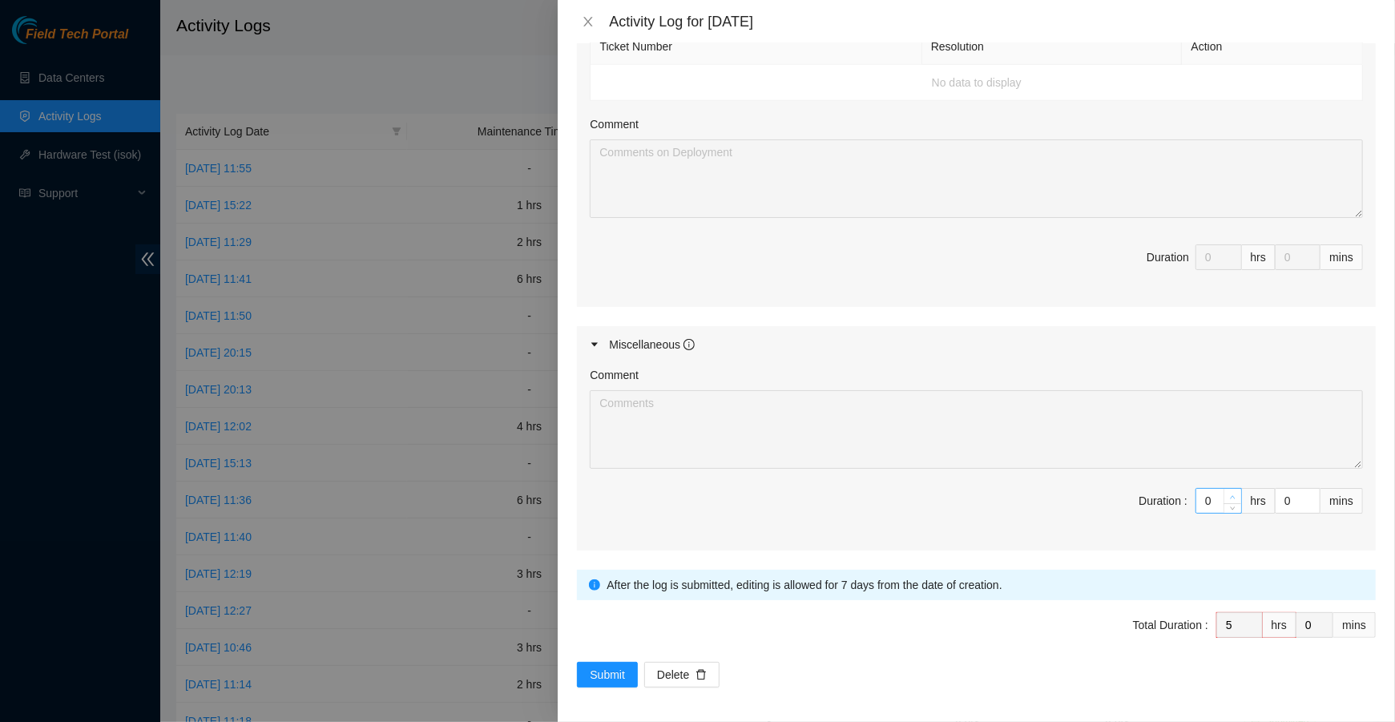
type input "1"
type input "6"
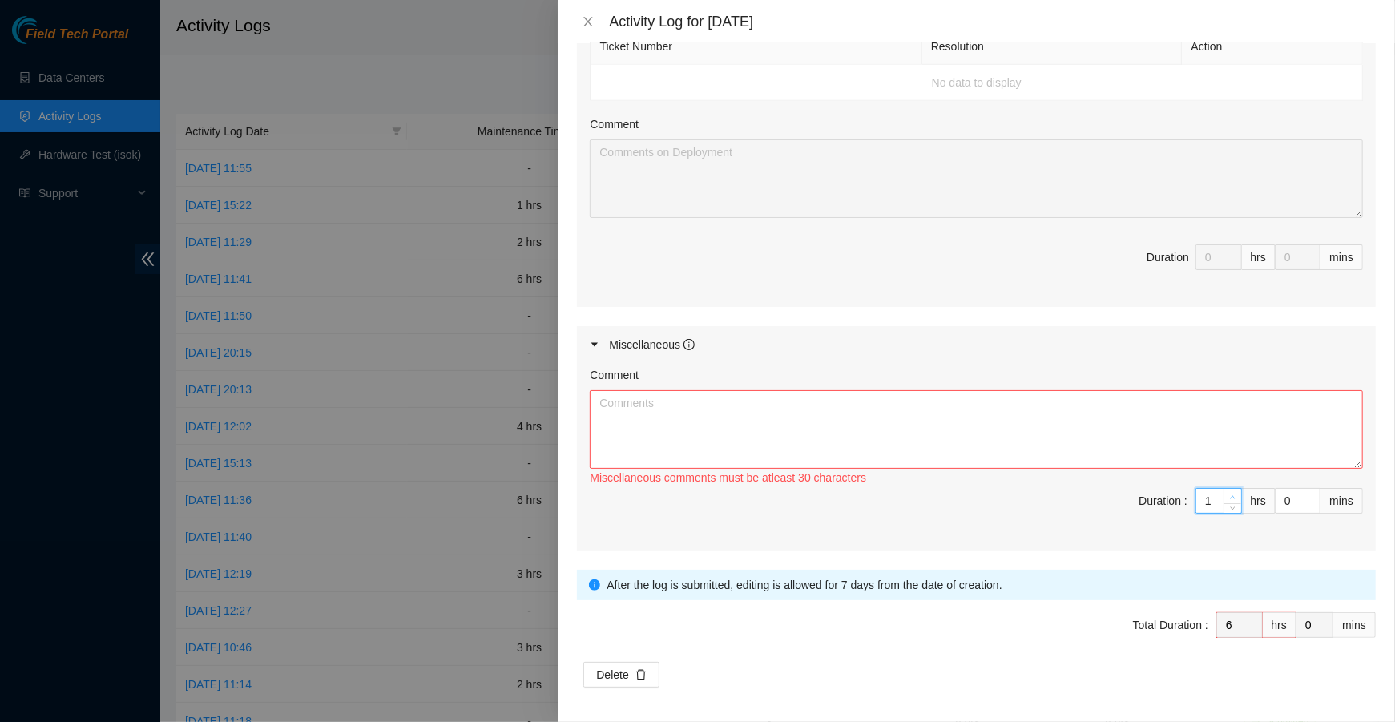
click at [1232, 494] on icon "up" at bounding box center [1233, 497] width 6 height 6
type input "2"
type input "7"
click at [1232, 494] on icon "up" at bounding box center [1233, 497] width 6 height 6
type input "3"
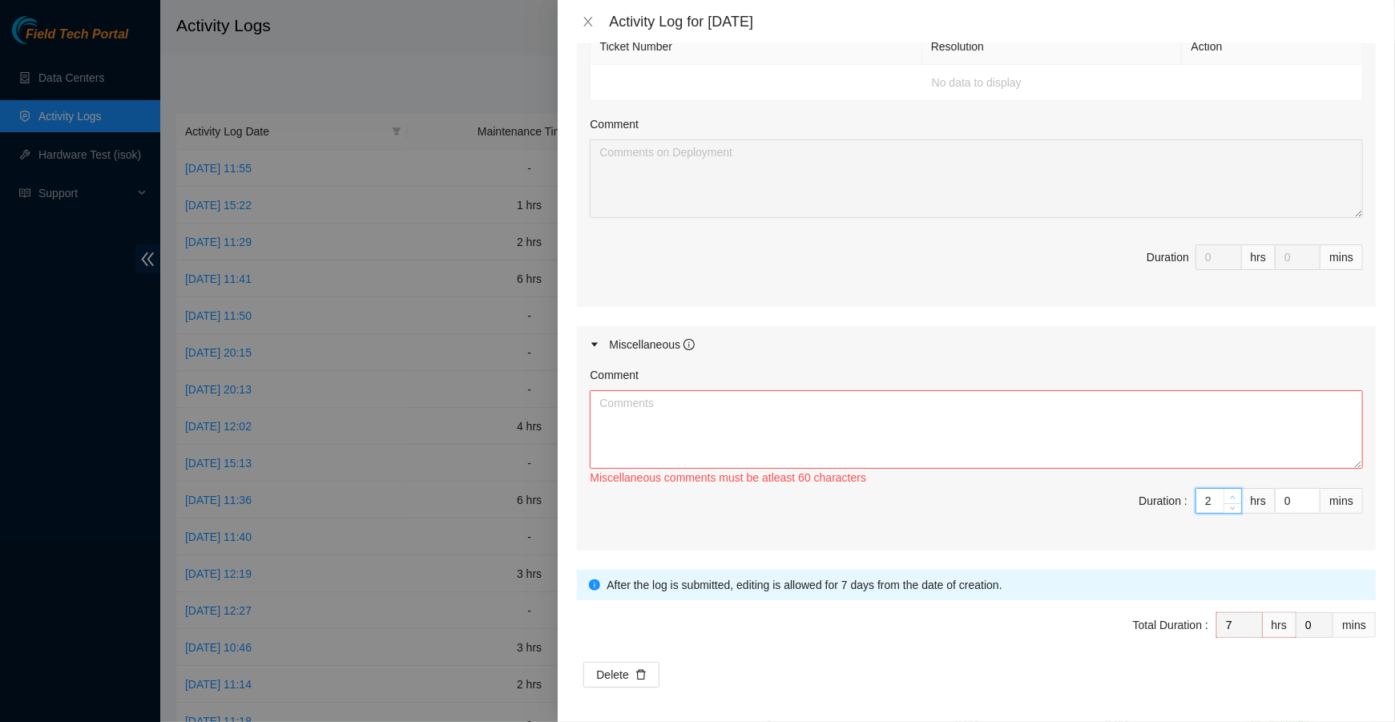
type input "8"
click at [1232, 494] on icon "up" at bounding box center [1233, 497] width 6 height 6
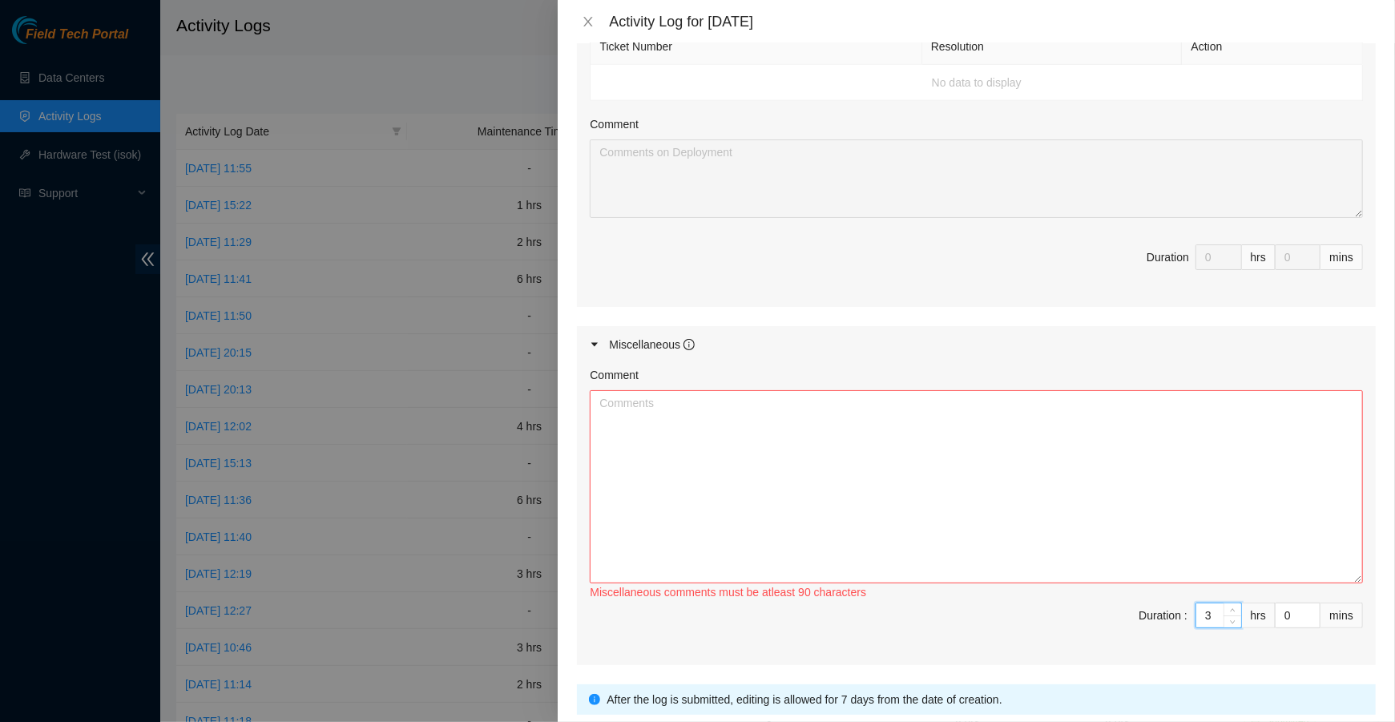
drag, startPoint x: 1357, startPoint y: 462, endPoint x: 1357, endPoint y: 592, distance: 129.8
click at [1357, 583] on textarea "Comment" at bounding box center [976, 486] width 773 height 193
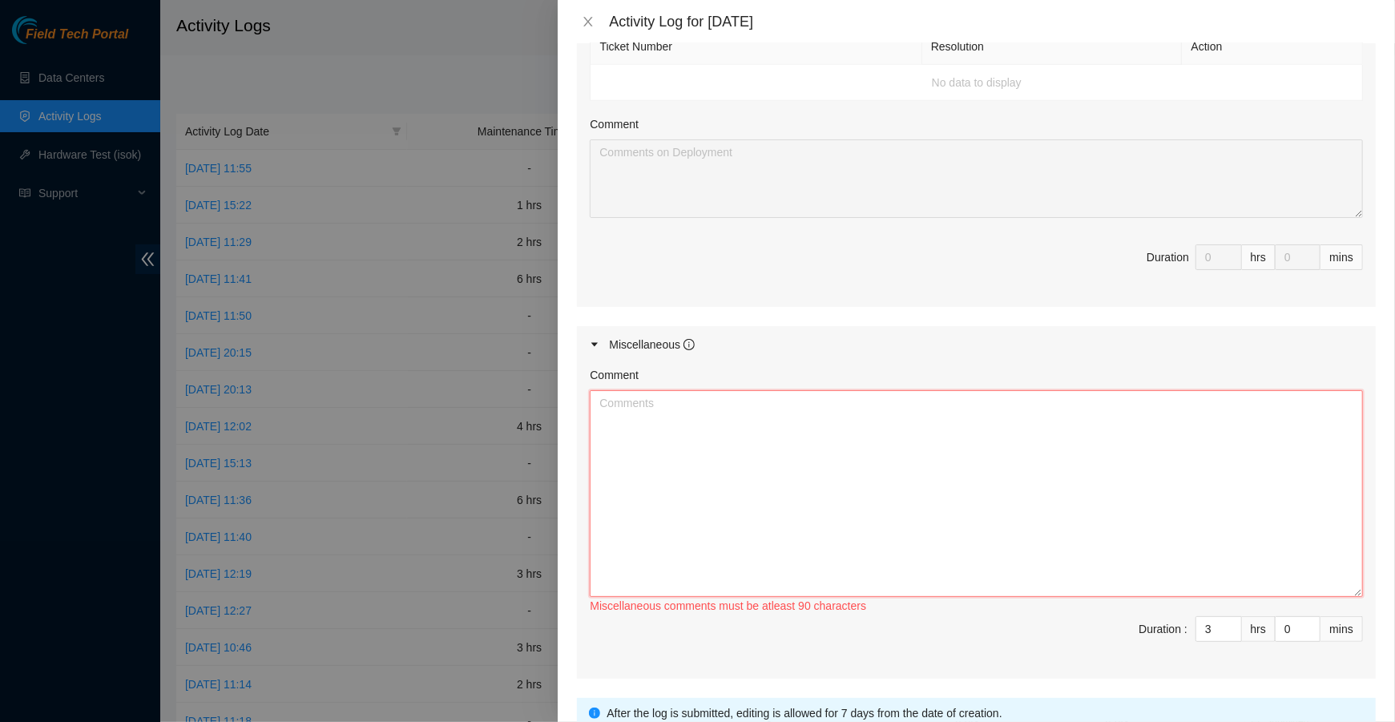
click at [1094, 490] on textarea "Comment" at bounding box center [976, 493] width 773 height 207
click at [595, 405] on textarea "Organize all tools and equipment and put them back" at bounding box center [976, 493] width 773 height 207
click at [612, 397] on textarea "Organize all tools and equipment and put them back" at bounding box center [976, 493] width 773 height 207
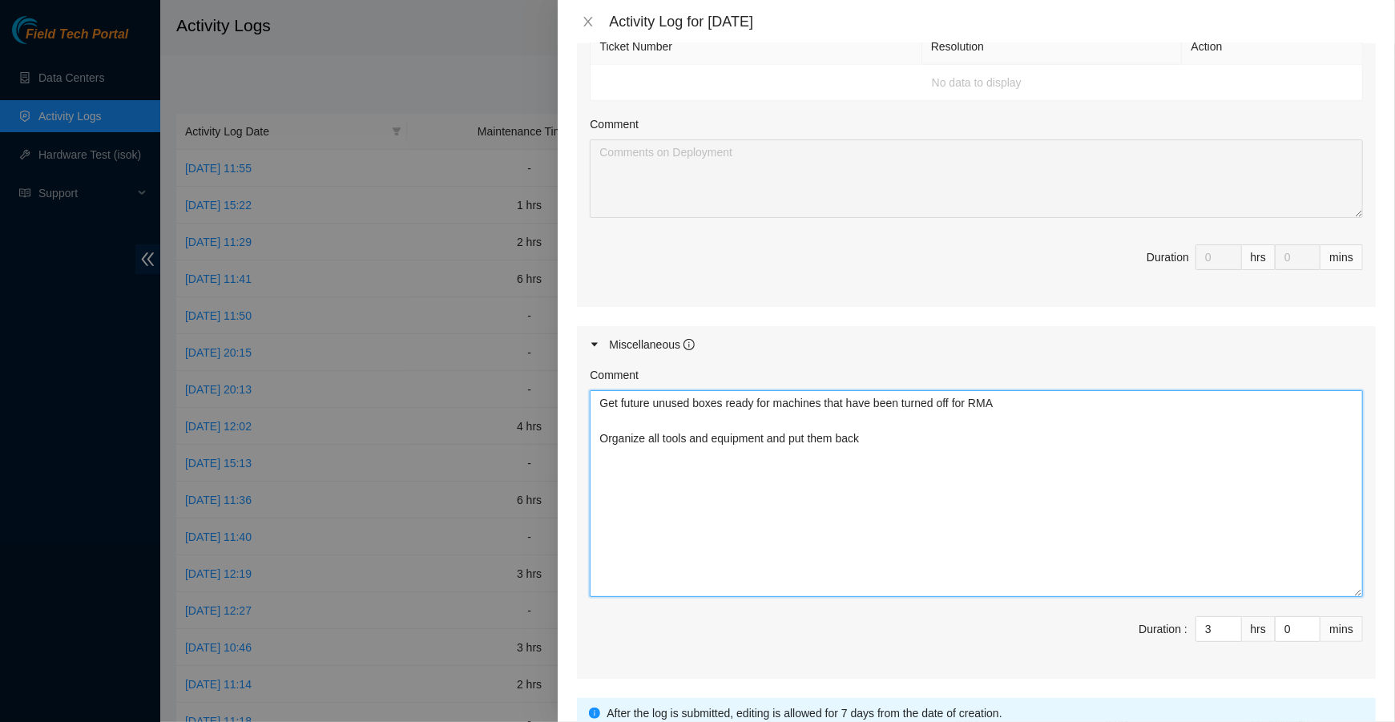
click at [926, 448] on textarea "Get future unused boxes ready for machines that have been turned off for RMA Or…" at bounding box center [976, 493] width 773 height 207
click at [1036, 423] on textarea "Get future unused boxes ready for machines that have been turned off for RMA Or…" at bounding box center [976, 493] width 773 height 207
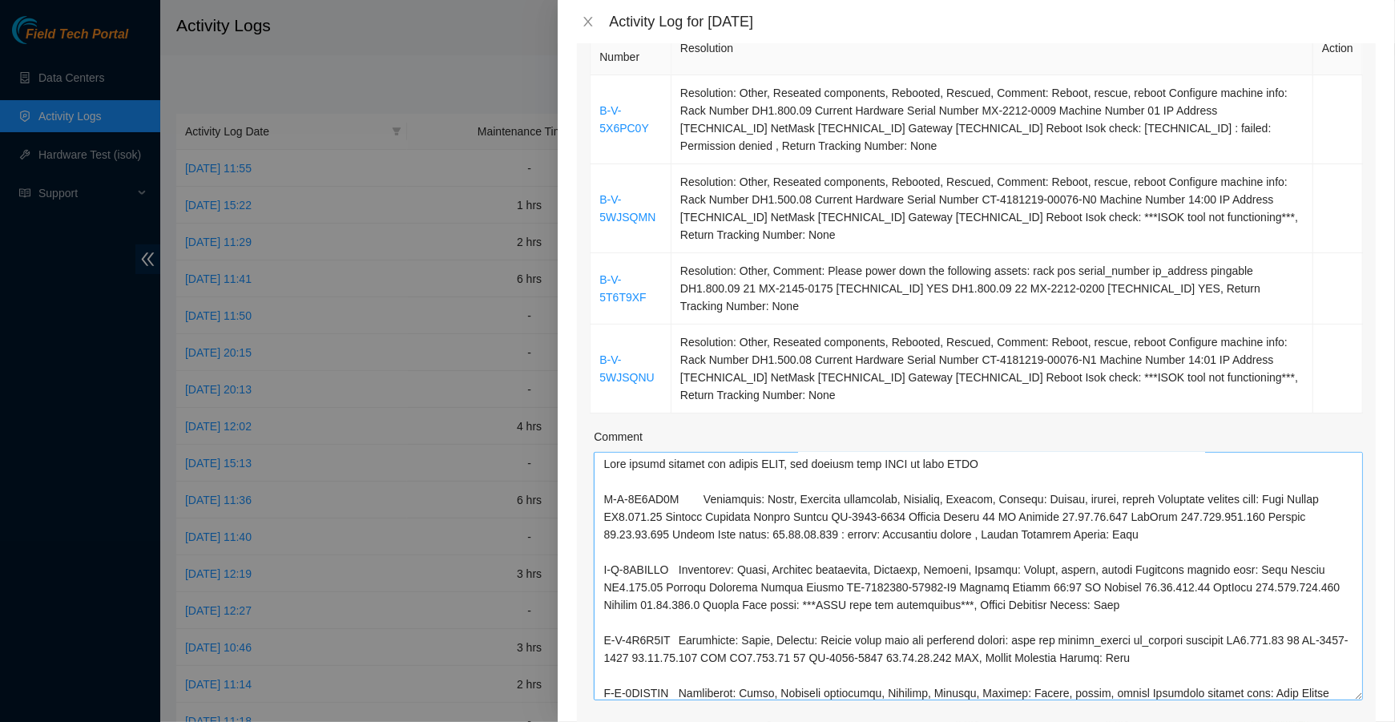
scroll to position [0, 0]
type textarea "Get future unused boxes ready for machines that have been turned off for RMA Cl…"
click at [813, 466] on textarea "Comment" at bounding box center [978, 576] width 769 height 248
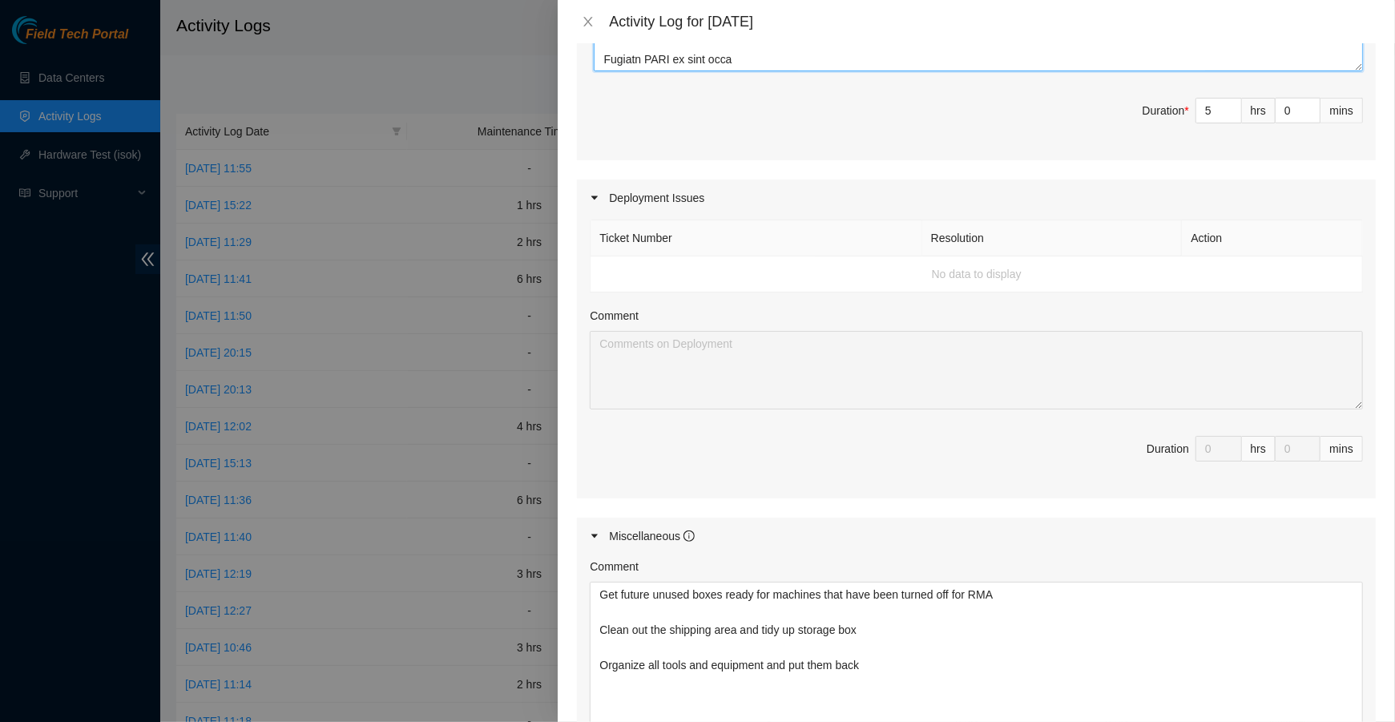
scroll to position [1224, 0]
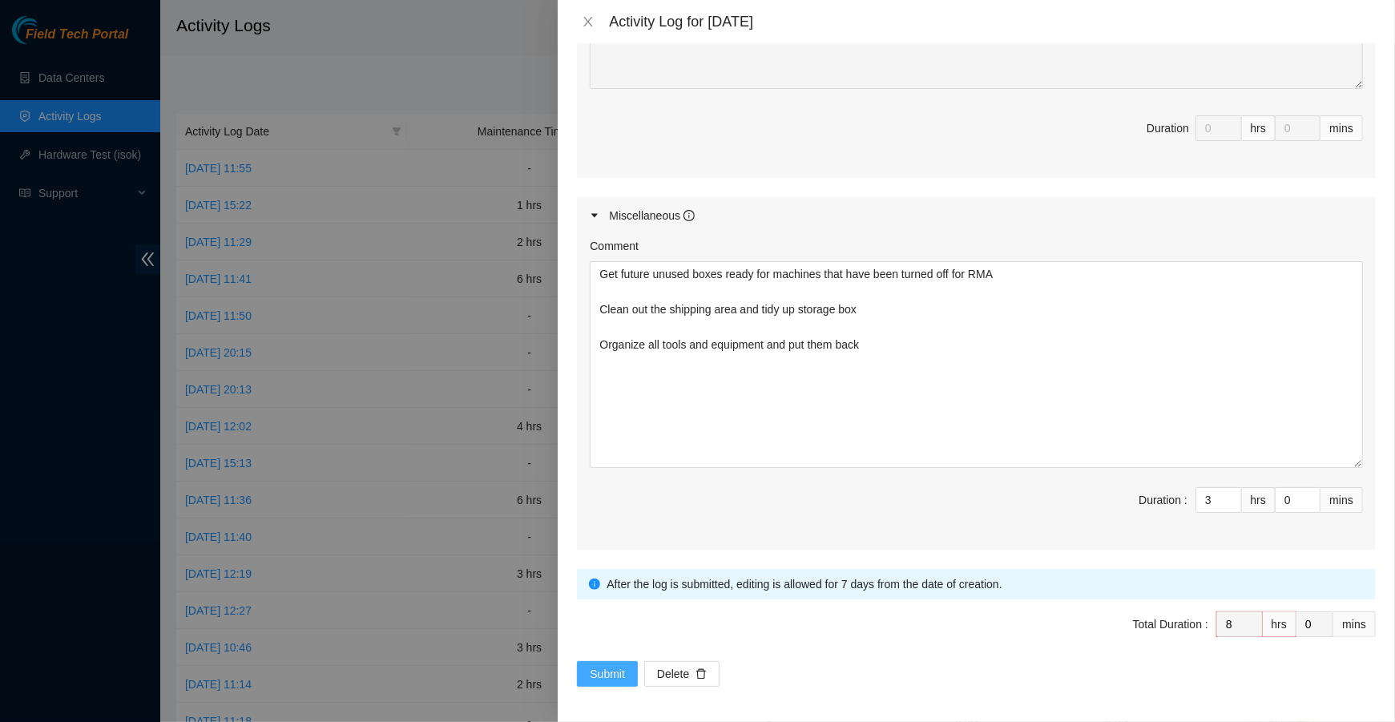
type textarea "Send access request for locked RIDS Request from NOCC to open RIDS B-V-5X6PC0Y …"
click at [607, 670] on span "Submit" at bounding box center [607, 674] width 35 height 18
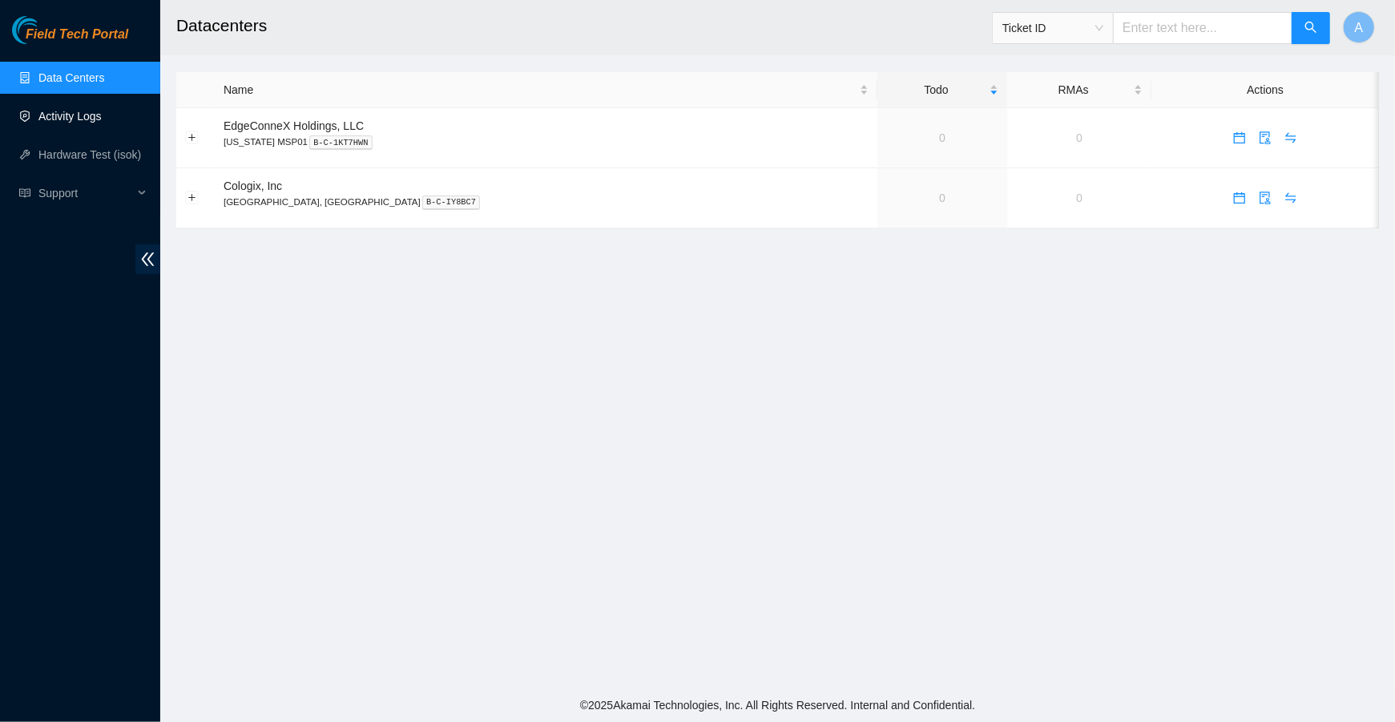
click at [76, 110] on link "Activity Logs" at bounding box center [69, 116] width 63 height 13
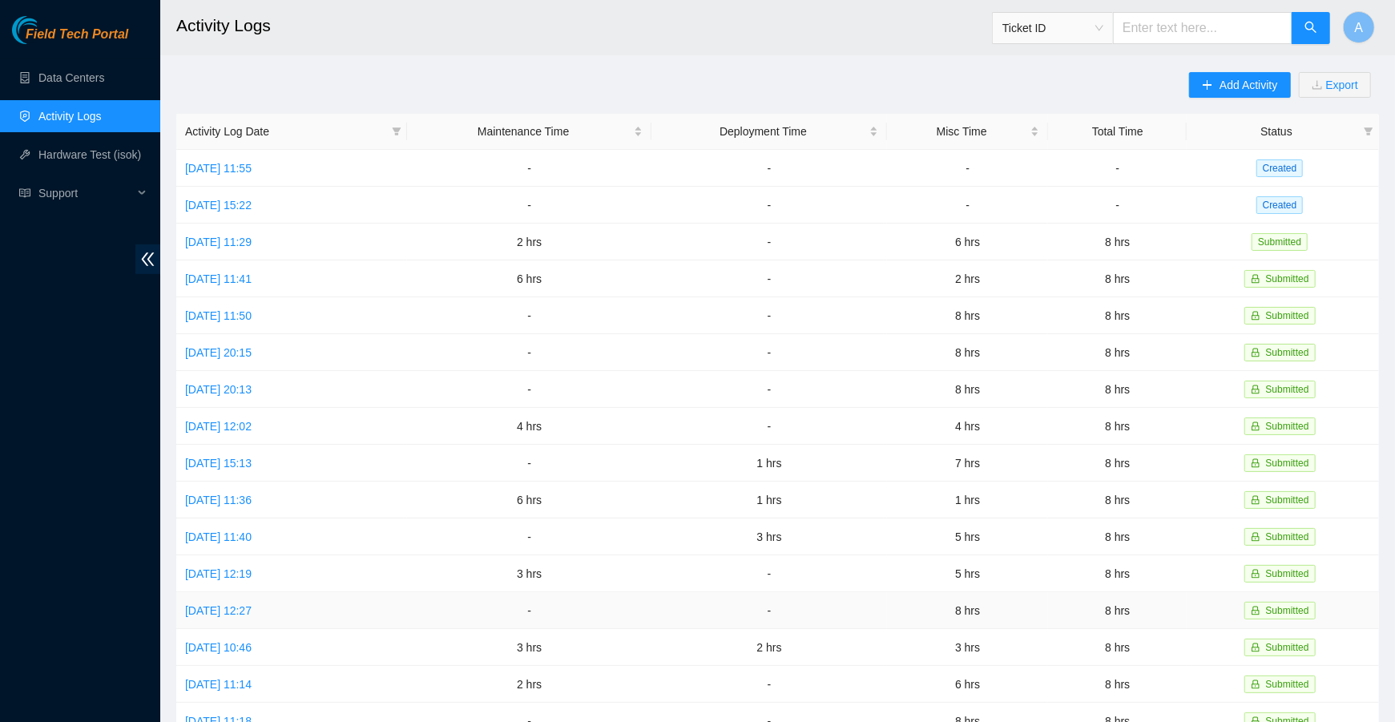
scroll to position [255, 0]
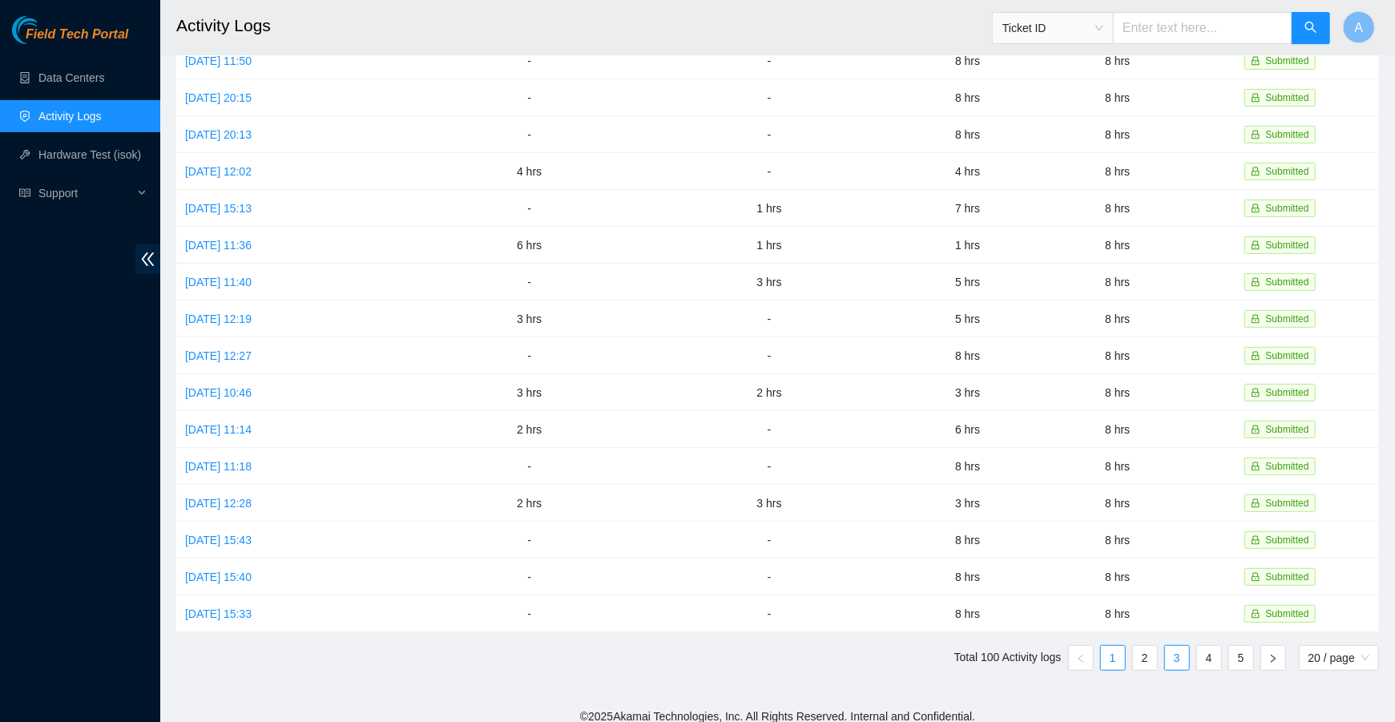
click at [1172, 646] on link "3" at bounding box center [1177, 658] width 24 height 24
click at [252, 386] on link "[DATE] 12:05" at bounding box center [218, 392] width 67 height 13
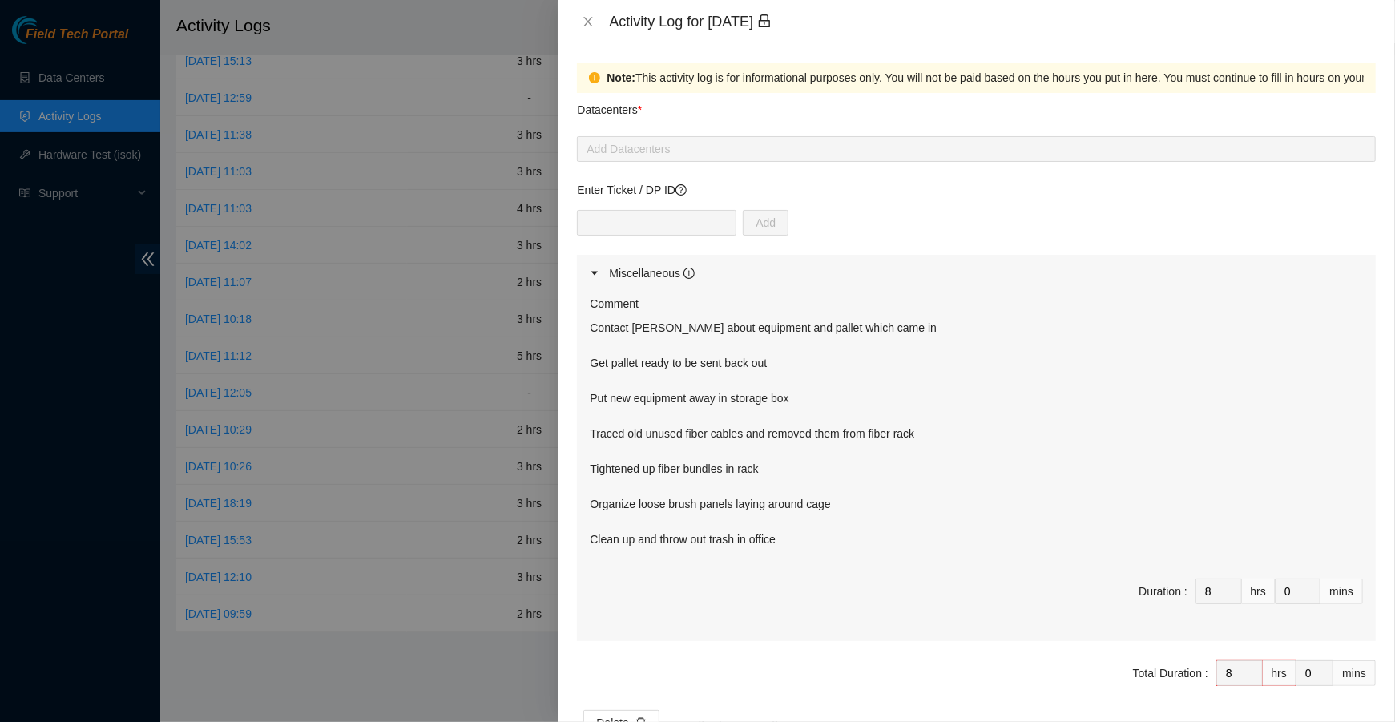
click at [584, 10] on div "Activity Log for 22-05-2025" at bounding box center [976, 21] width 837 height 43
click at [584, 22] on icon "close" at bounding box center [588, 21] width 13 height 13
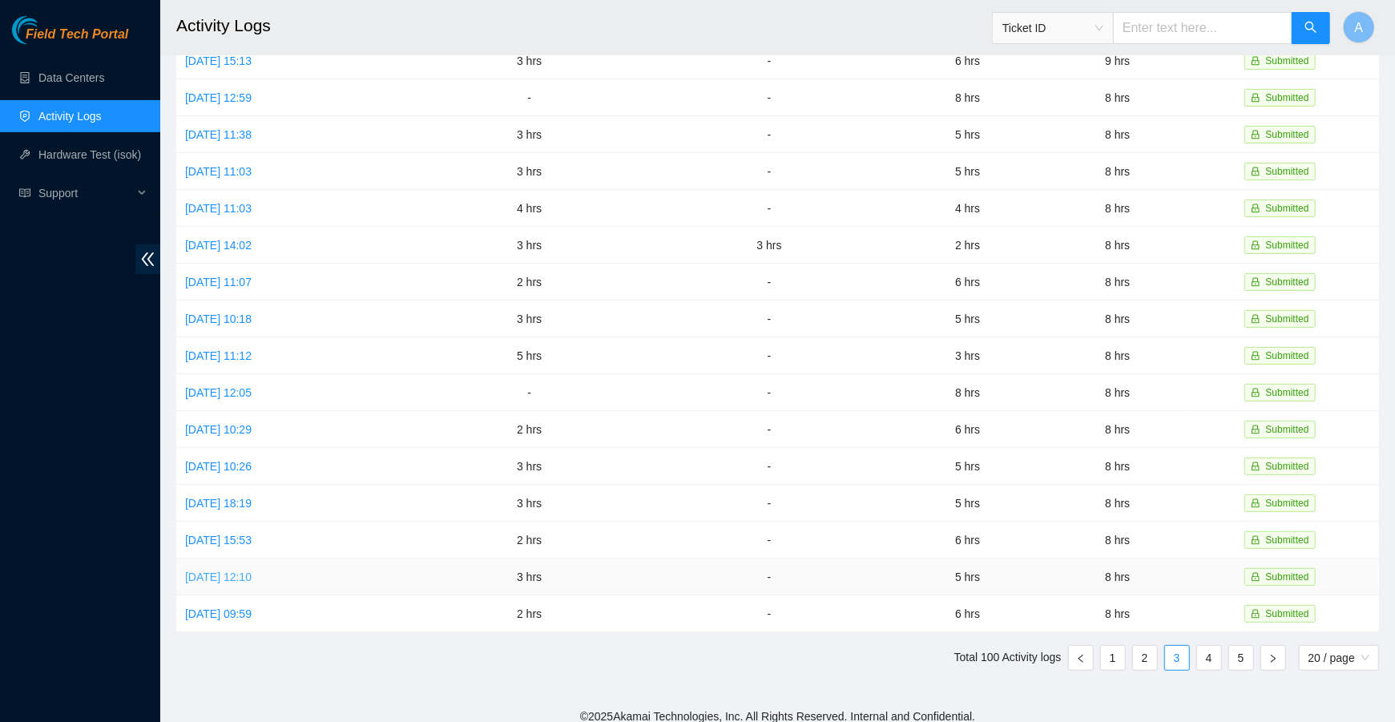
click at [252, 571] on link "Tue, 13 May 2025 12:10" at bounding box center [218, 577] width 67 height 13
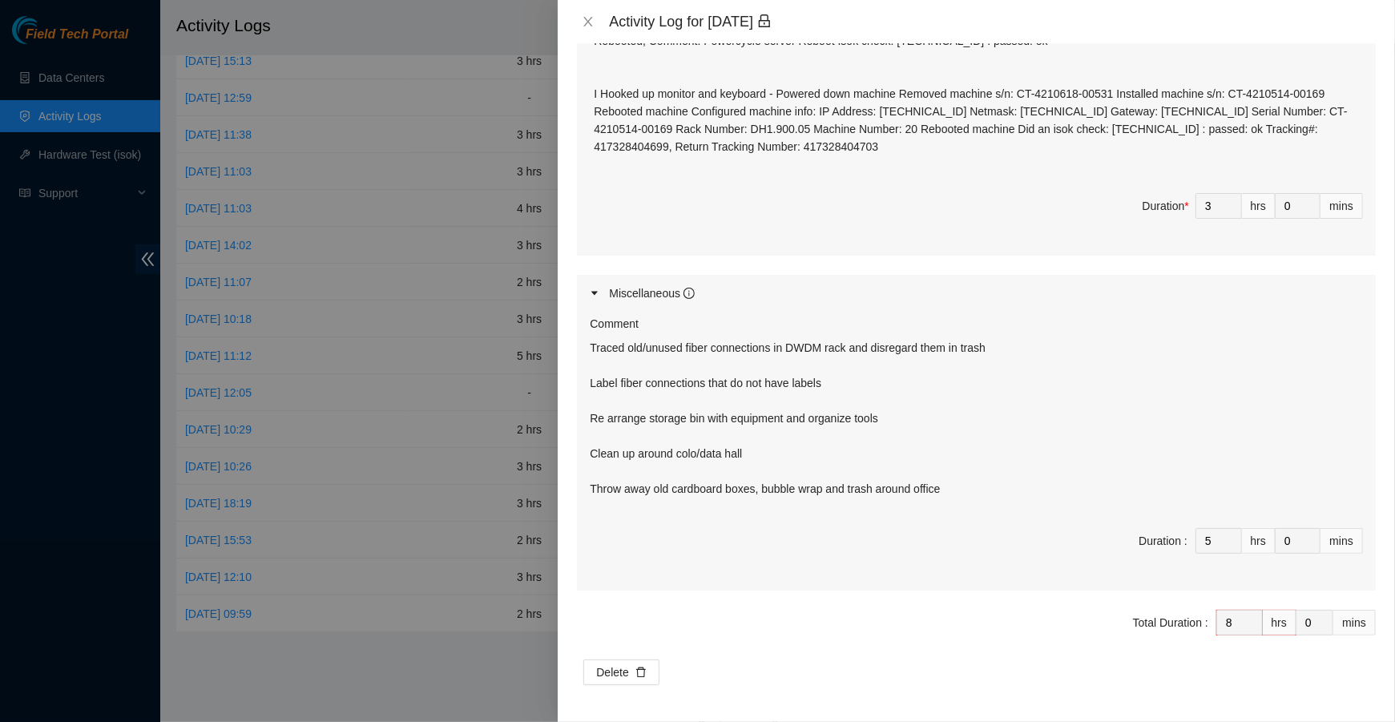
scroll to position [516, 0]
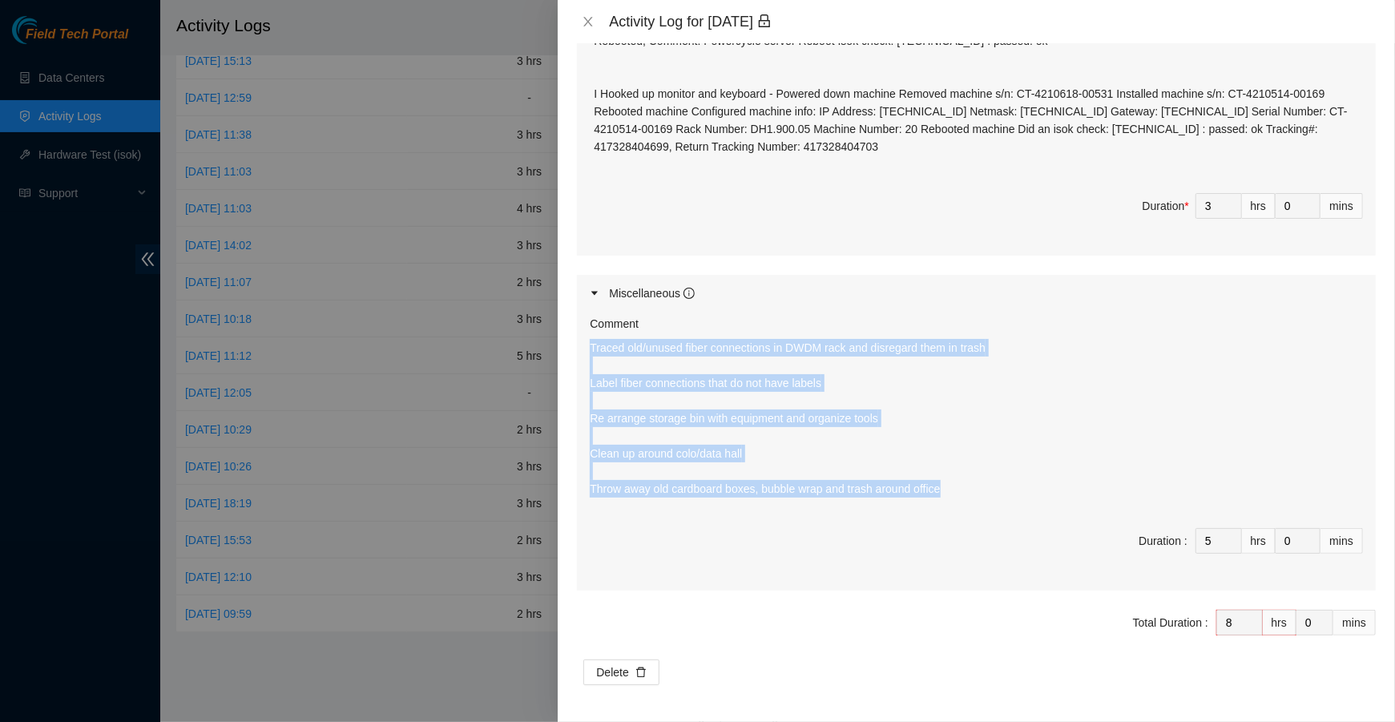
drag, startPoint x: 978, startPoint y: 492, endPoint x: 577, endPoint y: 347, distance: 426.8
click at [577, 347] on div "Comment Traced old/unused fiber connections in DWDM rack and disregard them in …" at bounding box center [976, 451] width 799 height 279
copy p "Traced old/unused fiber connections in DWDM rack and disregard them in trash La…"
click at [580, 20] on button "Close" at bounding box center [588, 21] width 22 height 15
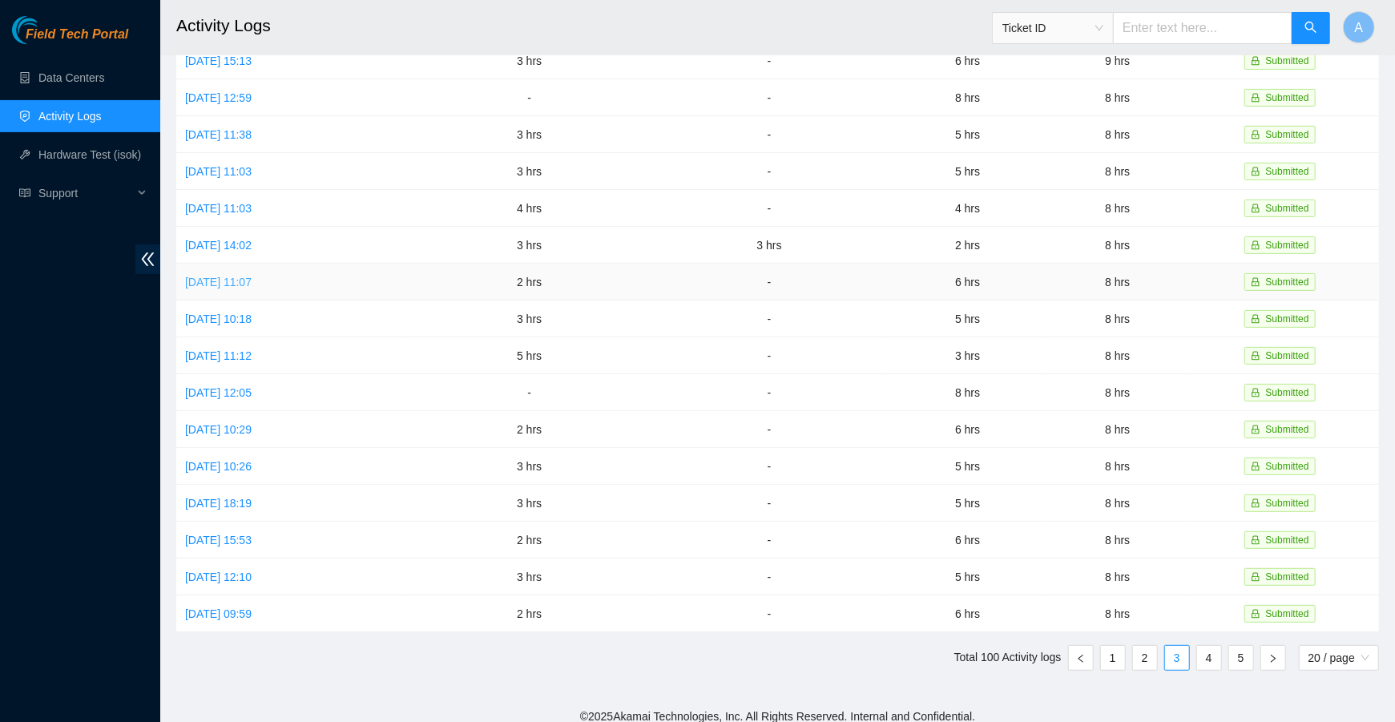
click at [252, 278] on link "Thu, 05 Jun 2025 11:07" at bounding box center [218, 282] width 67 height 13
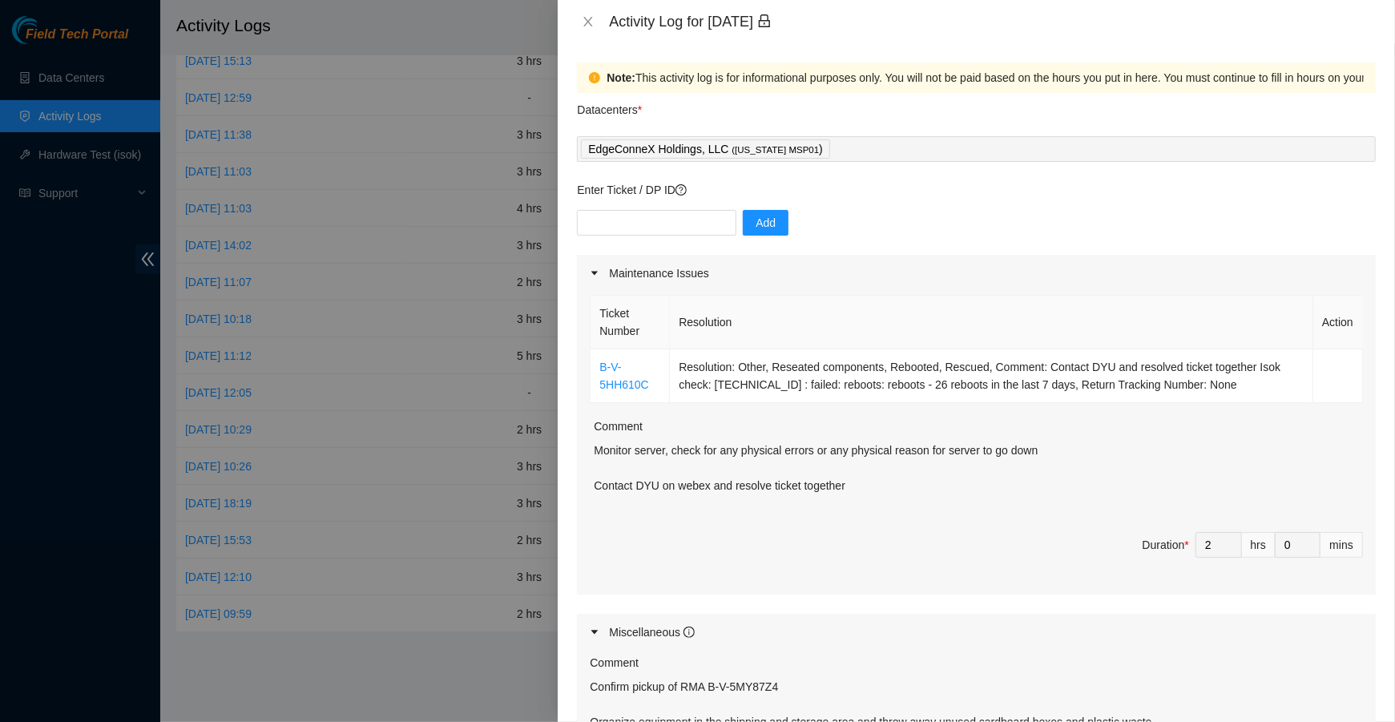
scroll to position [357, 0]
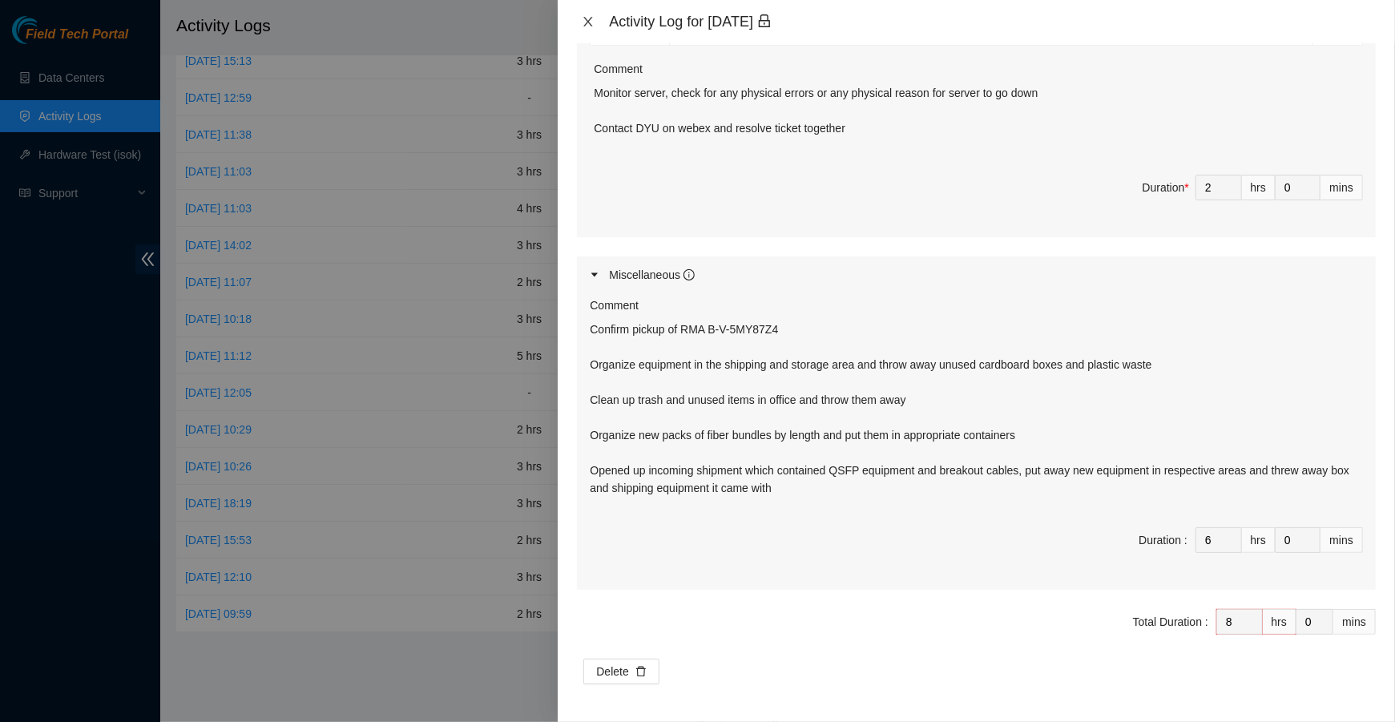
click at [588, 17] on icon "close" at bounding box center [588, 21] width 13 height 13
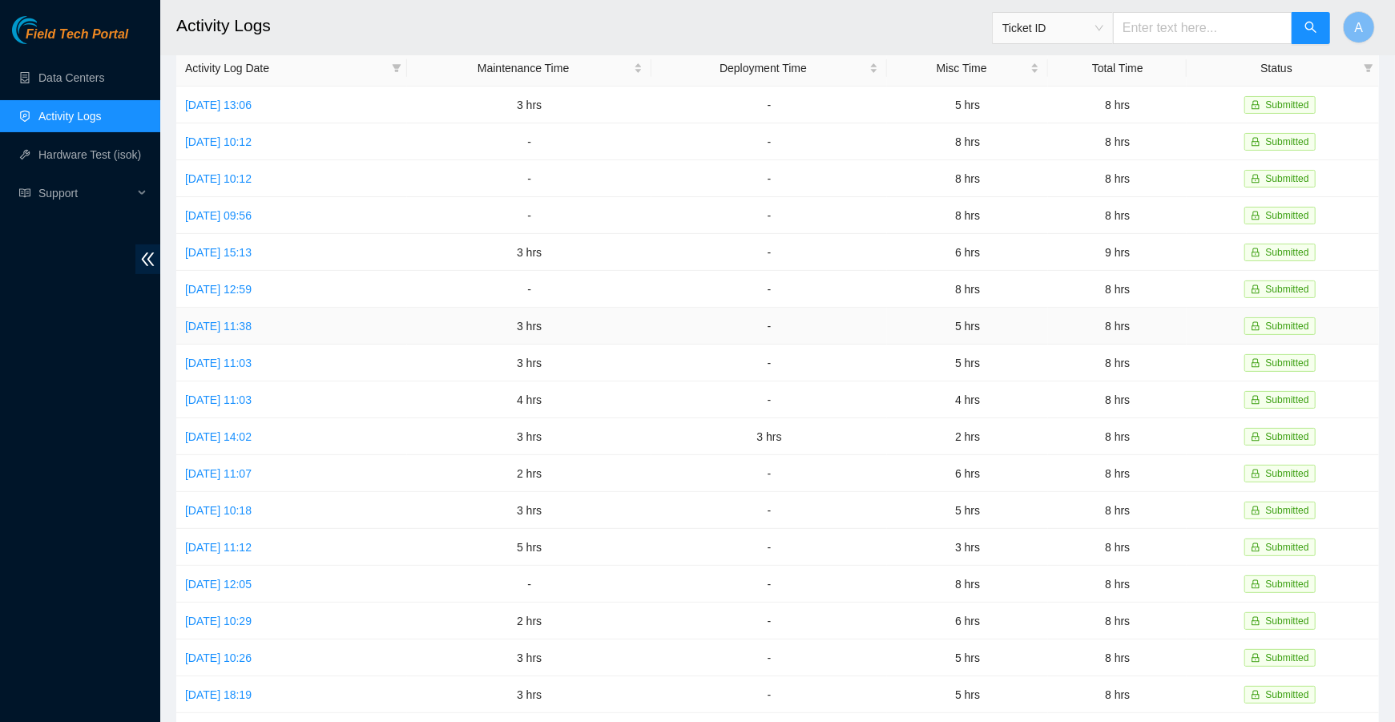
scroll to position [0, 0]
